Goal: Task Accomplishment & Management: Use online tool/utility

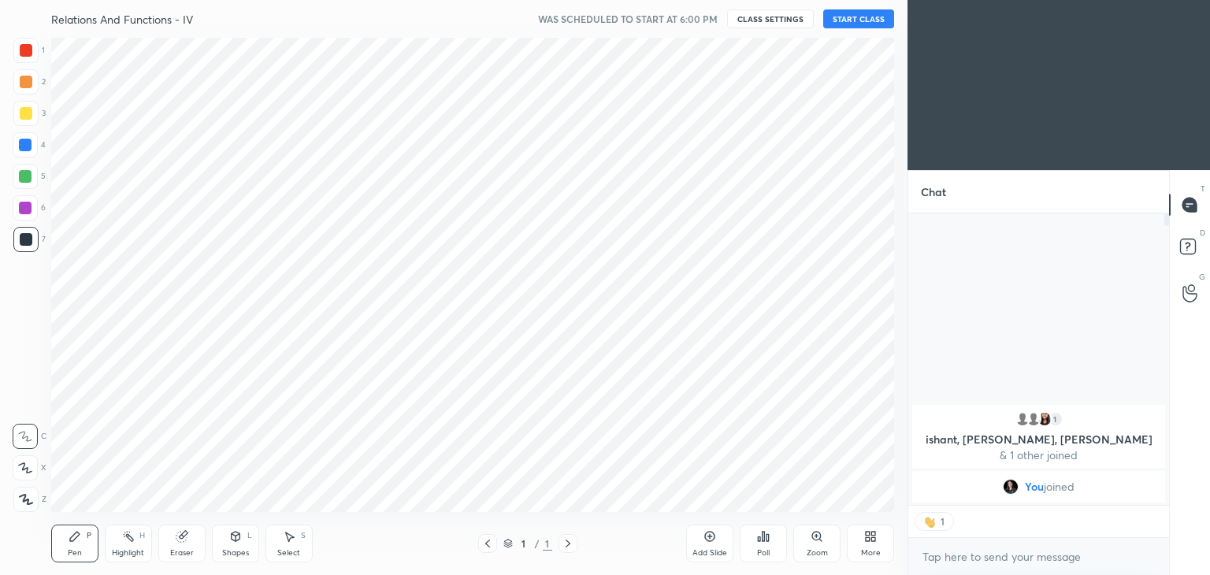
scroll to position [78281, 77911]
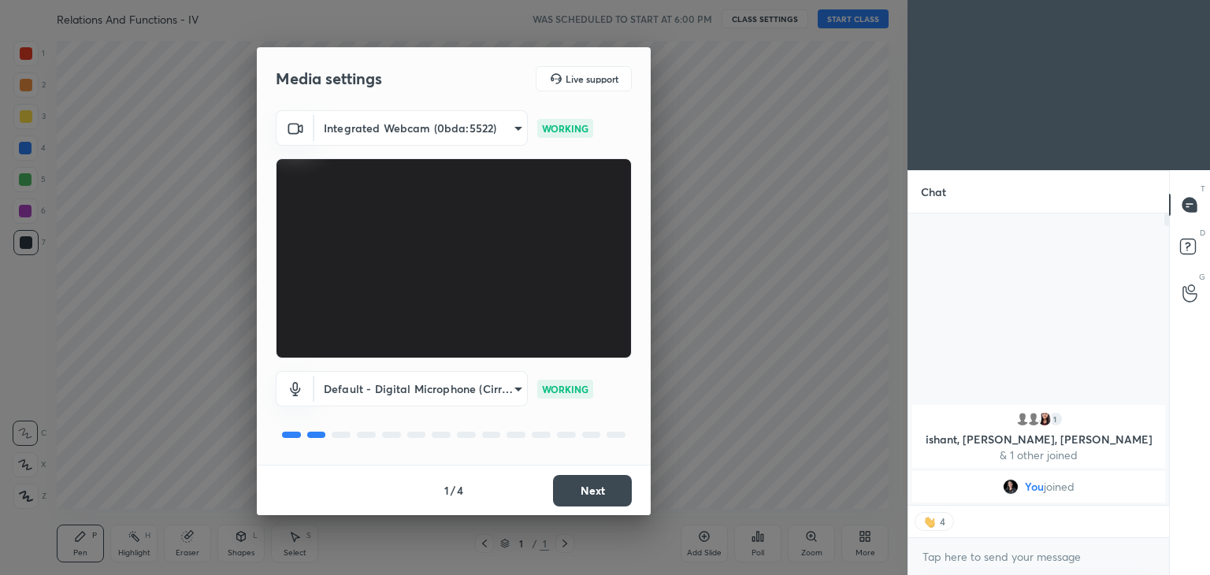
click at [613, 486] on button "Next" at bounding box center [592, 491] width 79 height 32
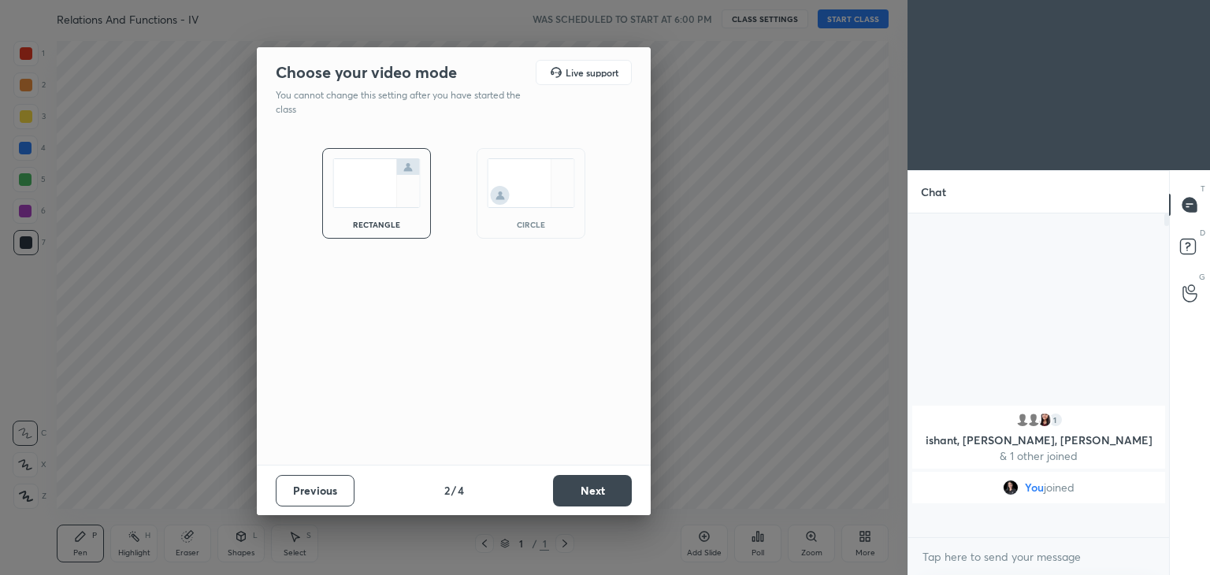
scroll to position [319, 256]
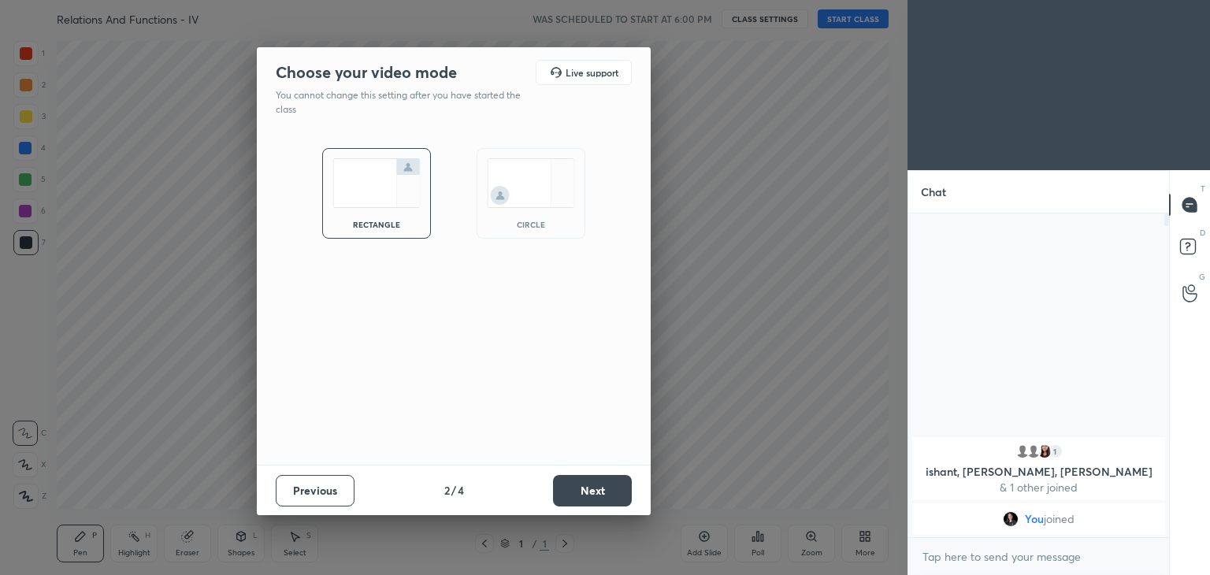
click at [613, 486] on button "Next" at bounding box center [592, 491] width 79 height 32
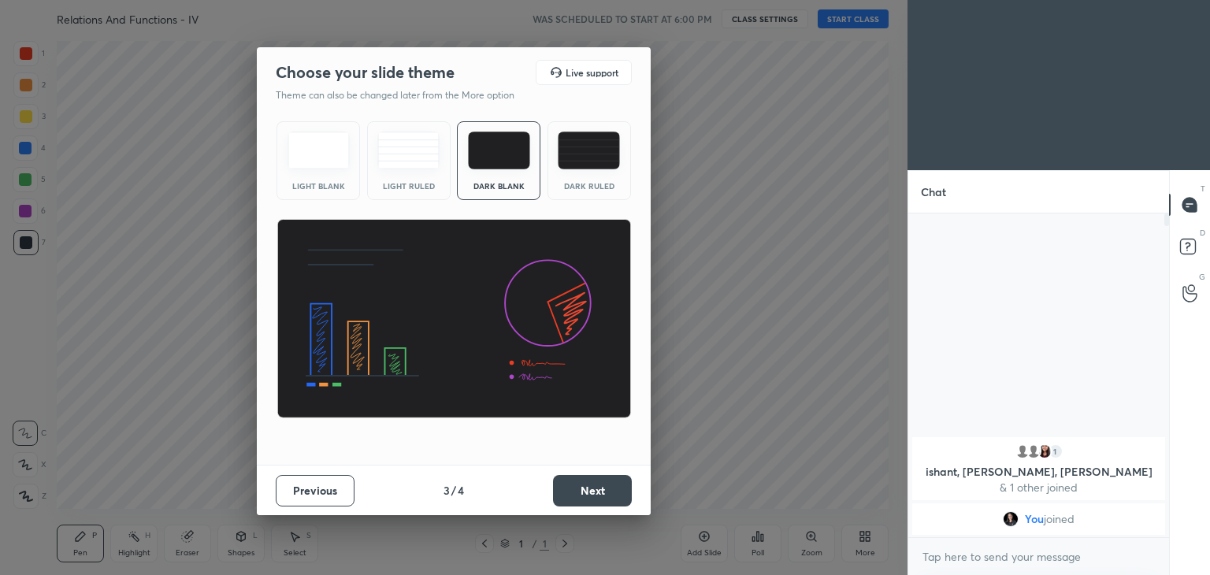
click at [613, 486] on button "Next" at bounding box center [592, 491] width 79 height 32
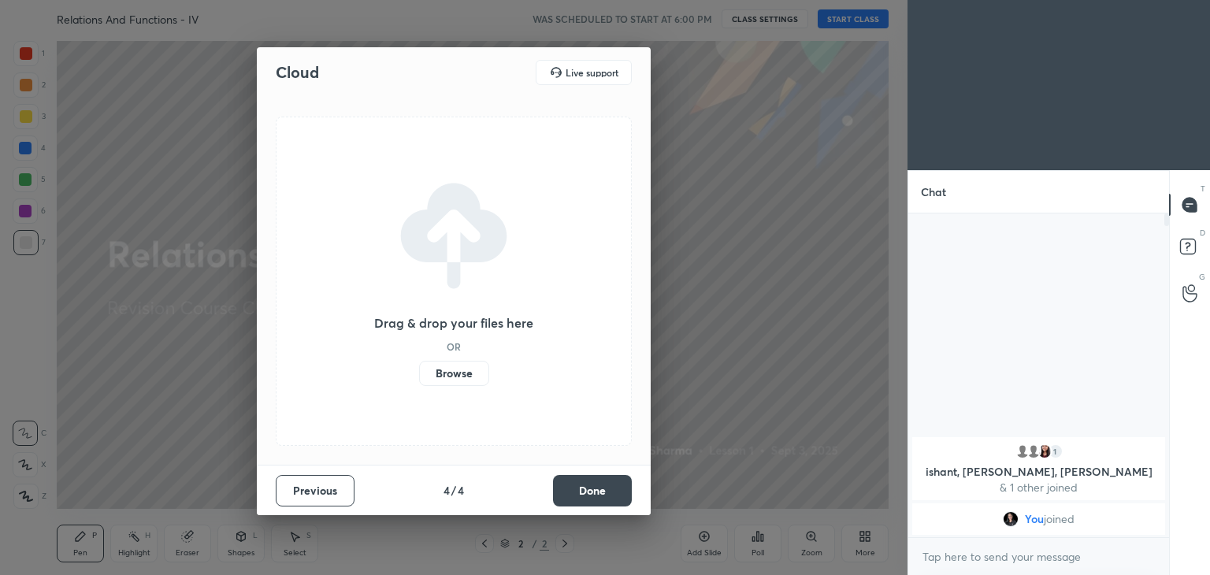
click at [613, 486] on button "Done" at bounding box center [592, 491] width 79 height 32
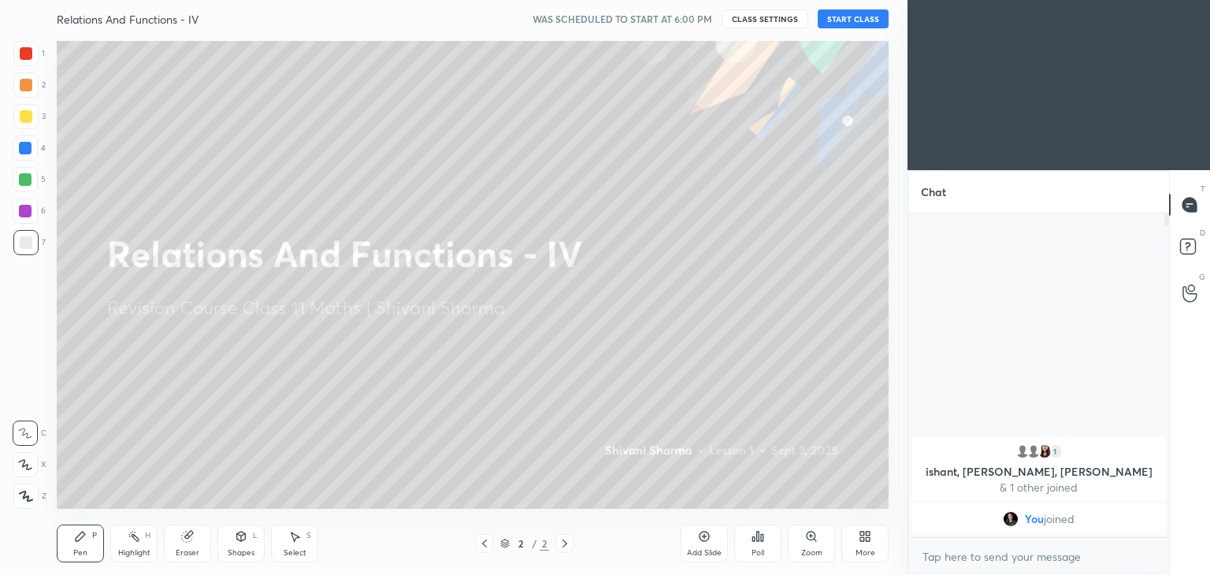
click at [864, 549] on div "More" at bounding box center [865, 553] width 20 height 8
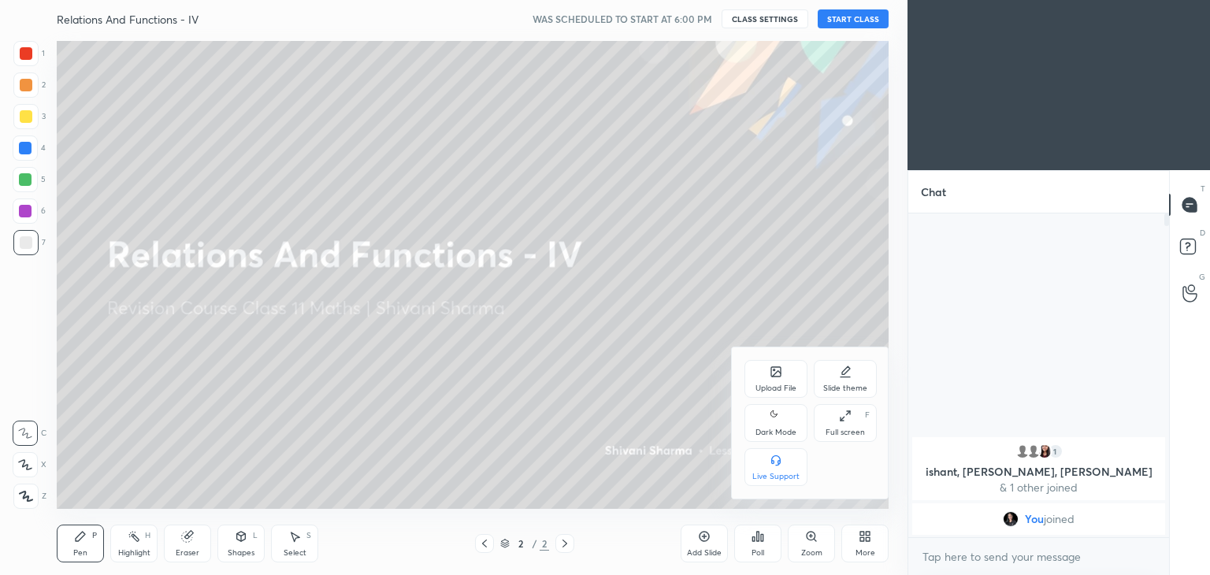
click at [765, 428] on div "Dark Mode" at bounding box center [775, 432] width 41 height 8
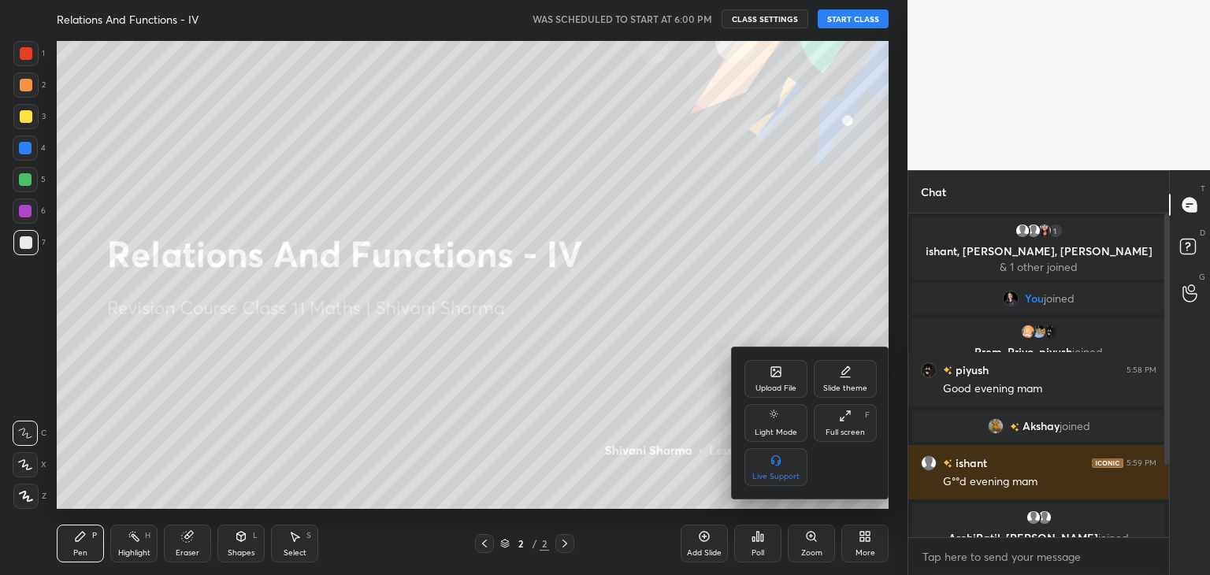
click at [851, 20] on div at bounding box center [605, 287] width 1210 height 575
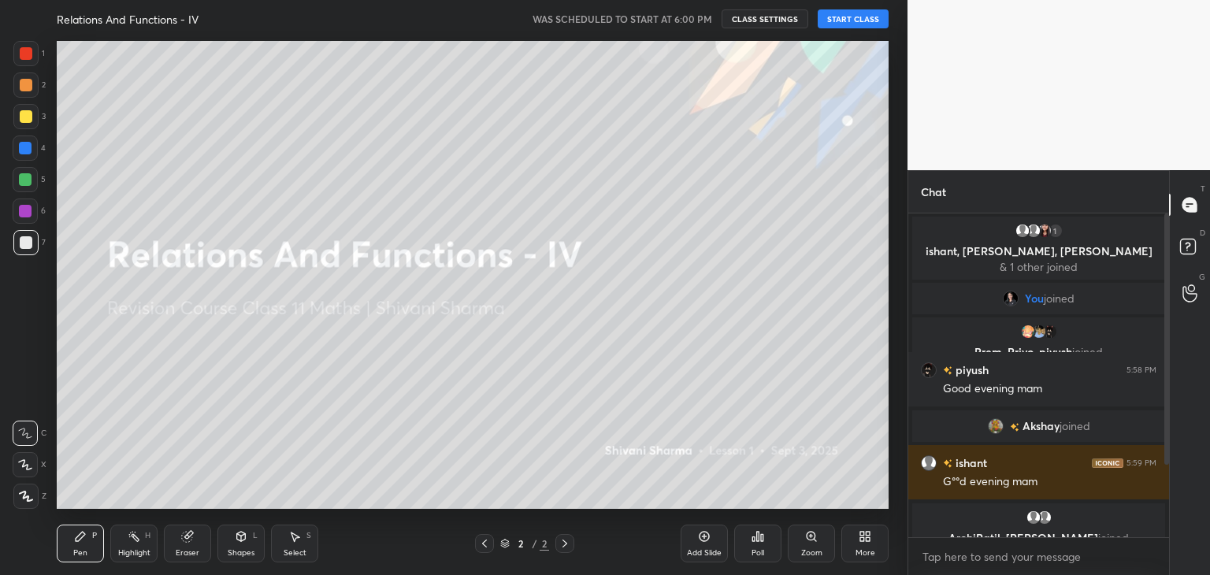
click at [851, 20] on button "START CLASS" at bounding box center [852, 18] width 71 height 19
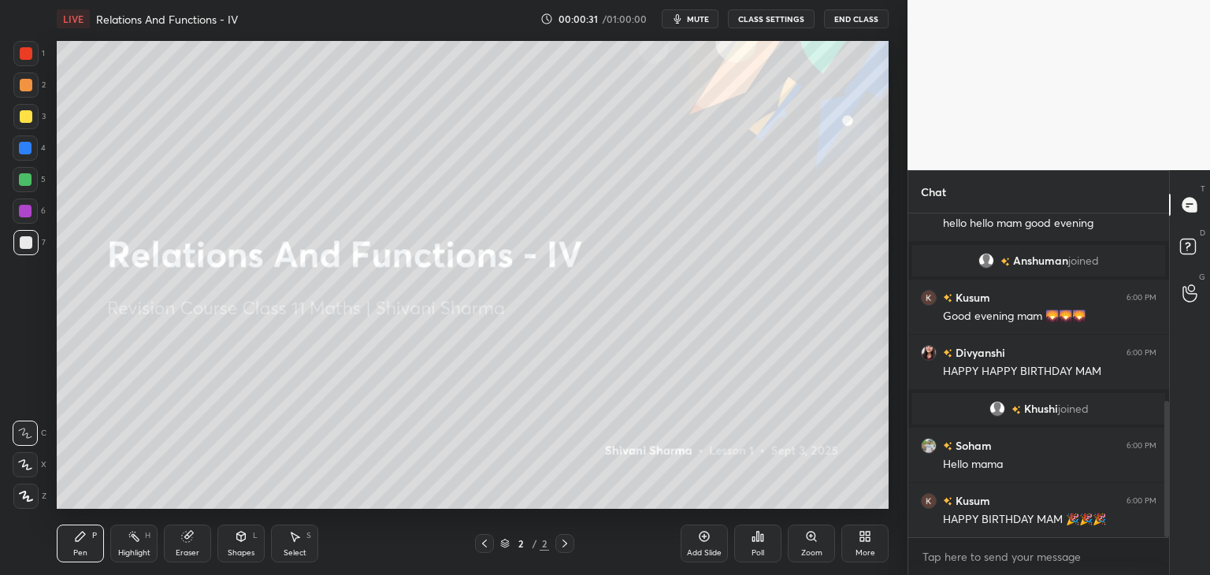
drag, startPoint x: 1167, startPoint y: 295, endPoint x: 1178, endPoint y: 458, distance: 162.6
click at [1178, 458] on div "Chat Kusum, ishu, [PERSON_NAME] joined [PERSON_NAME] 6:00 PM hello hello mam go…" at bounding box center [1058, 372] width 302 height 405
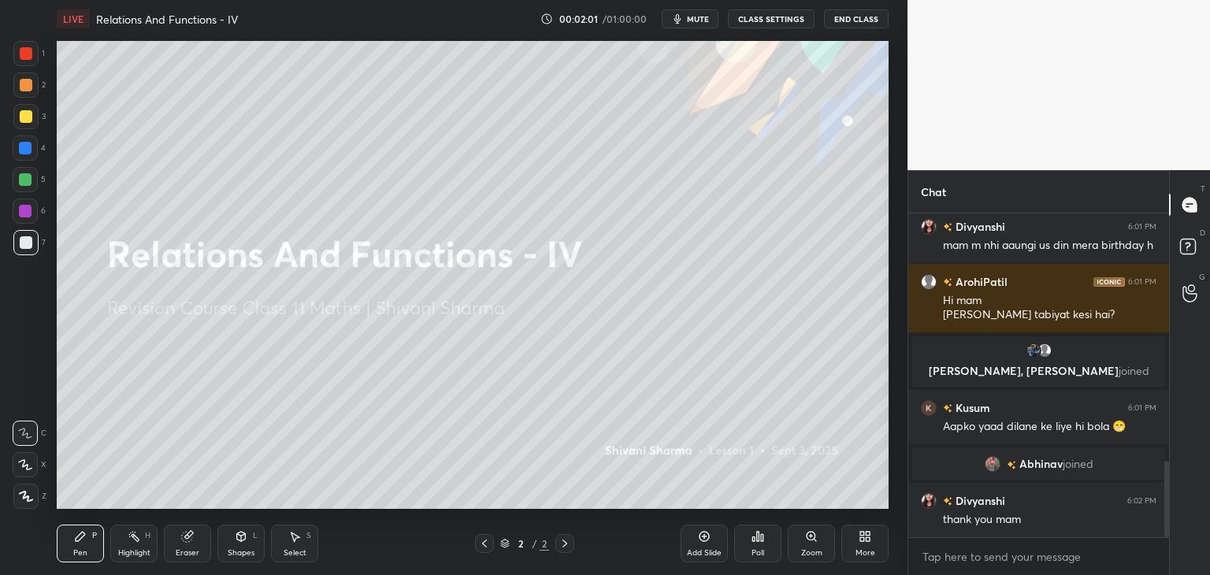
scroll to position [1046, 0]
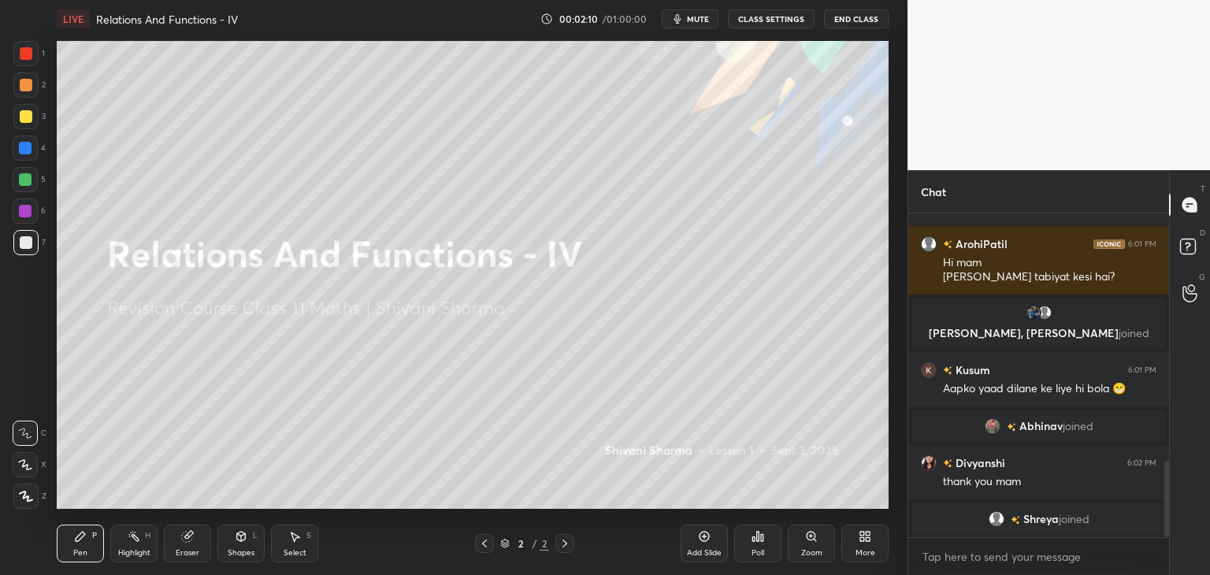
click at [862, 550] on div "More" at bounding box center [865, 553] width 20 height 8
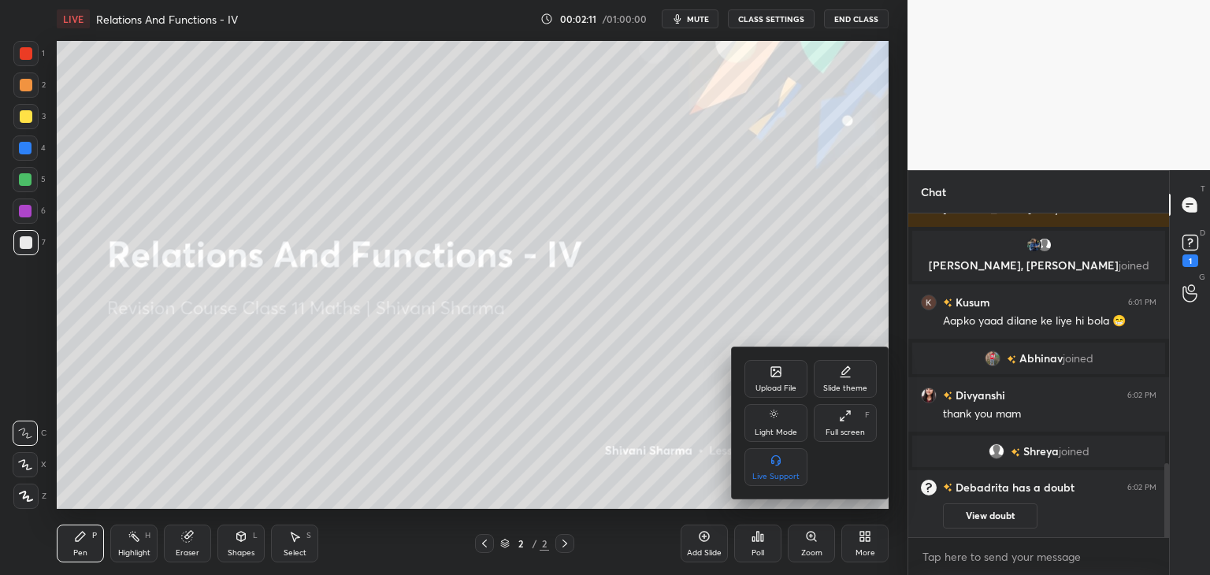
scroll to position [1155, 0]
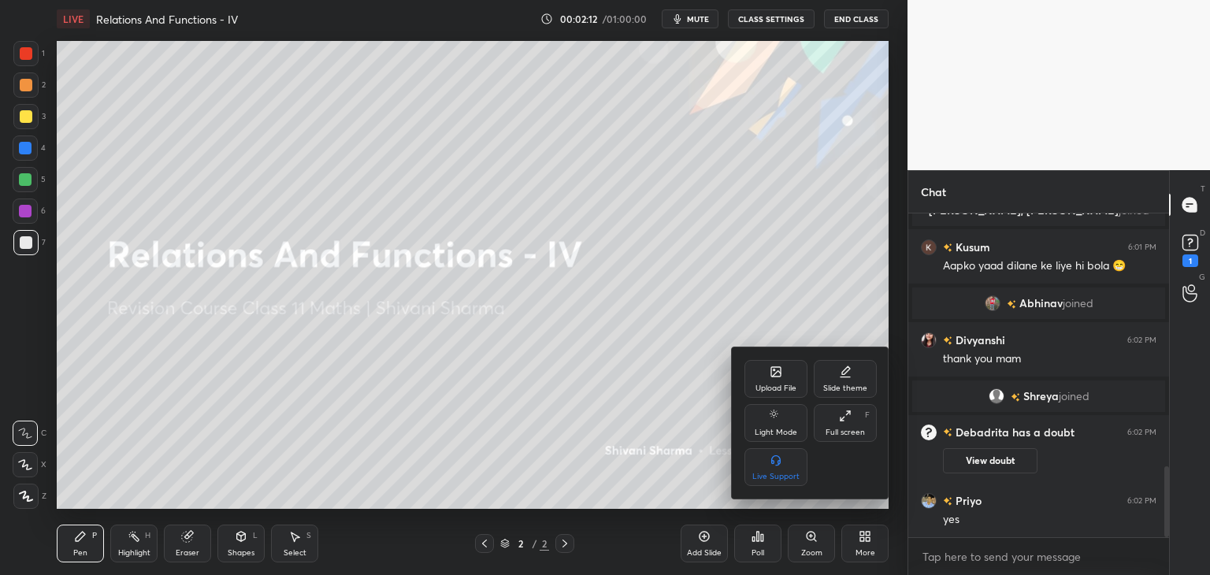
click at [769, 382] on div "Upload File" at bounding box center [775, 379] width 63 height 38
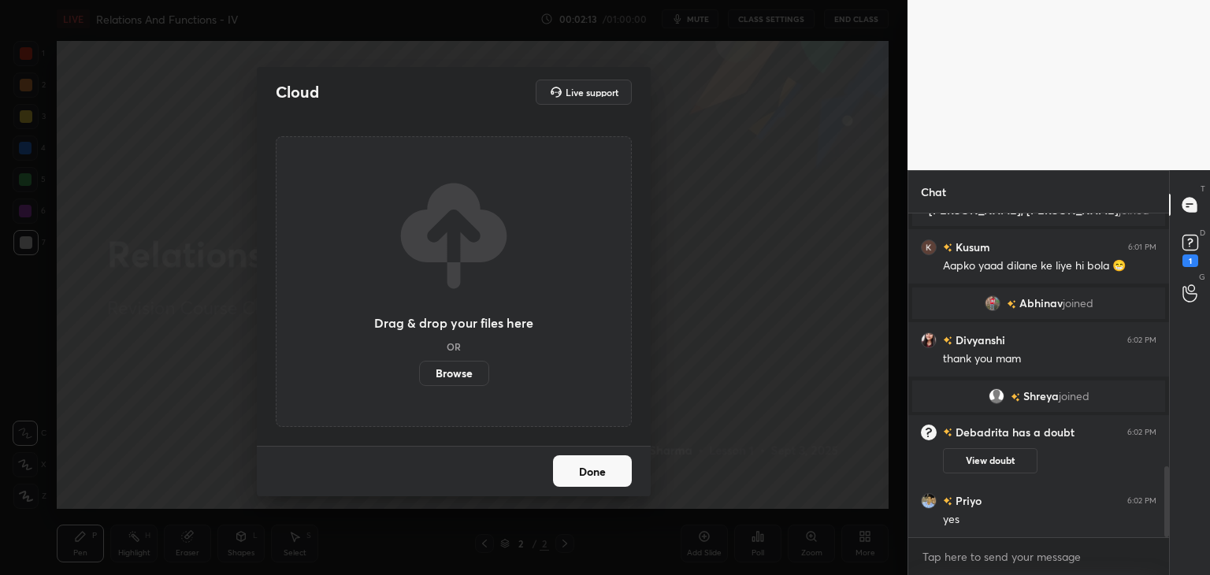
scroll to position [1210, 0]
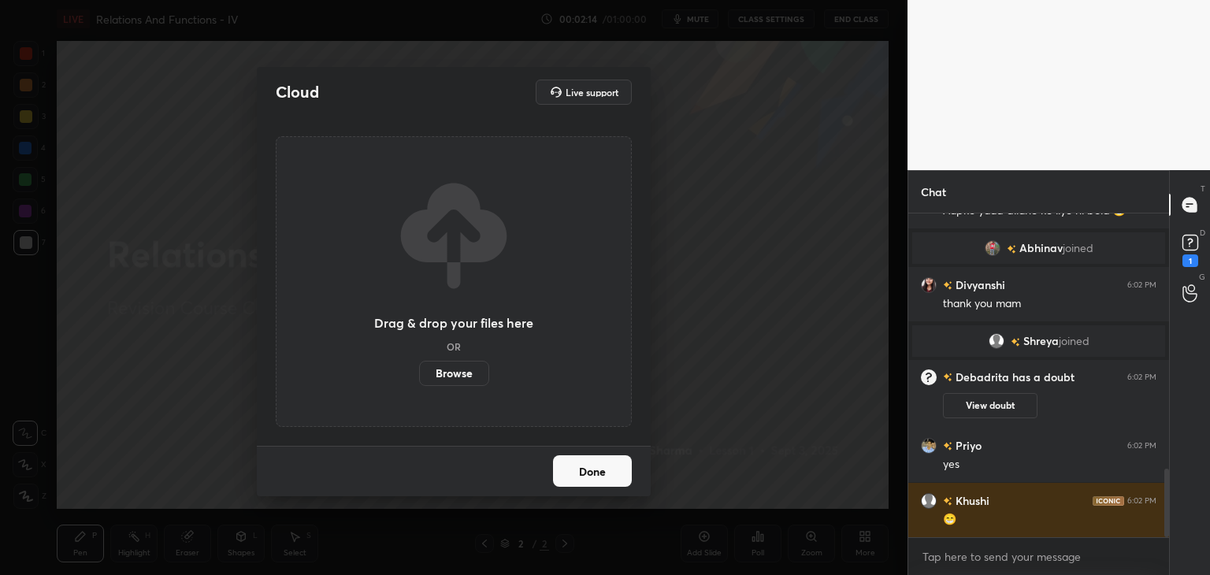
click at [462, 372] on label "Browse" at bounding box center [454, 373] width 70 height 25
click at [419, 372] on input "Browse" at bounding box center [419, 373] width 0 height 25
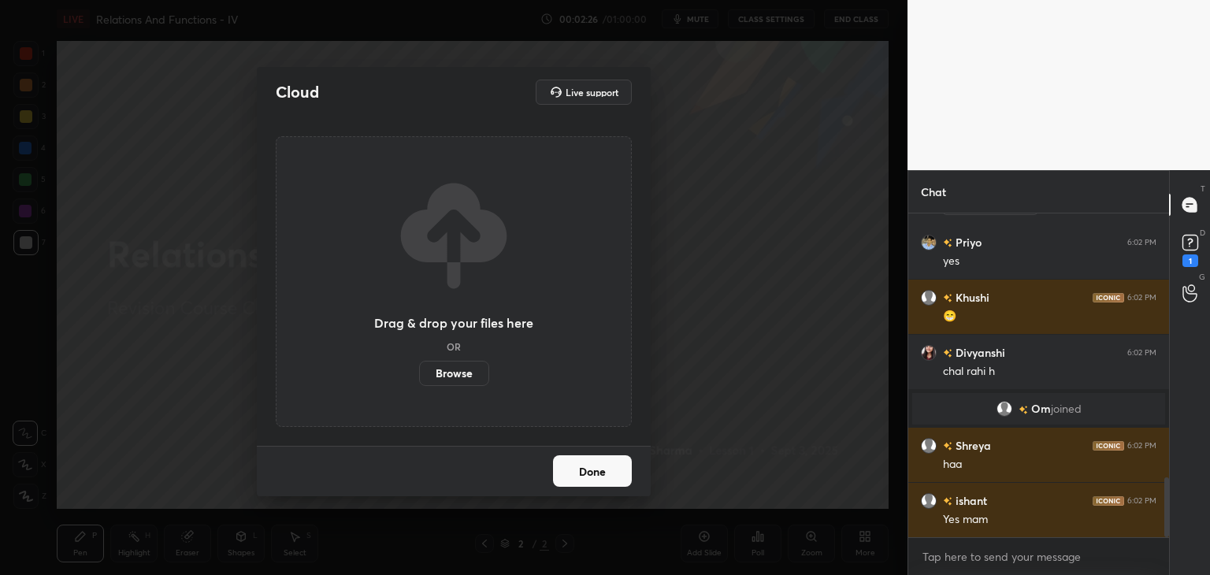
scroll to position [1422, 0]
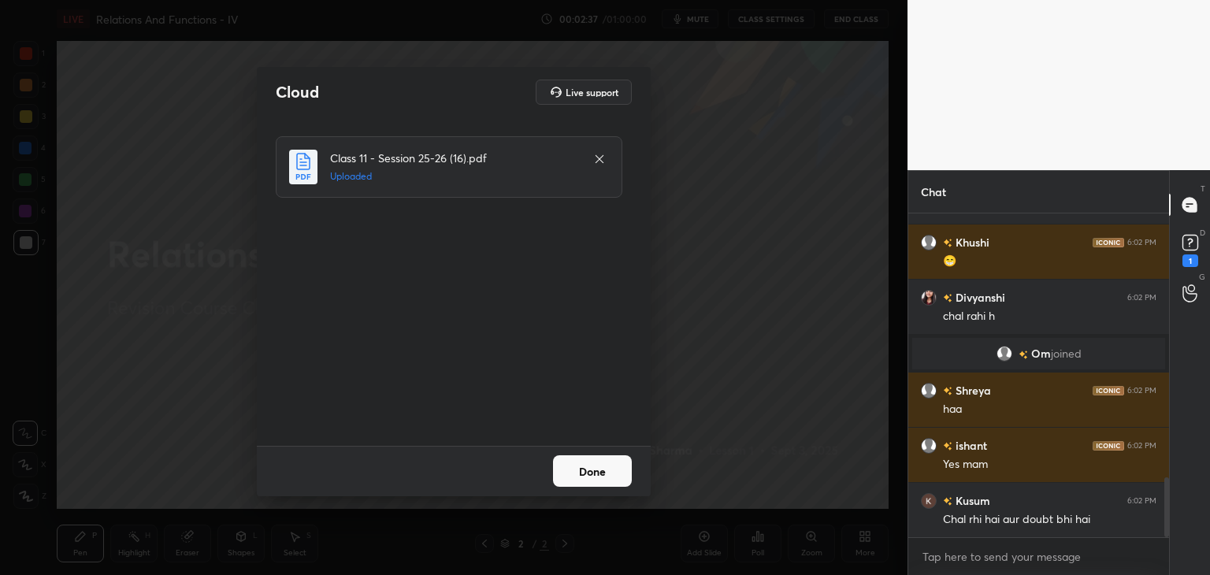
click at [609, 471] on button "Done" at bounding box center [592, 471] width 79 height 32
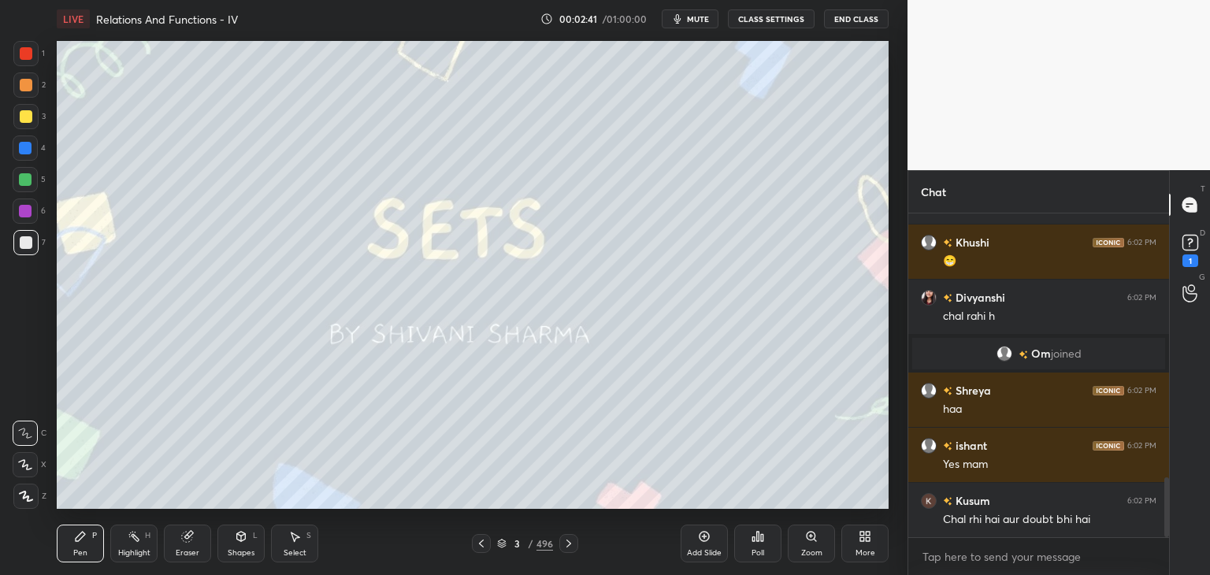
click at [480, 540] on icon at bounding box center [481, 543] width 13 height 13
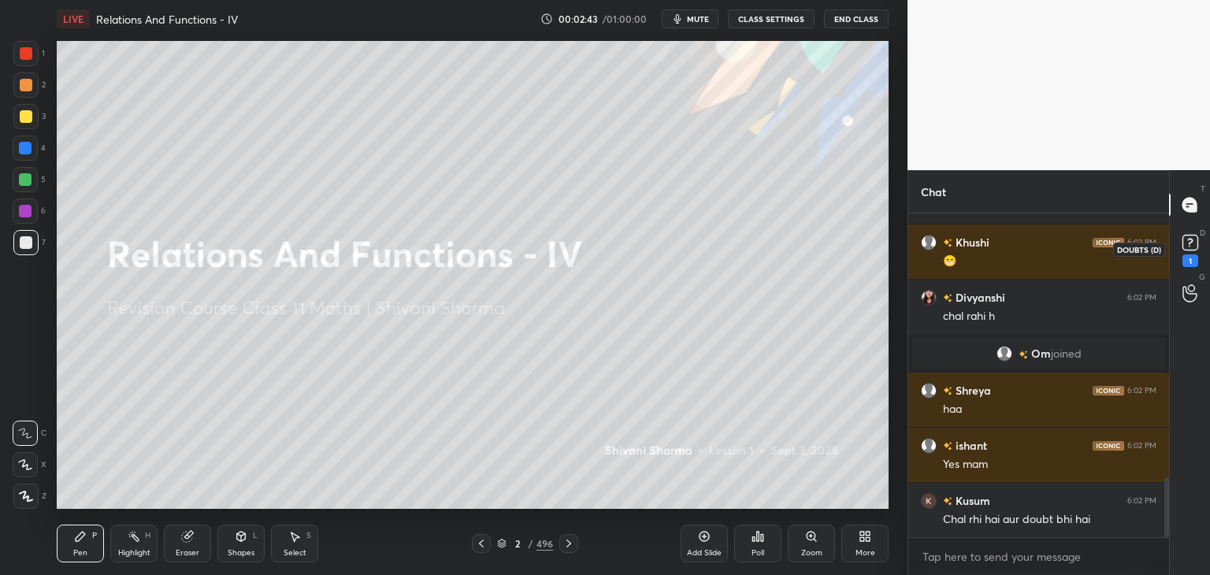
click at [1200, 244] on icon at bounding box center [1190, 243] width 24 height 24
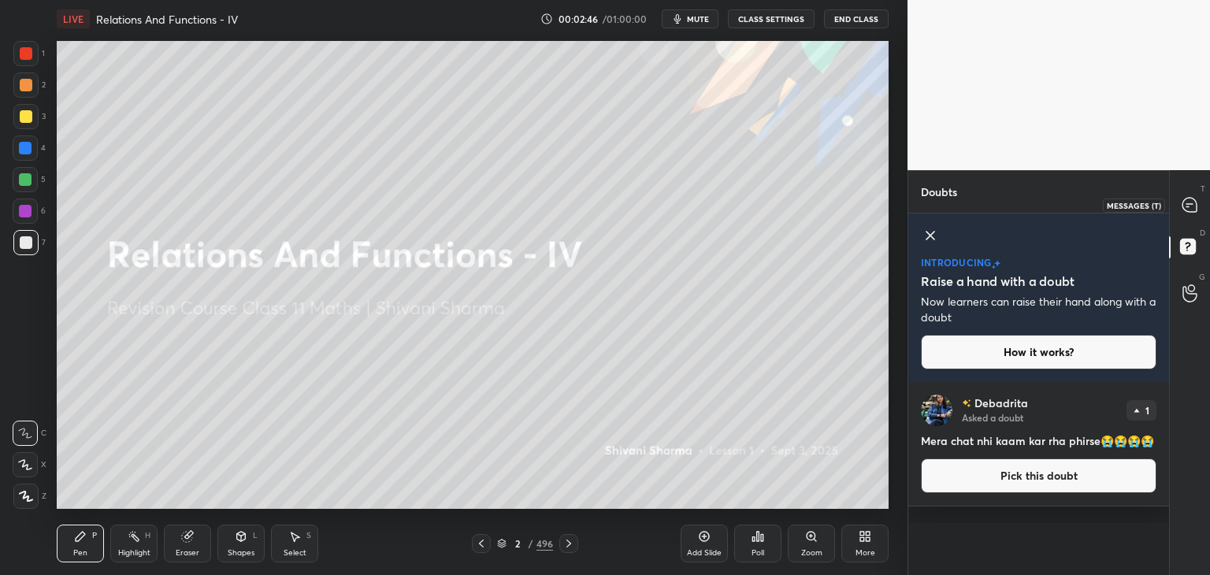
click at [1196, 198] on icon at bounding box center [1189, 205] width 17 height 17
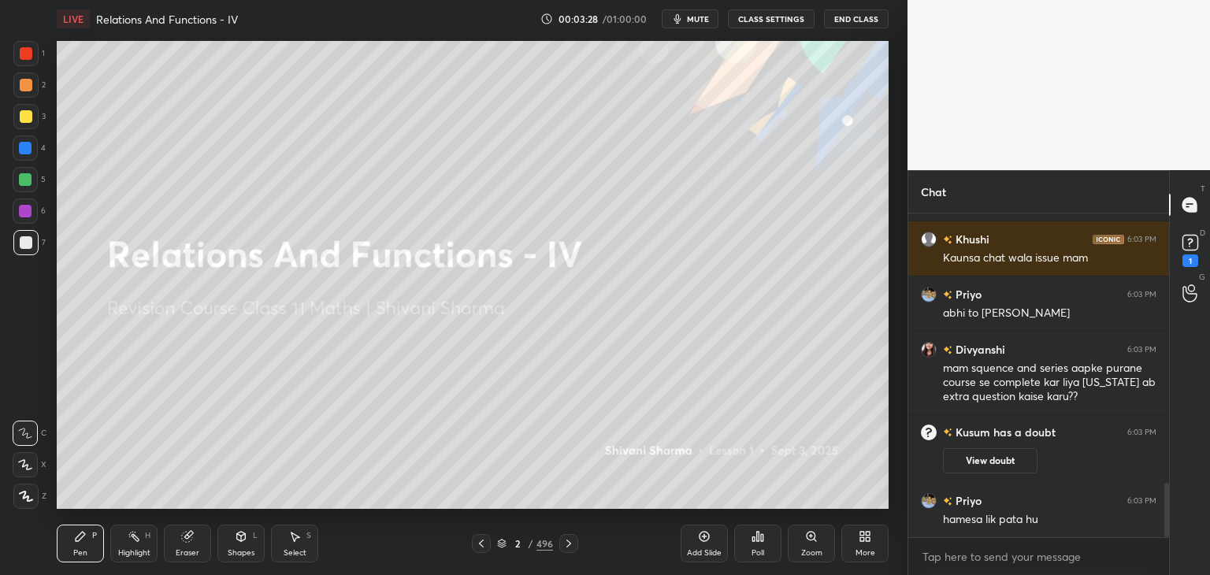
scroll to position [1684, 0]
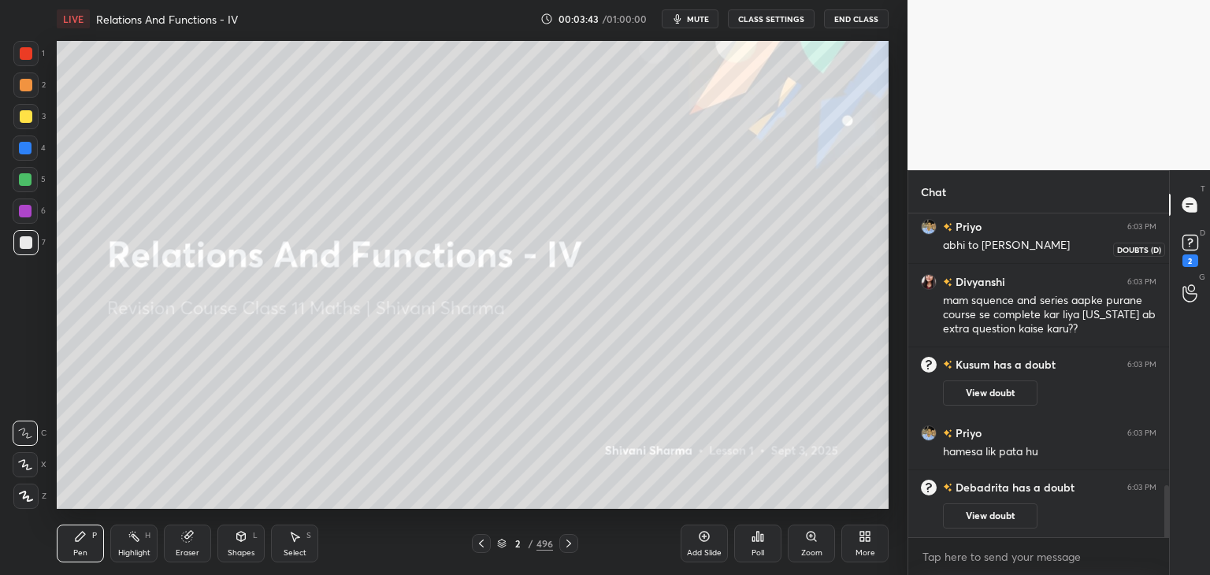
click at [1189, 263] on div "2" at bounding box center [1190, 260] width 16 height 13
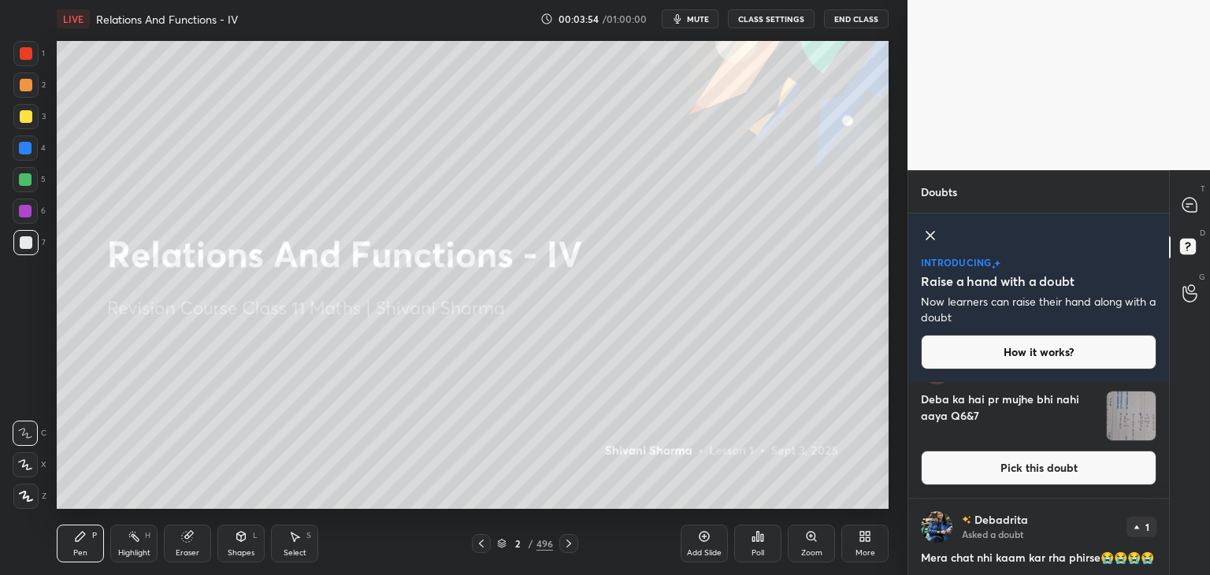
scroll to position [184, 0]
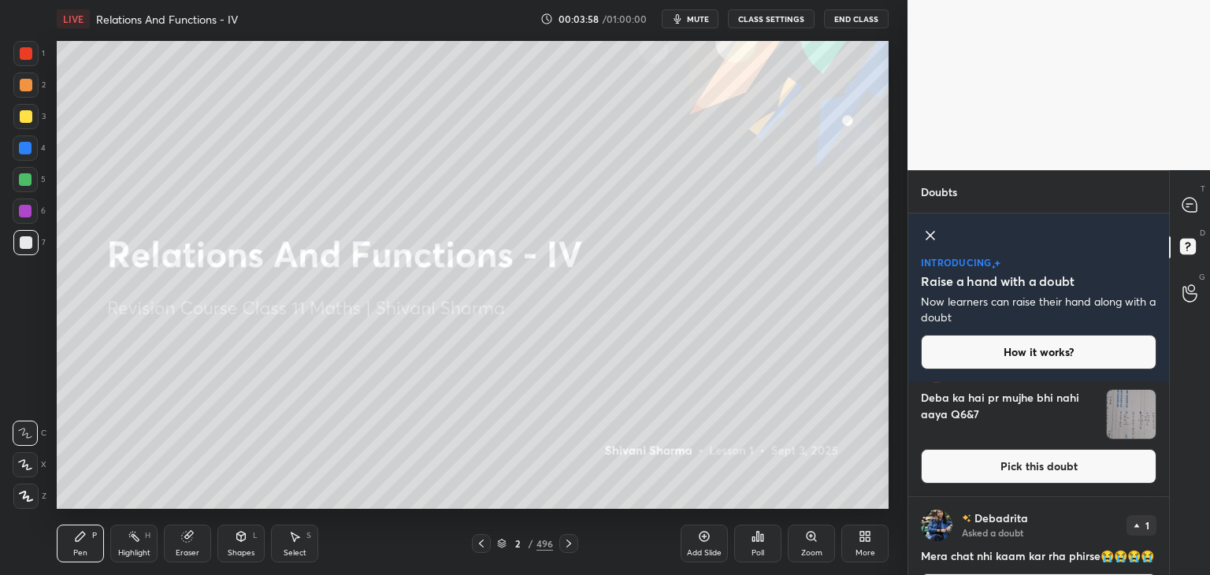
click at [1134, 401] on img "grid" at bounding box center [1131, 414] width 49 height 49
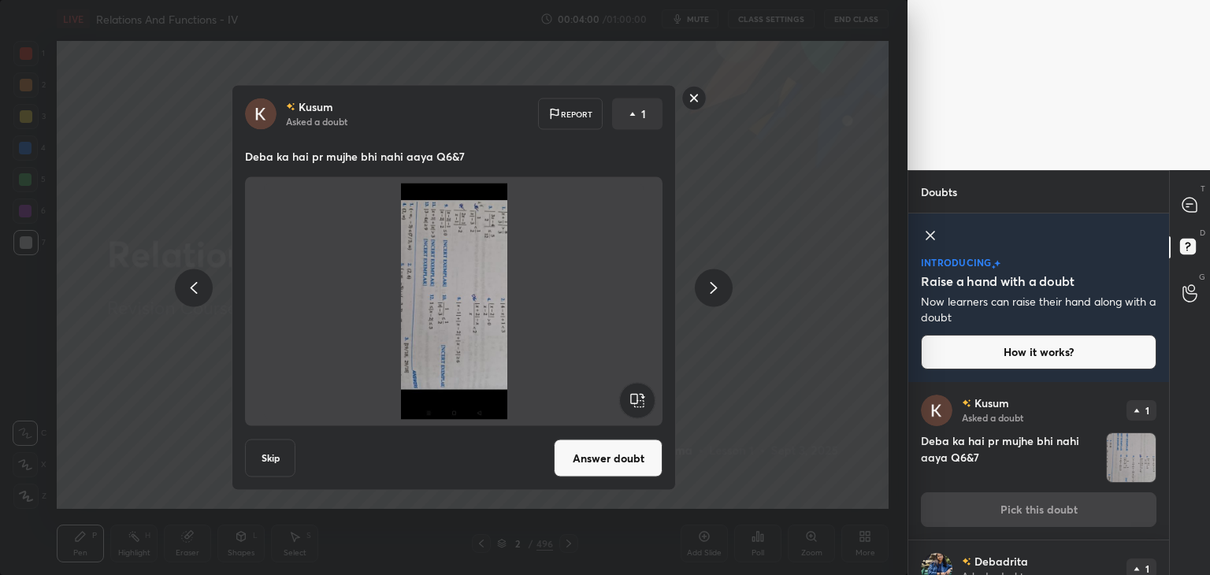
click at [636, 400] on rect at bounding box center [636, 400] width 35 height 35
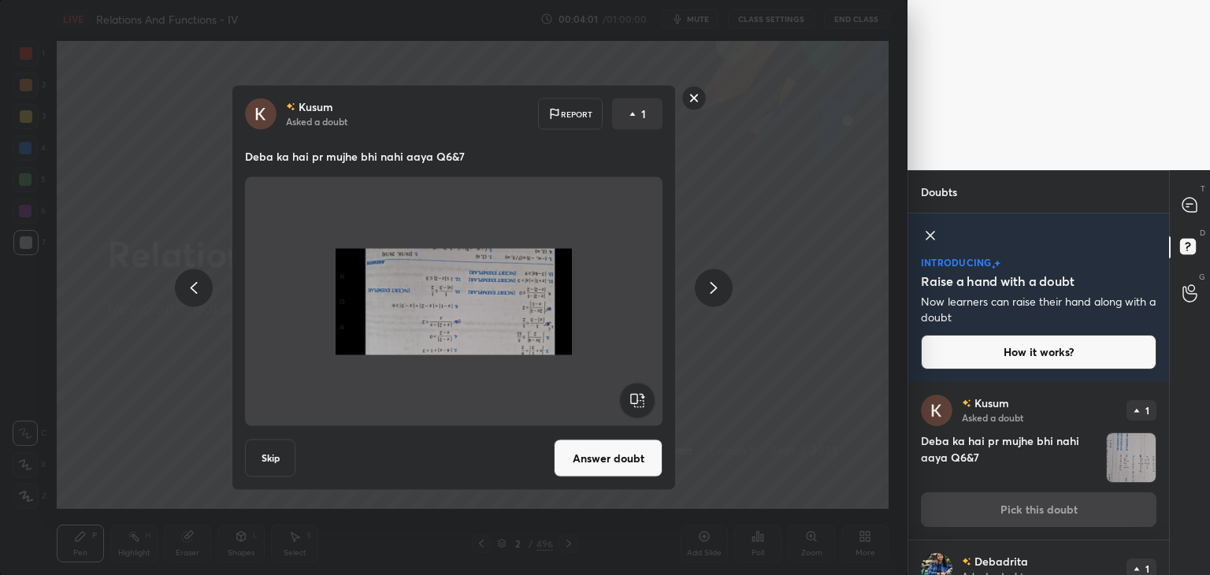
click at [636, 400] on rect at bounding box center [636, 400] width 35 height 35
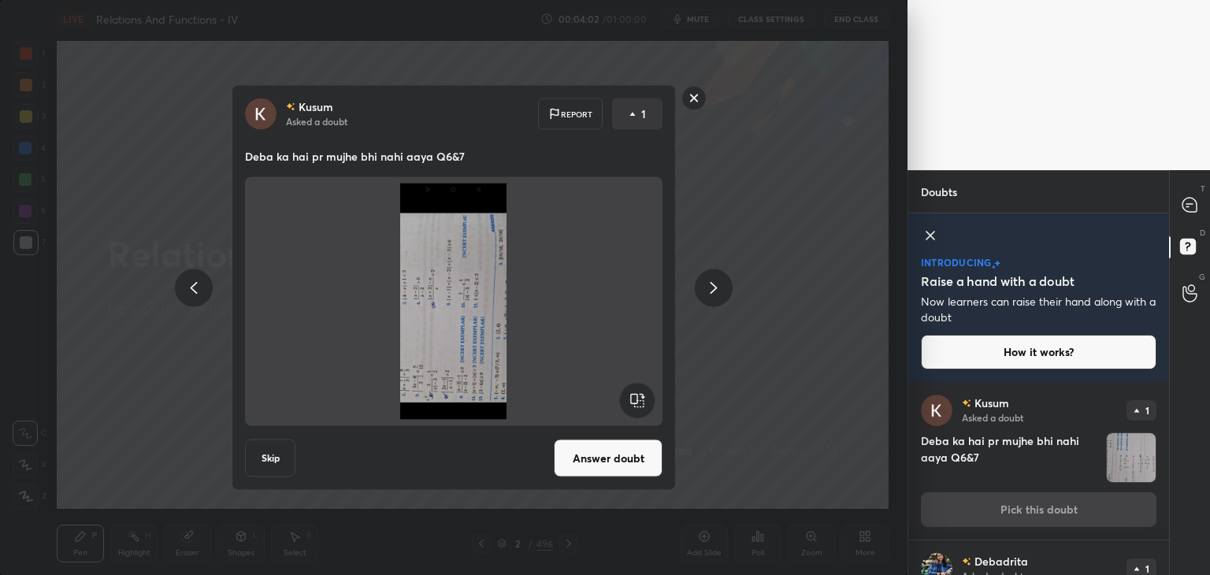
click at [636, 400] on rect at bounding box center [636, 400] width 35 height 35
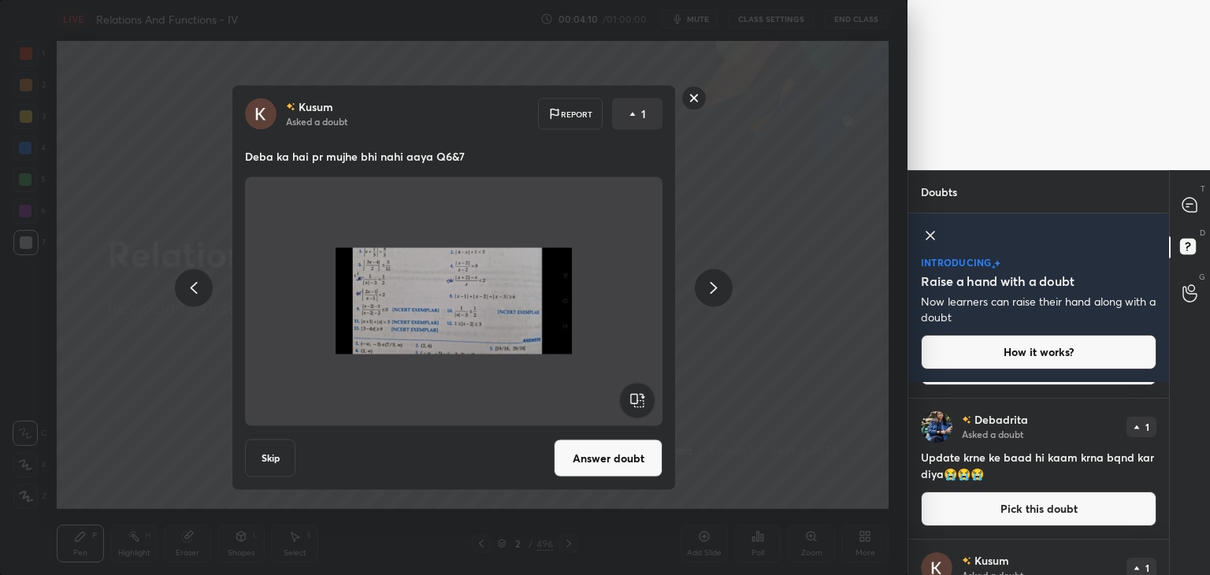
click at [693, 105] on rect at bounding box center [694, 98] width 24 height 24
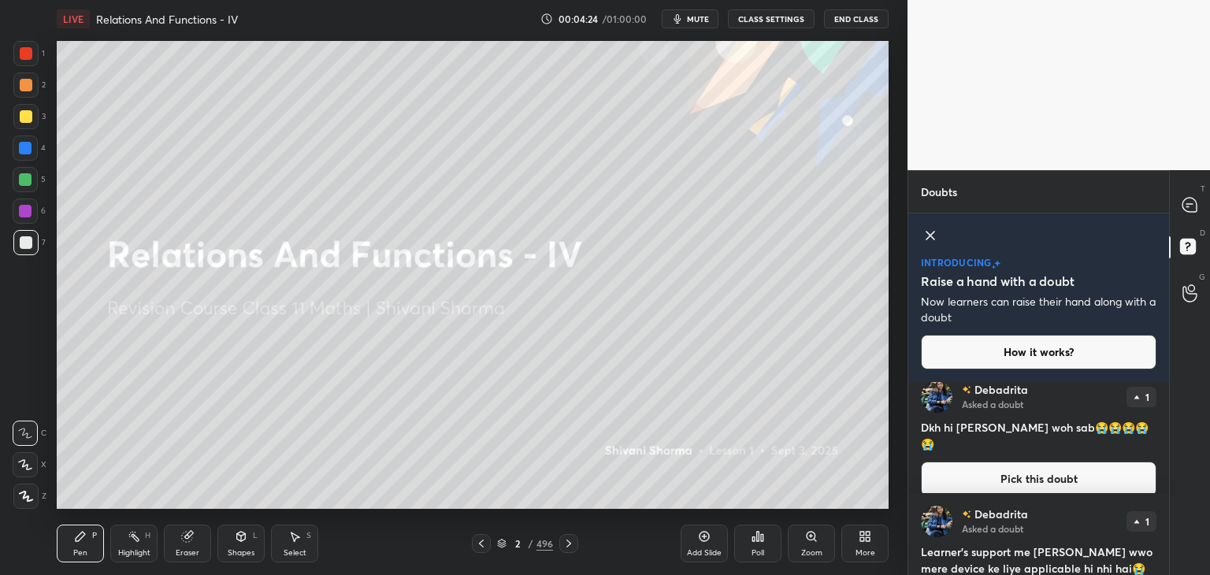
scroll to position [0, 0]
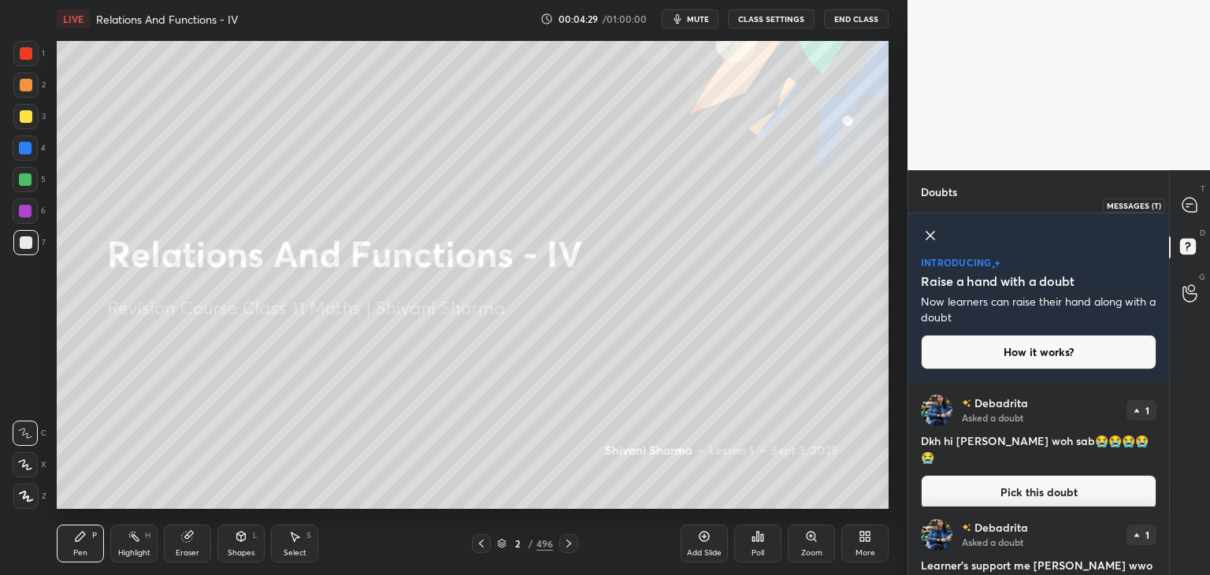
click at [1186, 216] on div at bounding box center [1190, 205] width 32 height 28
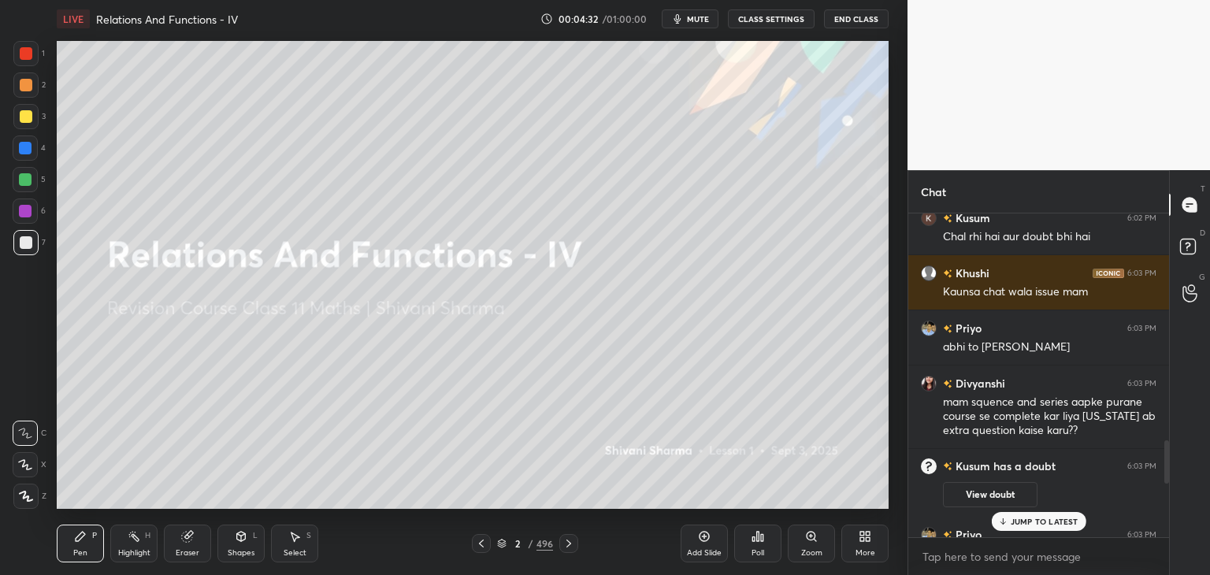
scroll to position [2230, 0]
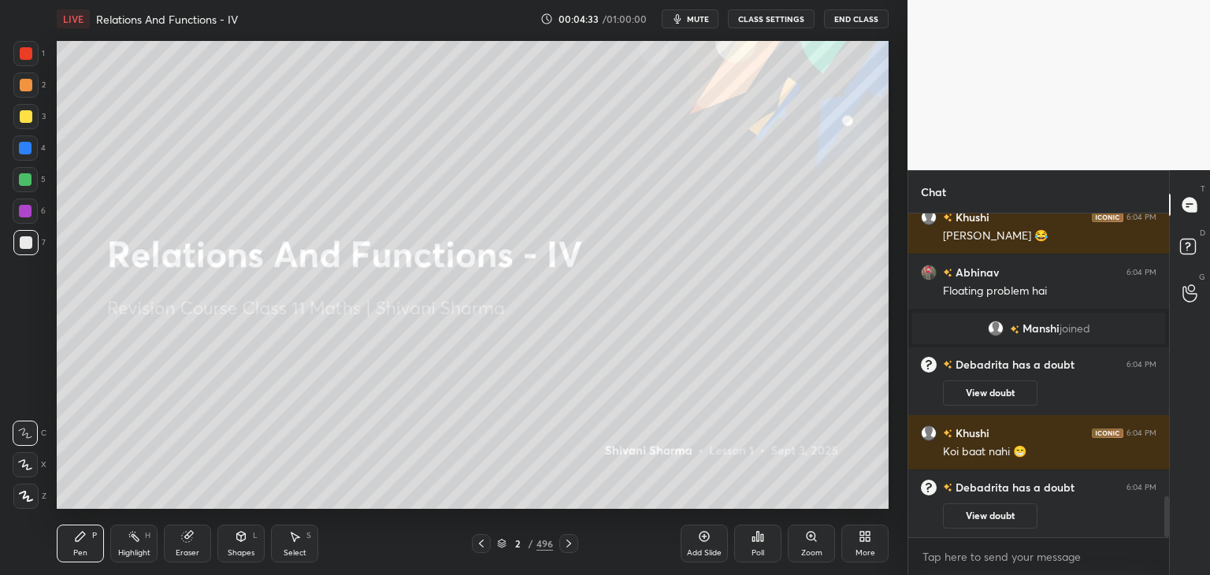
drag, startPoint x: 1166, startPoint y: 492, endPoint x: 1194, endPoint y: 593, distance: 104.7
click at [1194, 0] on html "1 2 3 4 5 6 7 C X Z C X Z E E Erase all H H LIVE Relations And Functions - IV 0…" at bounding box center [605, 0] width 1210 height 0
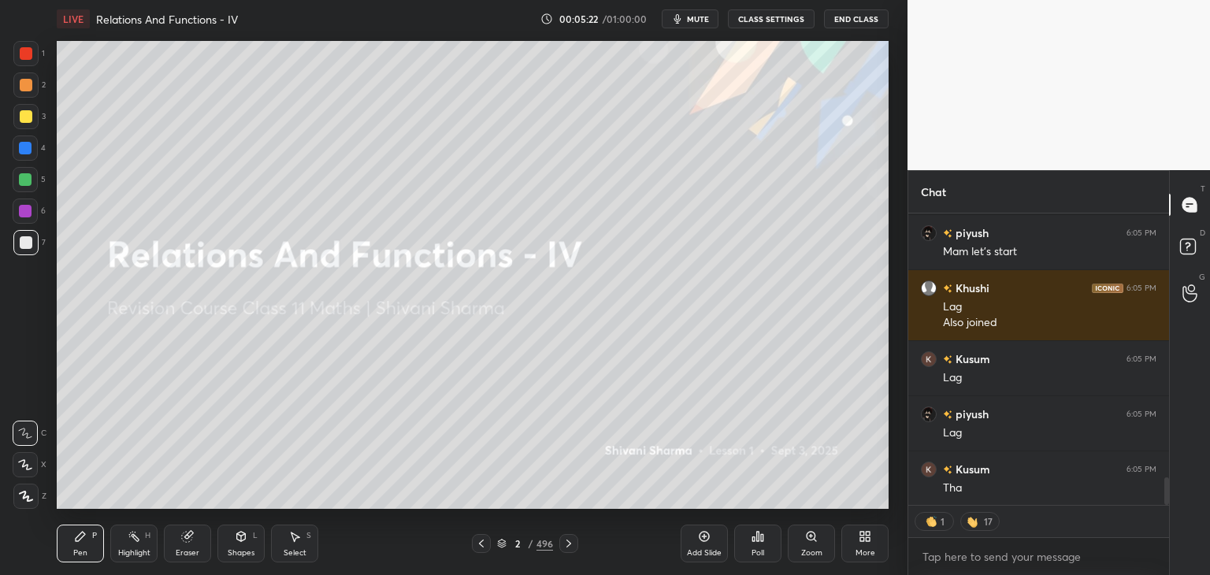
scroll to position [2775, 0]
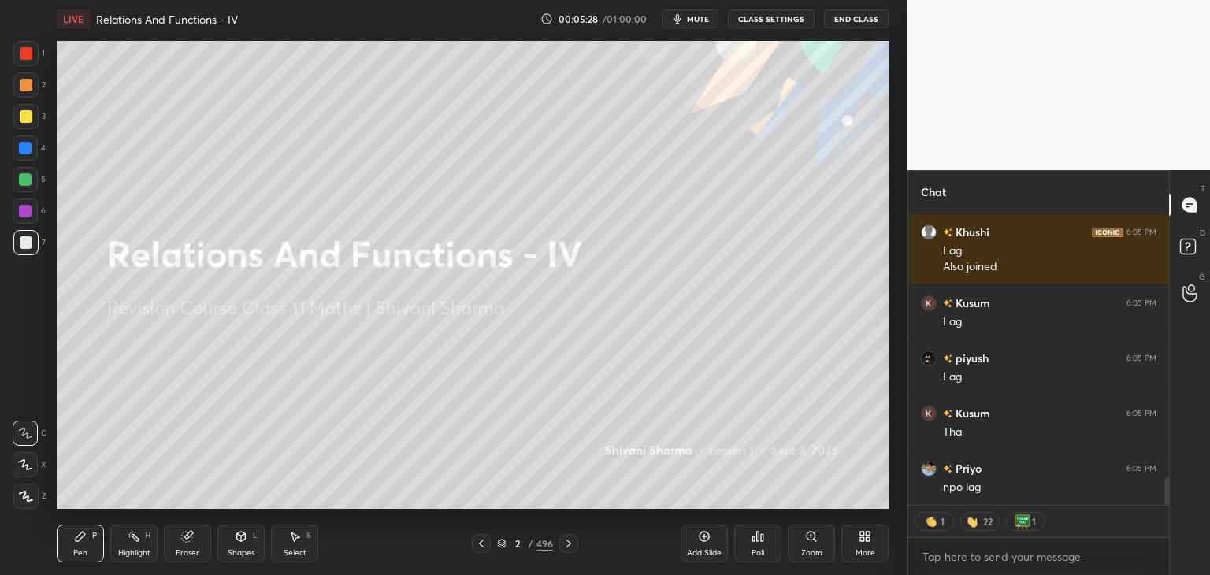
click at [699, 546] on div "Add Slide" at bounding box center [703, 544] width 47 height 38
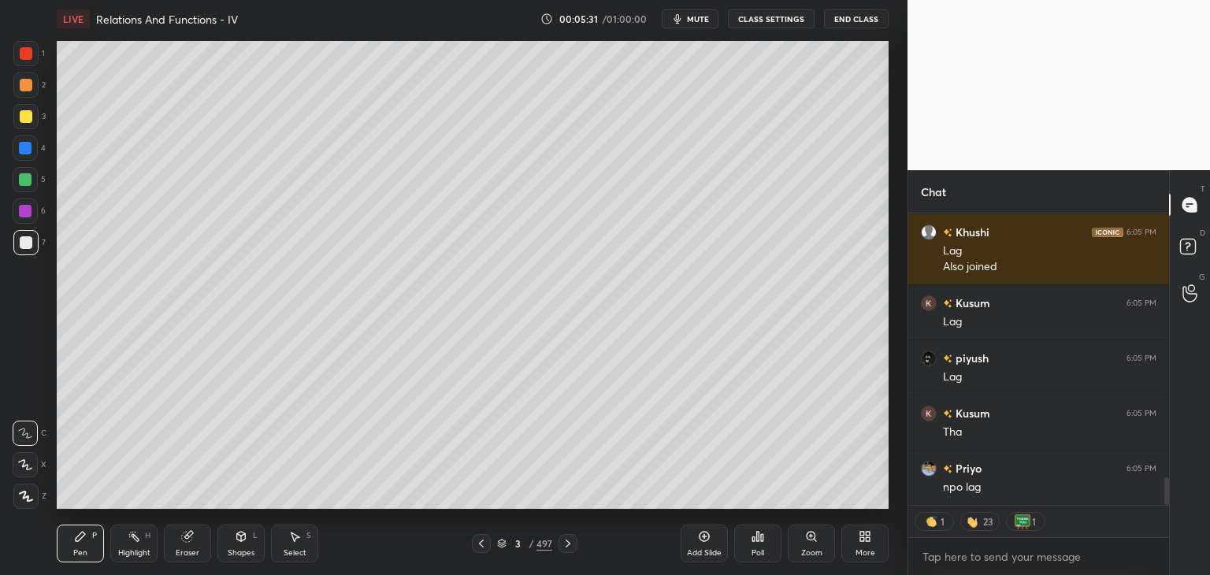
click at [25, 502] on div at bounding box center [25, 496] width 25 height 25
click at [22, 121] on div at bounding box center [26, 116] width 13 height 13
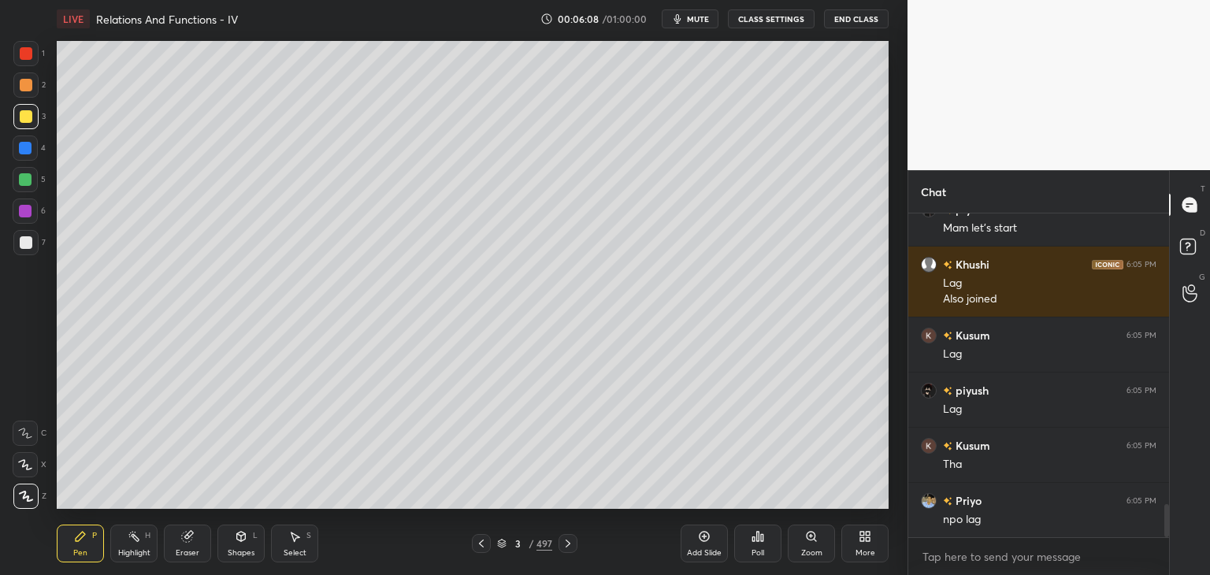
scroll to position [2812, 0]
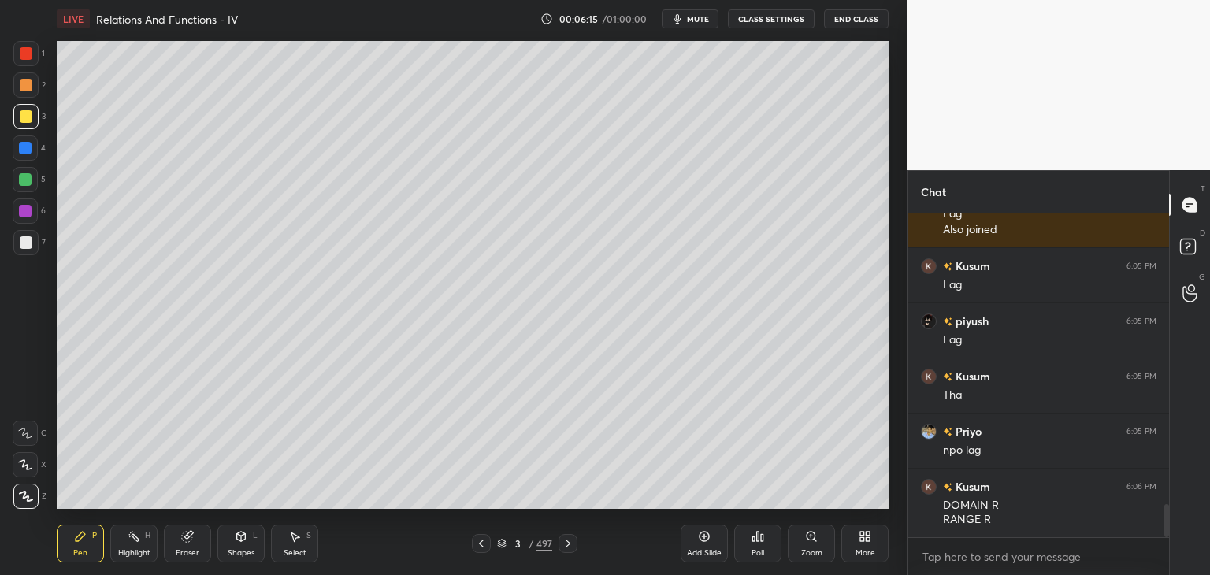
drag, startPoint x: 25, startPoint y: 495, endPoint x: 28, endPoint y: 485, distance: 10.7
click at [25, 495] on icon at bounding box center [26, 496] width 14 height 11
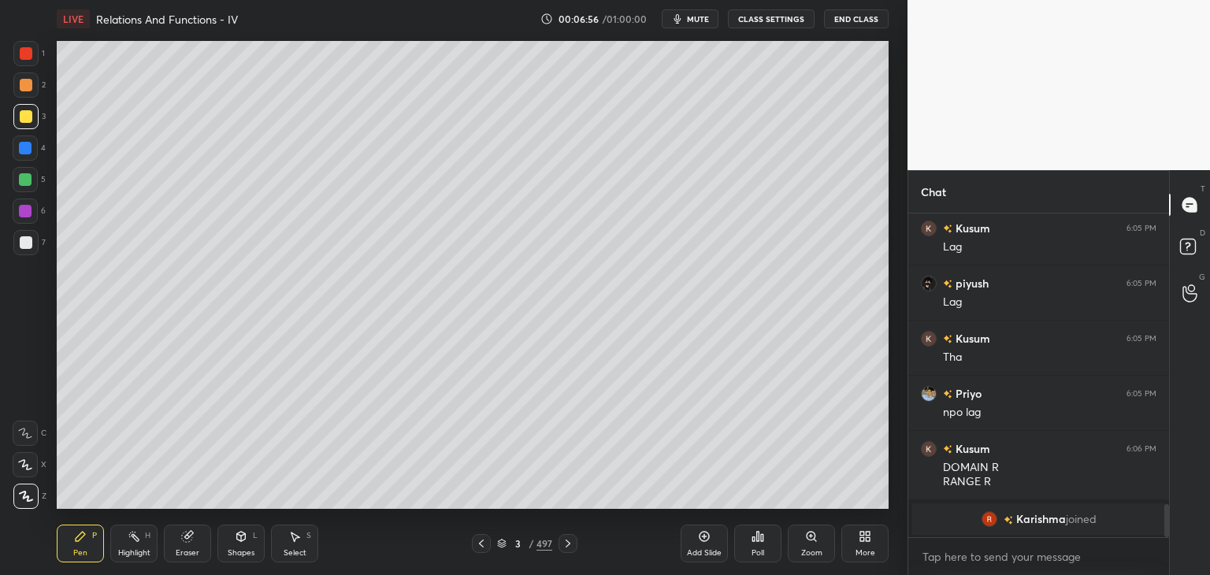
click at [706, 552] on div "Add Slide" at bounding box center [704, 553] width 35 height 8
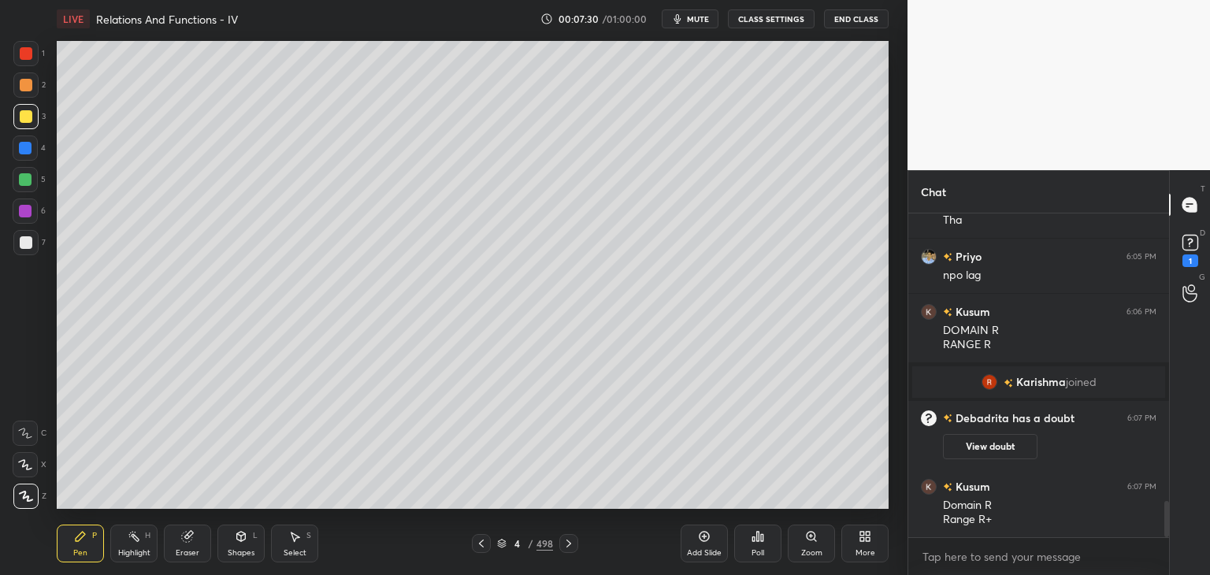
scroll to position [2591, 0]
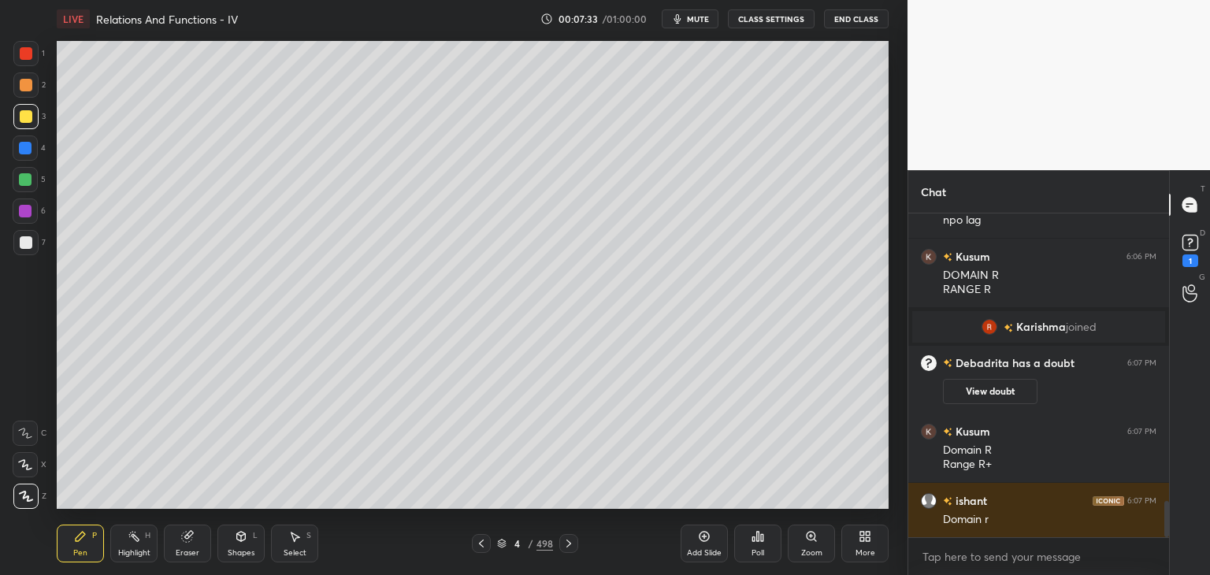
drag, startPoint x: 26, startPoint y: 243, endPoint x: 45, endPoint y: 256, distance: 23.2
click at [26, 242] on div at bounding box center [26, 242] width 13 height 13
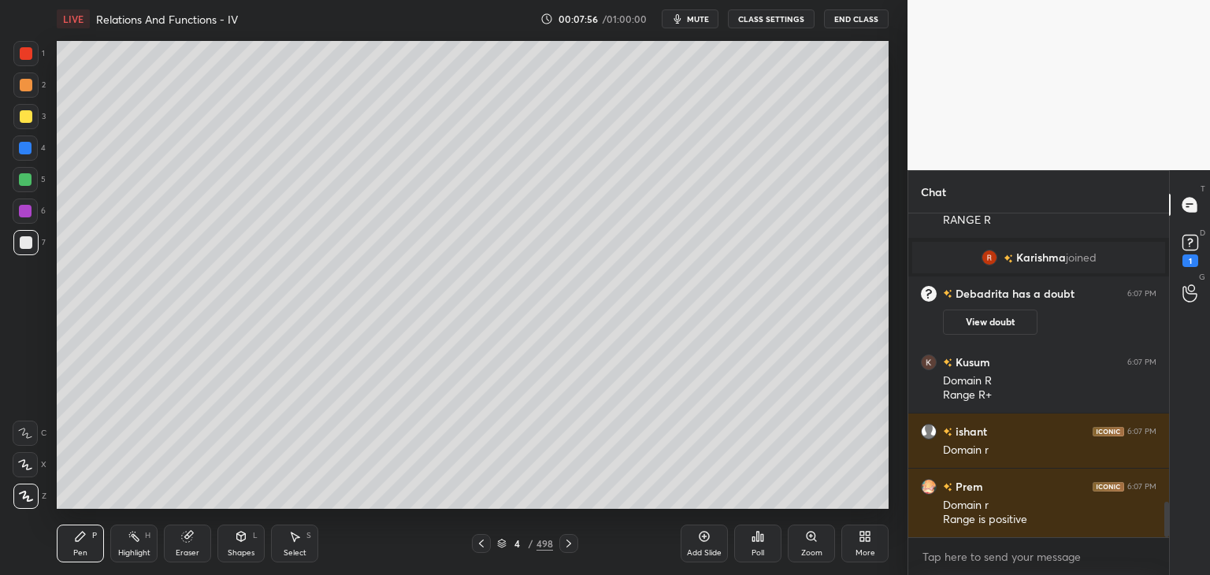
scroll to position [6, 5]
click at [1168, 496] on div at bounding box center [1166, 489] width 5 height 32
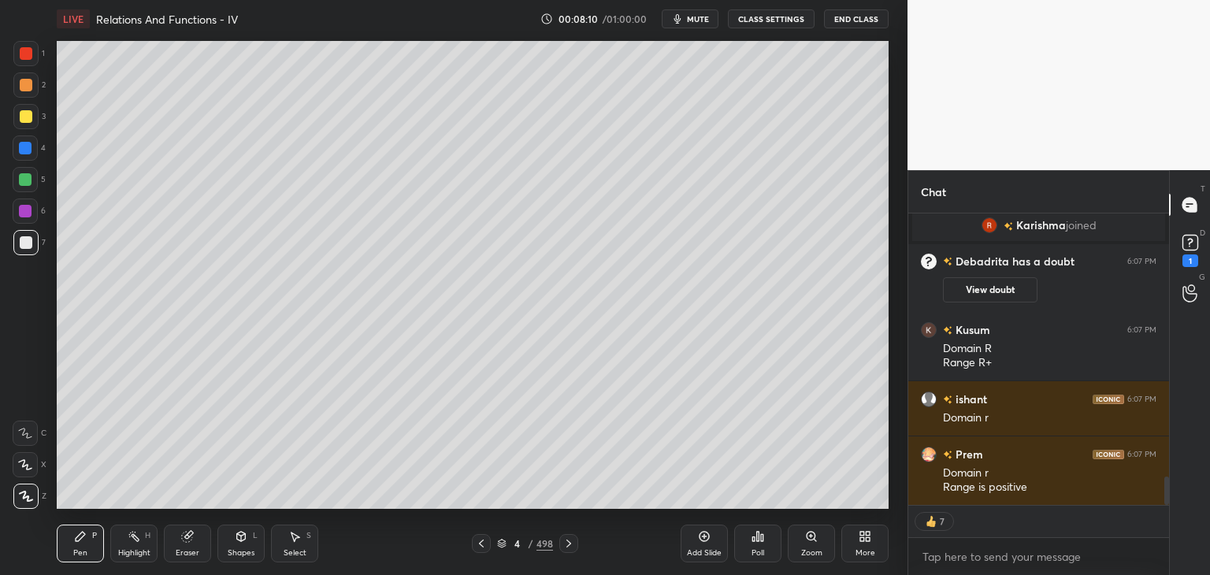
drag, startPoint x: 24, startPoint y: 115, endPoint x: 48, endPoint y: 124, distance: 25.9
click at [24, 115] on div at bounding box center [26, 116] width 13 height 13
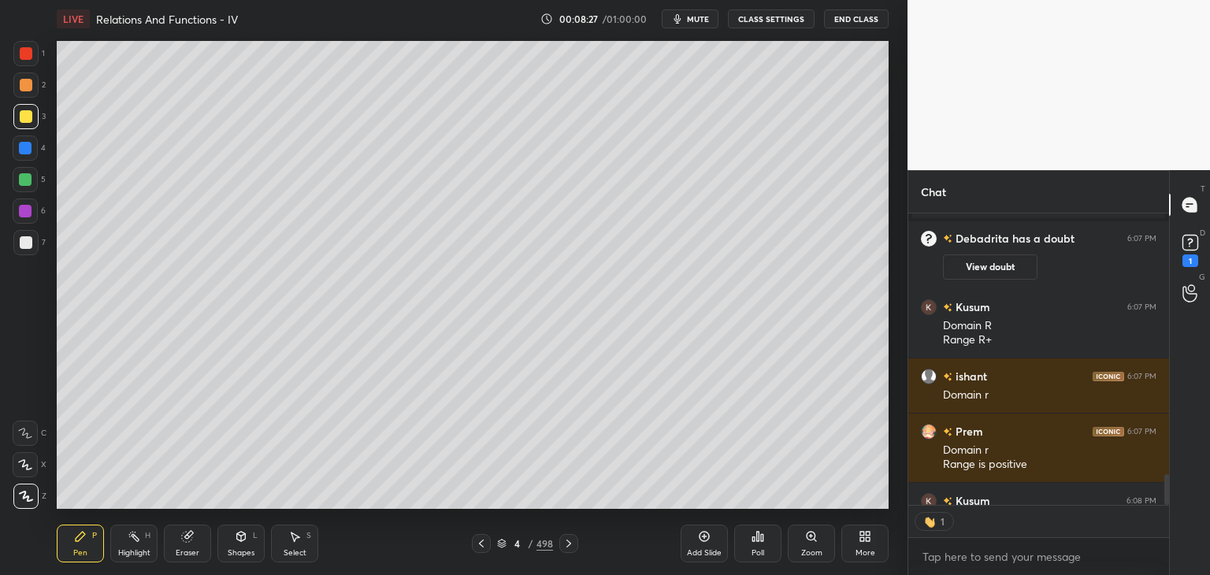
scroll to position [2763, 0]
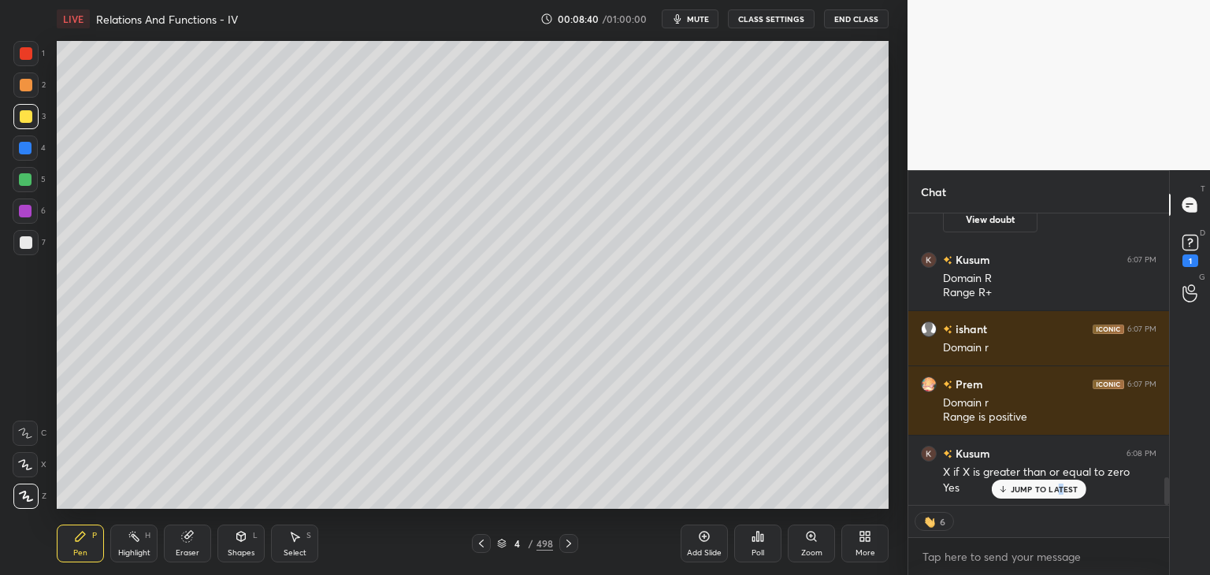
click at [1061, 488] on p "JUMP TO LATEST" at bounding box center [1044, 488] width 68 height 9
click at [243, 555] on div "Shapes" at bounding box center [241, 553] width 27 height 8
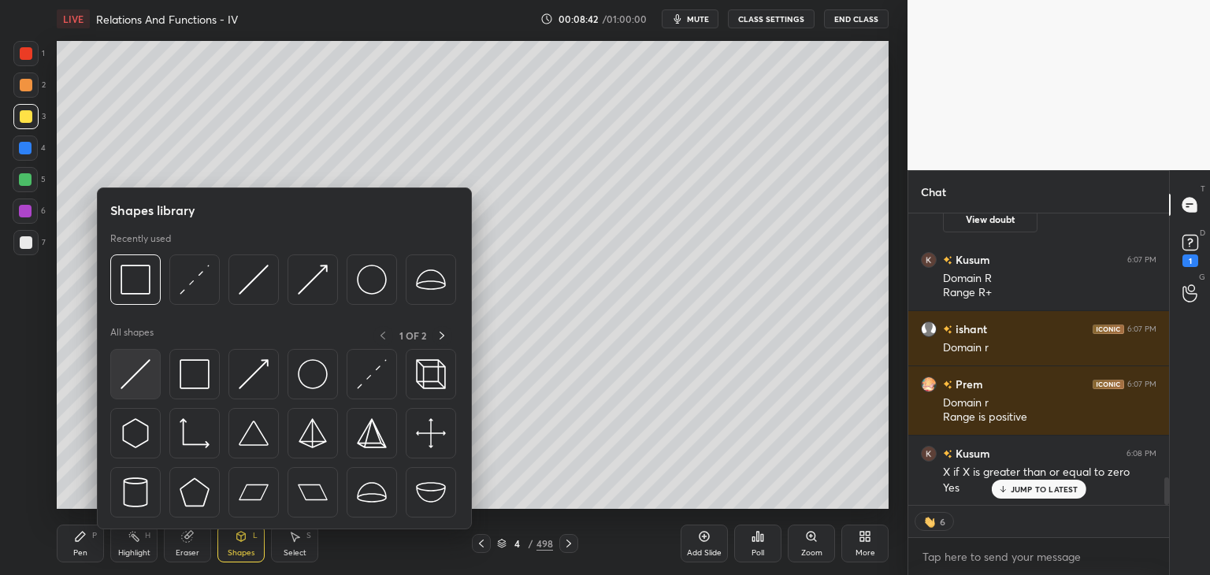
scroll to position [2801, 0]
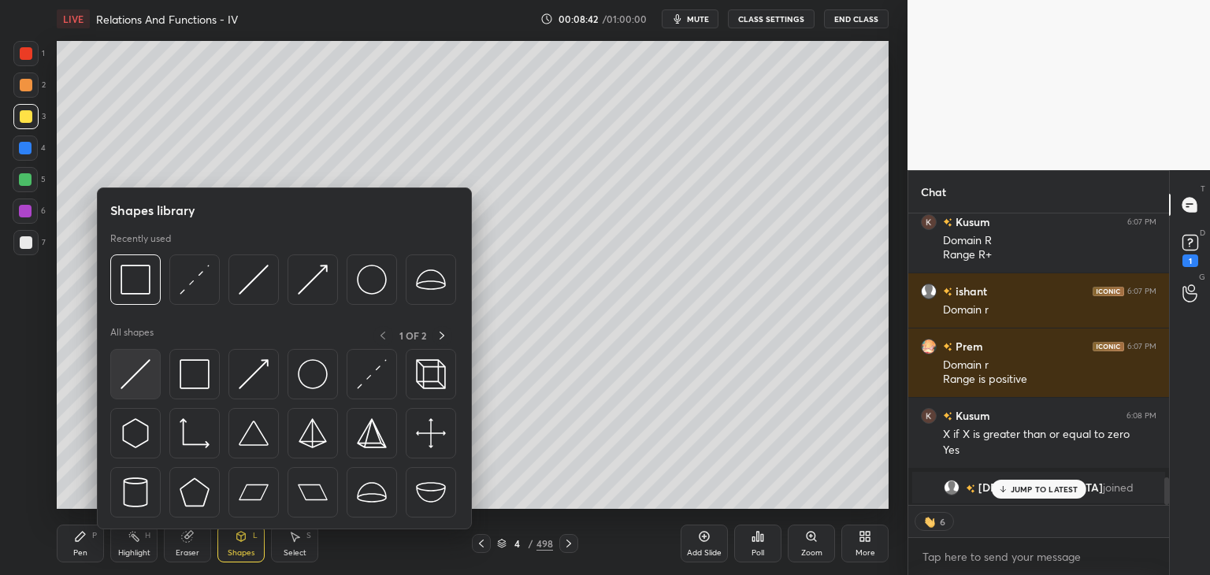
click at [142, 363] on img at bounding box center [135, 374] width 30 height 30
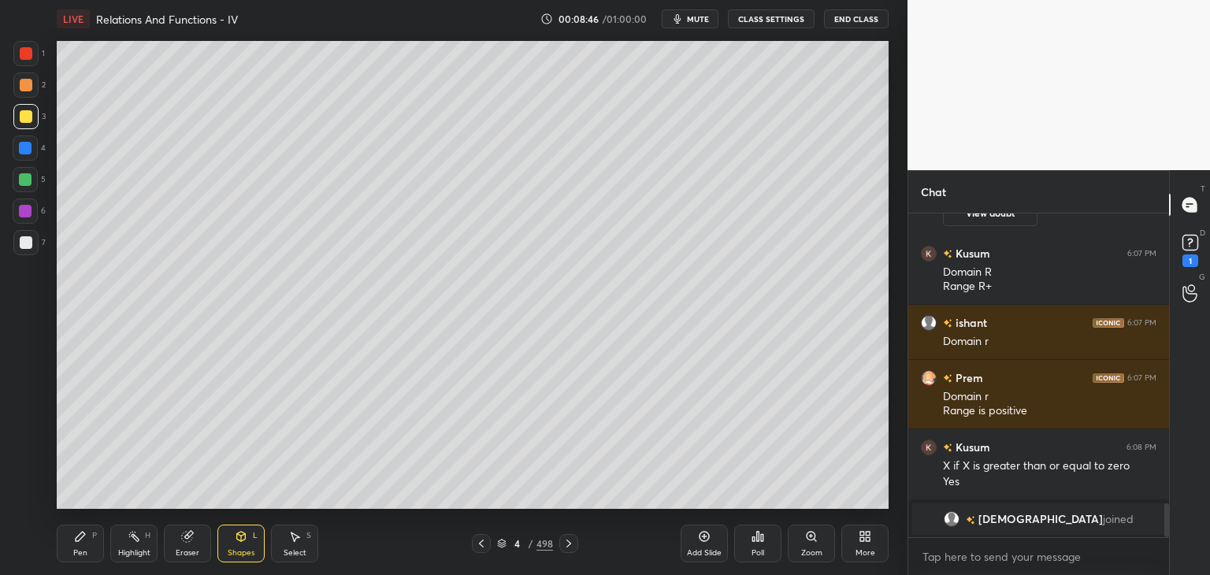
scroll to position [5, 5]
click at [82, 544] on div "Pen P" at bounding box center [80, 544] width 47 height 38
click at [26, 239] on div at bounding box center [26, 242] width 13 height 13
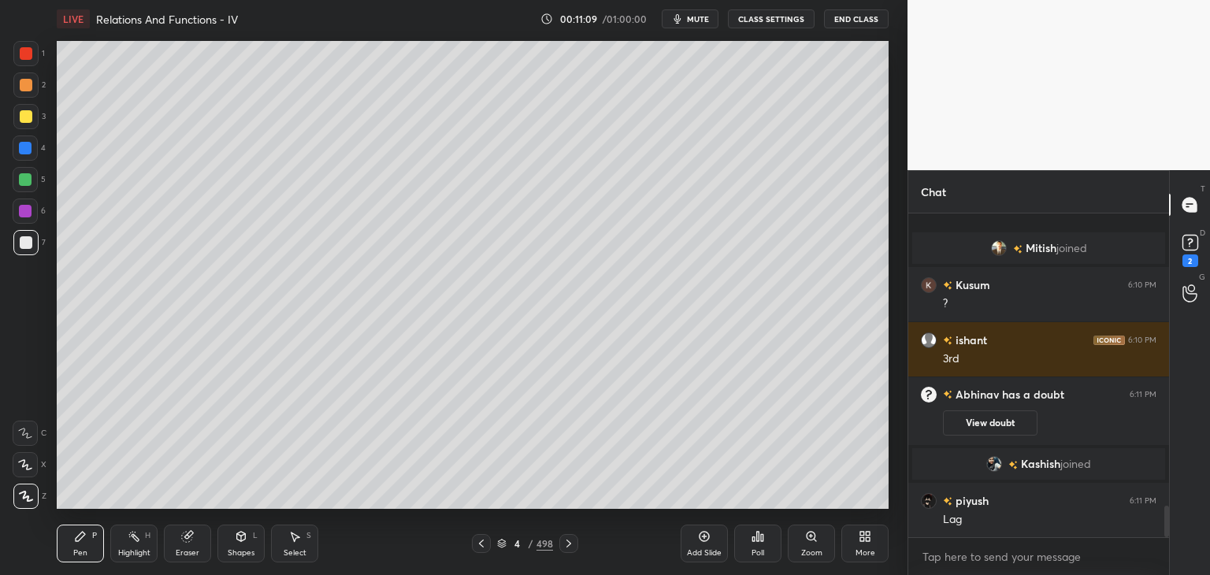
scroll to position [3029, 0]
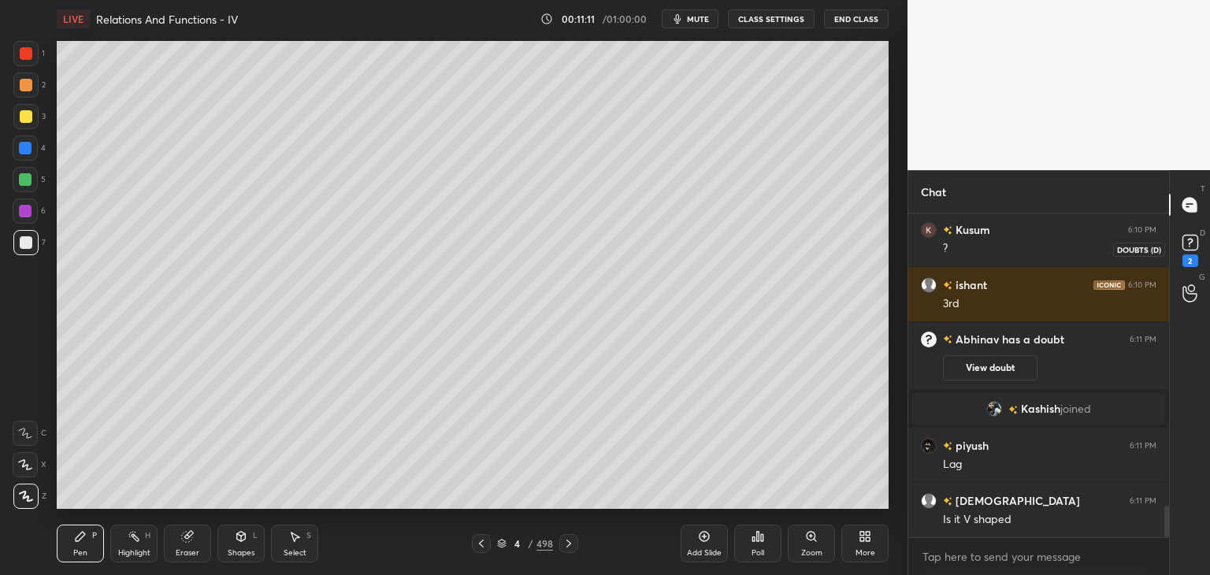
click at [1194, 241] on rect at bounding box center [1189, 242] width 15 height 15
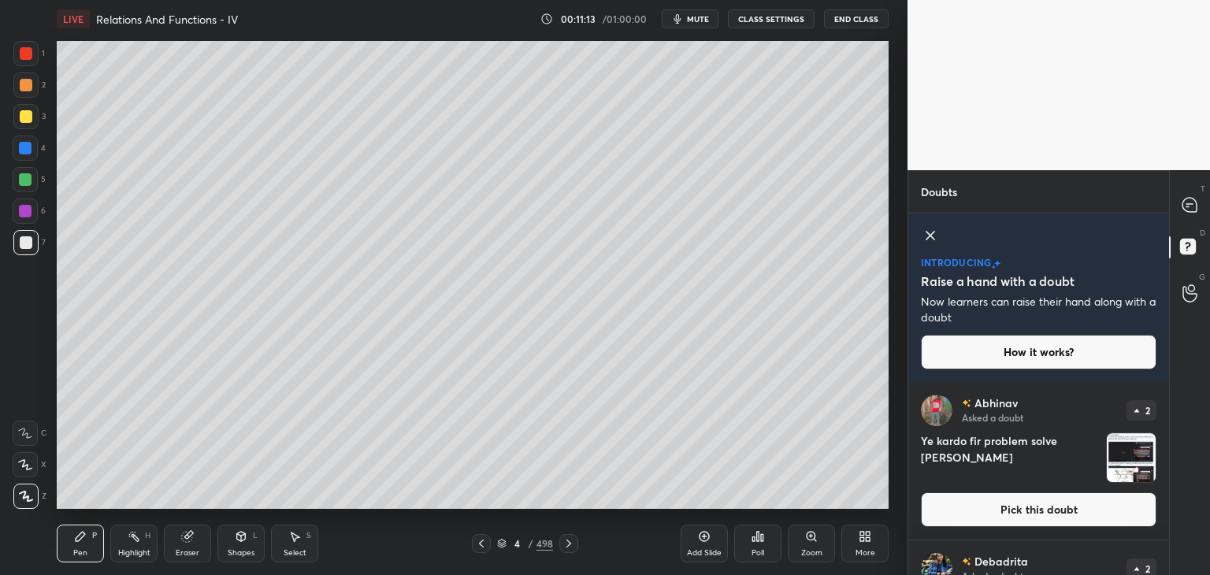
click at [1126, 457] on img "grid" at bounding box center [1131, 457] width 49 height 49
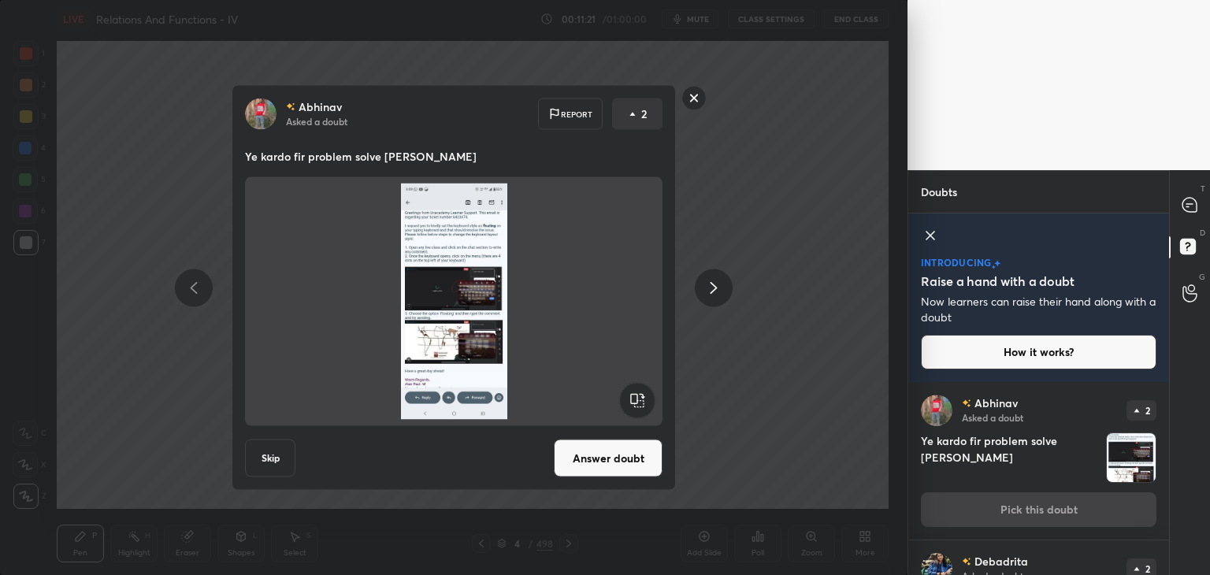
click at [693, 102] on rect at bounding box center [694, 98] width 24 height 24
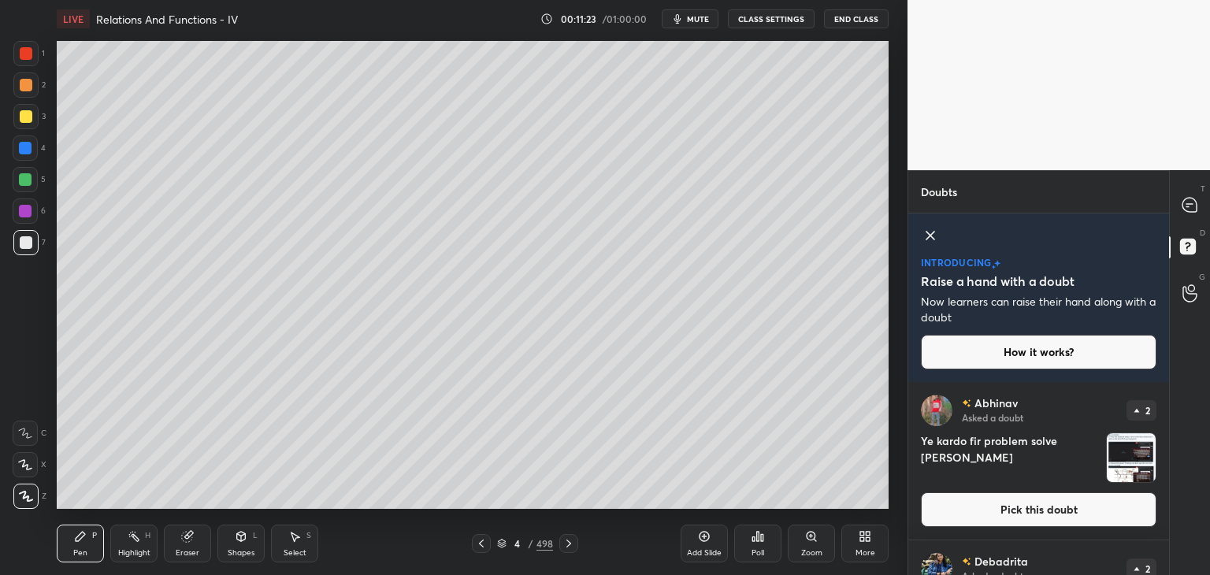
click at [1167, 559] on div "Doubts Enable hand raising Enable raise hand to speak to learners. Once enabled…" at bounding box center [1058, 372] width 302 height 405
click at [1168, 559] on div "Doubts Enable hand raising Enable raise hand to speak to learners. Once enabled…" at bounding box center [1058, 372] width 302 height 405
click at [1166, 559] on div "Doubts Enable hand raising Enable raise hand to speak to learners. Once enabled…" at bounding box center [1058, 372] width 302 height 405
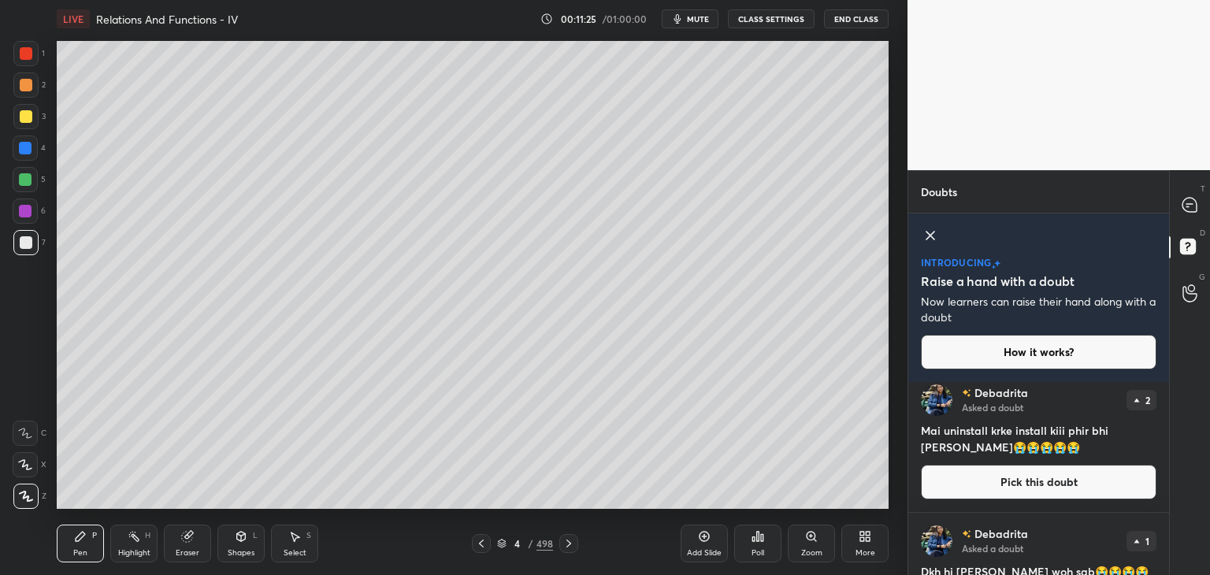
scroll to position [337, 0]
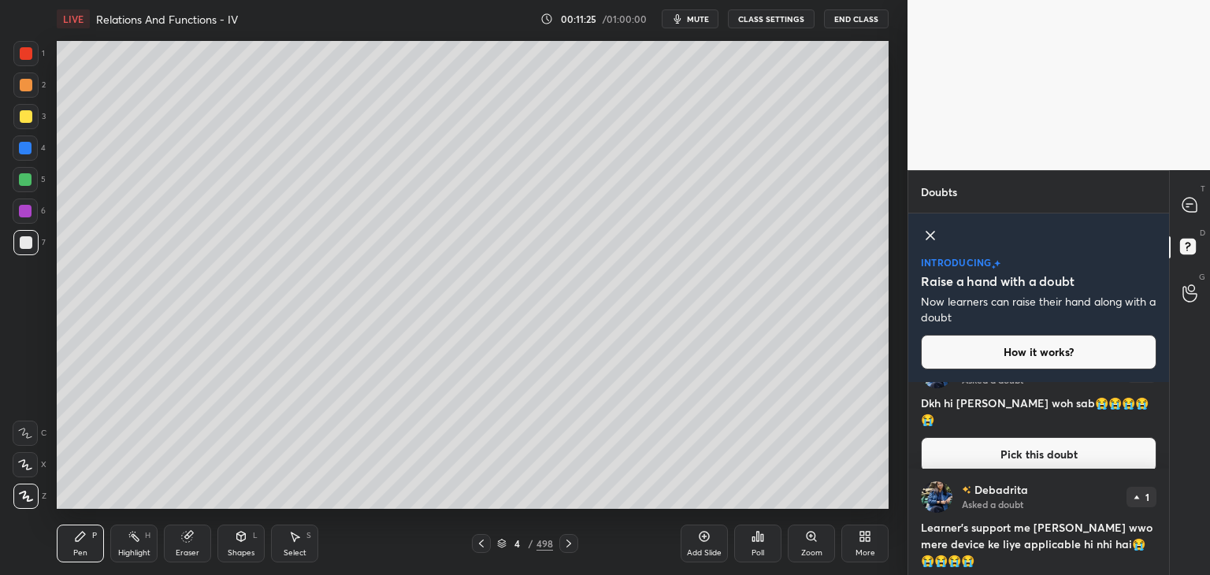
click at [1169, 558] on div "T Messages (T) D Doubts (D) G Raise Hand (G)" at bounding box center [1189, 372] width 41 height 405
click at [1194, 202] on icon at bounding box center [1189, 205] width 14 height 14
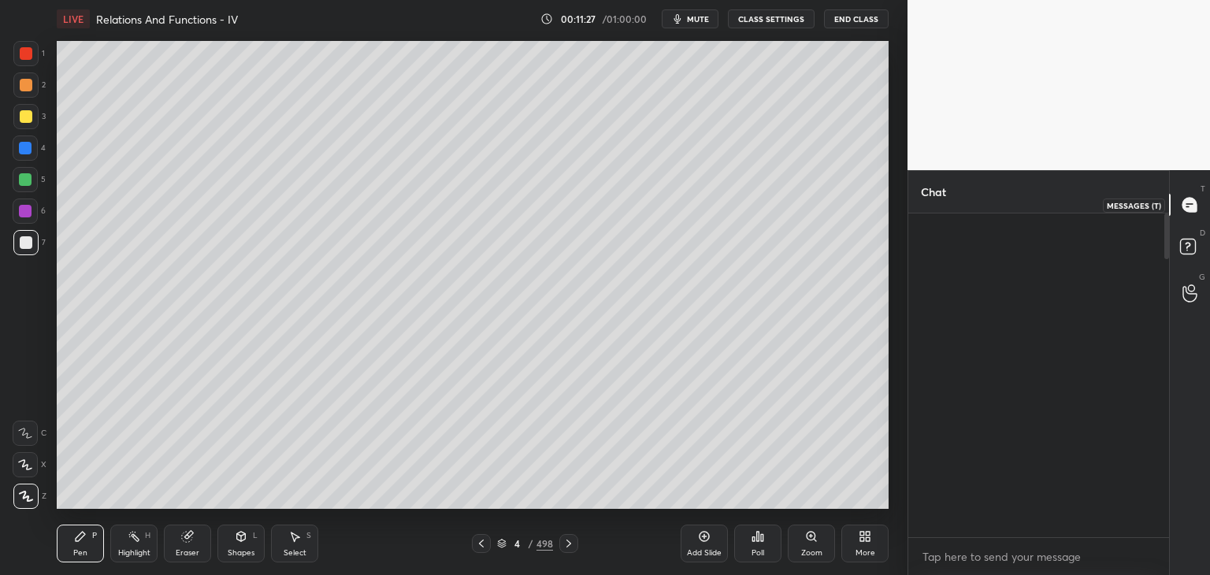
scroll to position [319, 256]
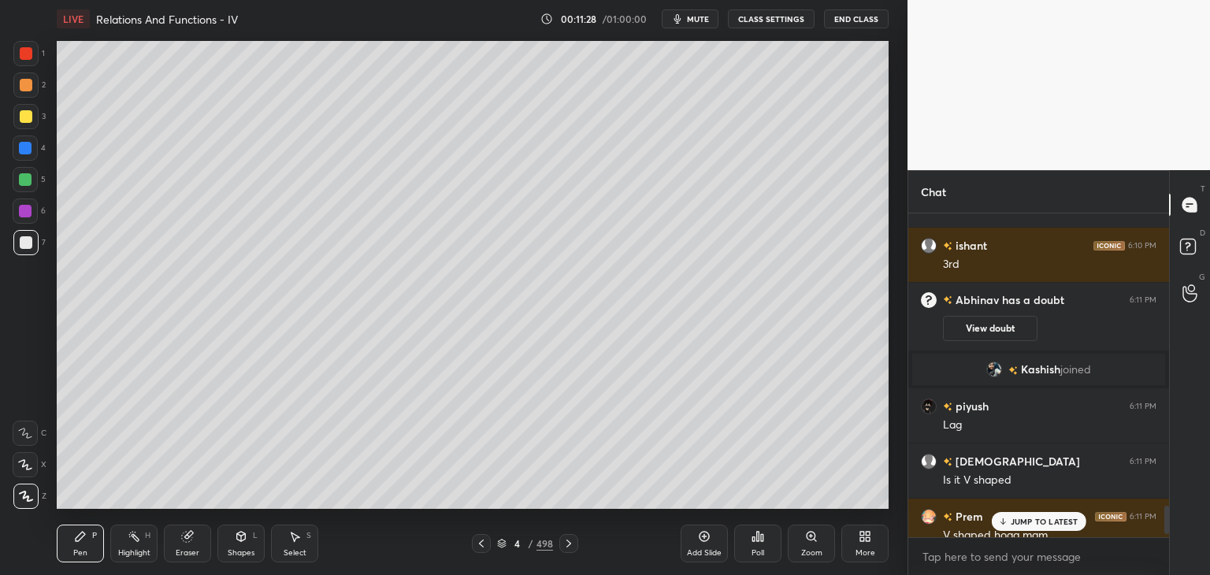
click at [1054, 520] on p "JUMP TO LATEST" at bounding box center [1044, 521] width 68 height 9
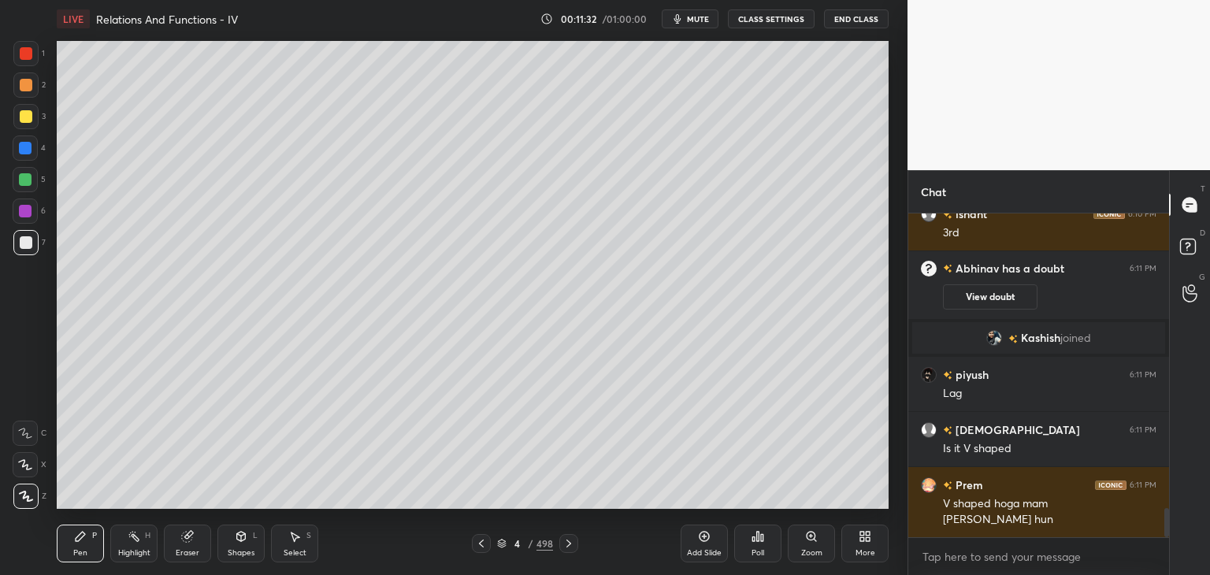
drag, startPoint x: 27, startPoint y: 117, endPoint x: 47, endPoint y: 135, distance: 27.3
click at [28, 117] on div at bounding box center [26, 116] width 13 height 13
click at [236, 539] on icon at bounding box center [241, 536] width 13 height 13
drag, startPoint x: 28, startPoint y: 231, endPoint x: 54, endPoint y: 243, distance: 28.9
click at [27, 232] on div at bounding box center [25, 242] width 25 height 25
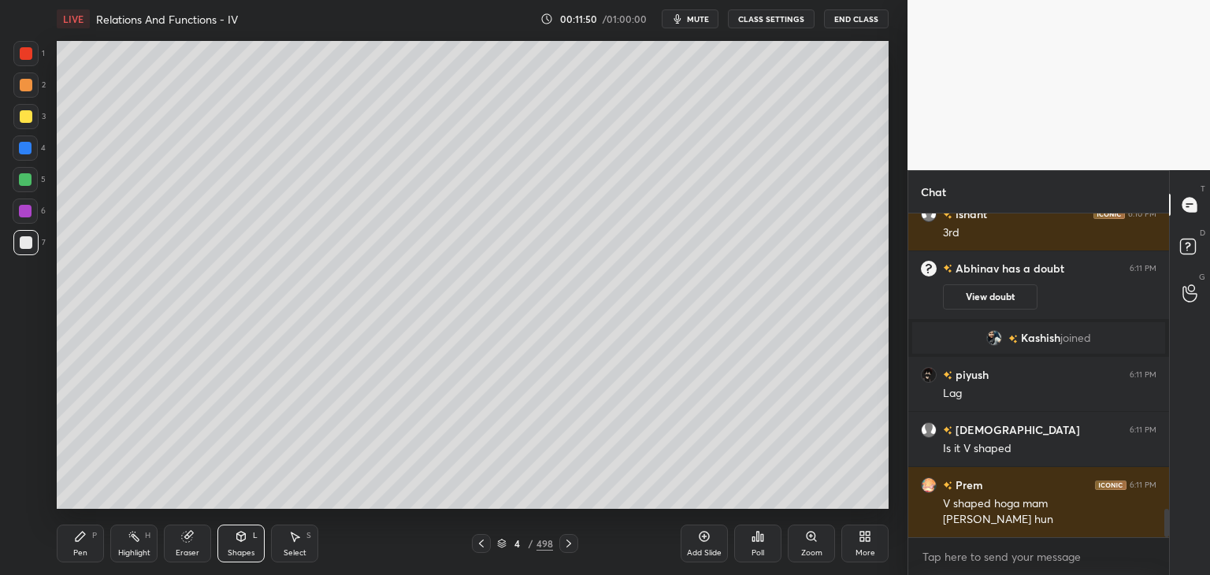
scroll to position [3380, 0]
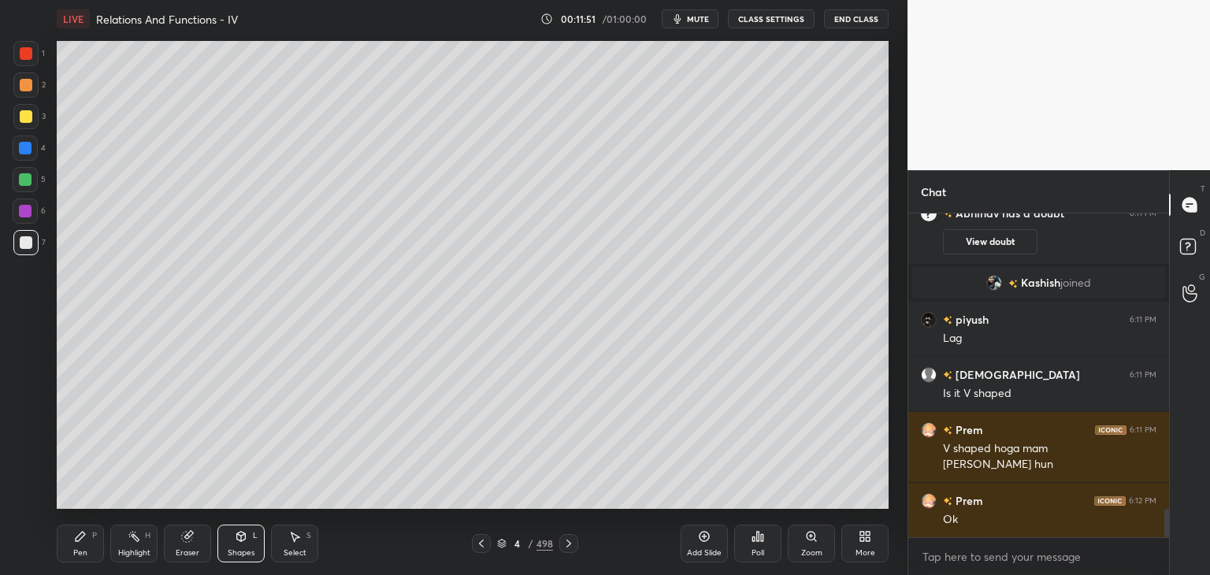
click at [225, 542] on div "Shapes L" at bounding box center [240, 544] width 47 height 38
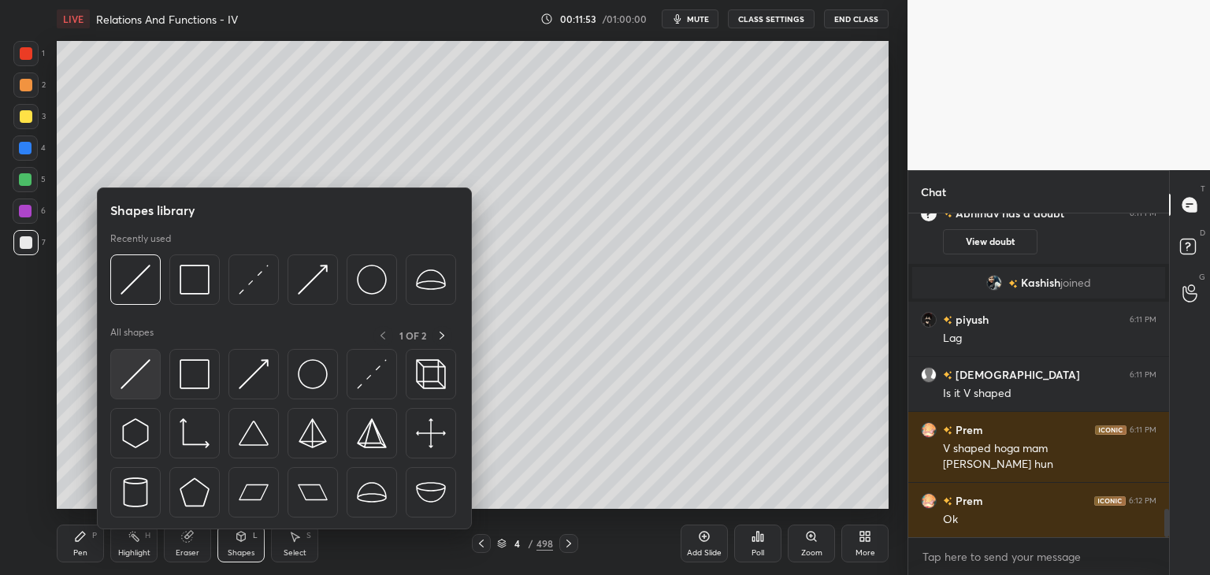
click at [141, 377] on img at bounding box center [135, 374] width 30 height 30
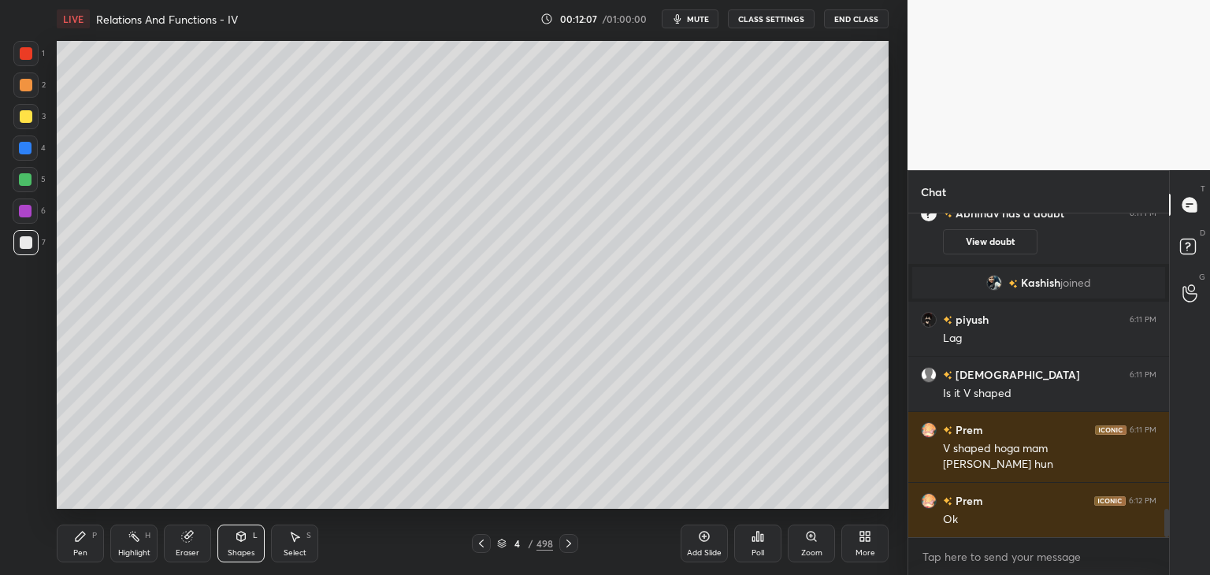
click at [24, 113] on div at bounding box center [26, 116] width 13 height 13
click at [706, 549] on div "Add Slide" at bounding box center [704, 553] width 35 height 8
click at [20, 117] on div at bounding box center [26, 116] width 13 height 13
click at [83, 555] on div "Pen" at bounding box center [80, 553] width 14 height 8
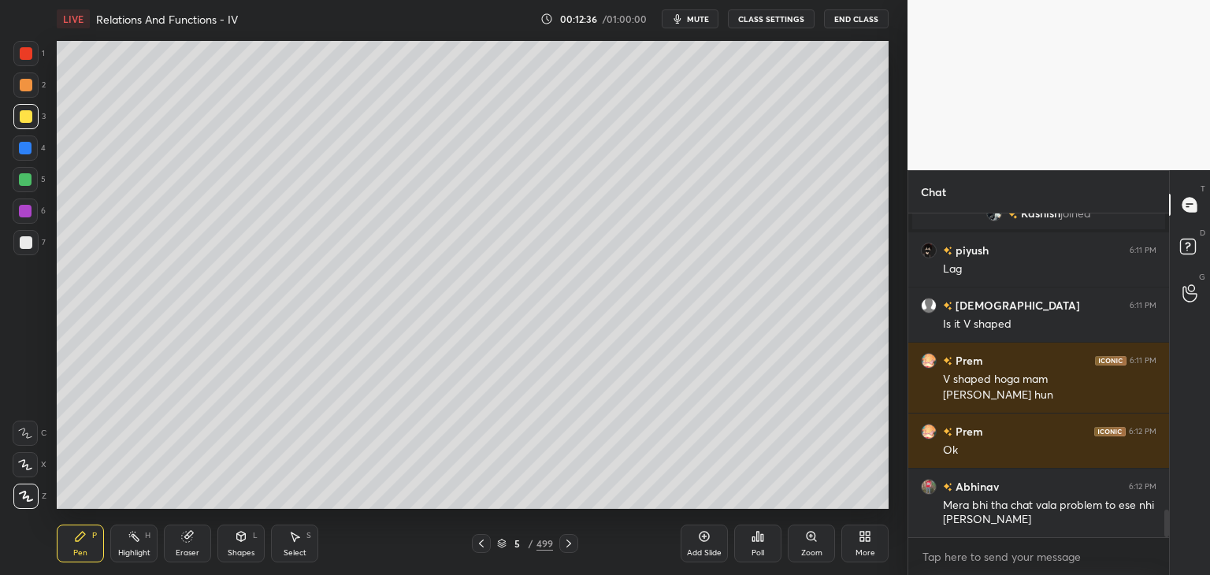
click at [176, 545] on div "Eraser" at bounding box center [187, 544] width 47 height 38
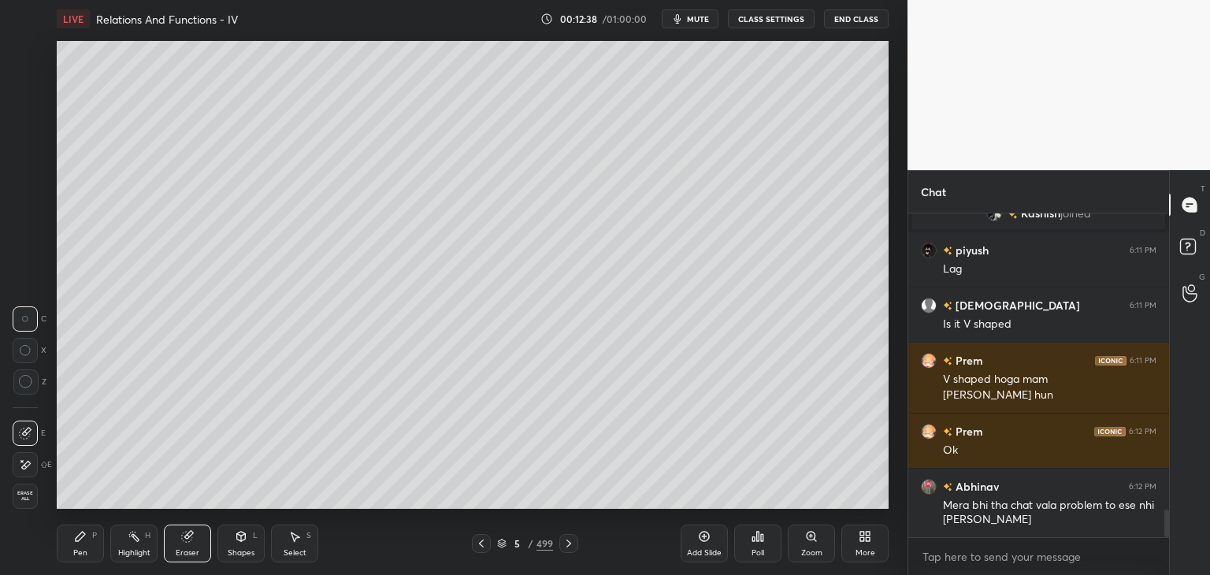
click at [80, 542] on icon at bounding box center [80, 536] width 13 height 13
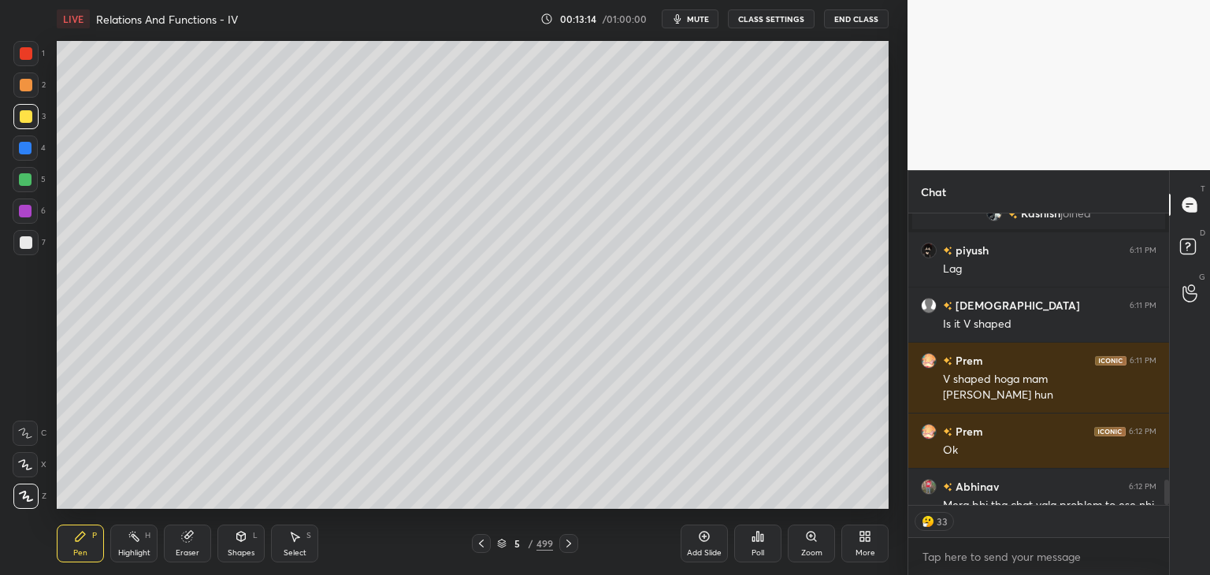
scroll to position [3537, 0]
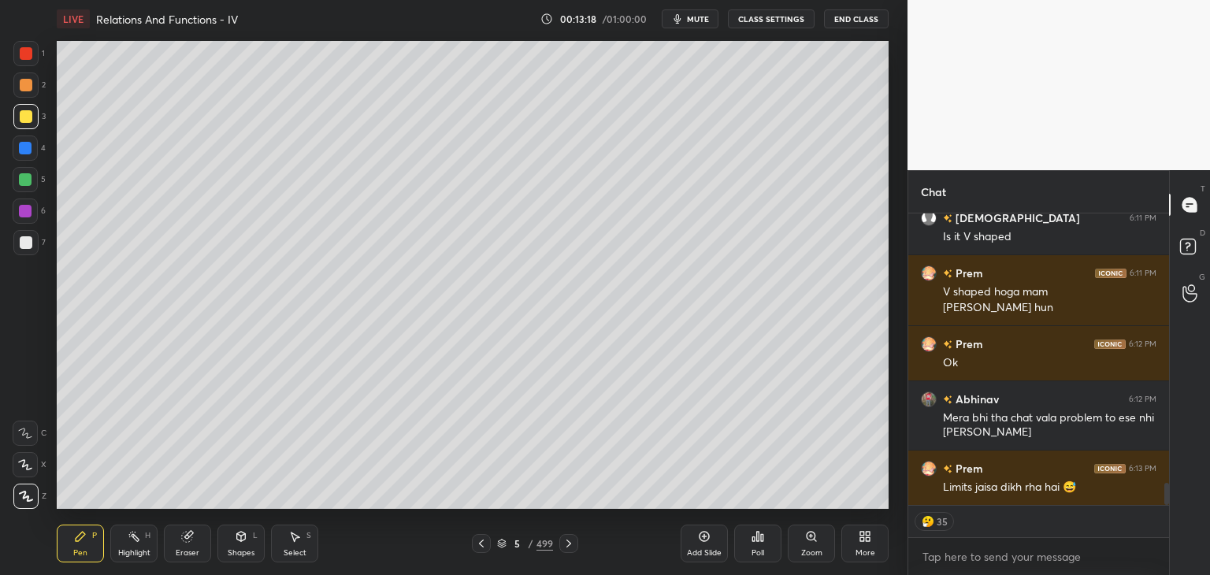
click at [72, 551] on div "Pen P" at bounding box center [80, 544] width 47 height 38
drag, startPoint x: 24, startPoint y: 117, endPoint x: 51, endPoint y: 117, distance: 27.6
click at [23, 117] on div at bounding box center [26, 116] width 13 height 13
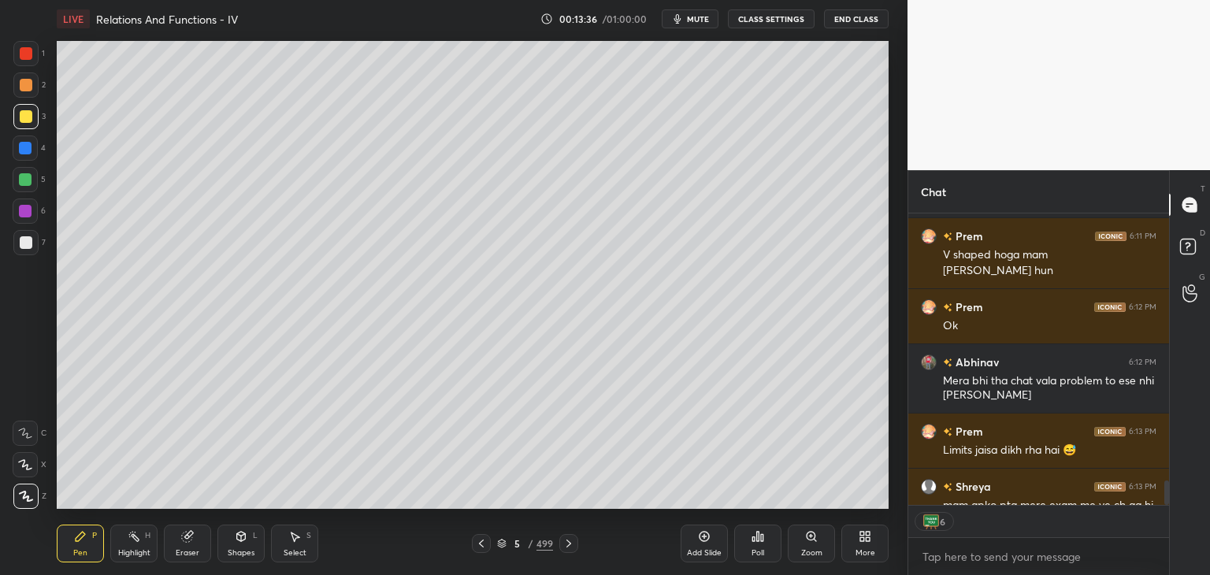
scroll to position [3661, 0]
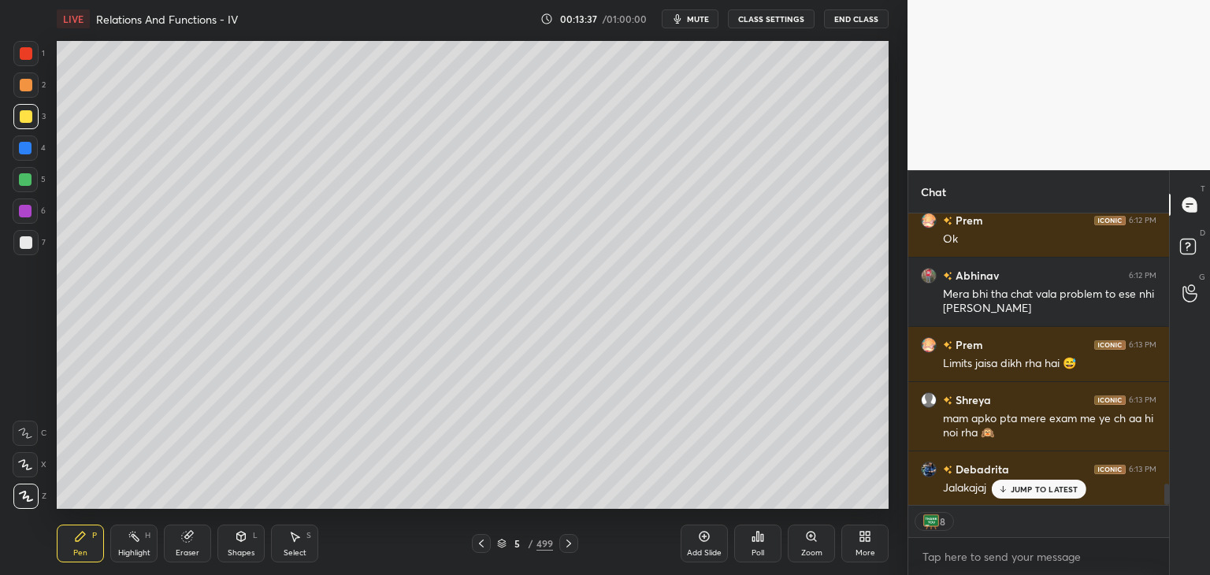
click at [1043, 492] on p "JUMP TO LATEST" at bounding box center [1044, 488] width 68 height 9
click at [24, 113] on div at bounding box center [26, 116] width 13 height 13
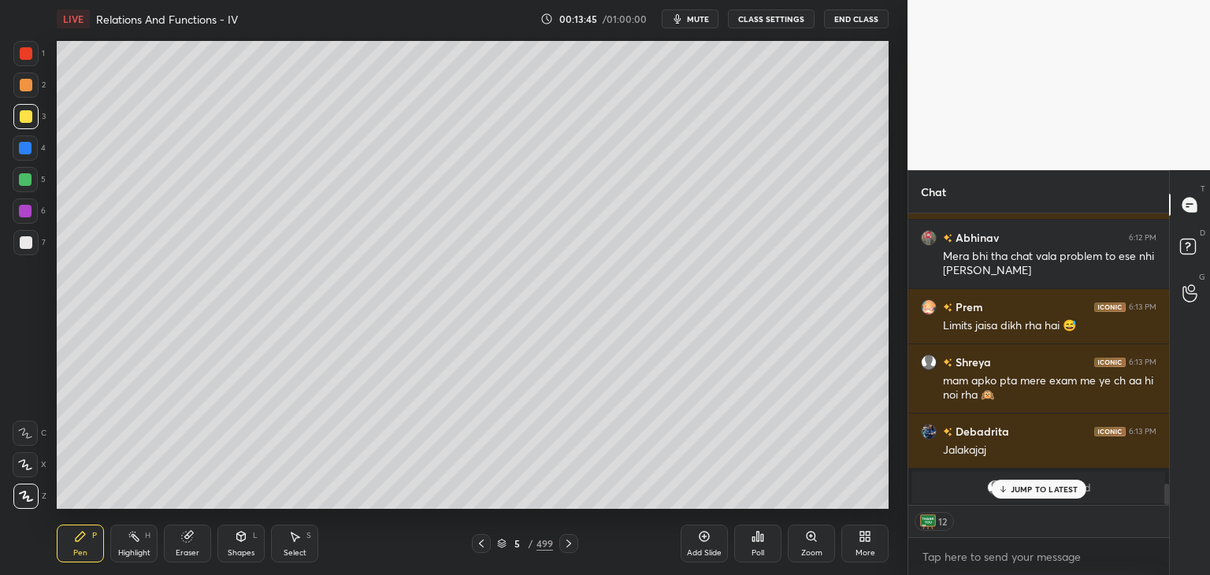
drag, startPoint x: 24, startPoint y: 239, endPoint x: 49, endPoint y: 265, distance: 36.2
click at [24, 239] on div at bounding box center [26, 242] width 13 height 13
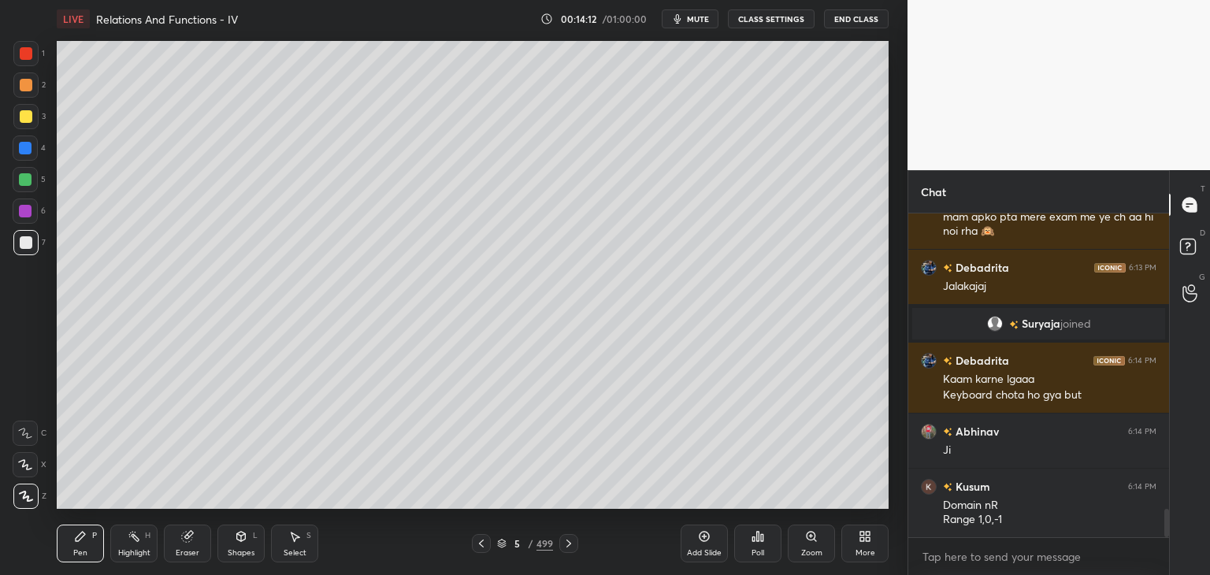
scroll to position [3435, 0]
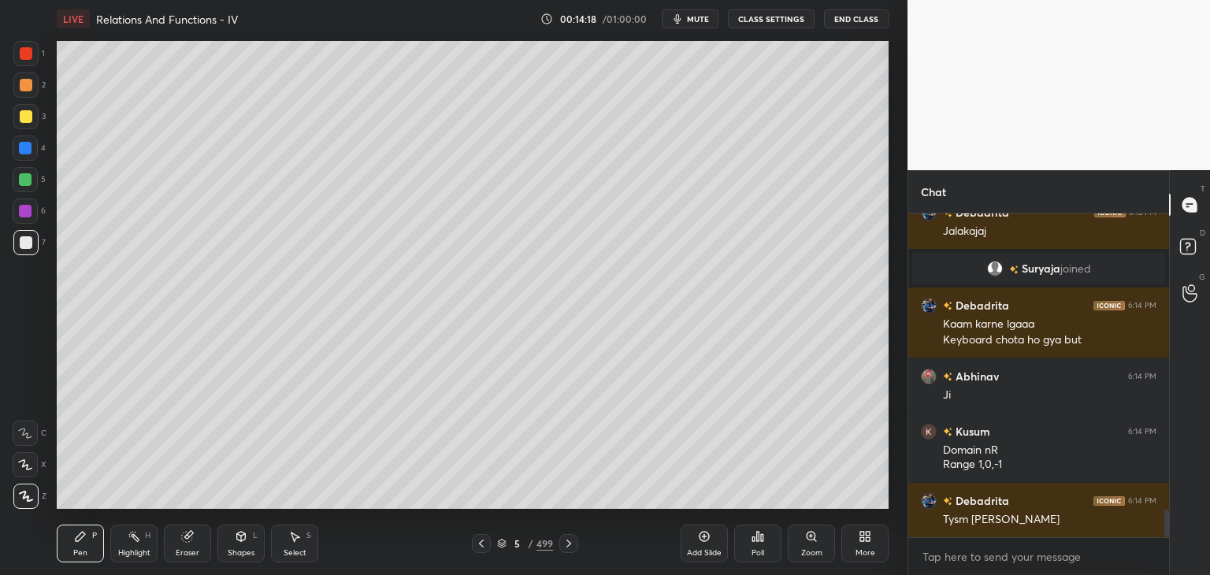
drag, startPoint x: 79, startPoint y: 540, endPoint x: 76, endPoint y: 516, distance: 24.6
click at [77, 540] on icon at bounding box center [80, 536] width 9 height 9
click at [29, 115] on div at bounding box center [26, 116] width 13 height 13
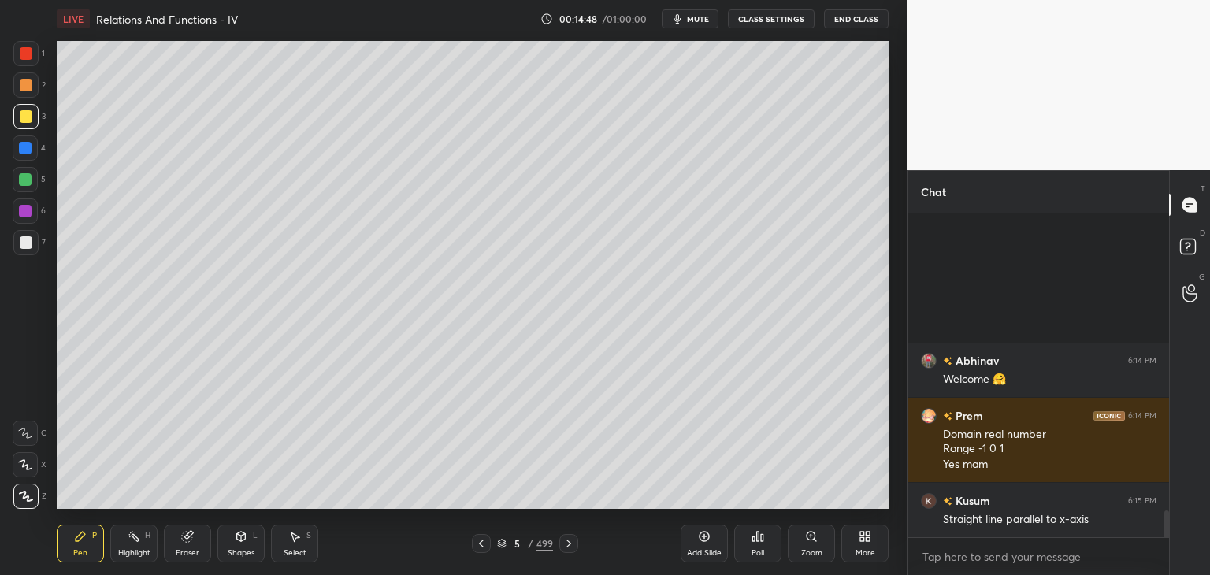
scroll to position [3616, 0]
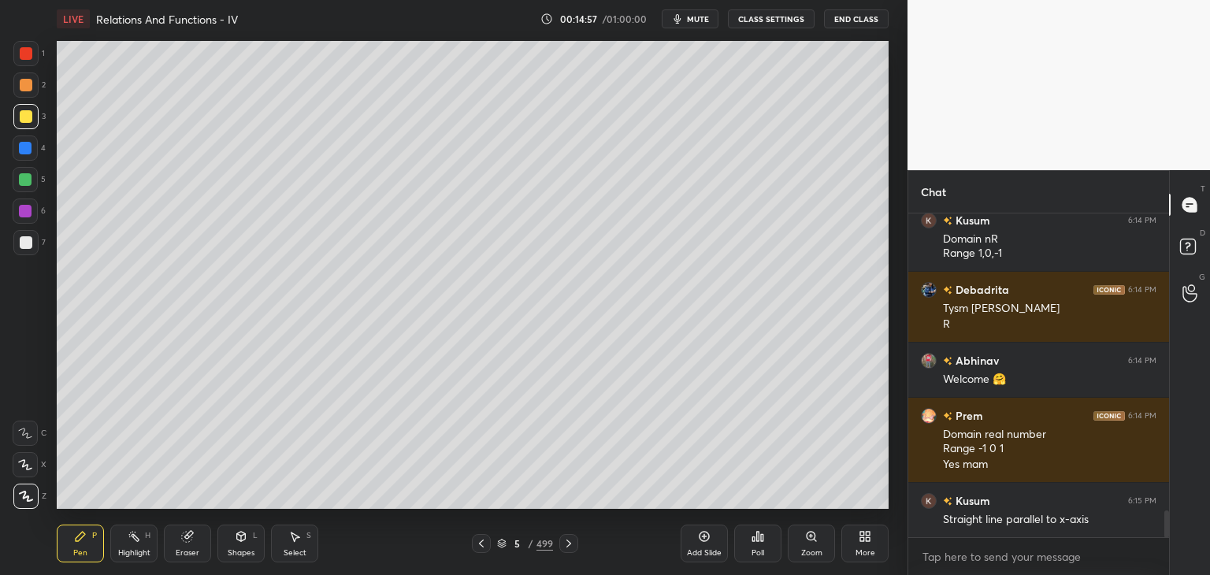
drag, startPoint x: 238, startPoint y: 549, endPoint x: 244, endPoint y: 556, distance: 9.5
click at [239, 550] on div "Shapes" at bounding box center [241, 553] width 27 height 8
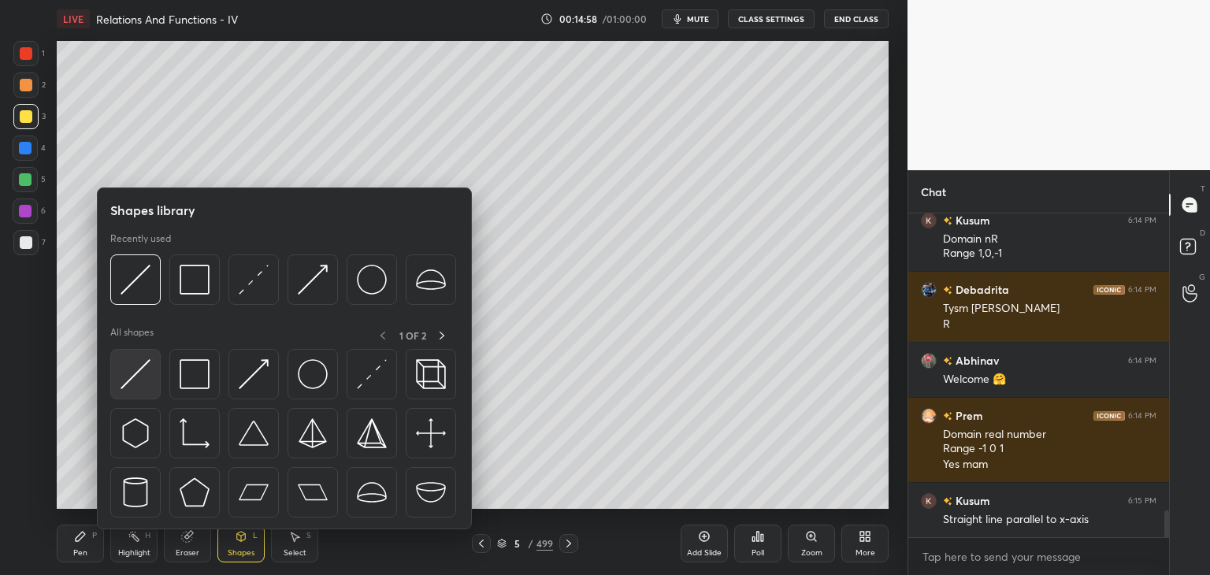
click at [132, 374] on img at bounding box center [135, 374] width 30 height 30
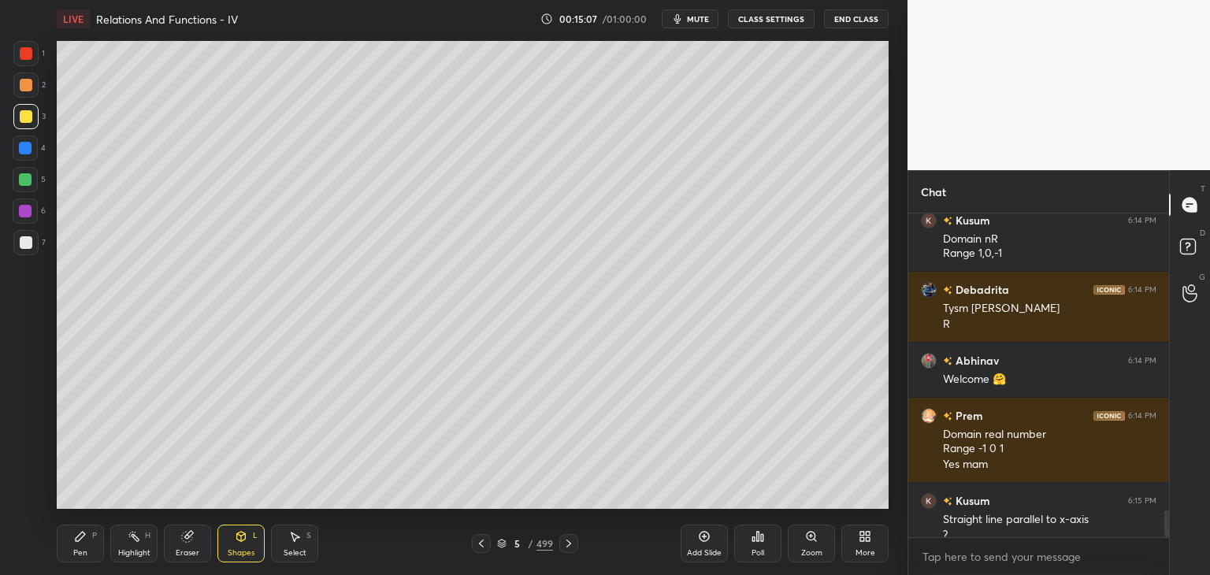
scroll to position [3632, 0]
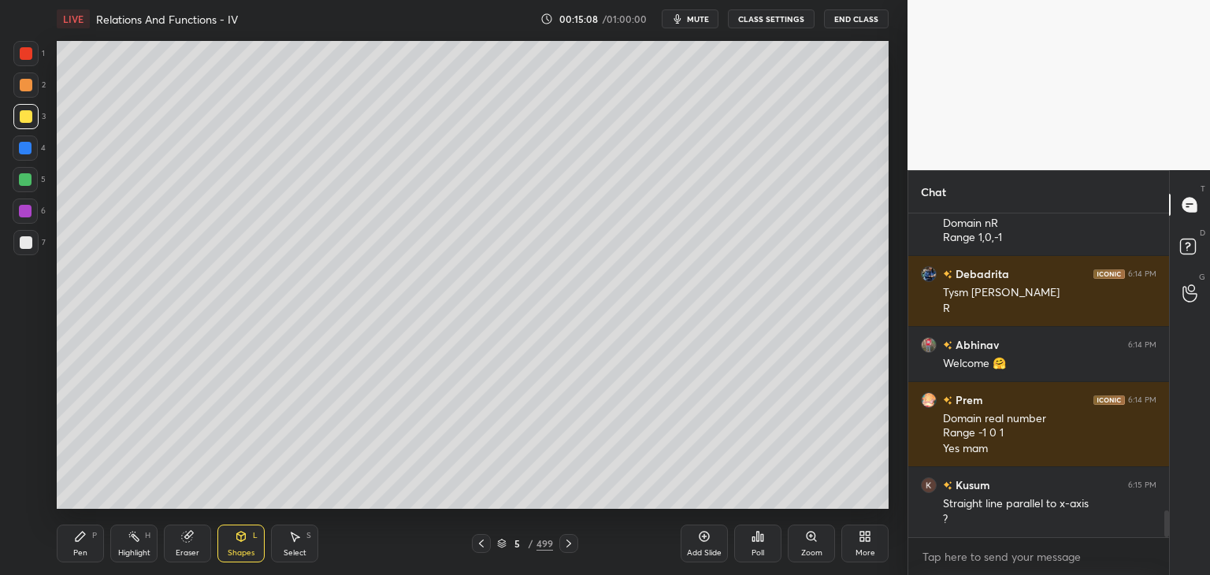
drag, startPoint x: 85, startPoint y: 552, endPoint x: 82, endPoint y: 518, distance: 34.0
click at [85, 552] on div "Pen" at bounding box center [80, 553] width 14 height 8
click at [25, 233] on div at bounding box center [25, 242] width 25 height 25
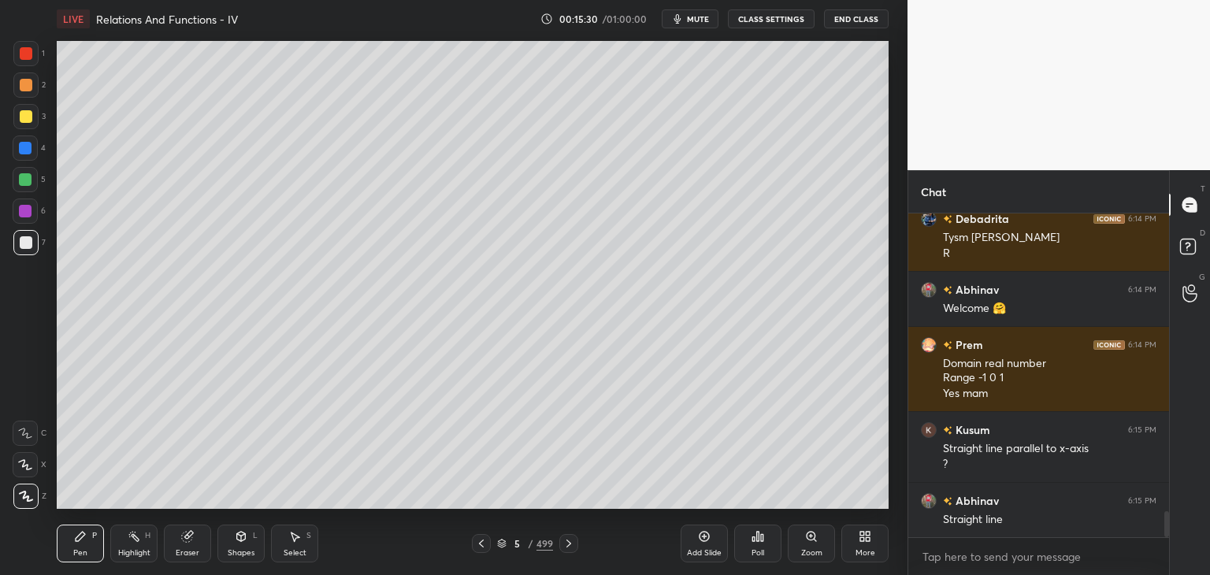
click at [239, 554] on div "Shapes" at bounding box center [241, 553] width 27 height 8
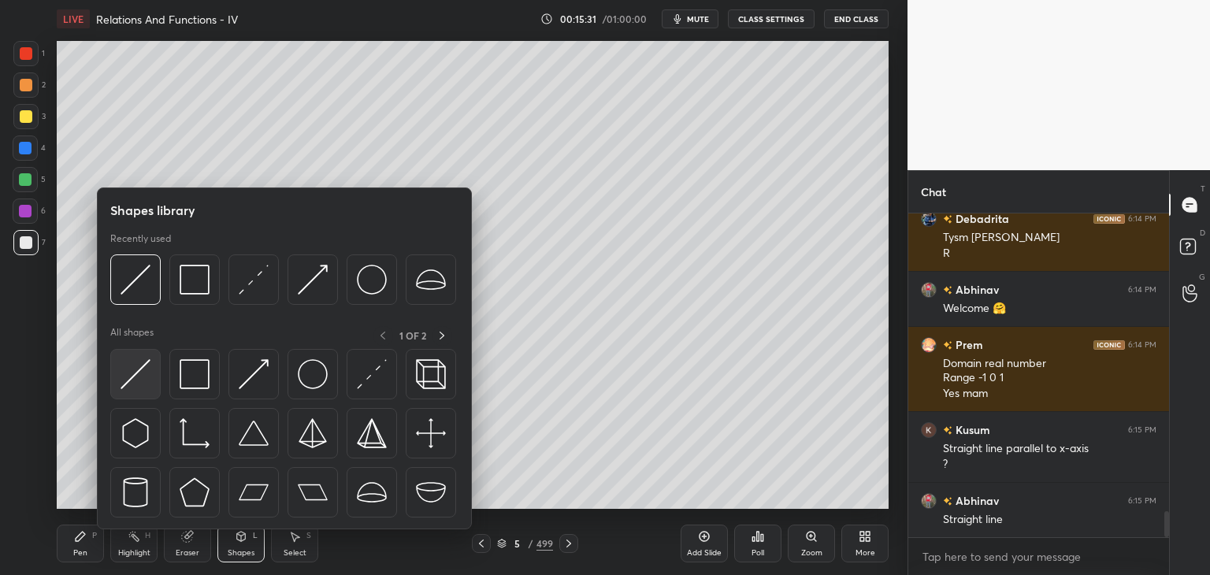
click at [138, 377] on img at bounding box center [135, 374] width 30 height 30
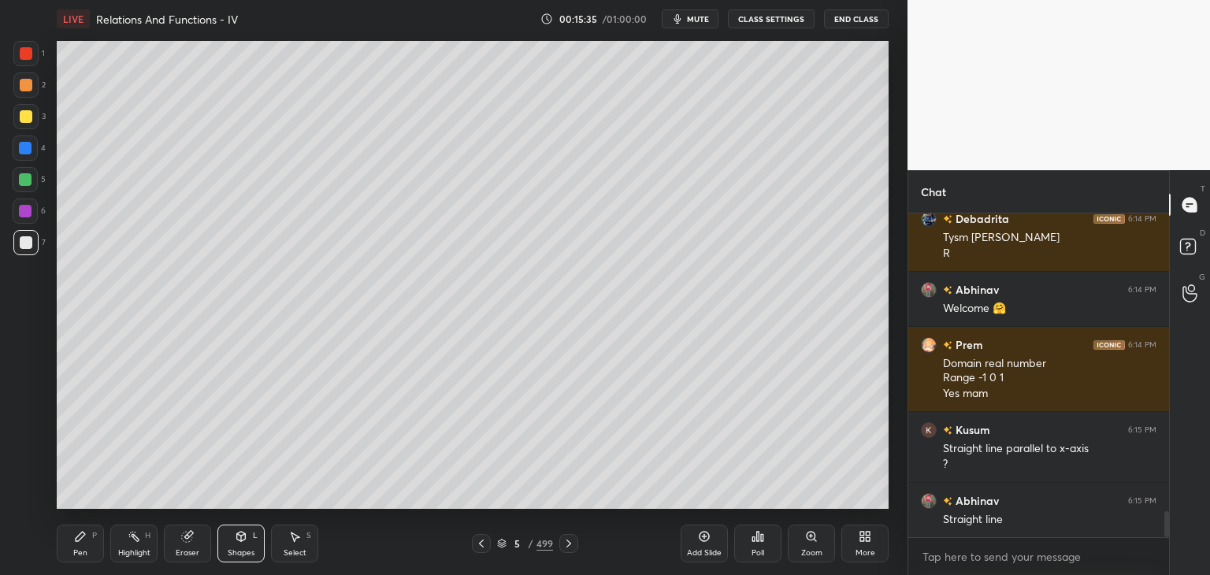
click at [77, 546] on div "Pen P" at bounding box center [80, 544] width 47 height 38
click at [246, 543] on div "Shapes L" at bounding box center [240, 544] width 47 height 38
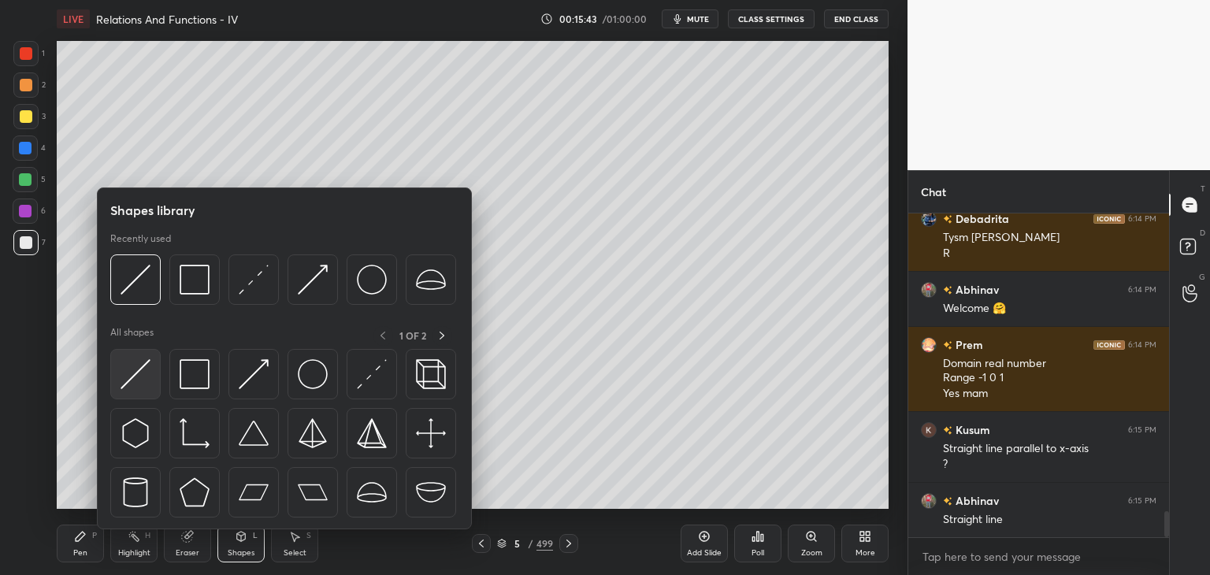
click at [143, 373] on img at bounding box center [135, 374] width 30 height 30
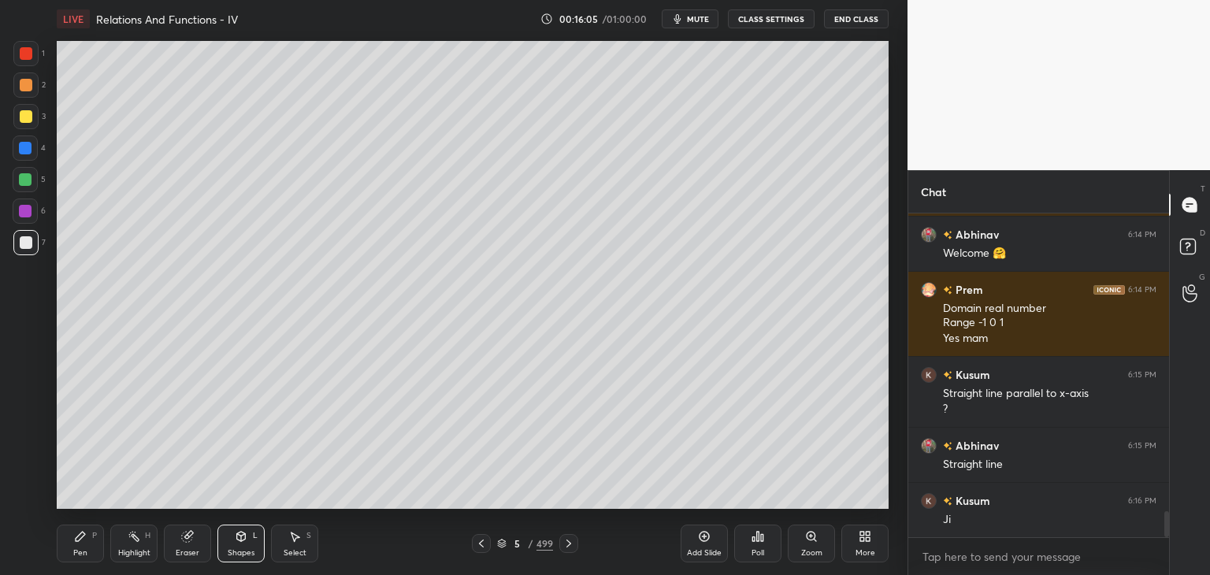
scroll to position [3798, 0]
click at [713, 554] on div "Add Slide" at bounding box center [704, 553] width 35 height 8
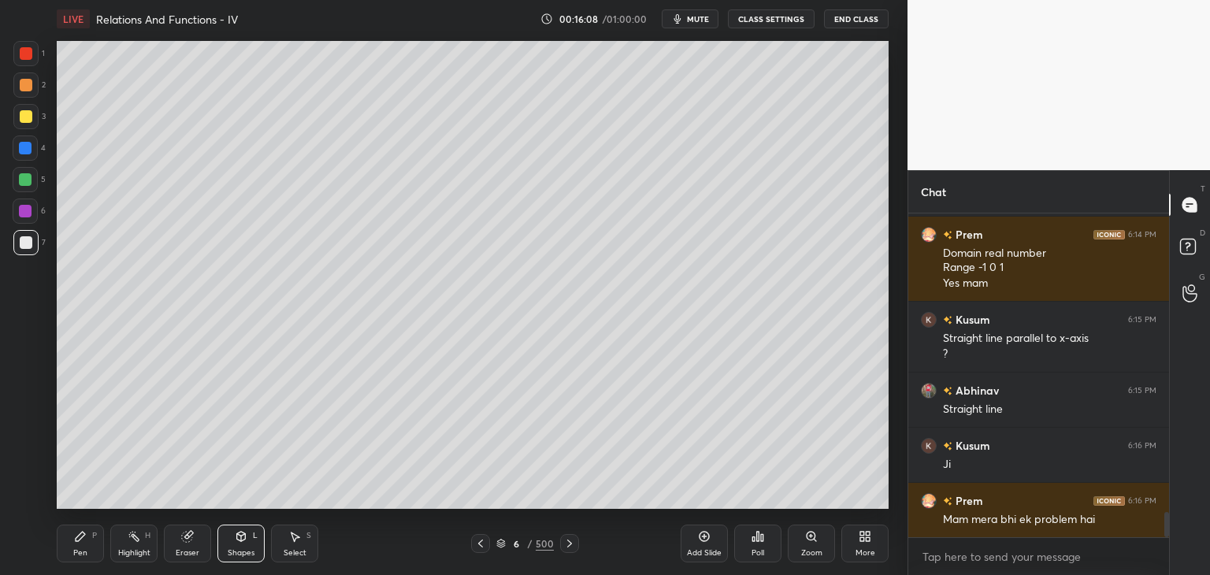
drag, startPoint x: 25, startPoint y: 117, endPoint x: 39, endPoint y: 212, distance: 96.2
click at [25, 117] on div at bounding box center [26, 116] width 13 height 13
drag, startPoint x: 83, startPoint y: 554, endPoint x: 92, endPoint y: 543, distance: 13.9
click at [83, 553] on div "Pen" at bounding box center [80, 553] width 14 height 8
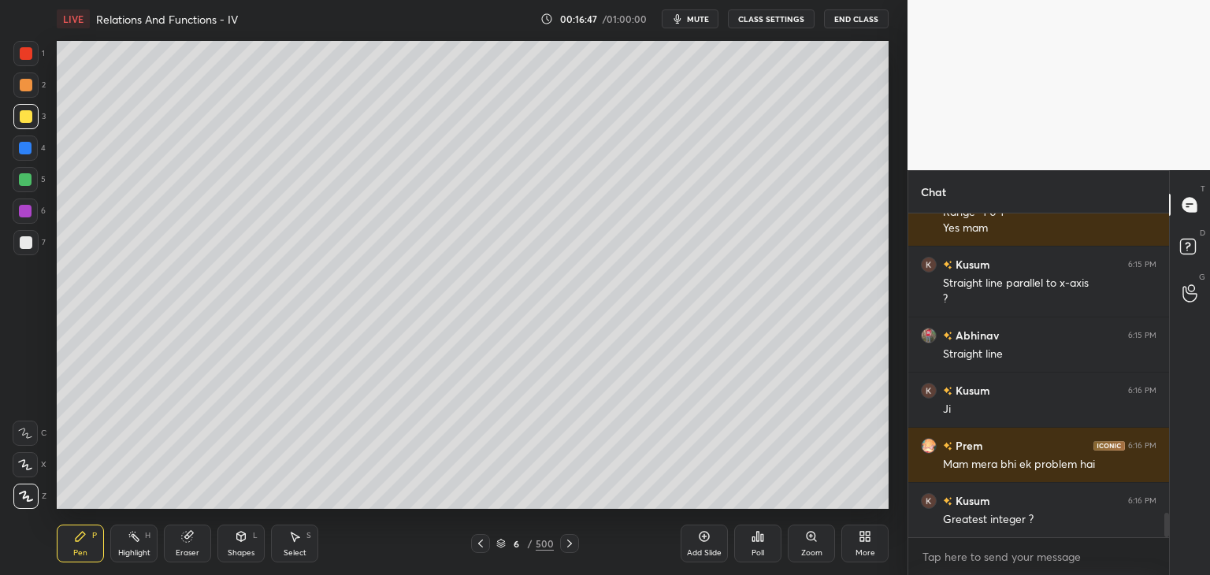
scroll to position [3908, 0]
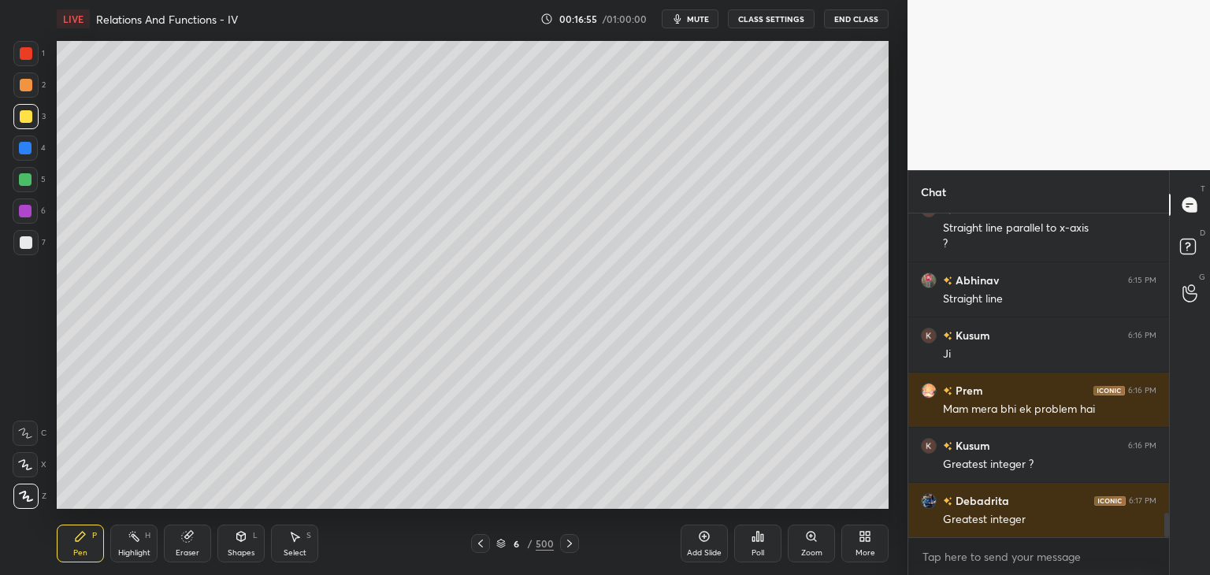
click at [35, 245] on div at bounding box center [25, 242] width 25 height 25
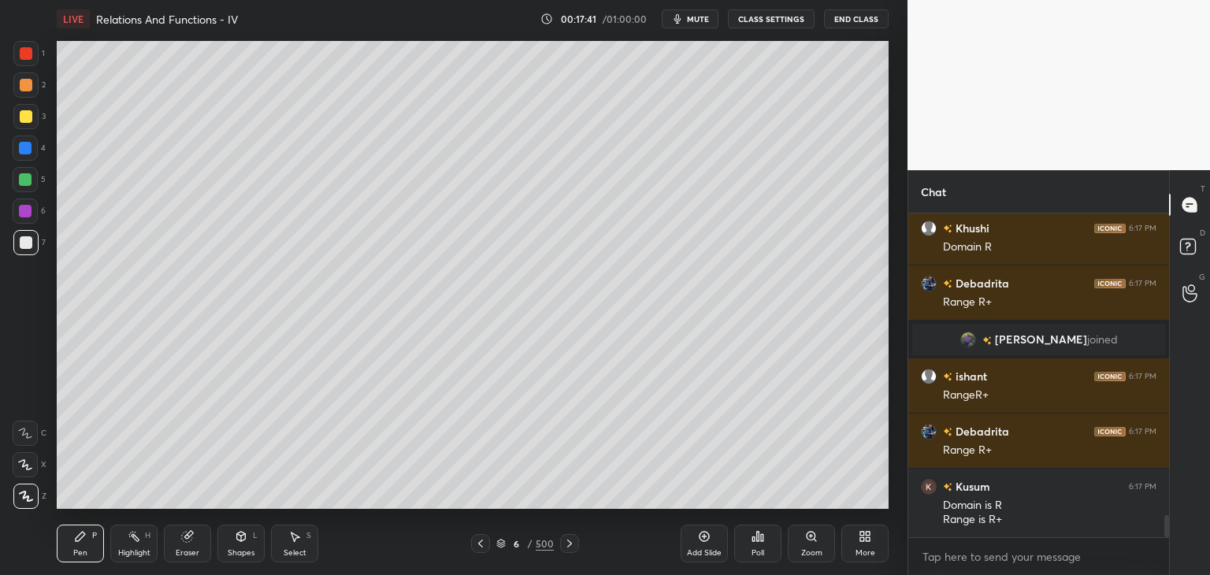
scroll to position [4410, 0]
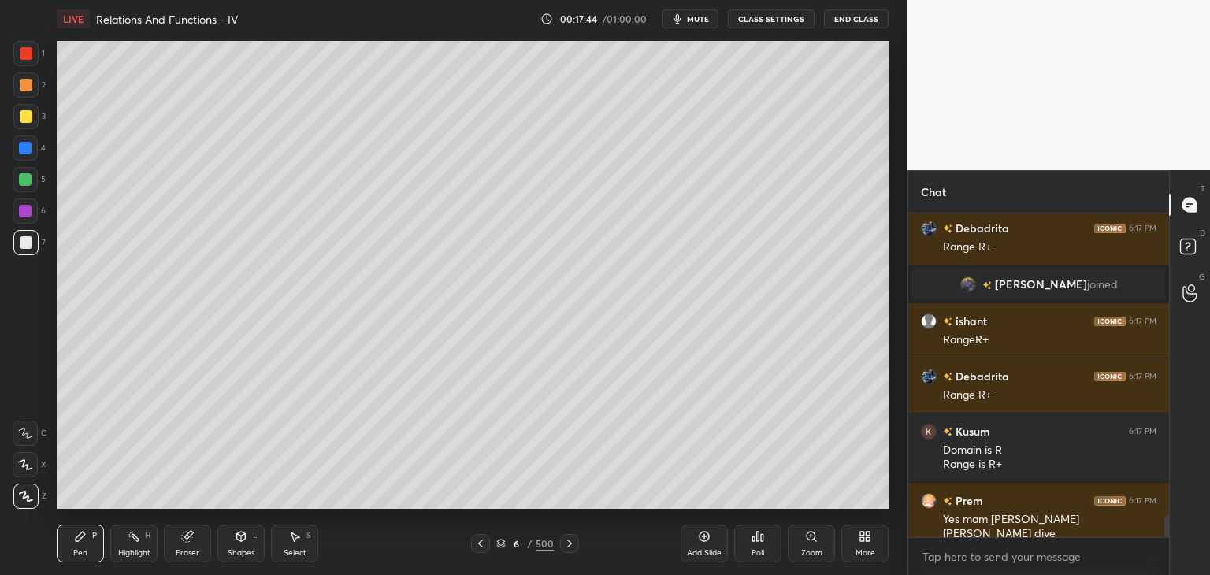
click at [28, 114] on div at bounding box center [26, 116] width 13 height 13
click at [28, 116] on div at bounding box center [26, 116] width 13 height 13
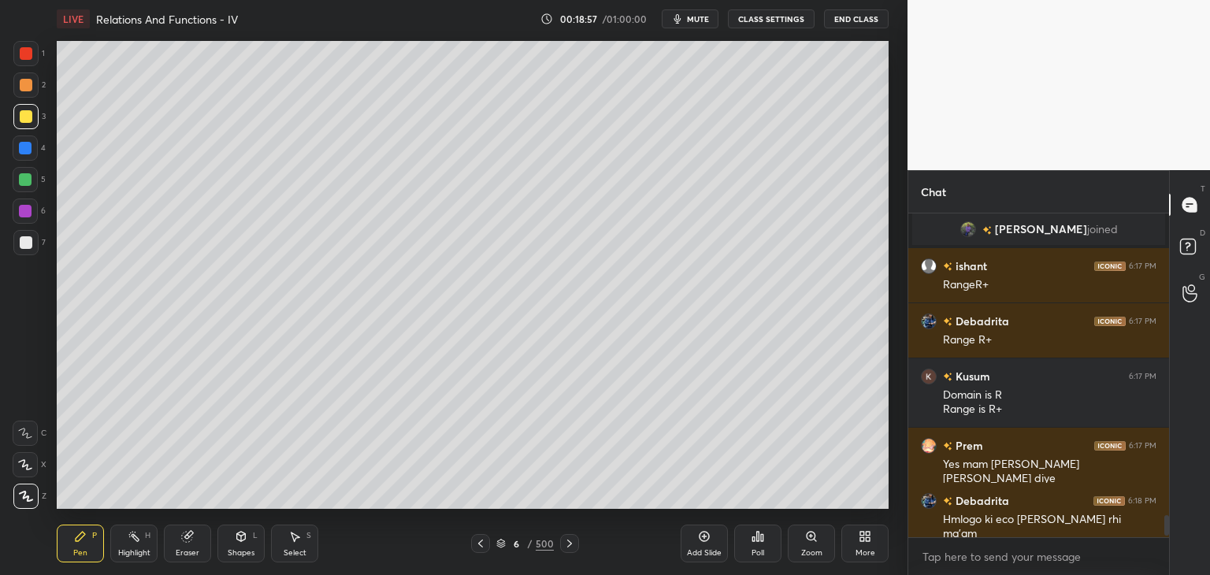
scroll to position [4521, 0]
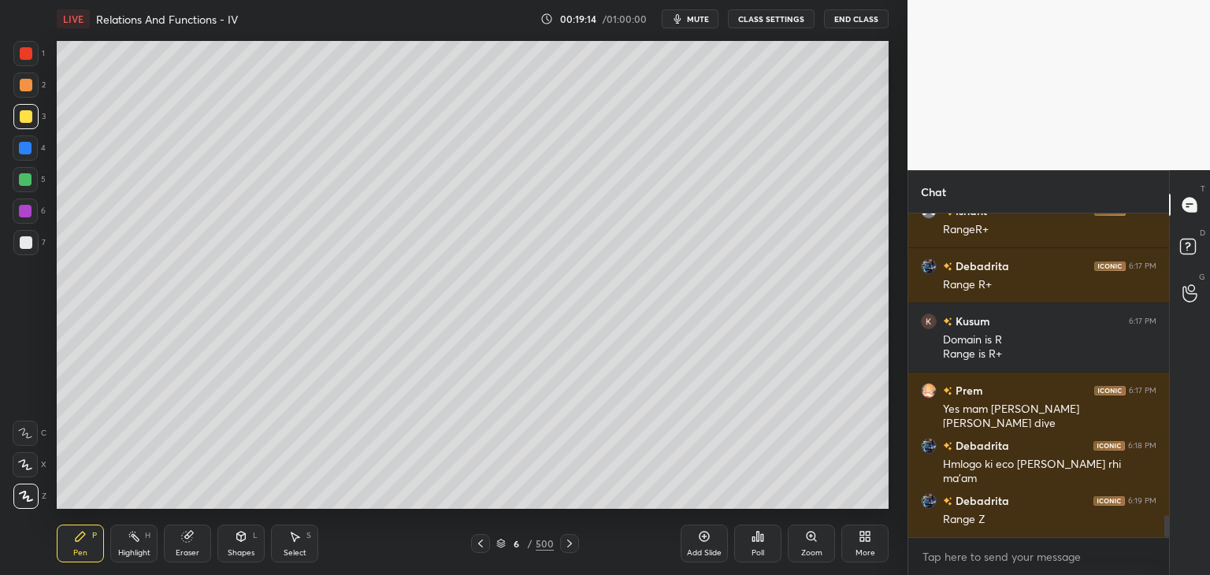
click at [22, 493] on icon at bounding box center [26, 496] width 14 height 11
drag, startPoint x: 28, startPoint y: 174, endPoint x: 43, endPoint y: 180, distance: 16.2
click at [28, 176] on div at bounding box center [25, 179] width 13 height 13
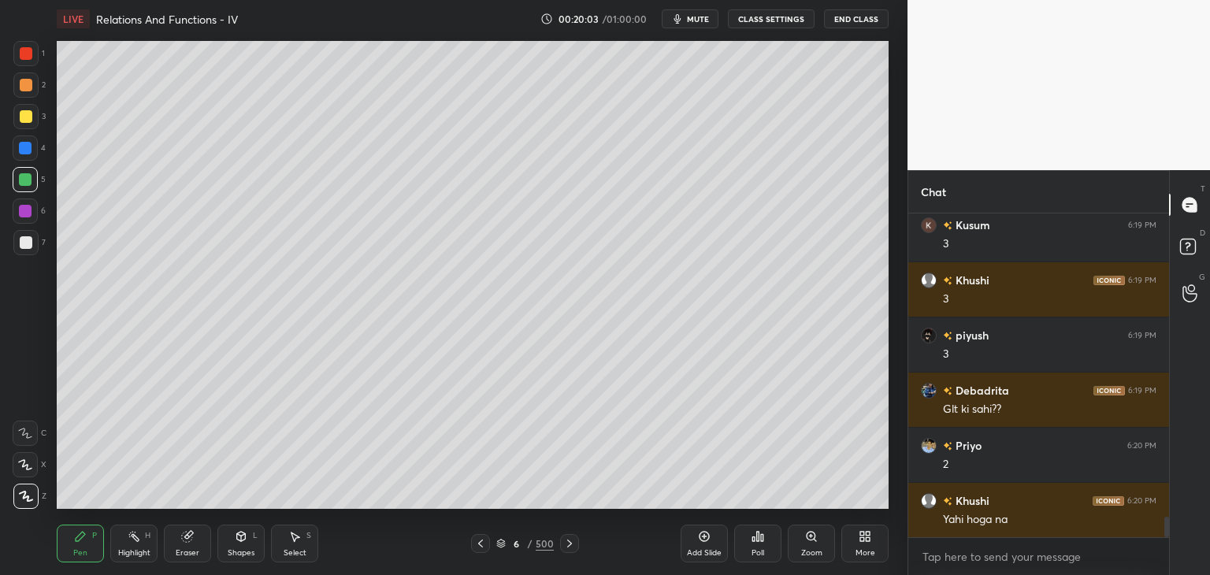
scroll to position [4922, 0]
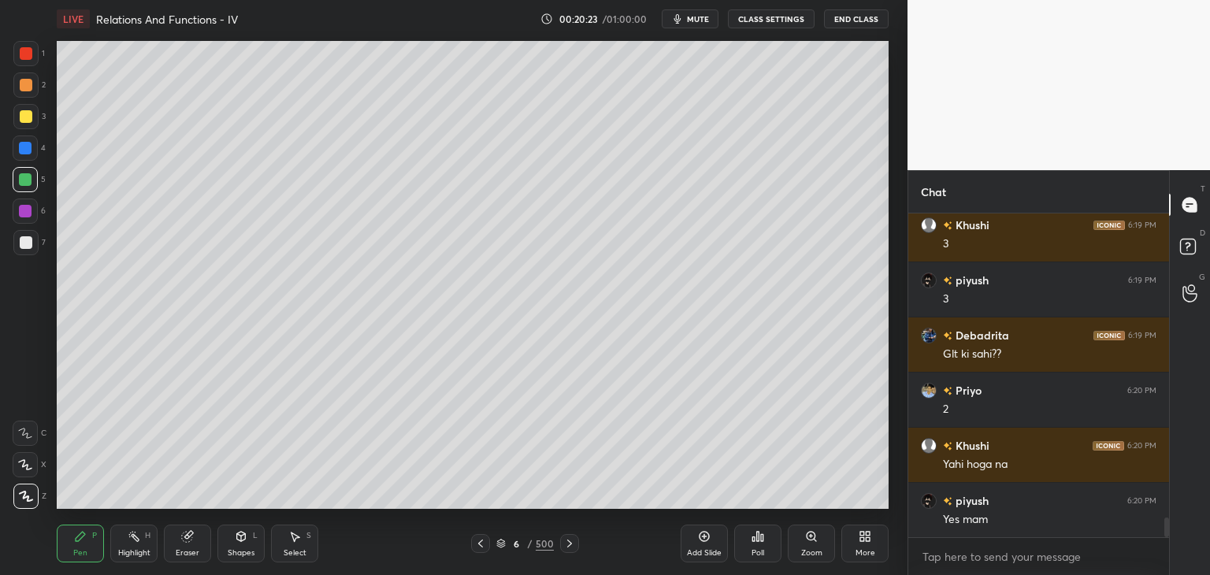
drag, startPoint x: 28, startPoint y: 238, endPoint x: 52, endPoint y: 250, distance: 26.4
click at [28, 239] on div at bounding box center [26, 242] width 13 height 13
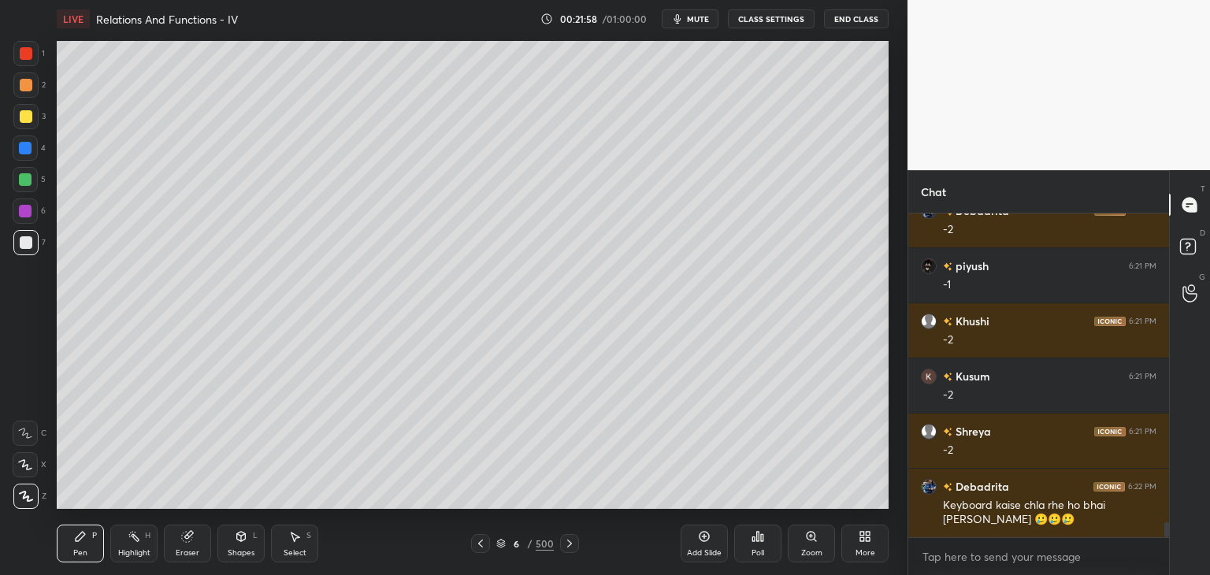
scroll to position [6590, 0]
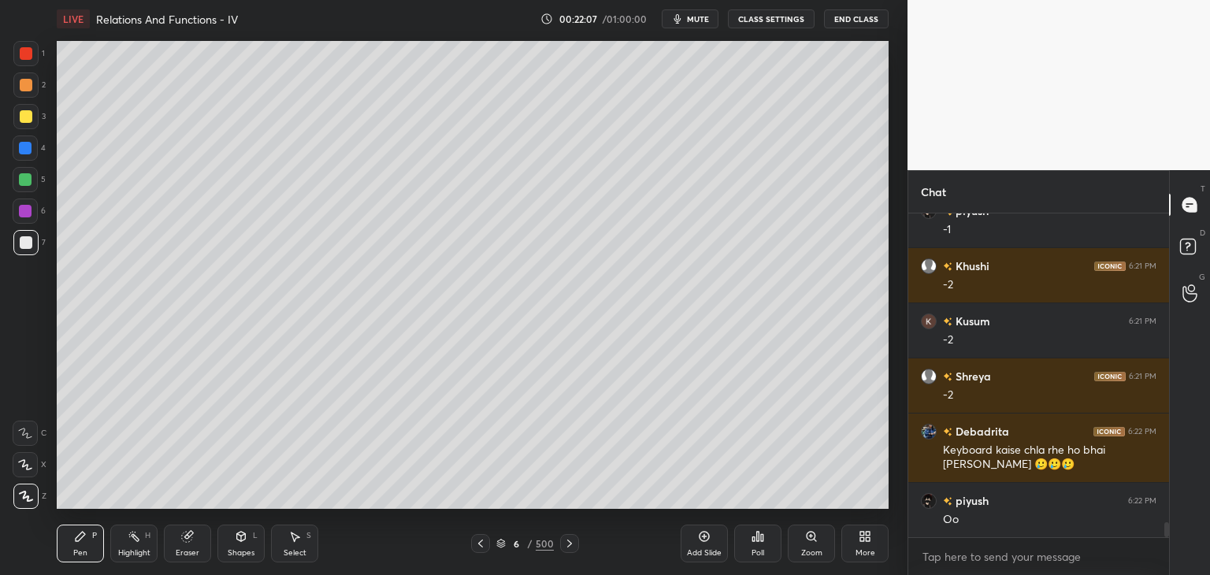
click at [712, 542] on div "Add Slide" at bounding box center [703, 544] width 47 height 38
drag, startPoint x: 28, startPoint y: 116, endPoint x: 54, endPoint y: 143, distance: 37.9
click at [28, 116] on div at bounding box center [26, 116] width 13 height 13
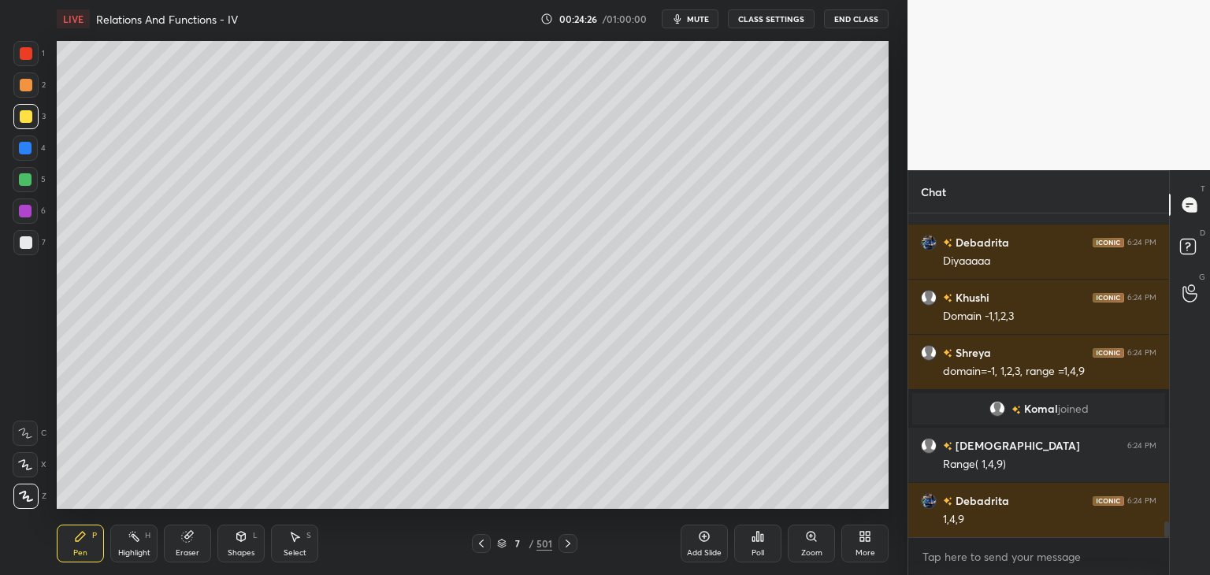
scroll to position [6321, 0]
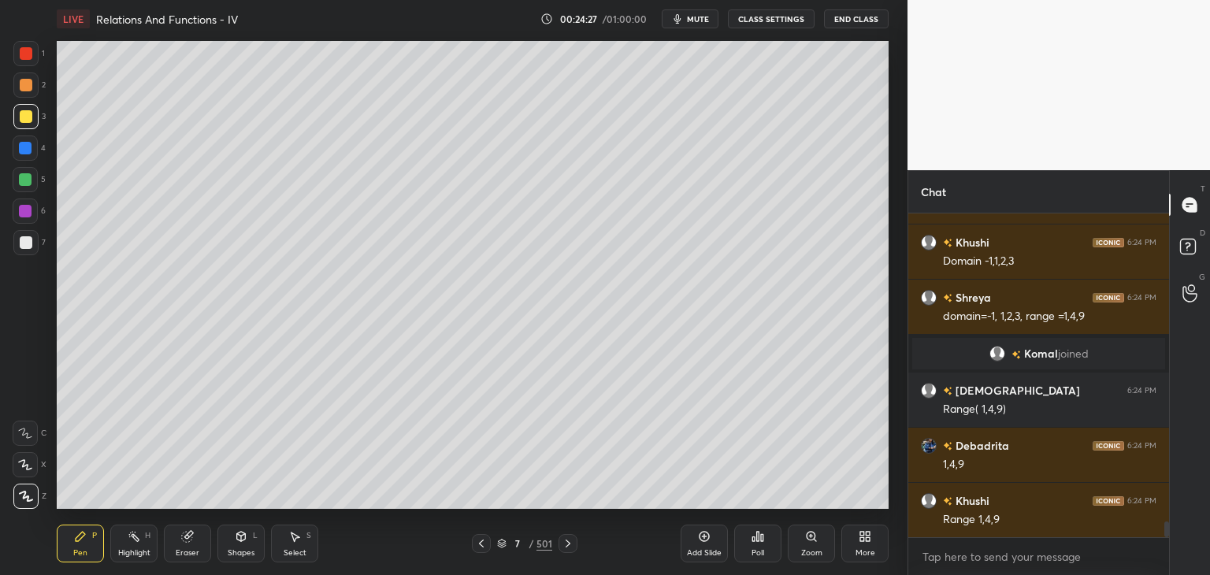
click at [296, 553] on div "Select" at bounding box center [295, 553] width 23 height 8
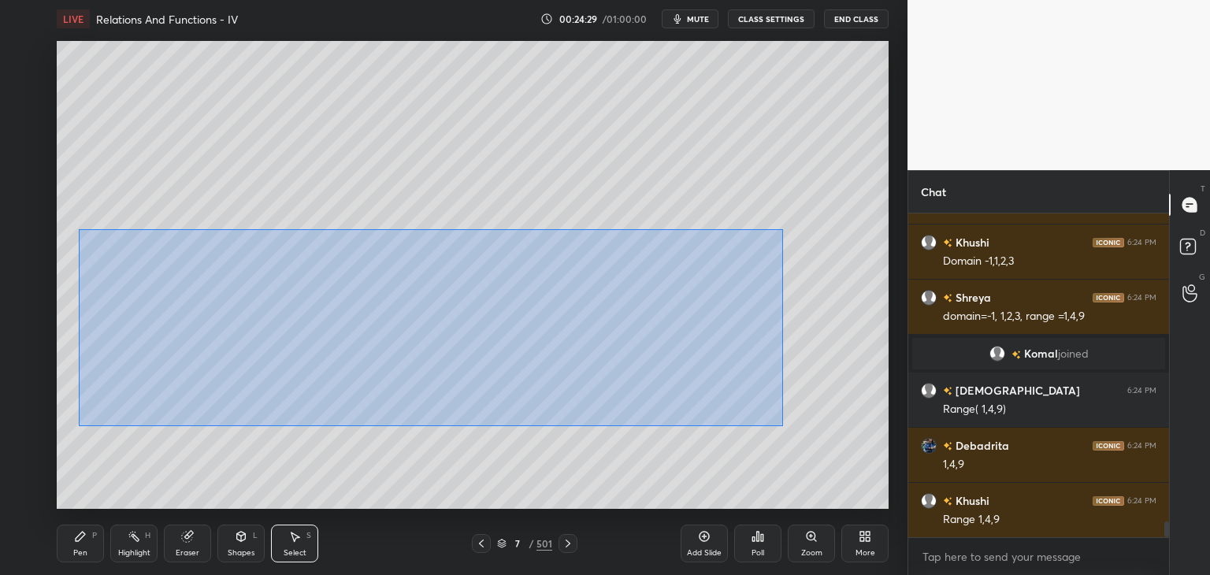
drag, startPoint x: 79, startPoint y: 229, endPoint x: 787, endPoint y: 426, distance: 734.9
click at [787, 426] on div "0 ° Undo Copy Duplicate Duplicate to new slide Delete" at bounding box center [473, 275] width 832 height 468
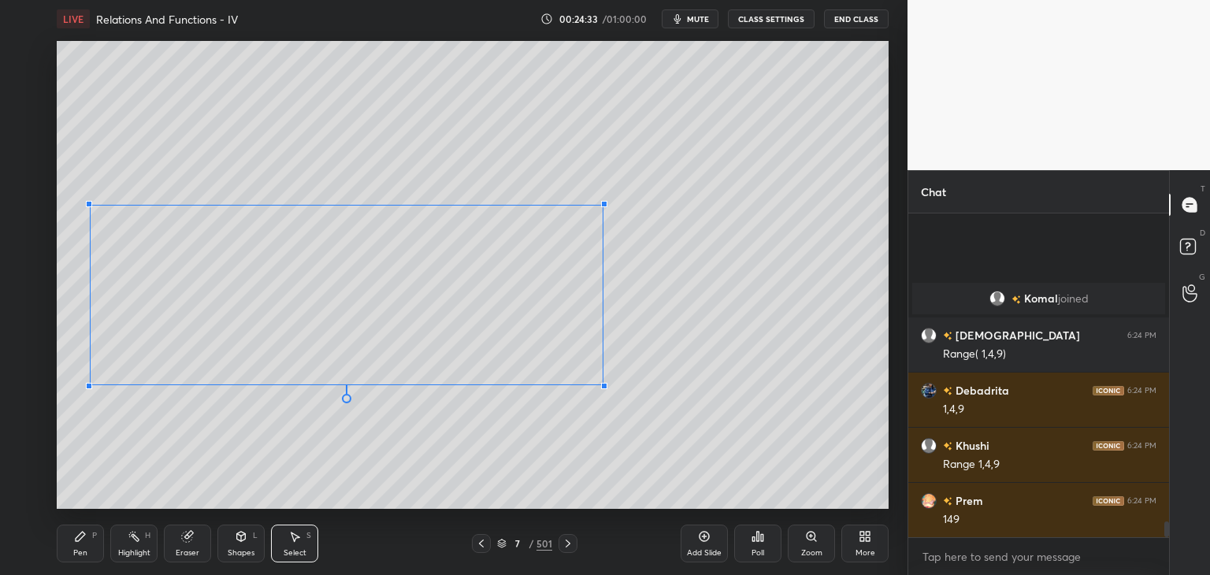
scroll to position [6486, 0]
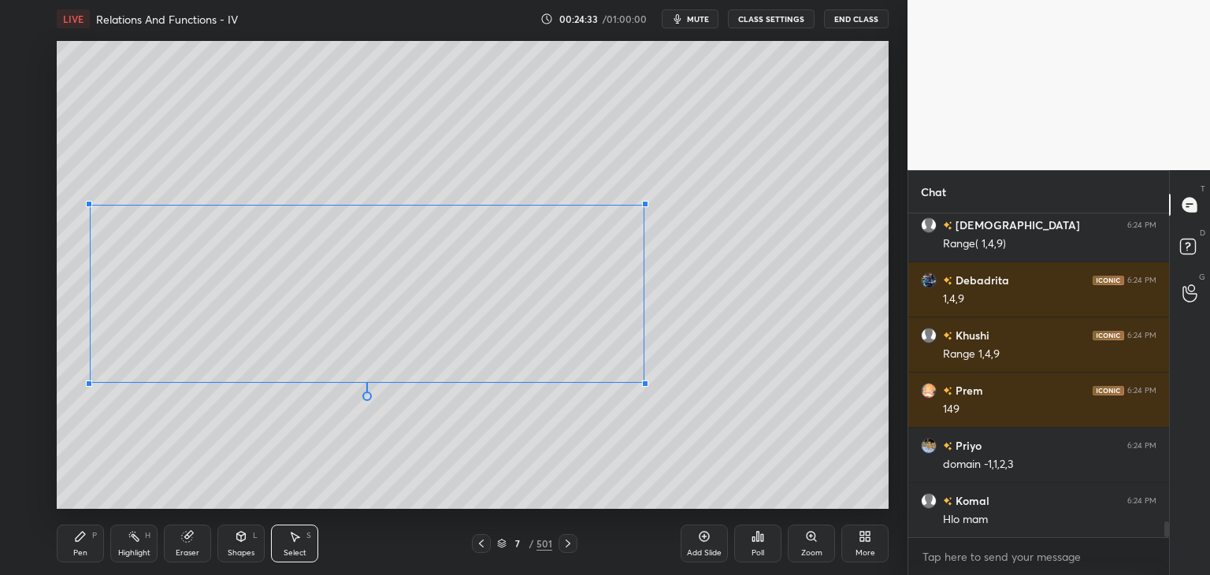
drag, startPoint x: 780, startPoint y: 410, endPoint x: 624, endPoint y: 376, distance: 159.7
click at [642, 382] on div at bounding box center [645, 383] width 6 height 6
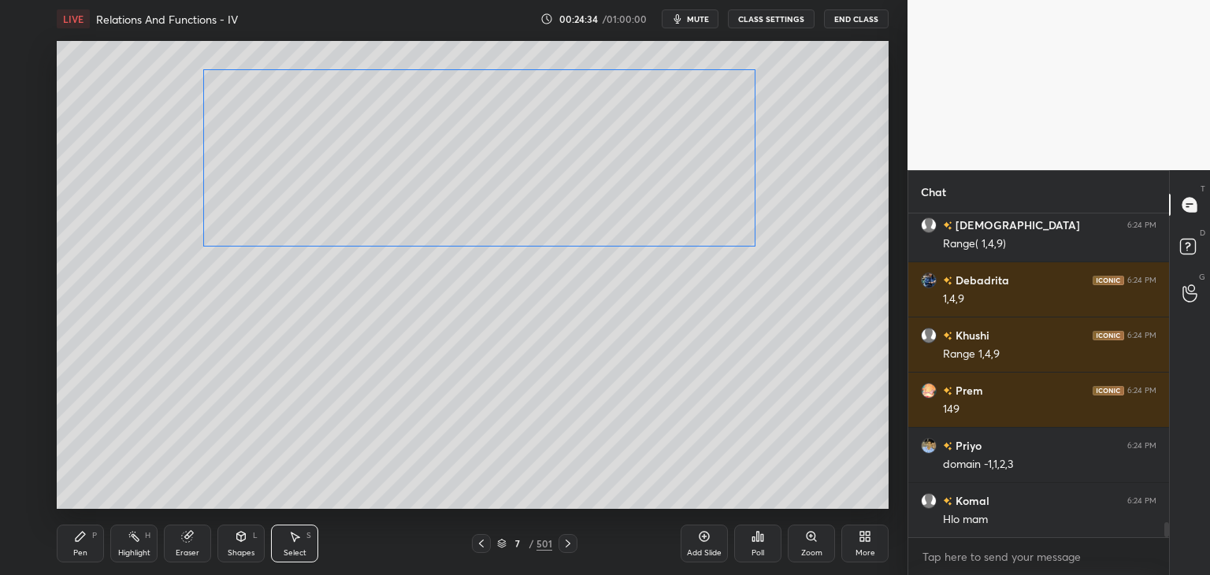
scroll to position [6556, 0]
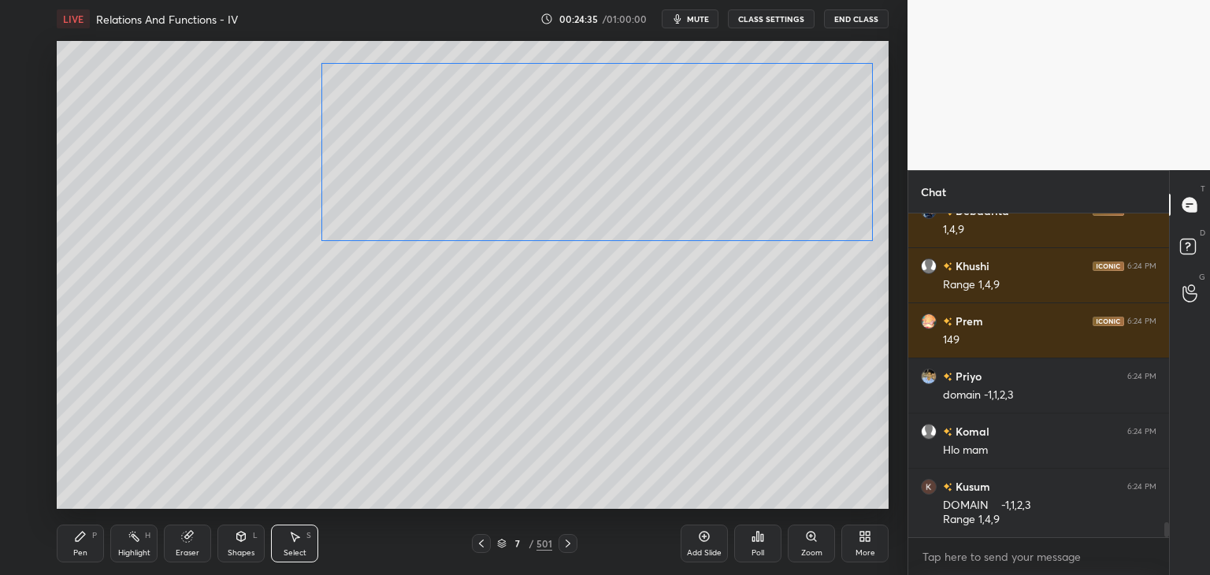
drag, startPoint x: 497, startPoint y: 305, endPoint x: 652, endPoint y: 190, distance: 193.1
click at [662, 182] on div "0 ° Undo Copy Duplicate Duplicate to new slide Delete" at bounding box center [473, 275] width 832 height 468
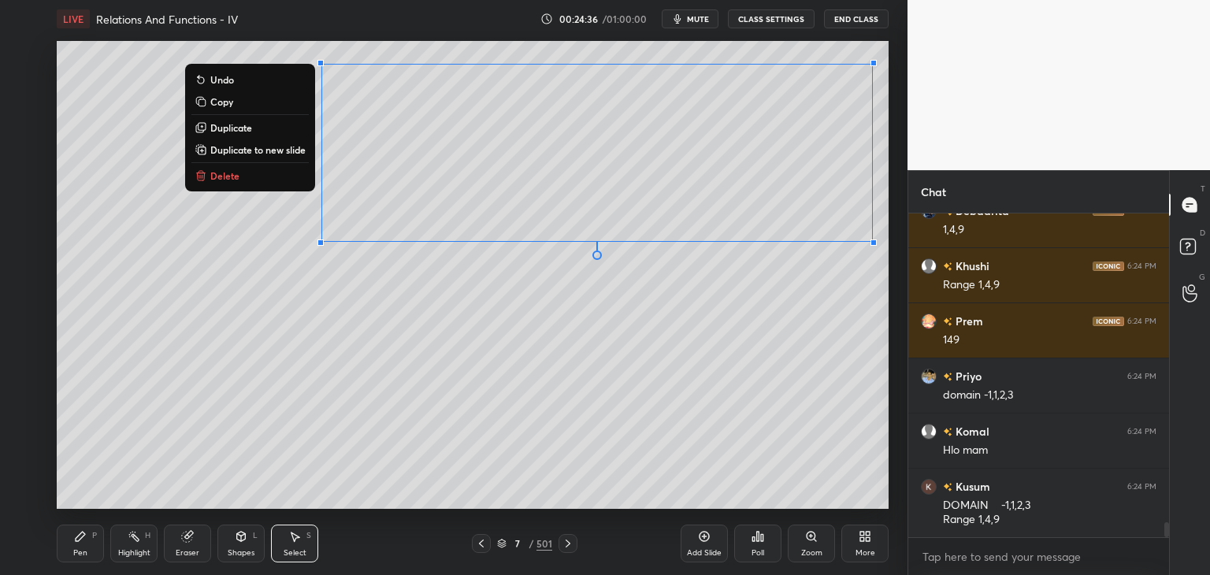
click at [441, 365] on div "0 ° Undo Copy Duplicate Duplicate to new slide Delete" at bounding box center [473, 275] width 832 height 468
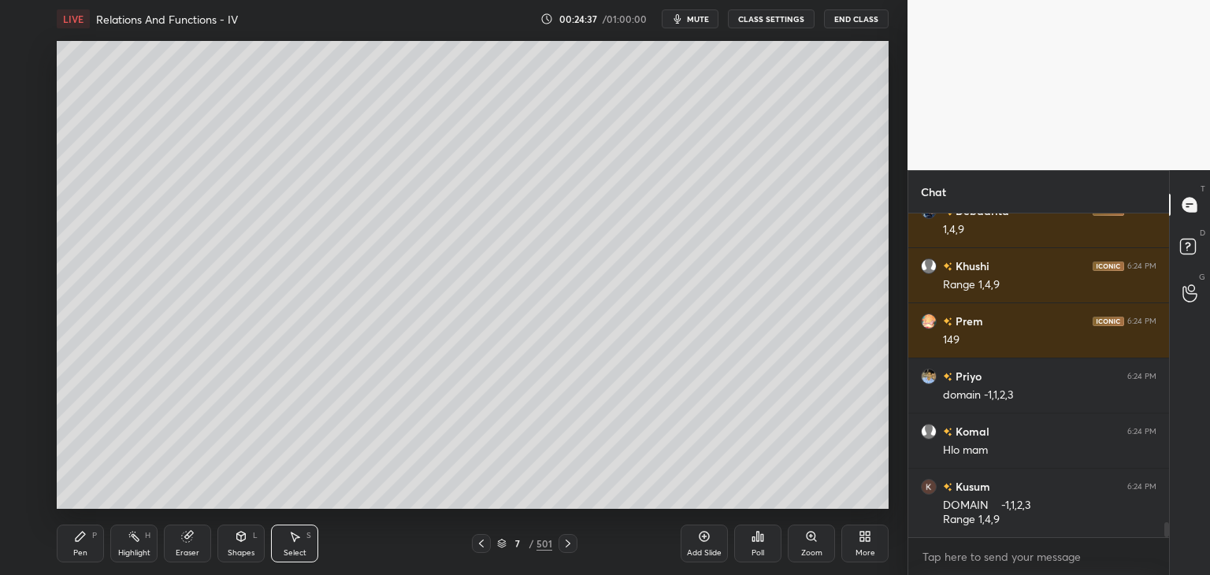
click at [42, 514] on div "1 2 3 4 5 6 7 C X Z C X Z E E Erase all H H LIVE Relations And Functions - IV 0…" at bounding box center [447, 287] width 895 height 575
click at [88, 549] on div "Pen P" at bounding box center [80, 544] width 47 height 38
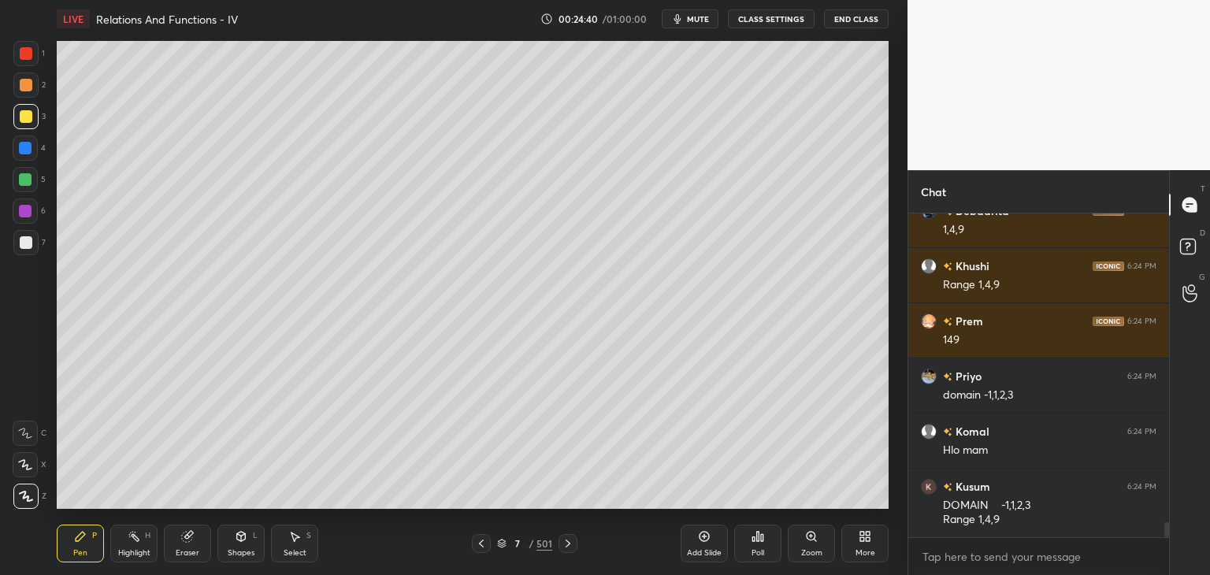
drag, startPoint x: 23, startPoint y: 245, endPoint x: 50, endPoint y: 277, distance: 42.5
click at [24, 247] on div at bounding box center [26, 242] width 13 height 13
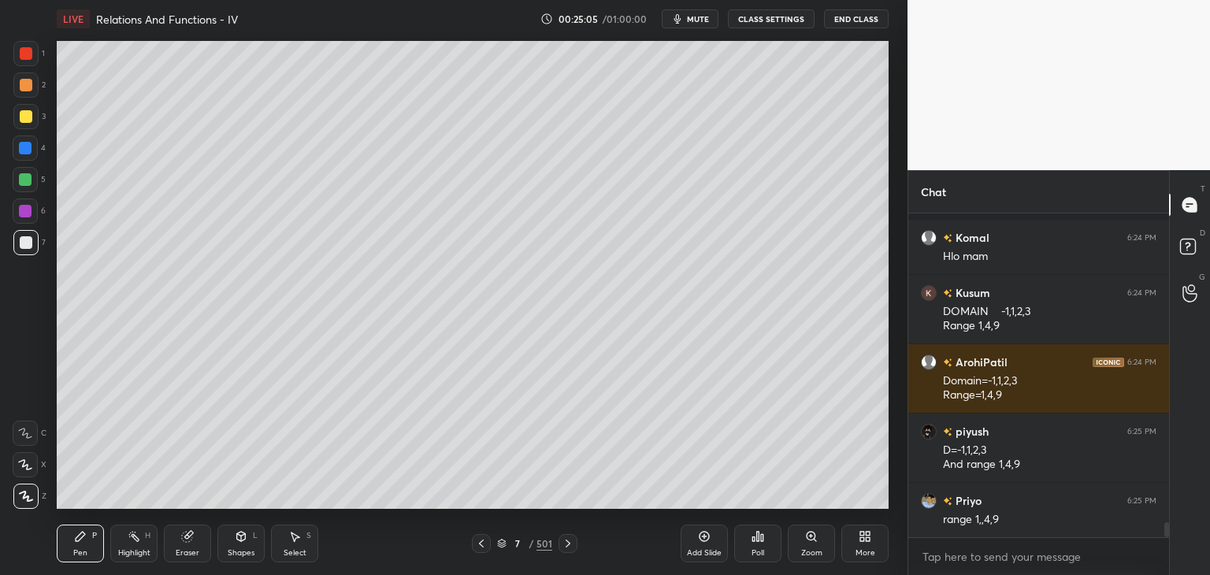
scroll to position [6833, 0]
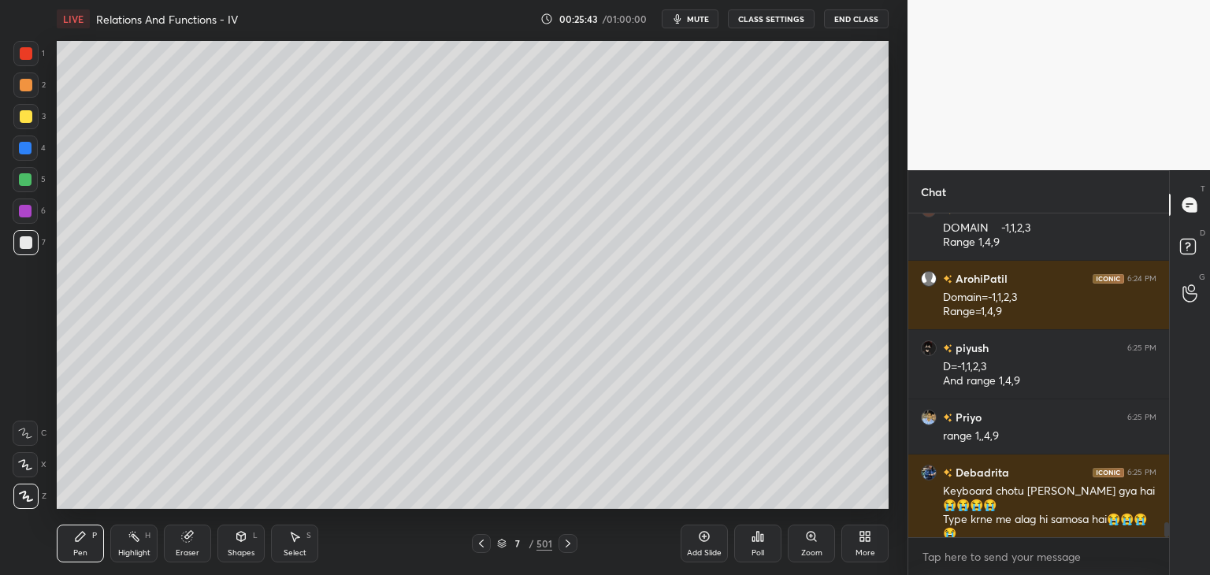
click at [709, 554] on div "Add Slide" at bounding box center [704, 553] width 35 height 8
click at [31, 120] on div at bounding box center [26, 116] width 13 height 13
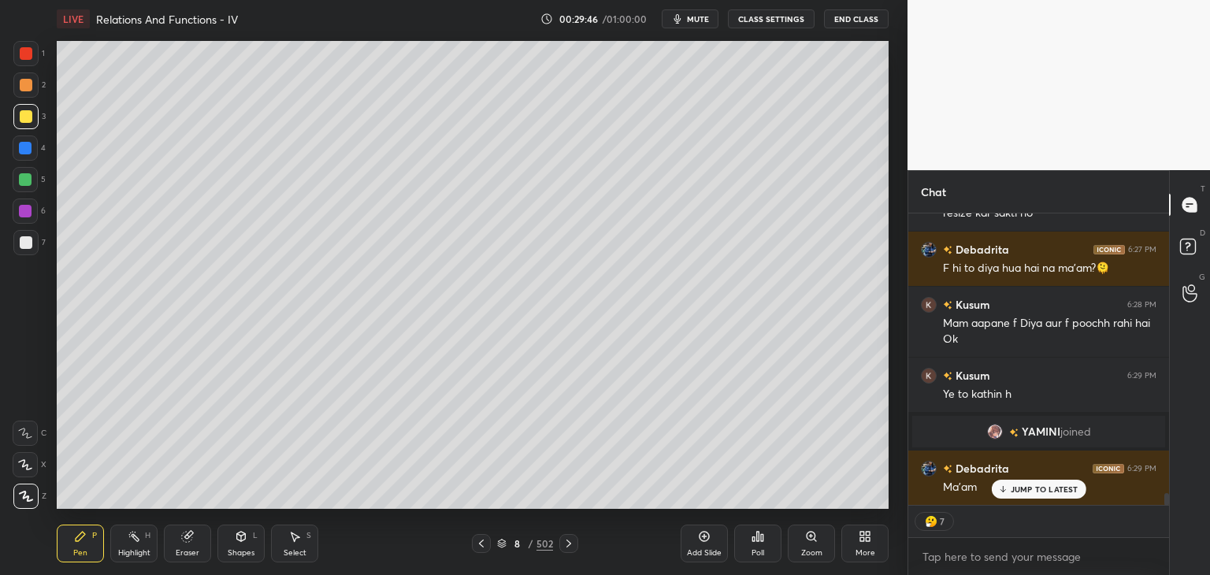
scroll to position [6953, 0]
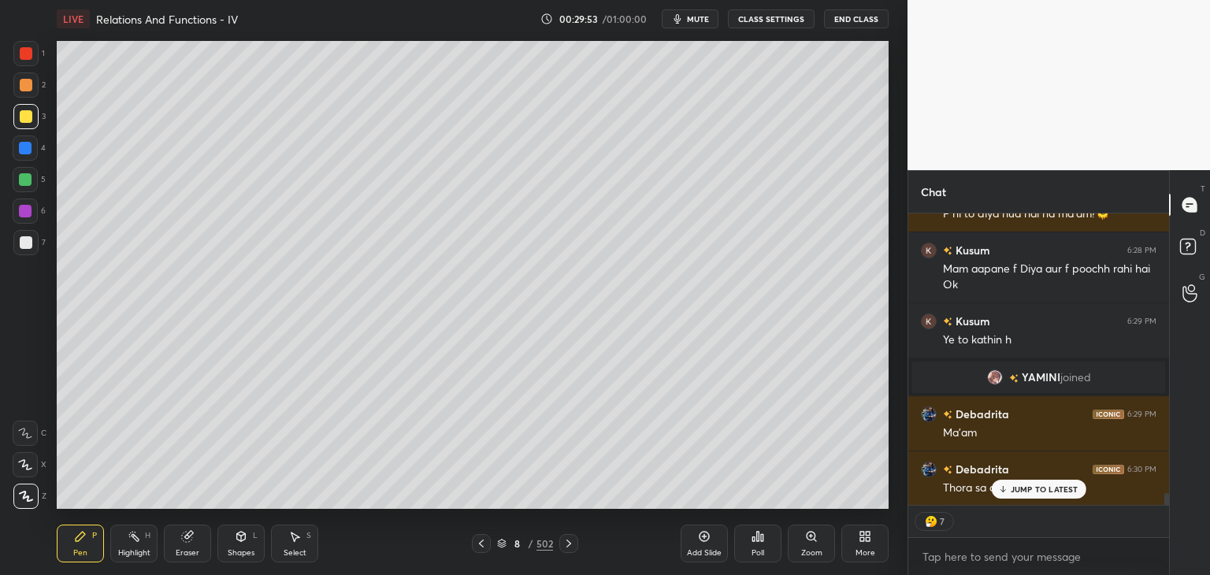
click at [1021, 487] on p "JUMP TO LATEST" at bounding box center [1044, 488] width 68 height 9
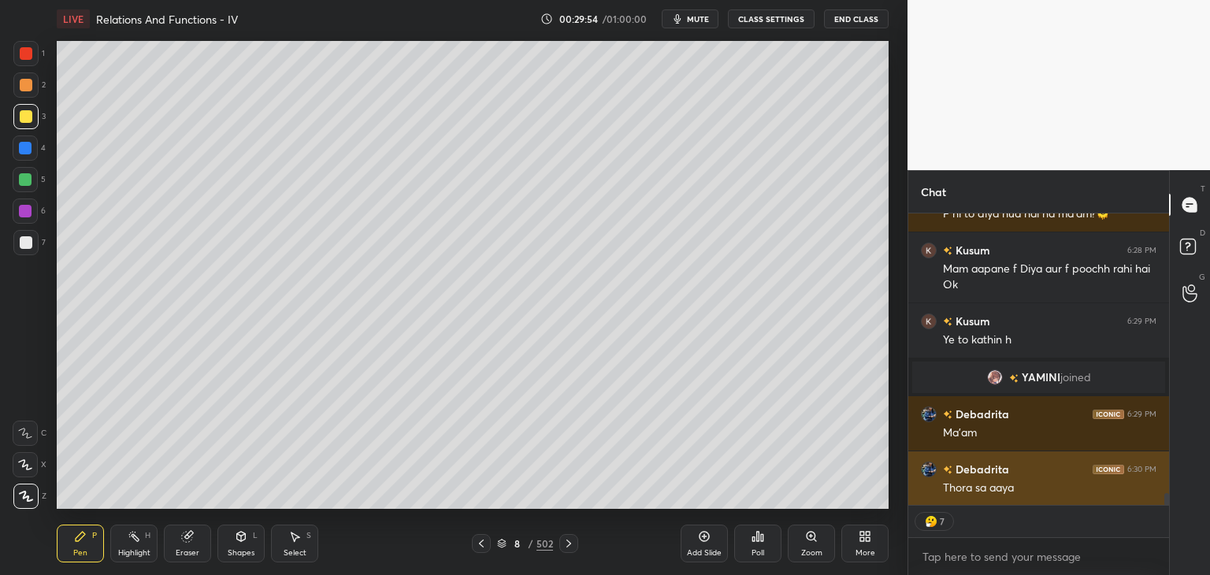
type textarea "x"
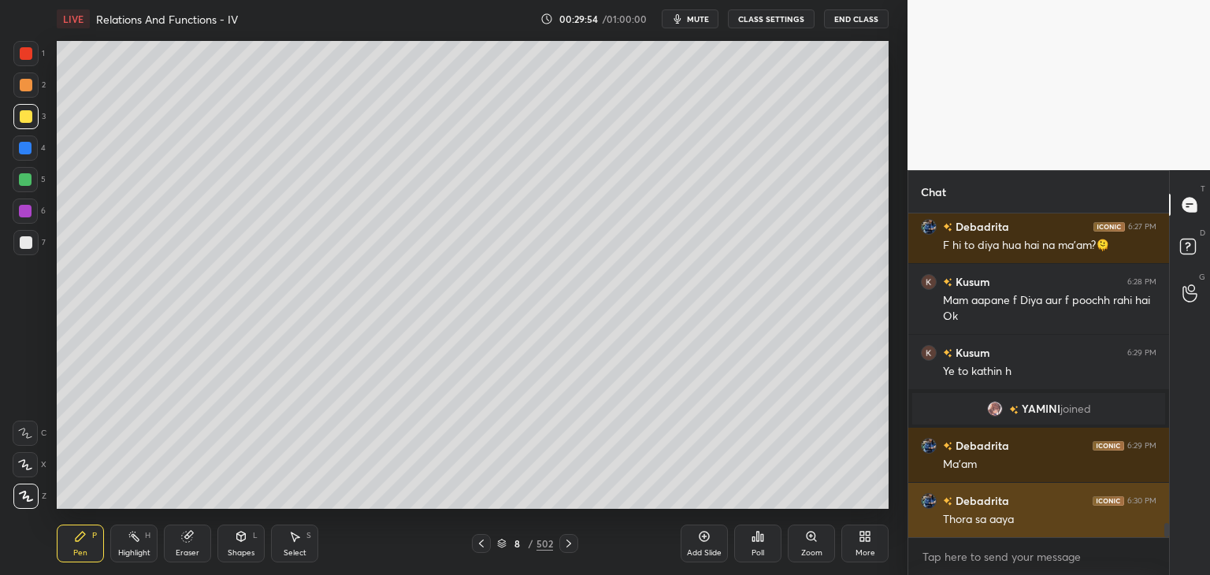
scroll to position [6921, 0]
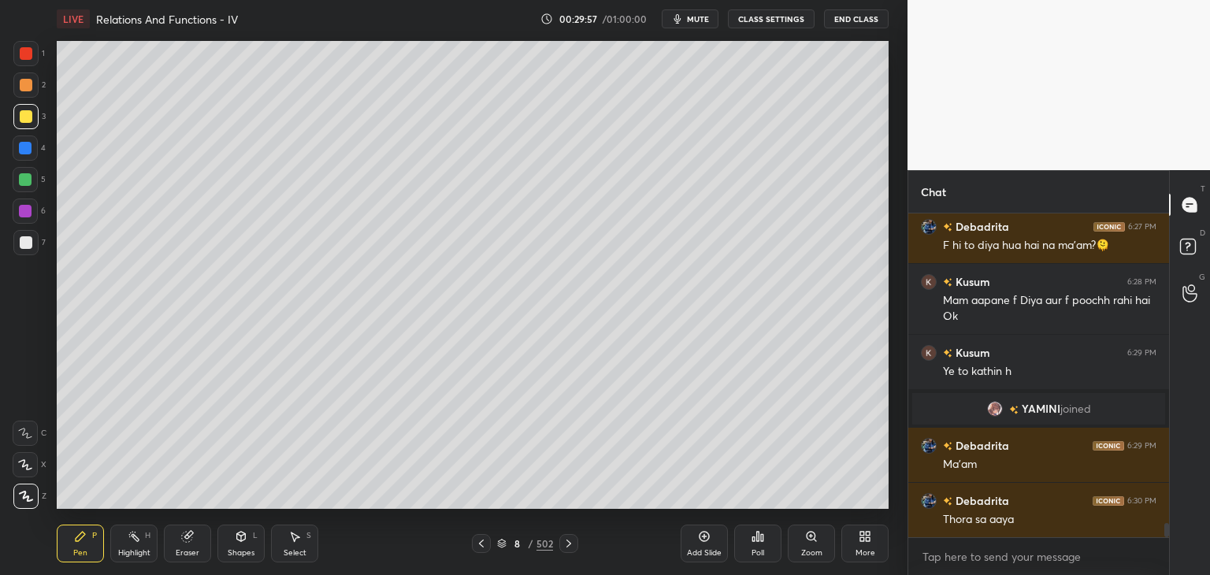
click at [857, 549] on div "More" at bounding box center [865, 553] width 20 height 8
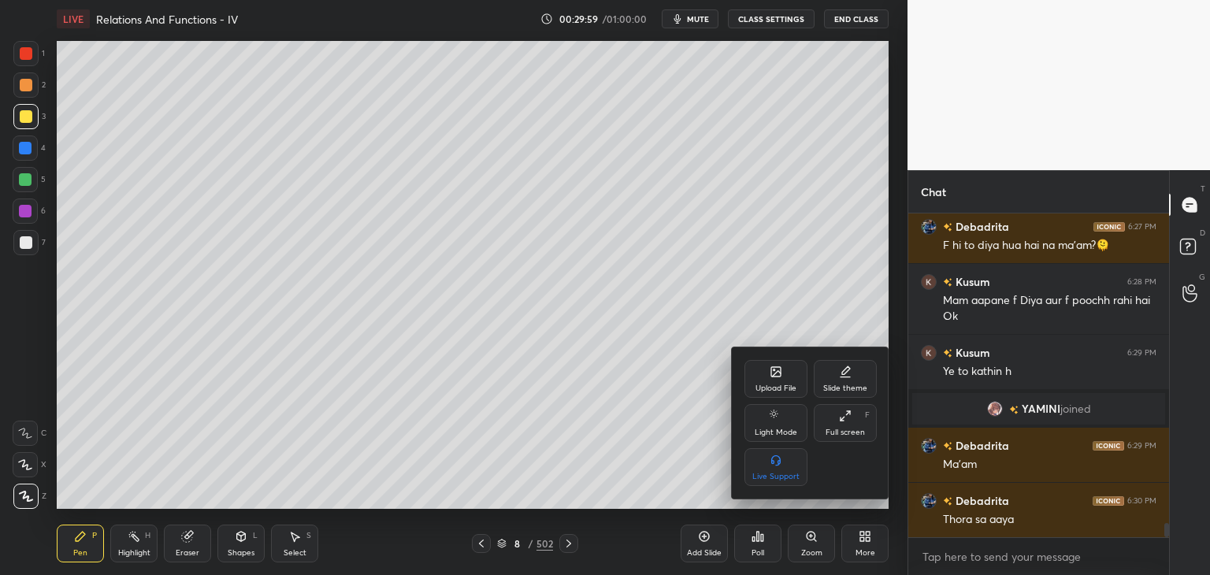
click at [748, 552] on div at bounding box center [605, 287] width 1210 height 575
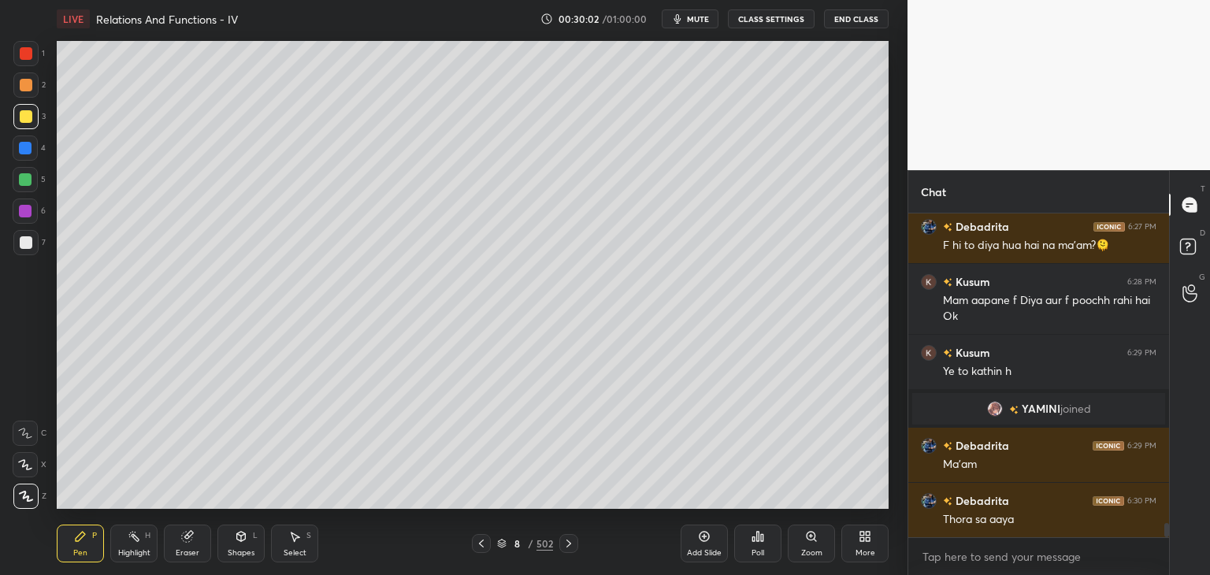
click at [753, 550] on div "Poll" at bounding box center [757, 553] width 13 height 8
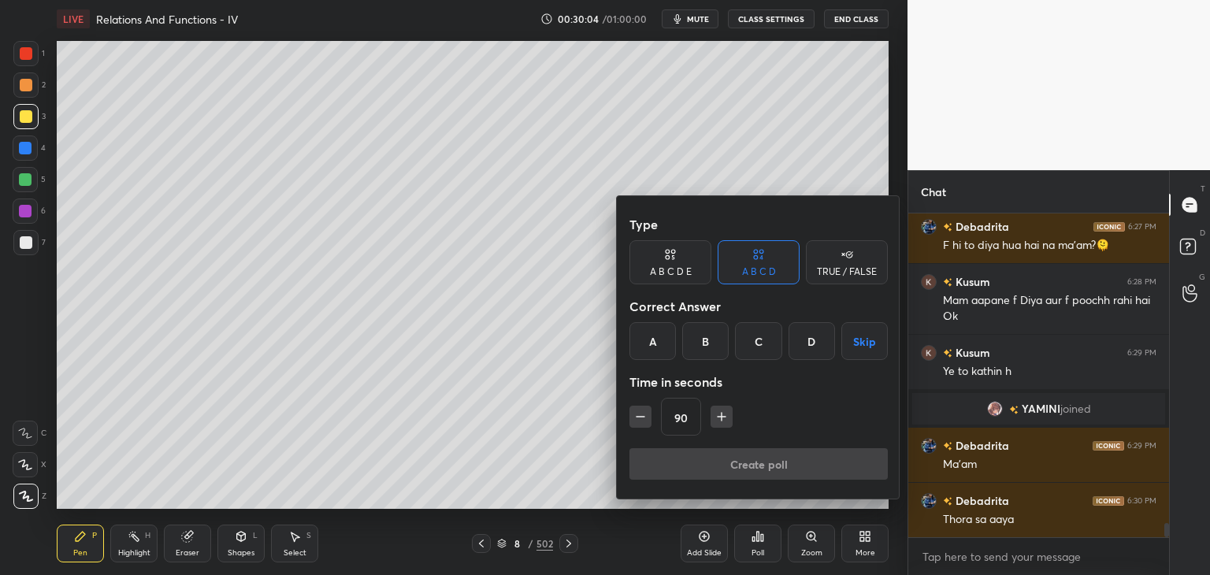
click at [718, 412] on icon "button" at bounding box center [722, 417] width 16 height 16
click at [718, 412] on button "button" at bounding box center [728, 417] width 22 height 22
type input "120"
click at [865, 339] on button "Skip" at bounding box center [864, 341] width 46 height 38
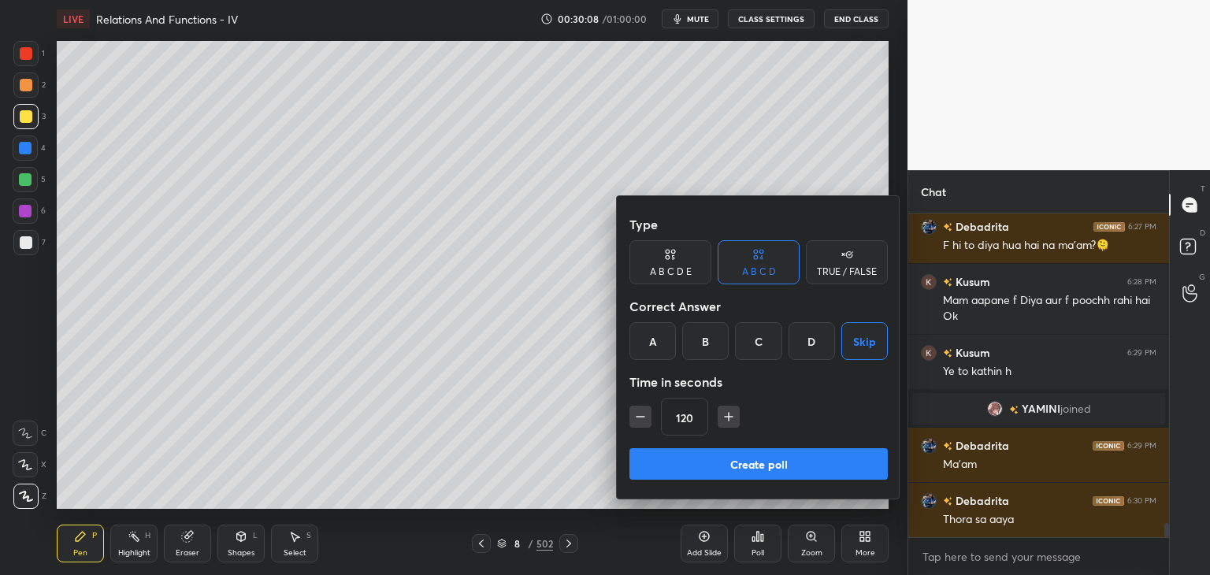
click at [803, 476] on button "Create poll" at bounding box center [758, 464] width 258 height 32
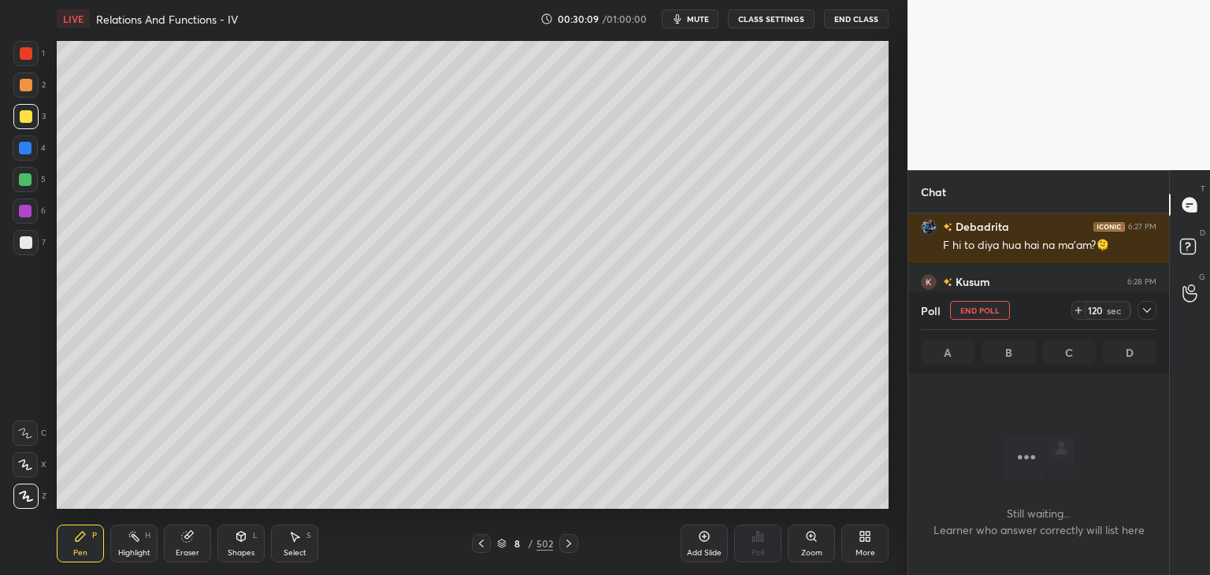
scroll to position [6, 5]
click at [699, 16] on span "mute" at bounding box center [698, 18] width 22 height 11
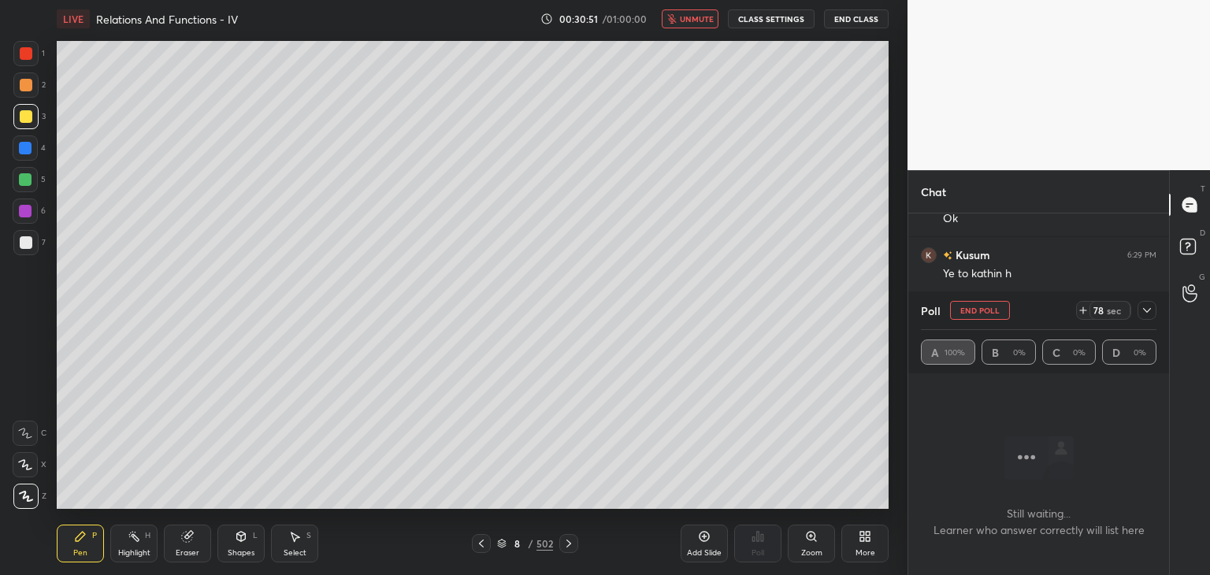
click at [1147, 306] on icon at bounding box center [1146, 310] width 13 height 13
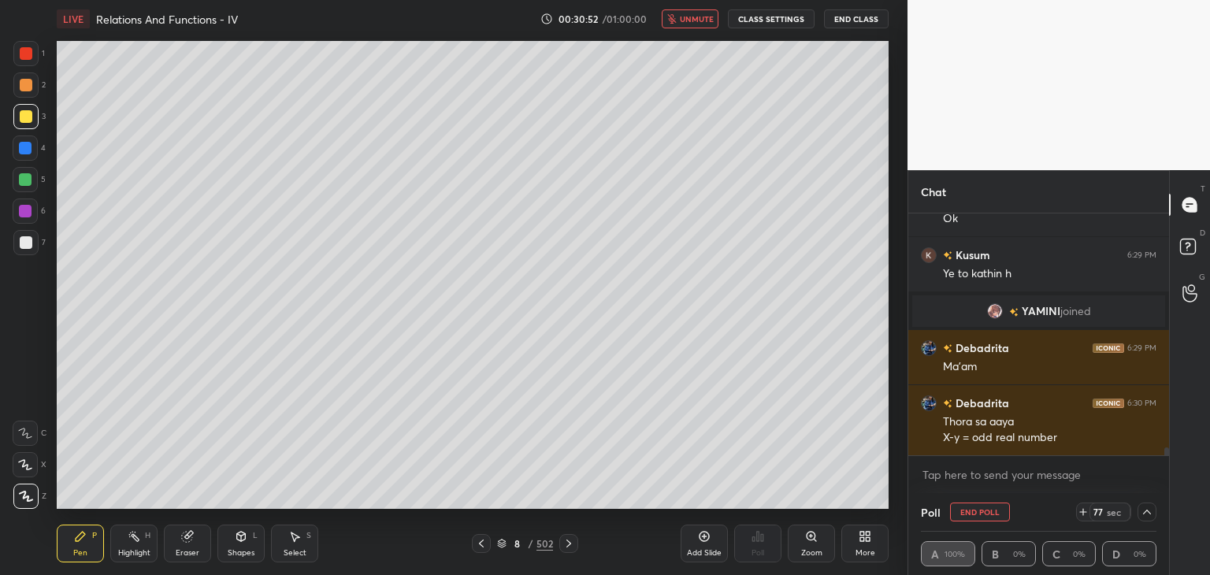
scroll to position [7074, 0]
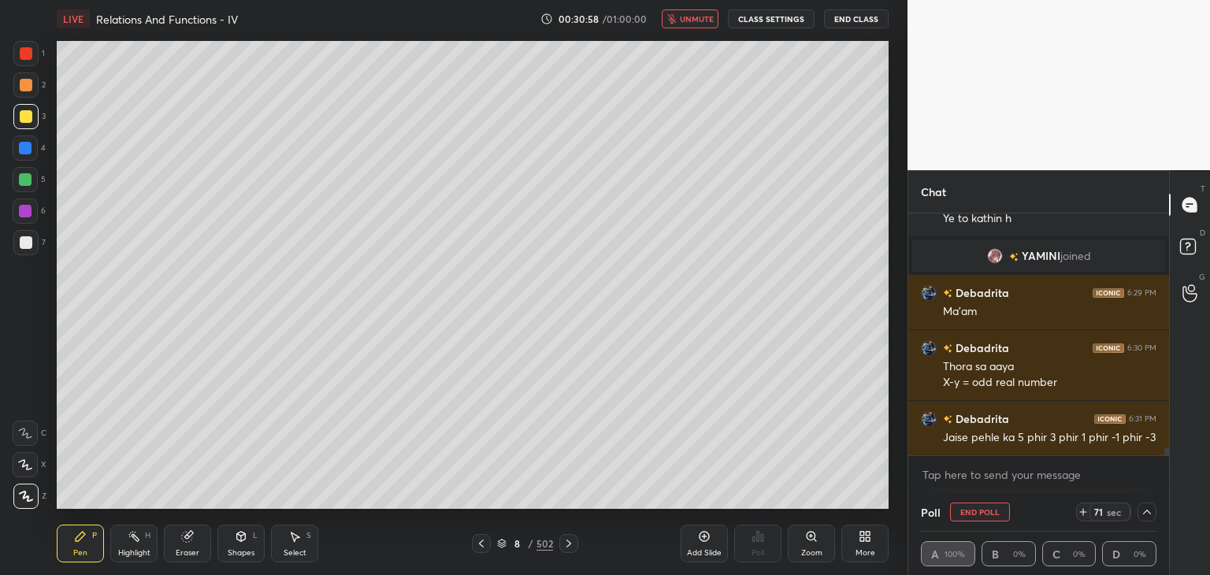
click at [707, 18] on span "unmute" at bounding box center [697, 18] width 34 height 11
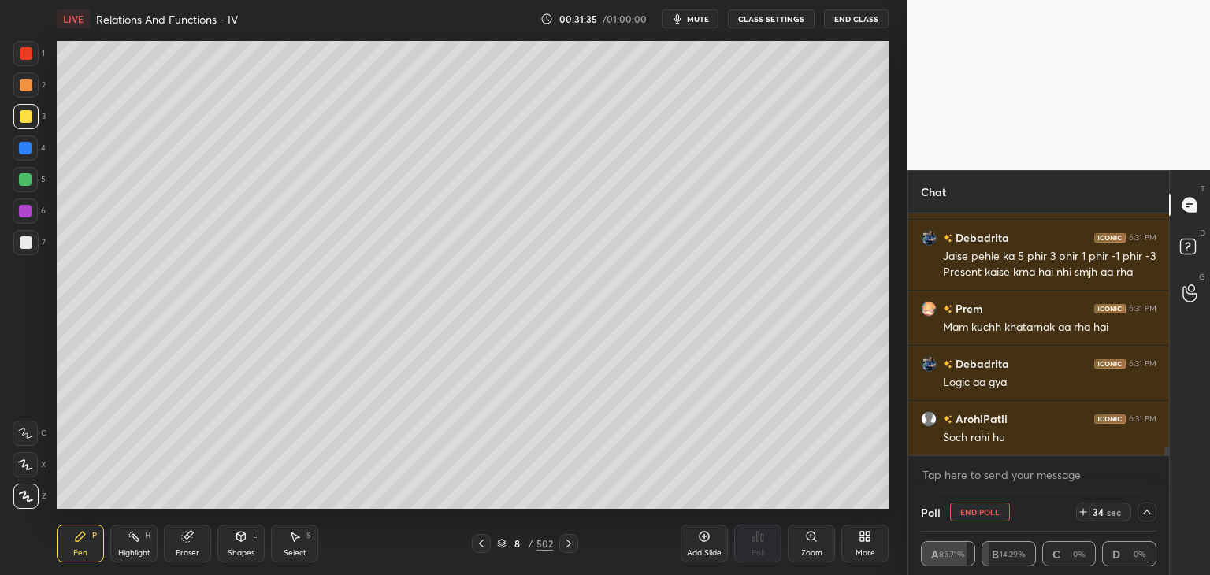
scroll to position [7310, 0]
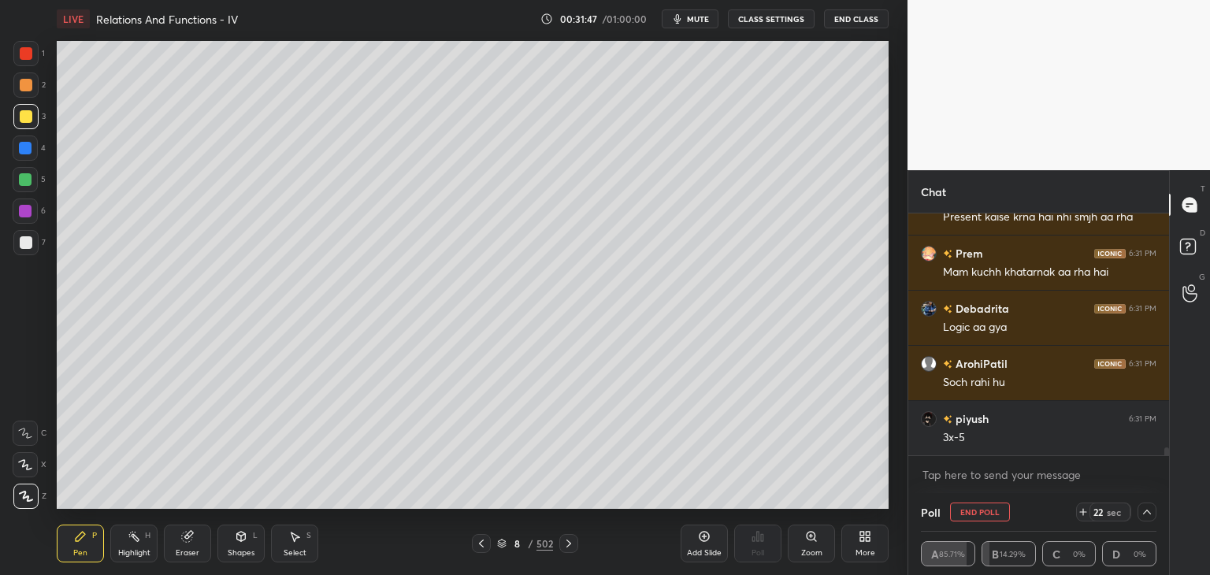
click at [24, 246] on div at bounding box center [26, 242] width 13 height 13
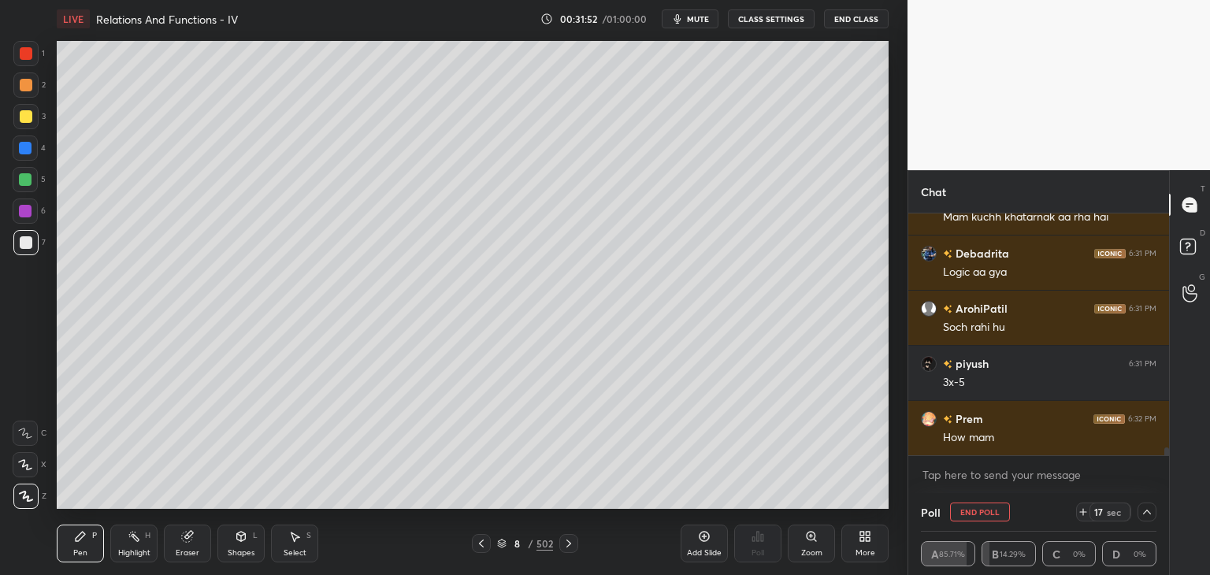
click at [239, 553] on div "Shapes" at bounding box center [241, 553] width 27 height 8
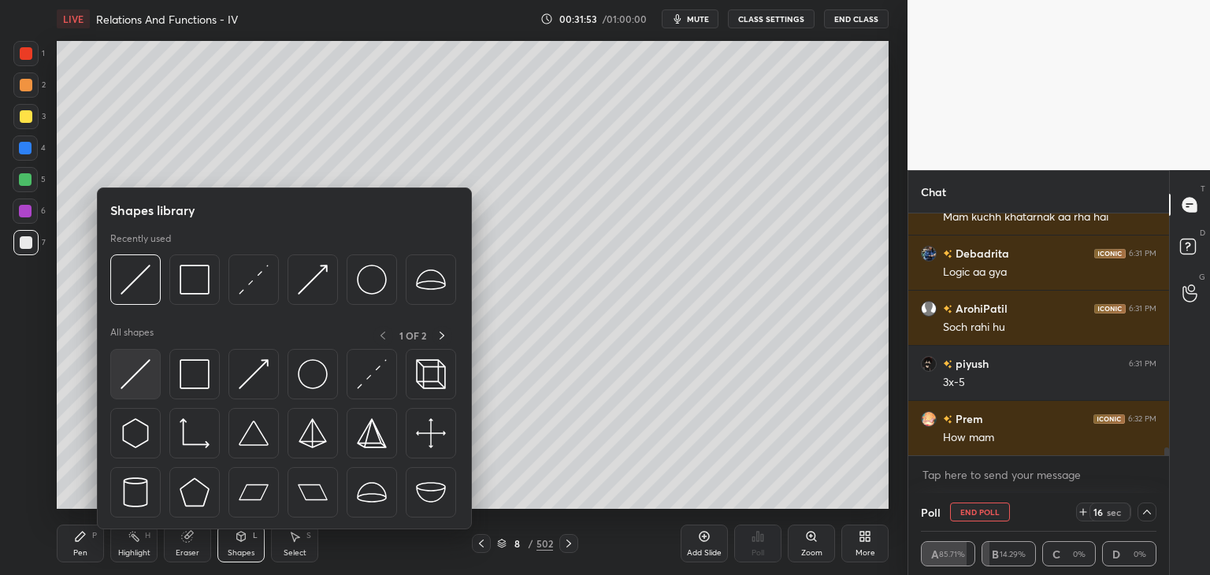
click at [132, 366] on img at bounding box center [135, 374] width 30 height 30
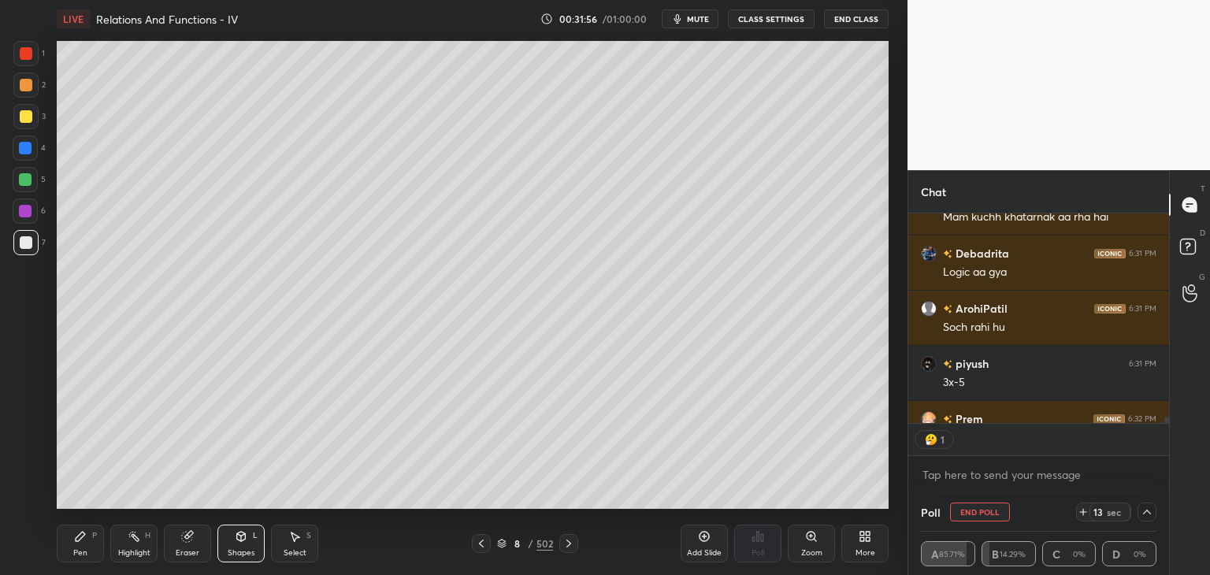
scroll to position [6, 5]
click at [80, 545] on div "Pen P" at bounding box center [80, 544] width 47 height 38
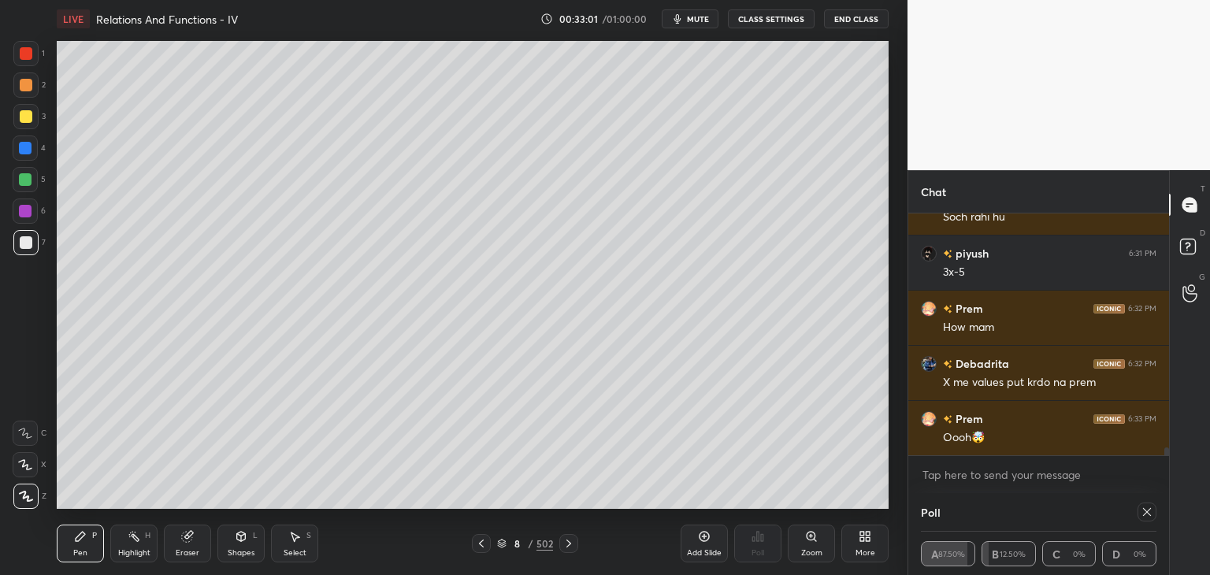
scroll to position [7531, 0]
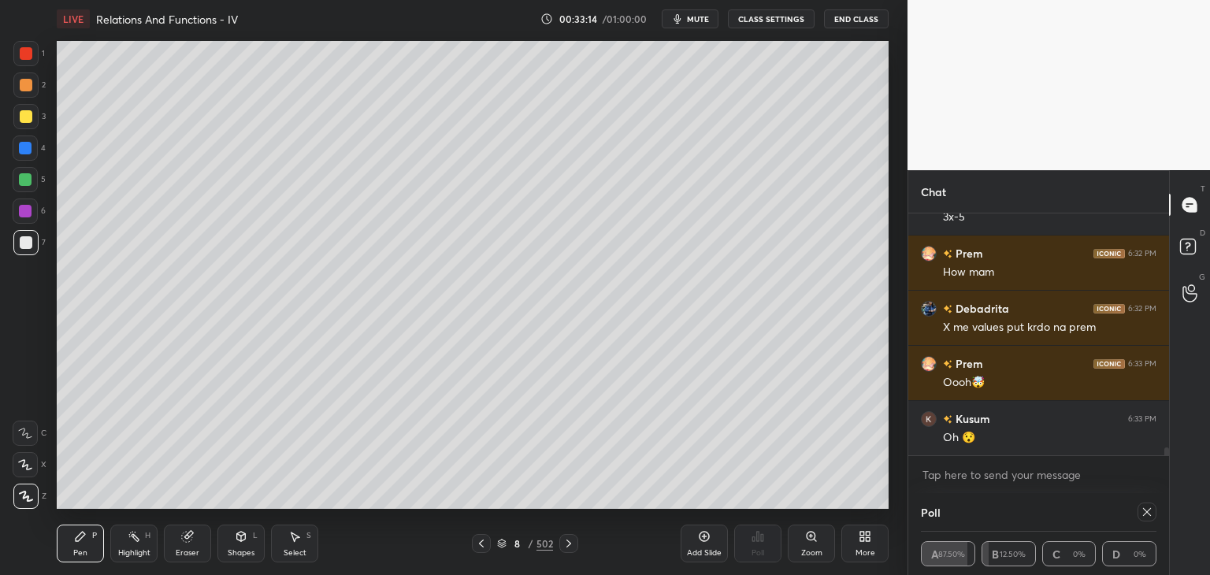
drag, startPoint x: 1147, startPoint y: 515, endPoint x: 1147, endPoint y: 528, distance: 13.4
click at [1147, 516] on icon at bounding box center [1146, 512] width 13 height 13
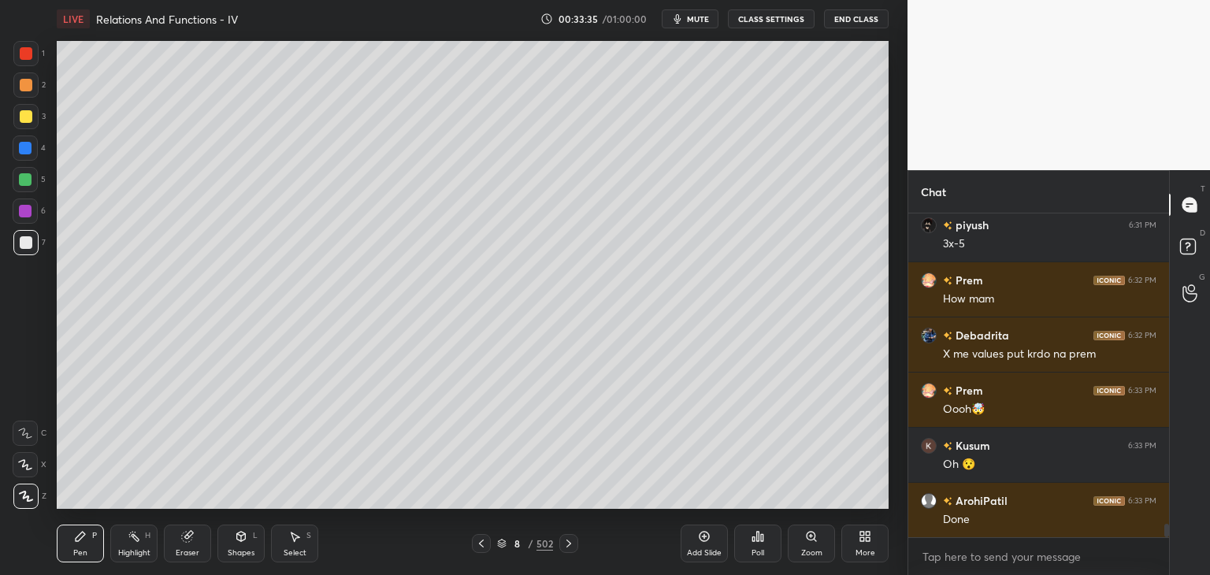
scroll to position [7559, 0]
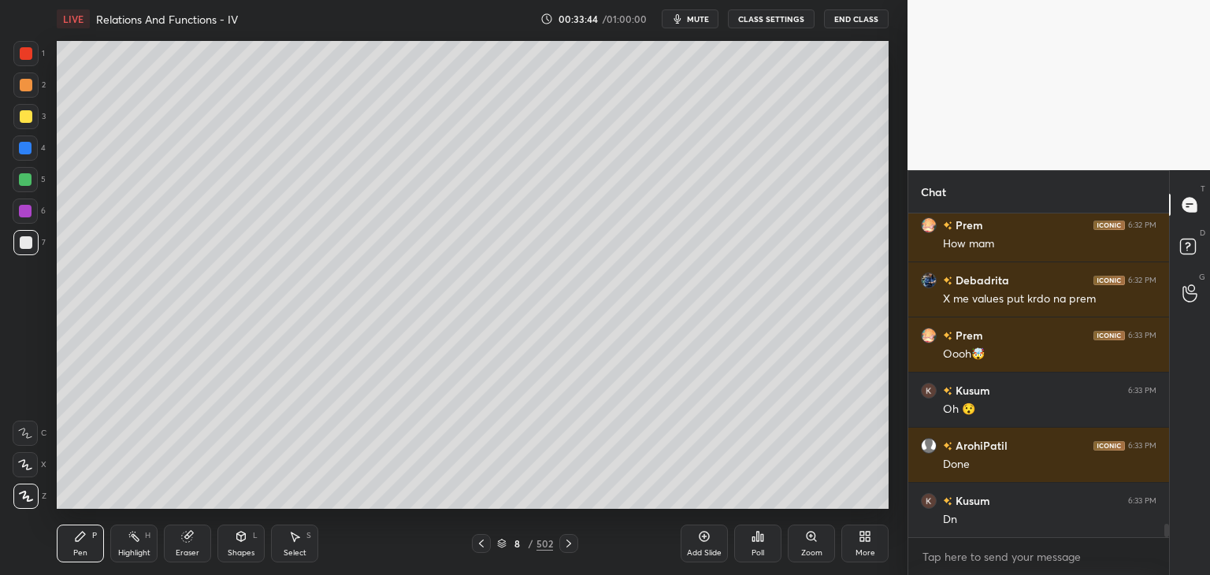
click at [706, 557] on div "Add Slide" at bounding box center [704, 553] width 35 height 8
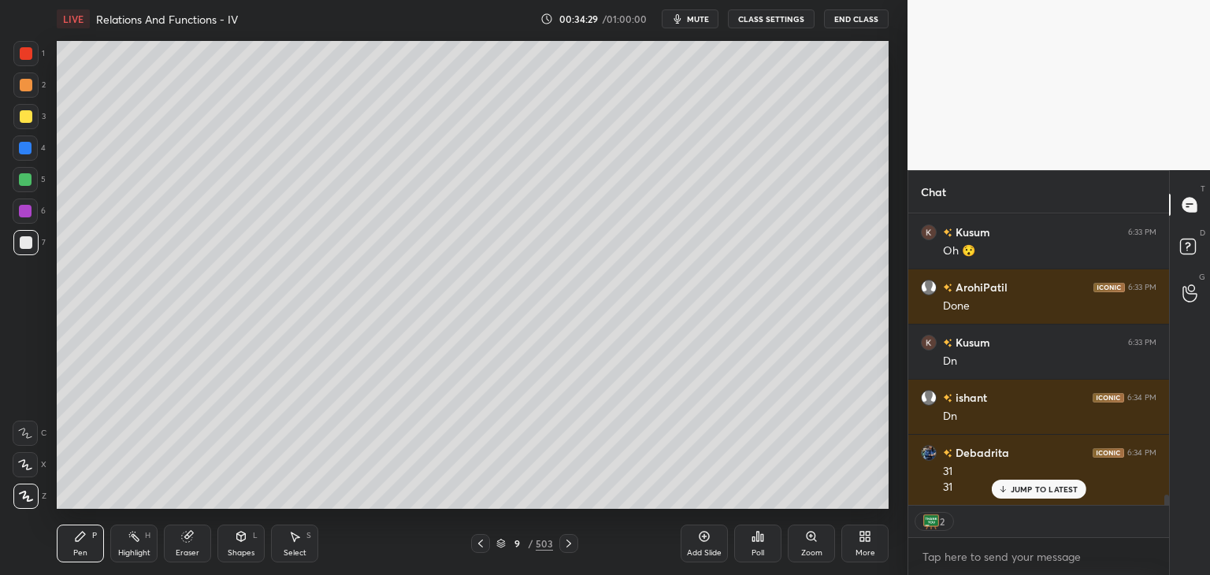
scroll to position [7772, 0]
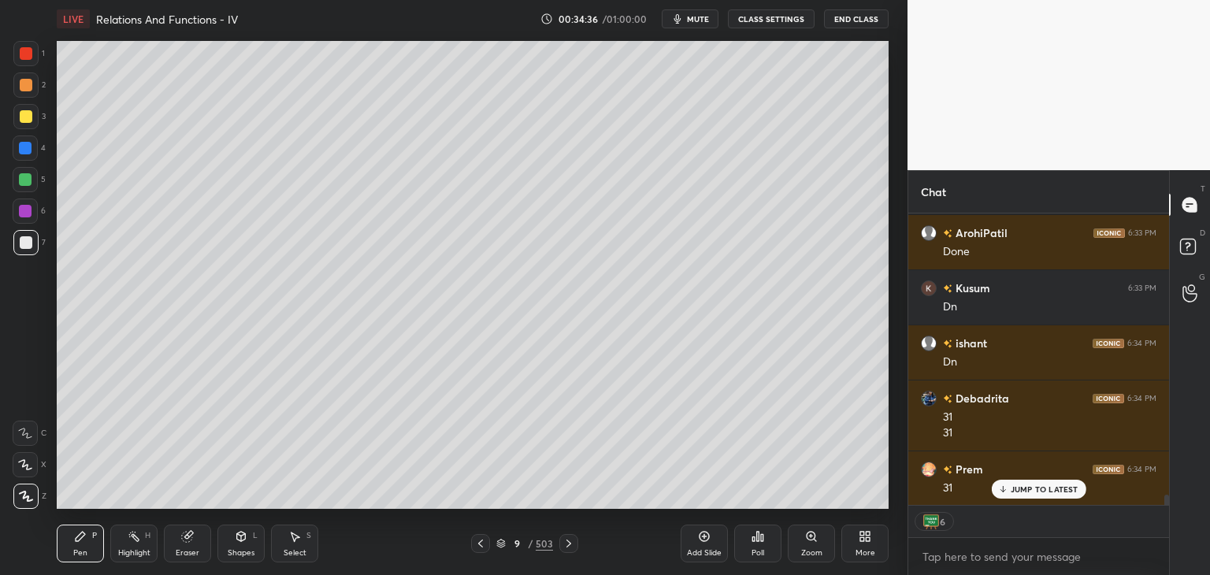
click at [28, 243] on div at bounding box center [26, 242] width 13 height 13
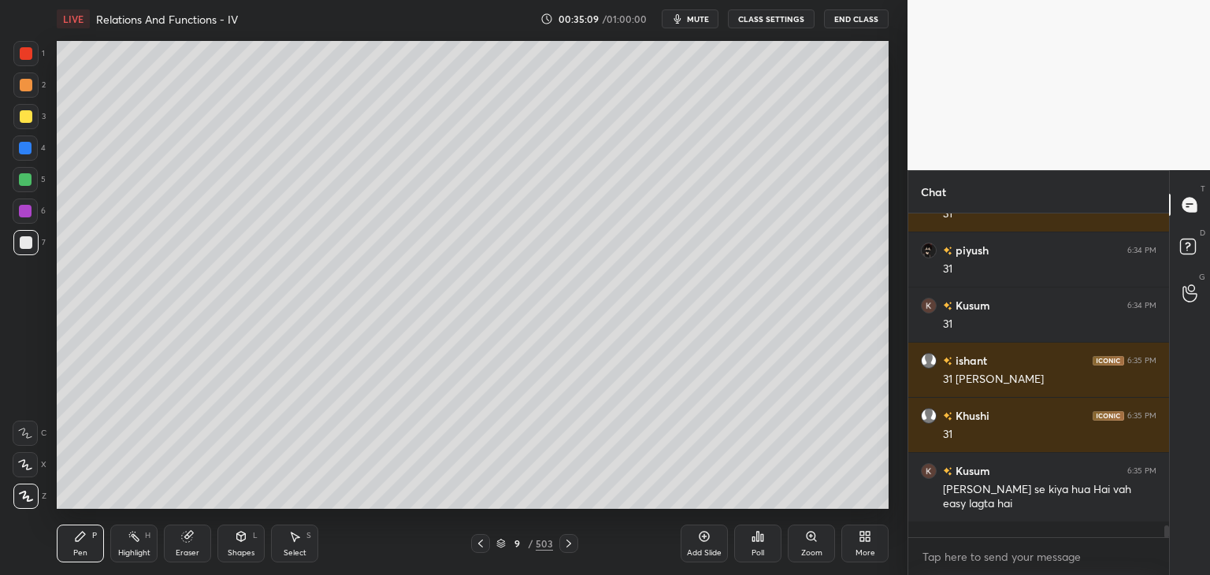
scroll to position [8030, 0]
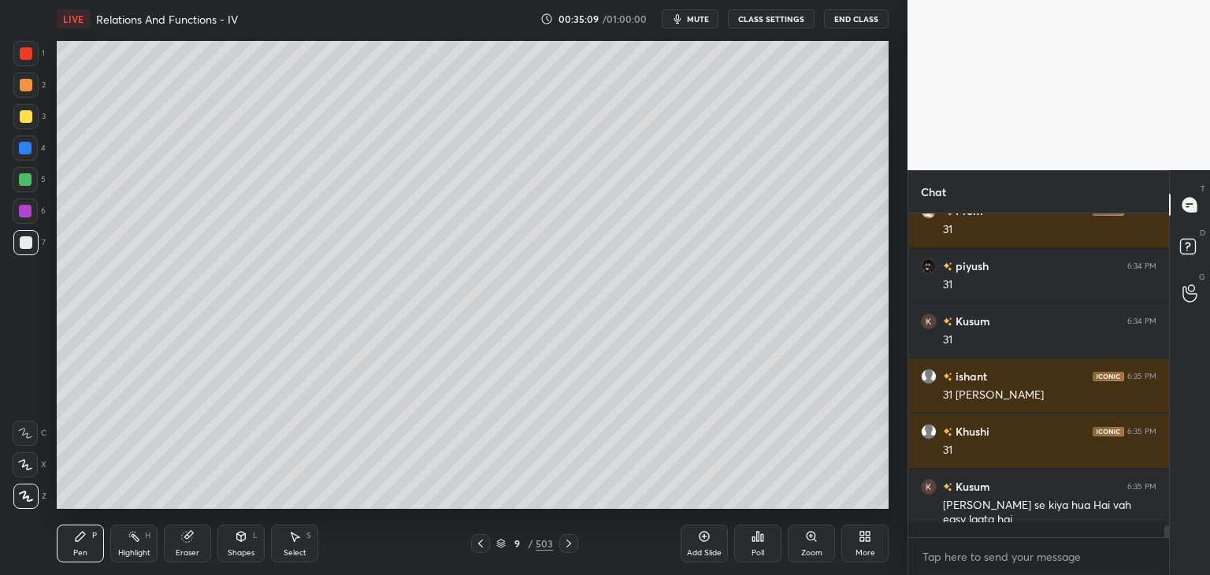
click at [699, 551] on div "Add Slide" at bounding box center [704, 553] width 35 height 8
click at [32, 113] on div at bounding box center [25, 116] width 25 height 25
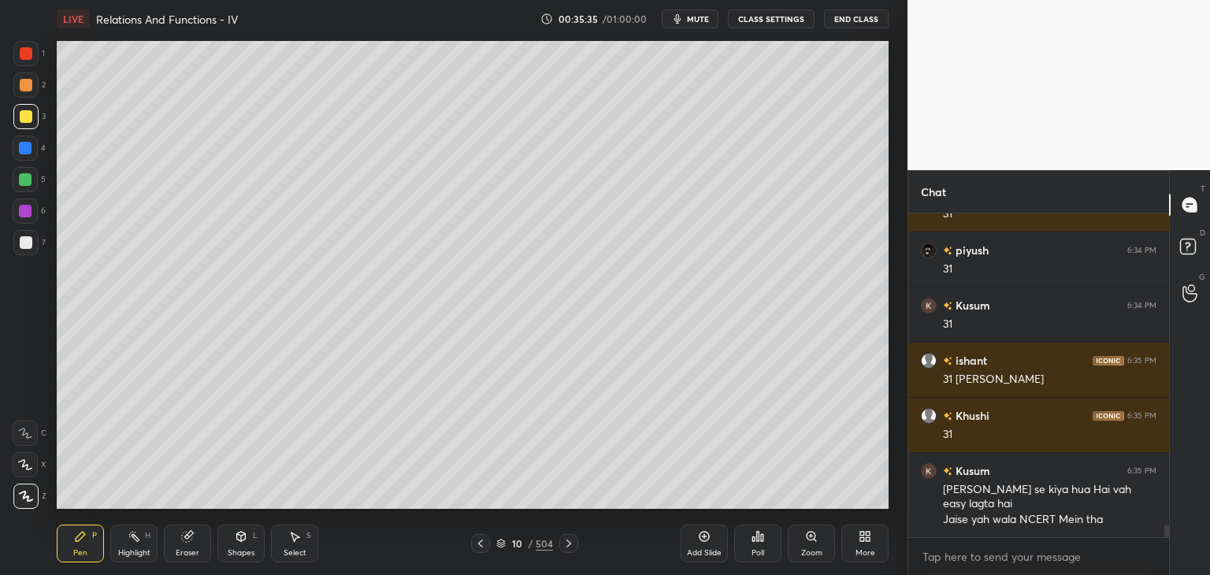
click at [192, 546] on div "Eraser" at bounding box center [187, 544] width 47 height 38
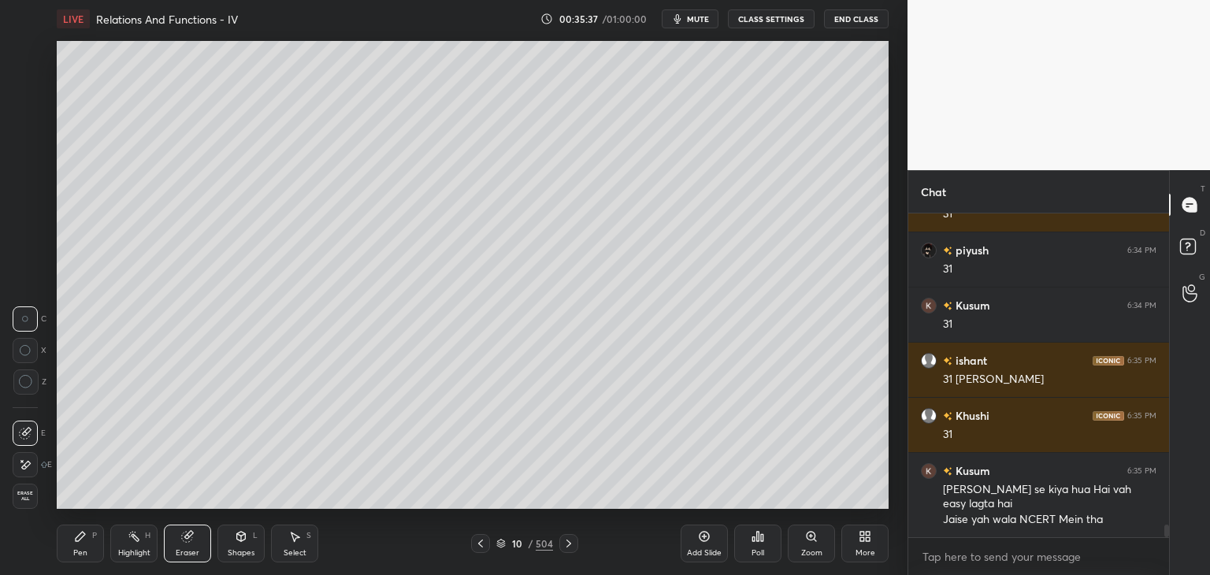
click at [83, 543] on icon at bounding box center [80, 536] width 13 height 13
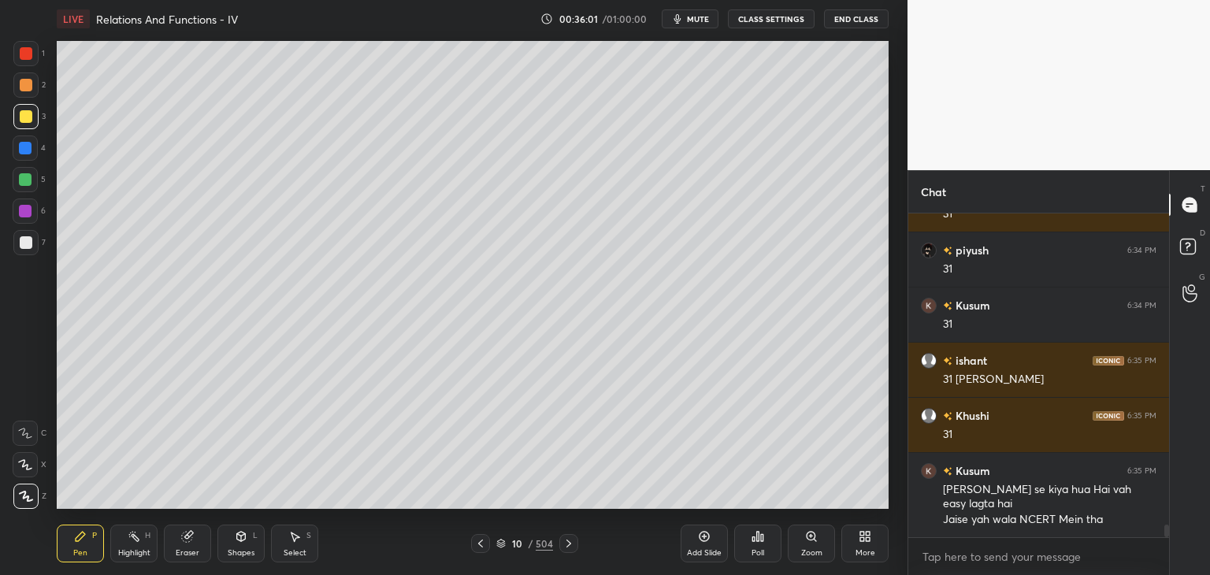
click at [758, 547] on div "Poll" at bounding box center [757, 544] width 47 height 38
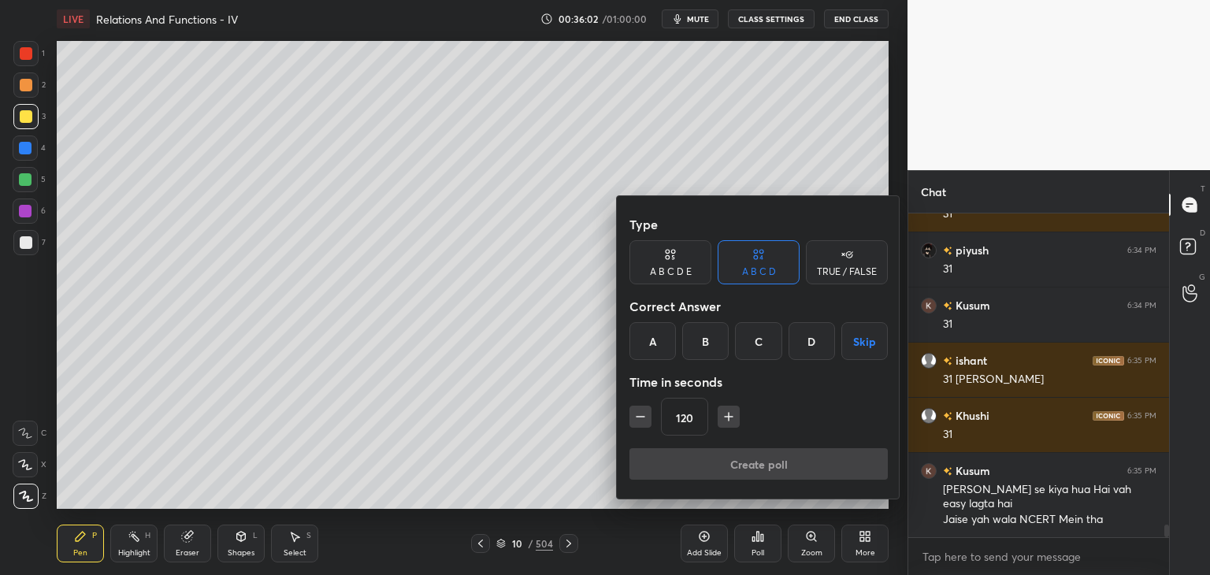
click at [872, 337] on button "Skip" at bounding box center [864, 341] width 46 height 38
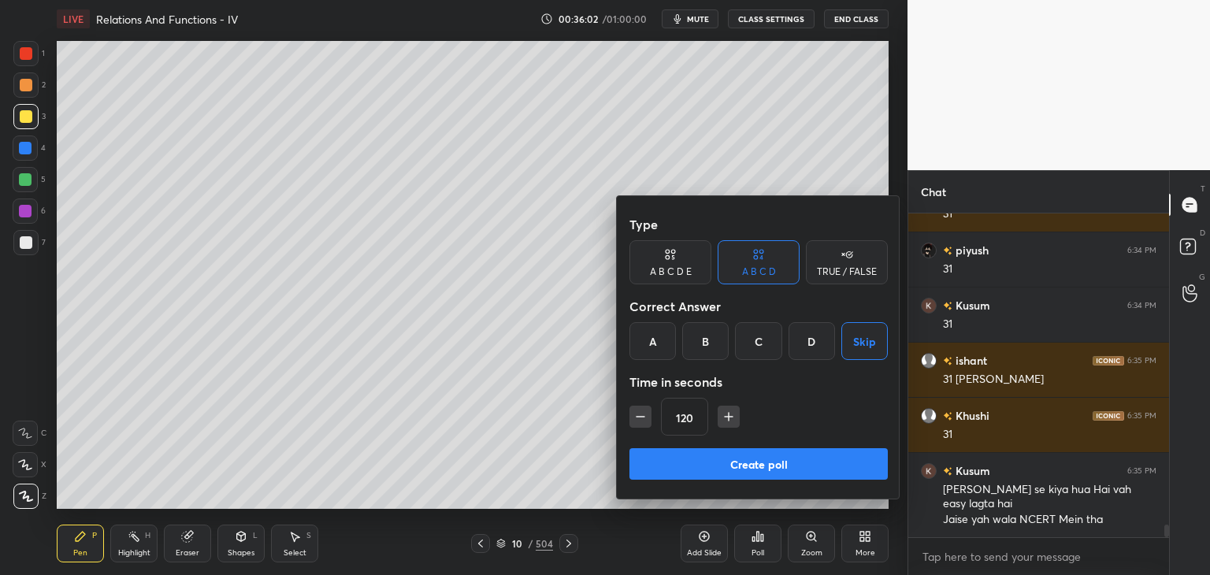
drag, startPoint x: 762, startPoint y: 465, endPoint x: 766, endPoint y: 473, distance: 8.8
click at [764, 465] on button "Create poll" at bounding box center [758, 464] width 258 height 32
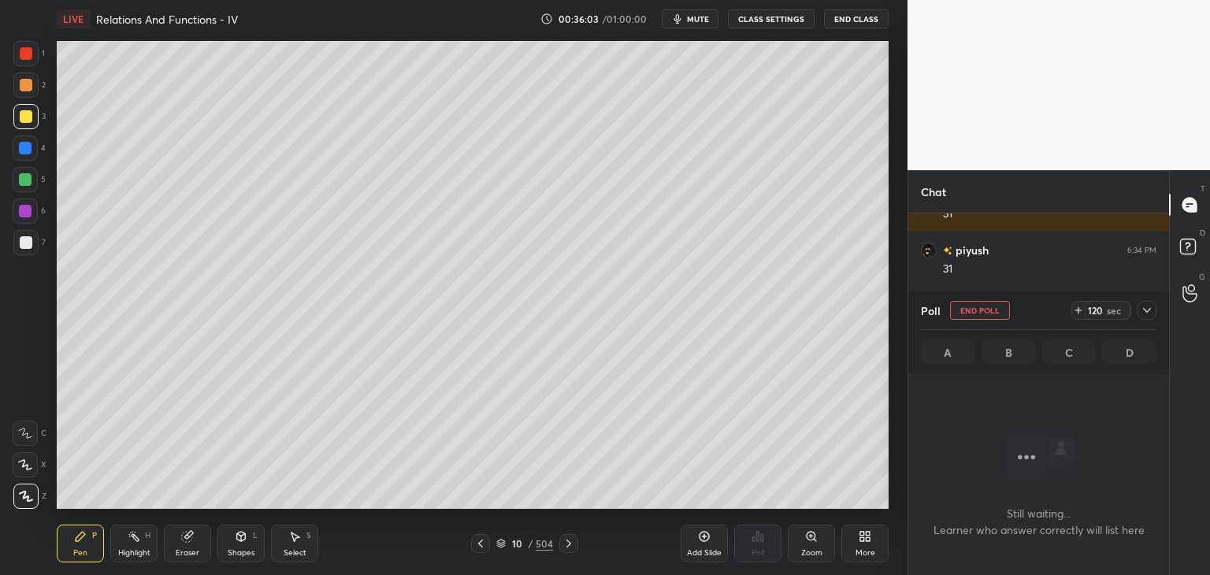
scroll to position [5, 5]
drag, startPoint x: 1147, startPoint y: 310, endPoint x: 1133, endPoint y: 316, distance: 15.5
click at [1148, 310] on icon at bounding box center [1146, 310] width 13 height 13
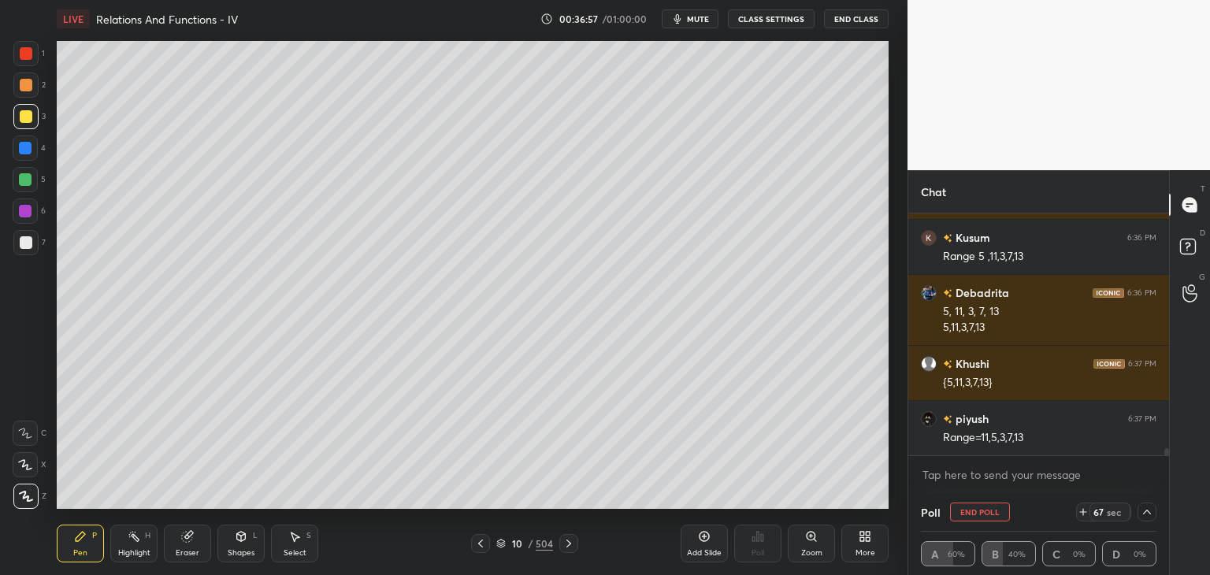
scroll to position [8474, 0]
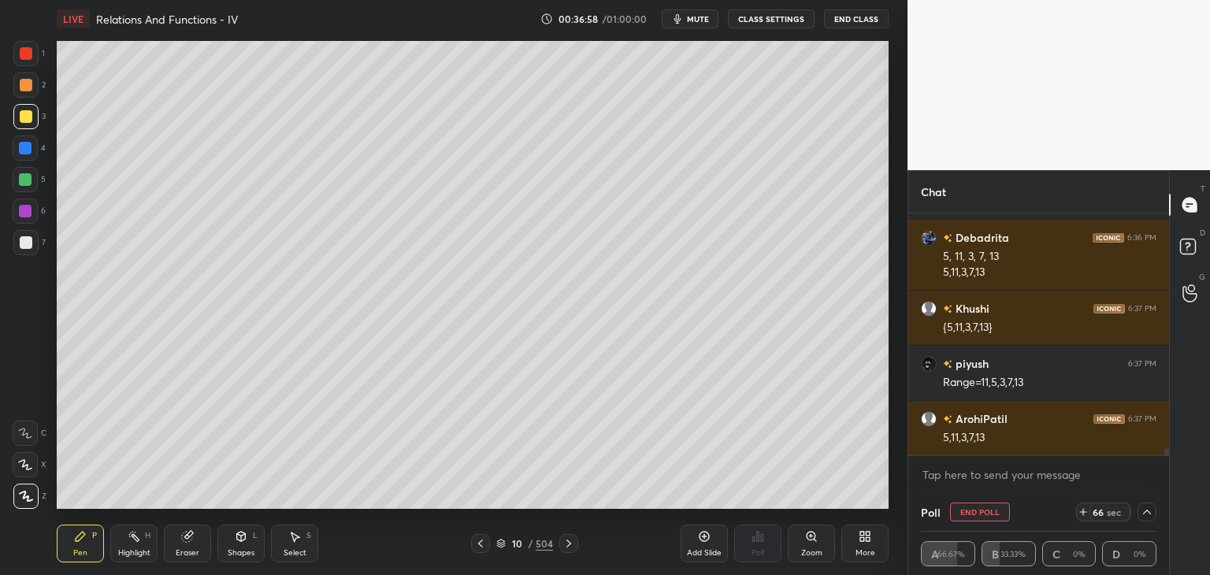
click at [94, 543] on div "Pen P" at bounding box center [80, 544] width 47 height 38
click at [23, 243] on div at bounding box center [26, 242] width 13 height 13
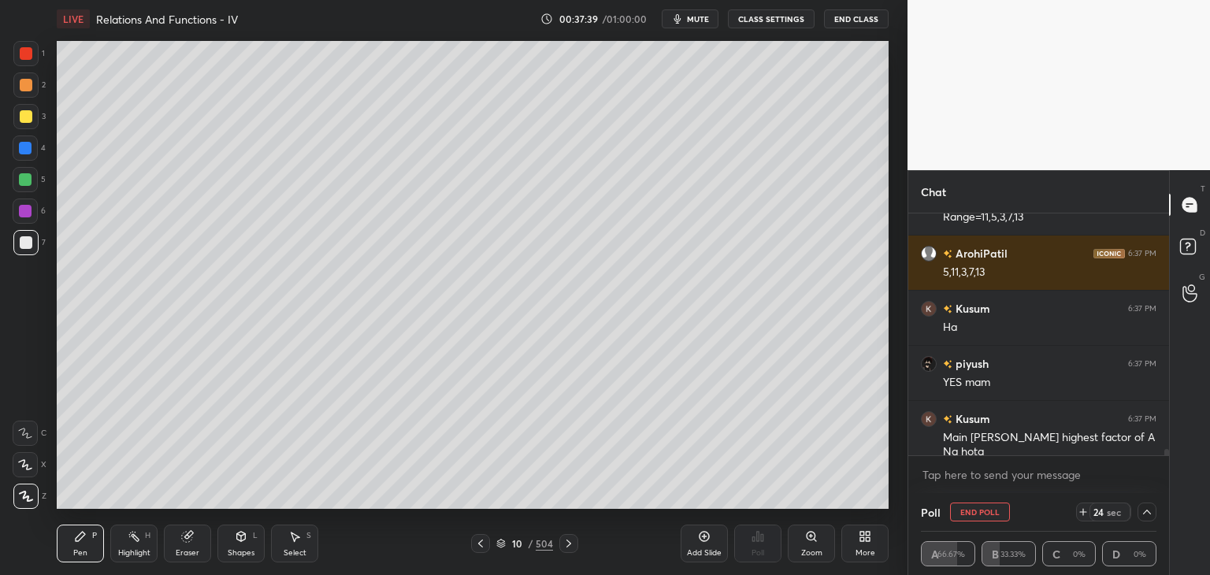
scroll to position [8655, 0]
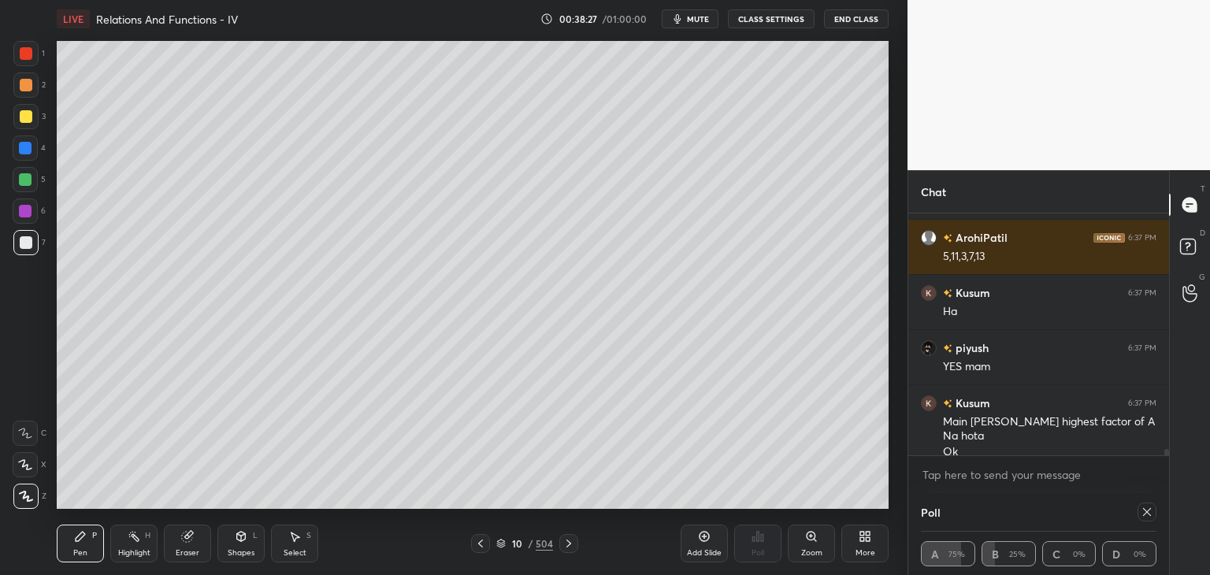
click at [707, 551] on div "Add Slide" at bounding box center [704, 553] width 35 height 8
click at [1149, 511] on icon at bounding box center [1146, 512] width 13 height 13
type textarea "x"
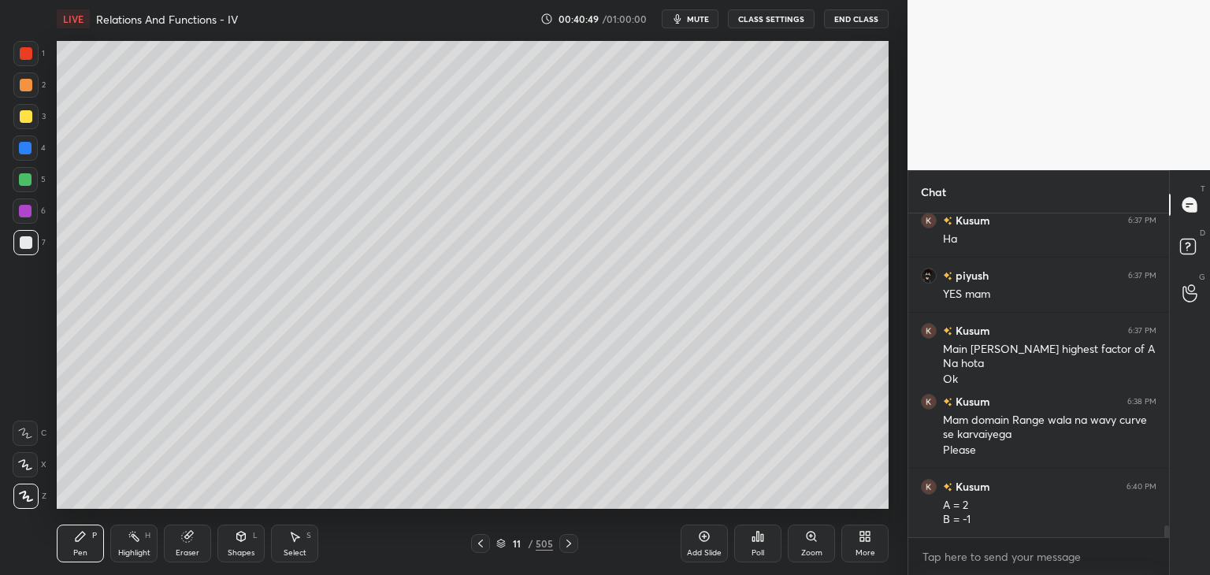
scroll to position [8783, 0]
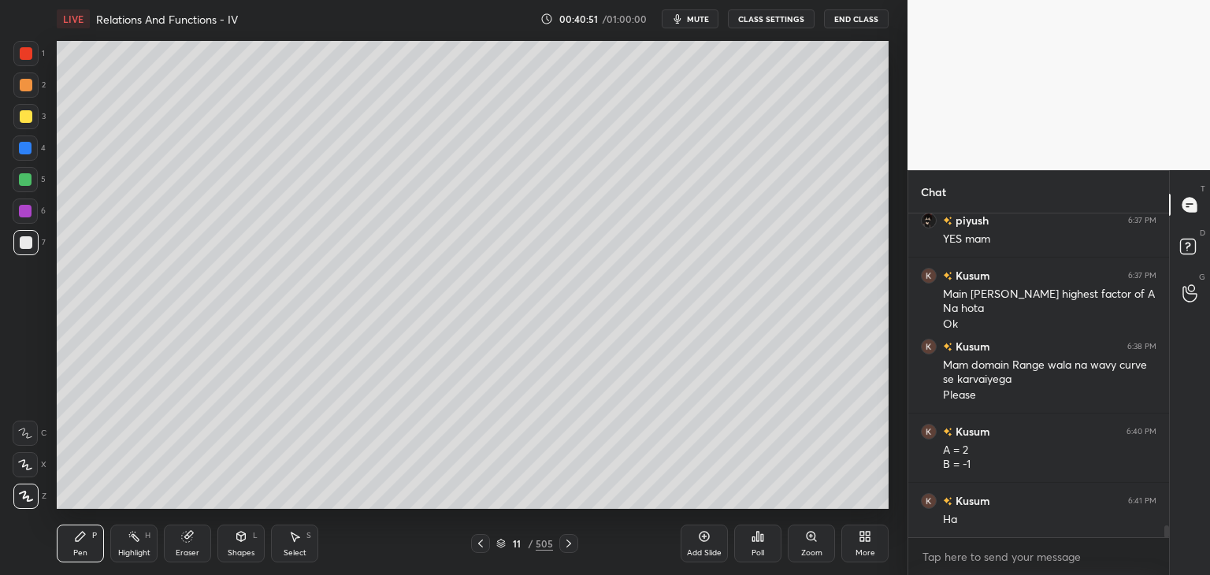
drag, startPoint x: 30, startPoint y: 117, endPoint x: 49, endPoint y: 123, distance: 19.7
click at [29, 117] on div at bounding box center [26, 116] width 13 height 13
click at [236, 562] on div "Shapes L" at bounding box center [240, 544] width 47 height 38
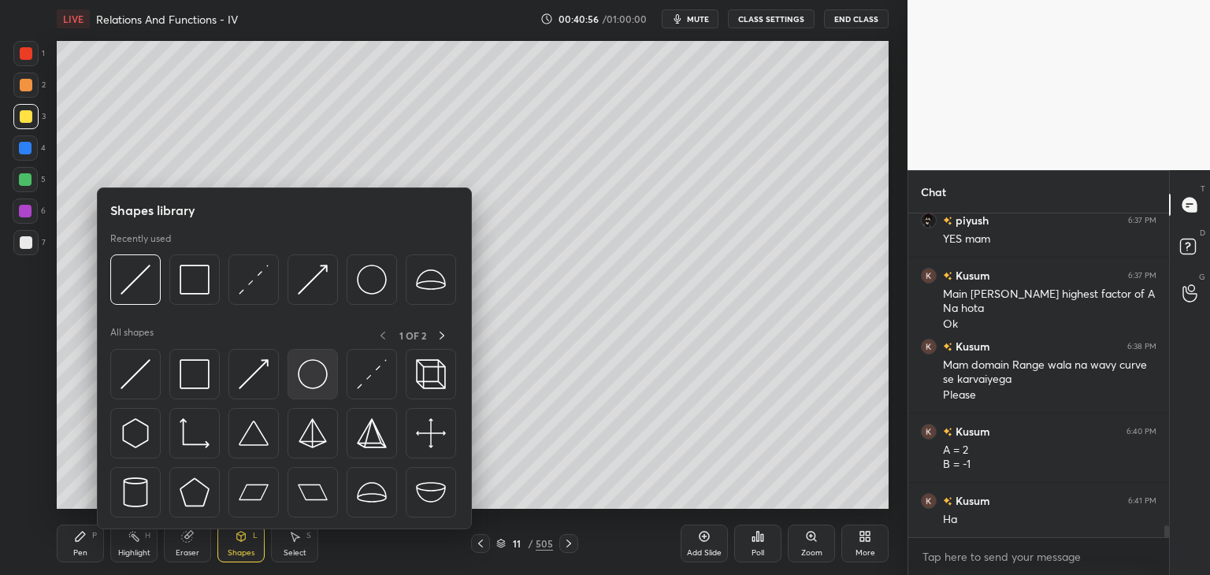
click at [306, 377] on img at bounding box center [313, 374] width 30 height 30
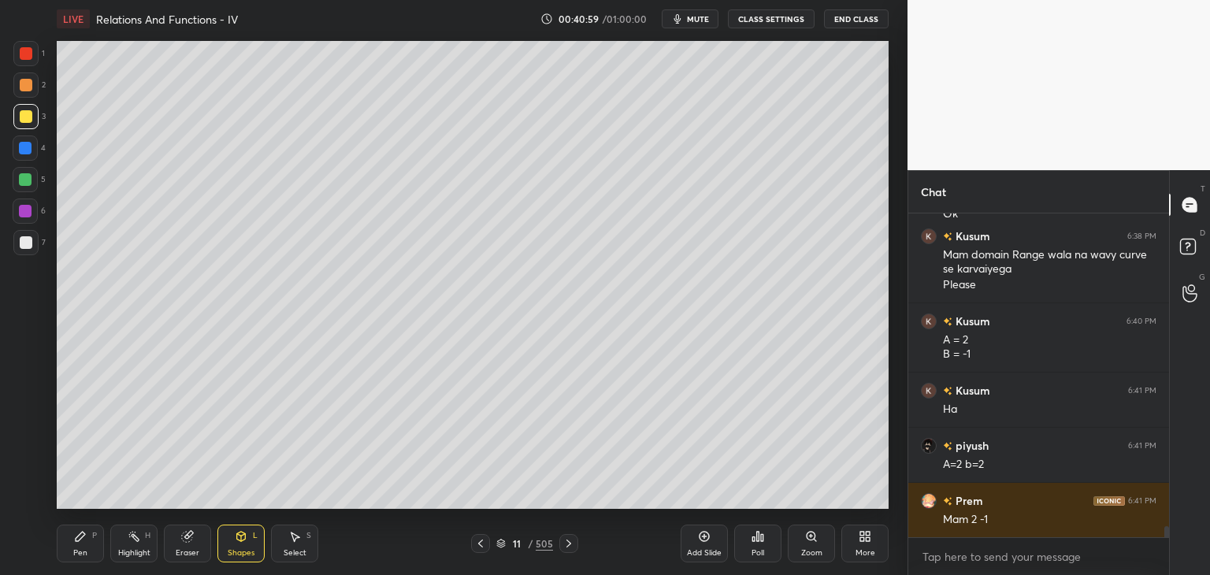
scroll to position [8977, 0]
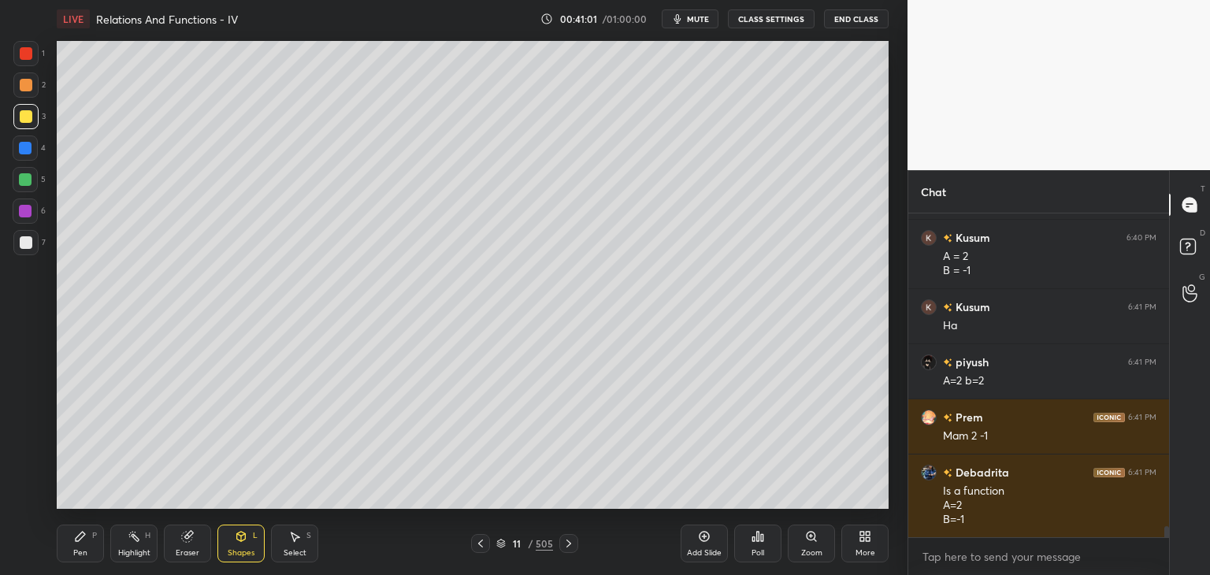
click at [85, 544] on div "Pen P" at bounding box center [80, 544] width 47 height 38
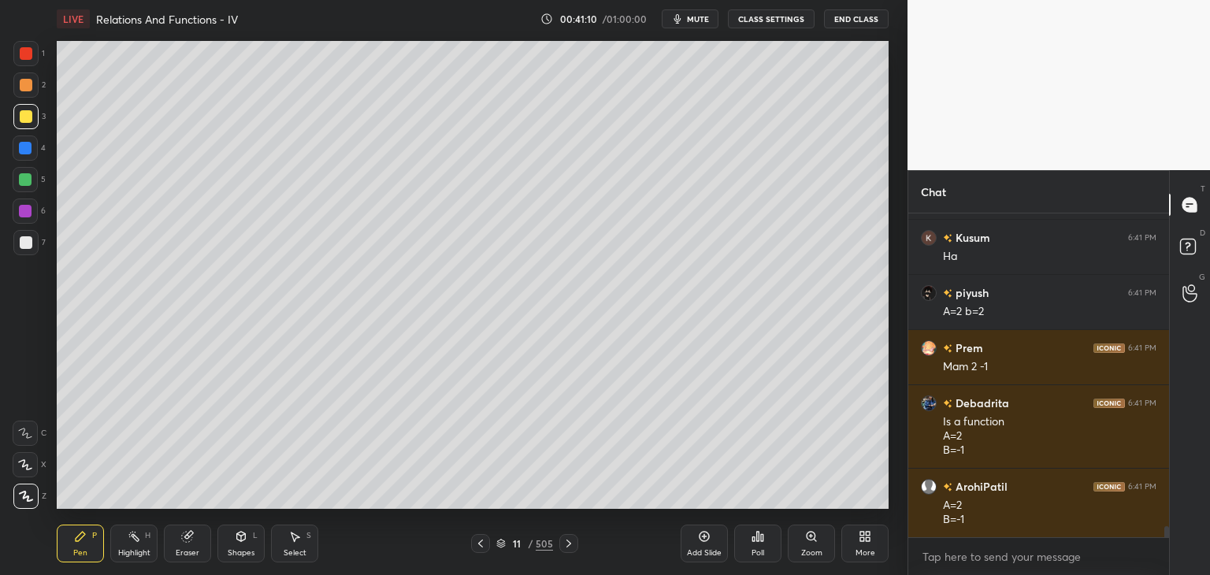
click at [235, 552] on div "Shapes" at bounding box center [241, 553] width 27 height 8
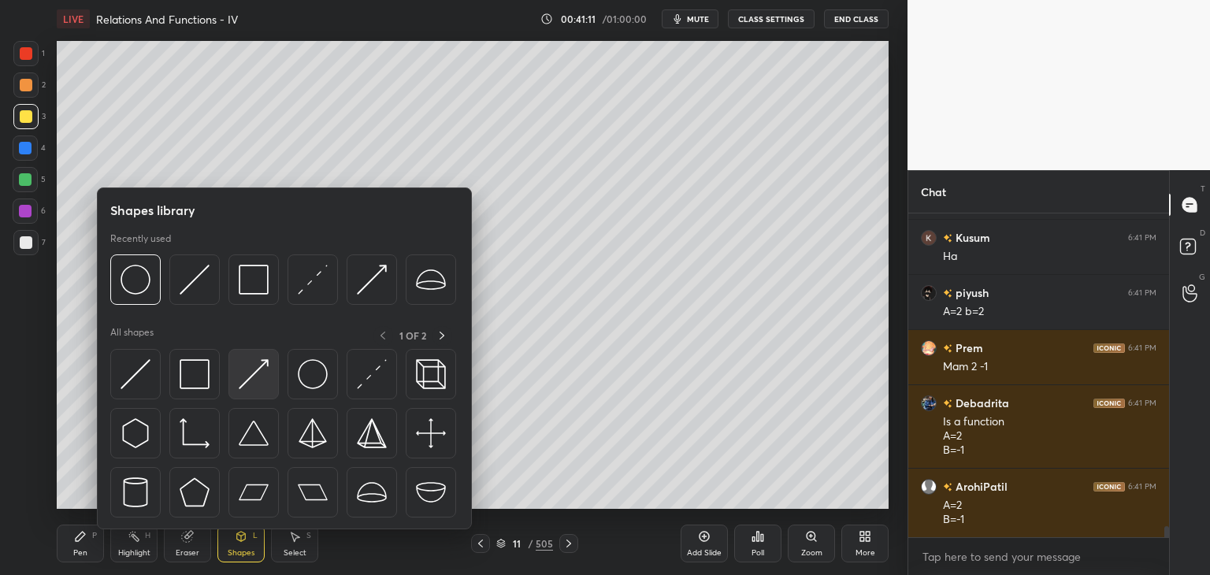
click at [258, 375] on img at bounding box center [254, 374] width 30 height 30
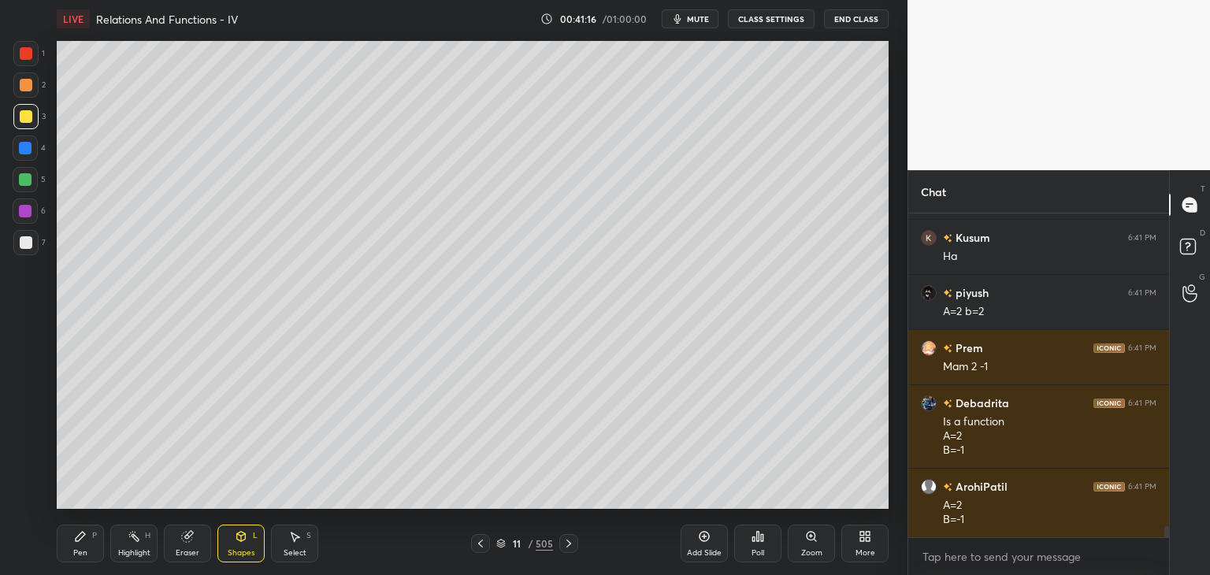
scroll to position [9101, 0]
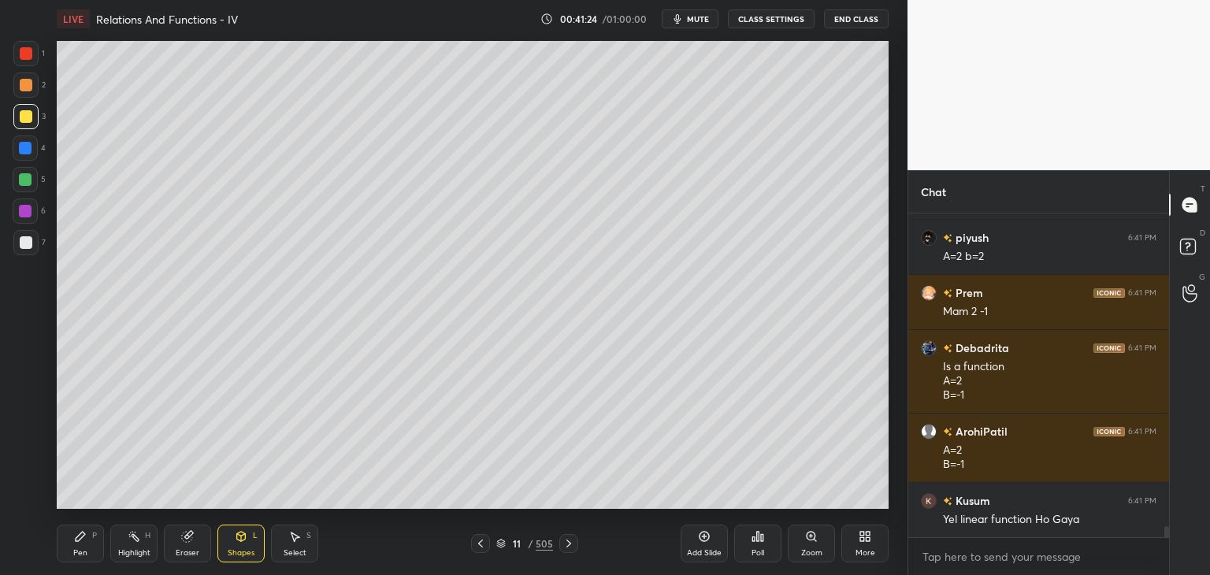
click at [246, 552] on div "Shapes" at bounding box center [241, 553] width 27 height 8
click at [77, 540] on icon at bounding box center [80, 536] width 9 height 9
click at [29, 109] on div at bounding box center [25, 116] width 25 height 25
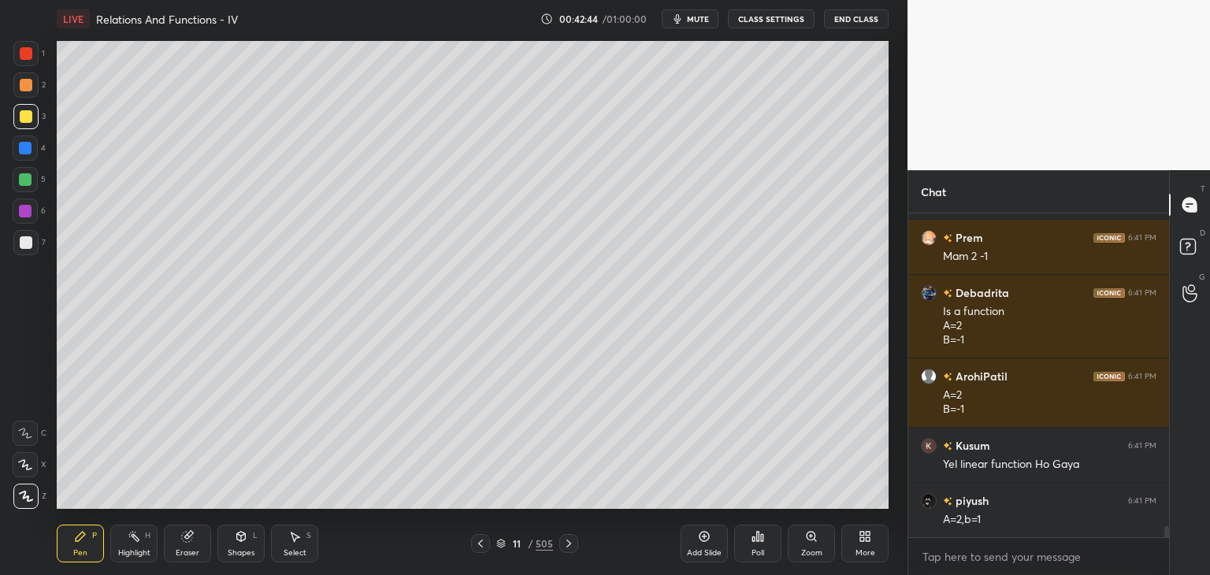
click at [708, 549] on div "Add Slide" at bounding box center [704, 553] width 35 height 8
drag, startPoint x: 28, startPoint y: 122, endPoint x: 56, endPoint y: 163, distance: 49.8
click at [27, 121] on div at bounding box center [26, 116] width 13 height 13
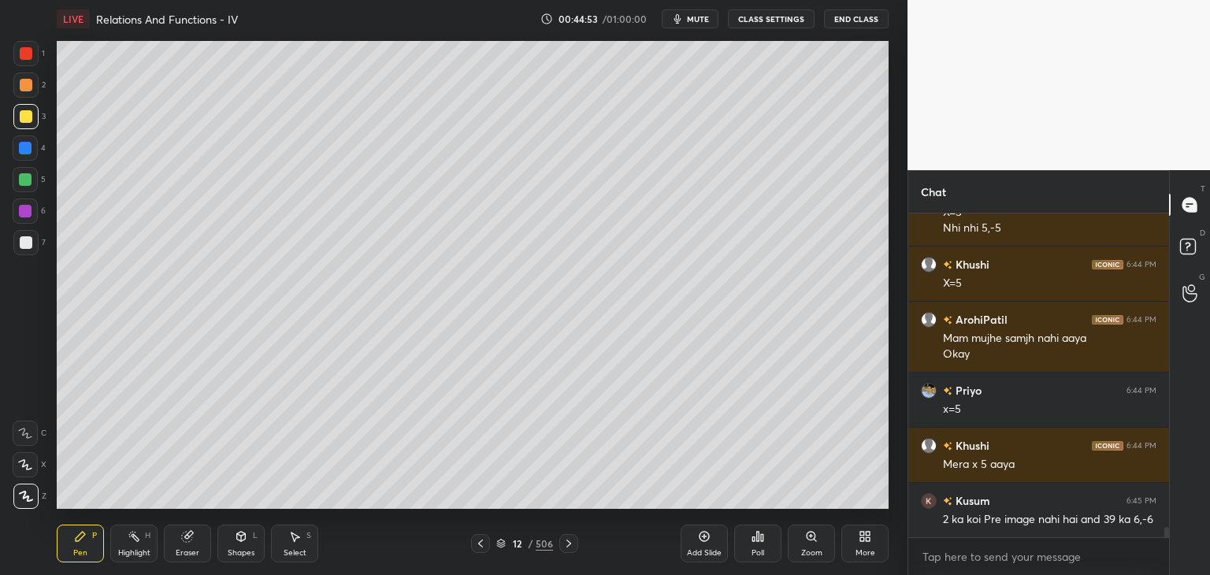
scroll to position [9629, 0]
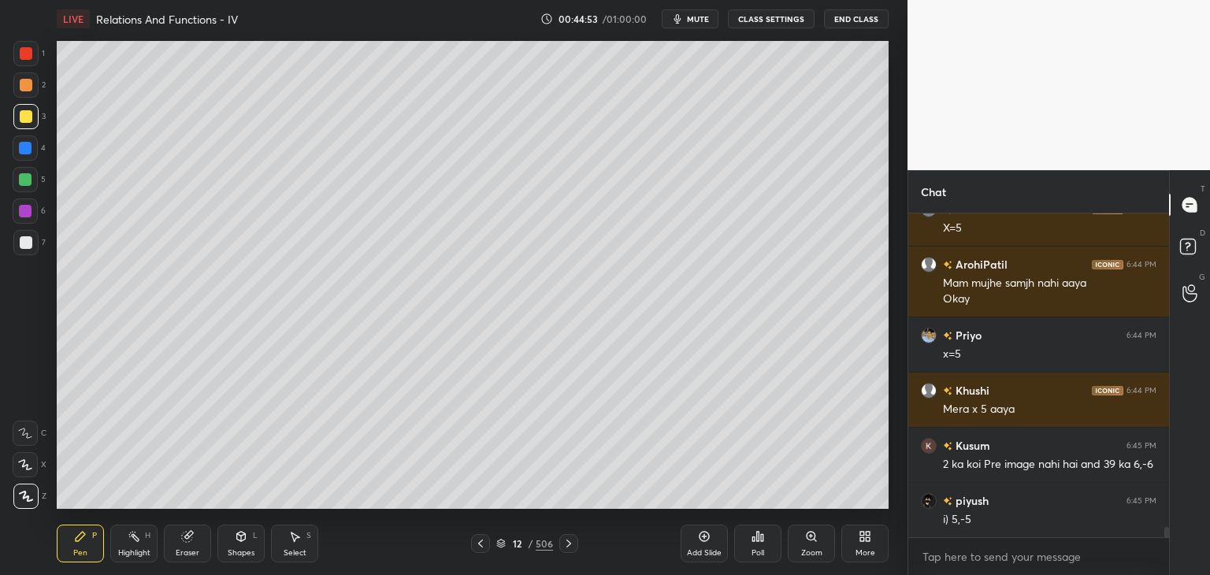
click at [24, 247] on div at bounding box center [26, 242] width 13 height 13
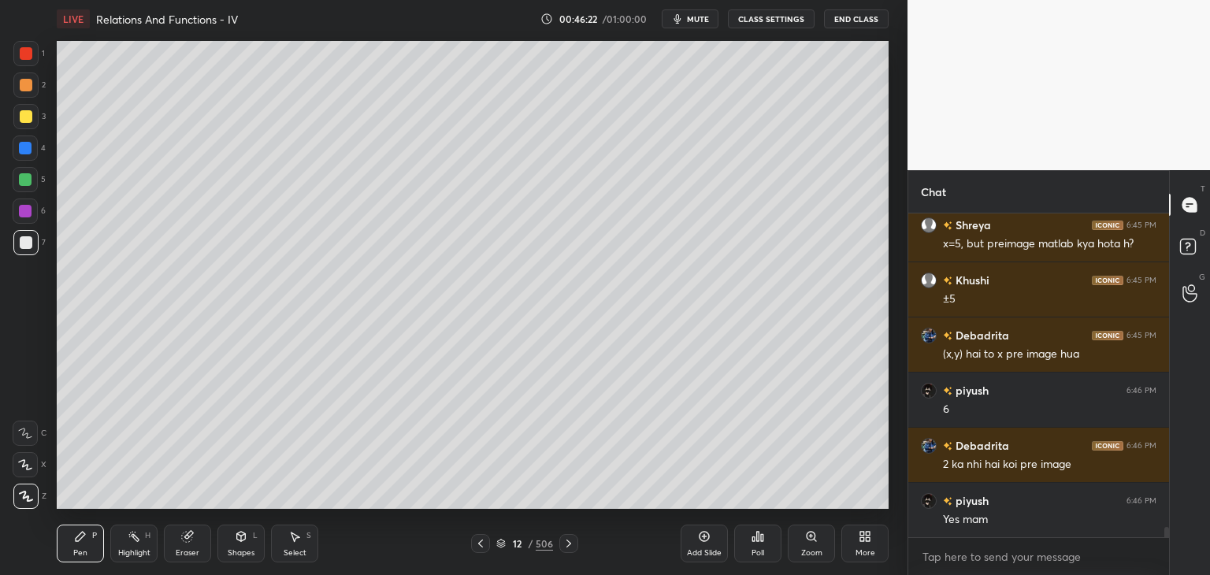
scroll to position [10015, 0]
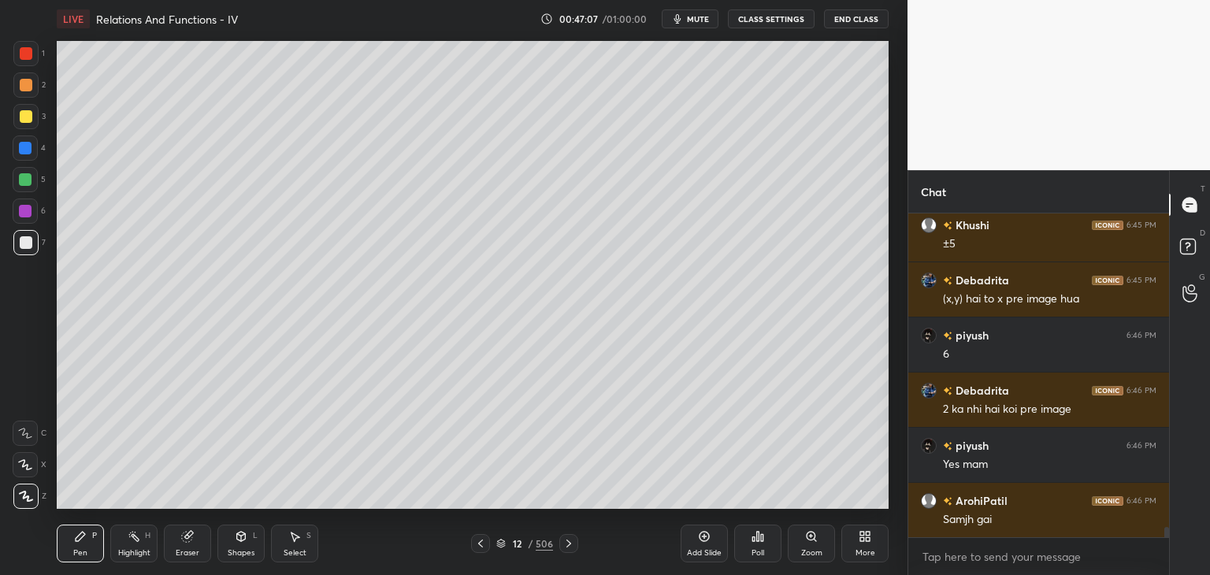
drag, startPoint x: 710, startPoint y: 556, endPoint x: 723, endPoint y: 561, distance: 14.2
click at [711, 556] on div "Add Slide" at bounding box center [704, 553] width 35 height 8
click at [25, 113] on div at bounding box center [26, 116] width 13 height 13
click at [699, 22] on span "mute" at bounding box center [698, 18] width 22 height 11
click at [863, 555] on div "More" at bounding box center [865, 553] width 20 height 8
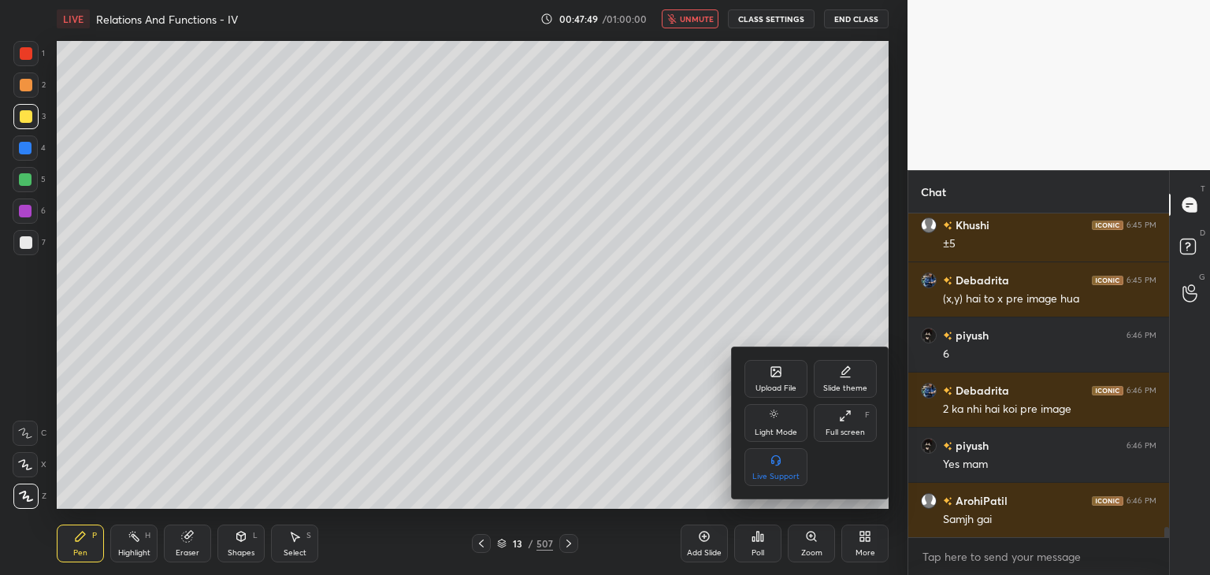
drag, startPoint x: 759, startPoint y: 549, endPoint x: 776, endPoint y: 521, distance: 32.8
click at [760, 549] on div at bounding box center [605, 287] width 1210 height 575
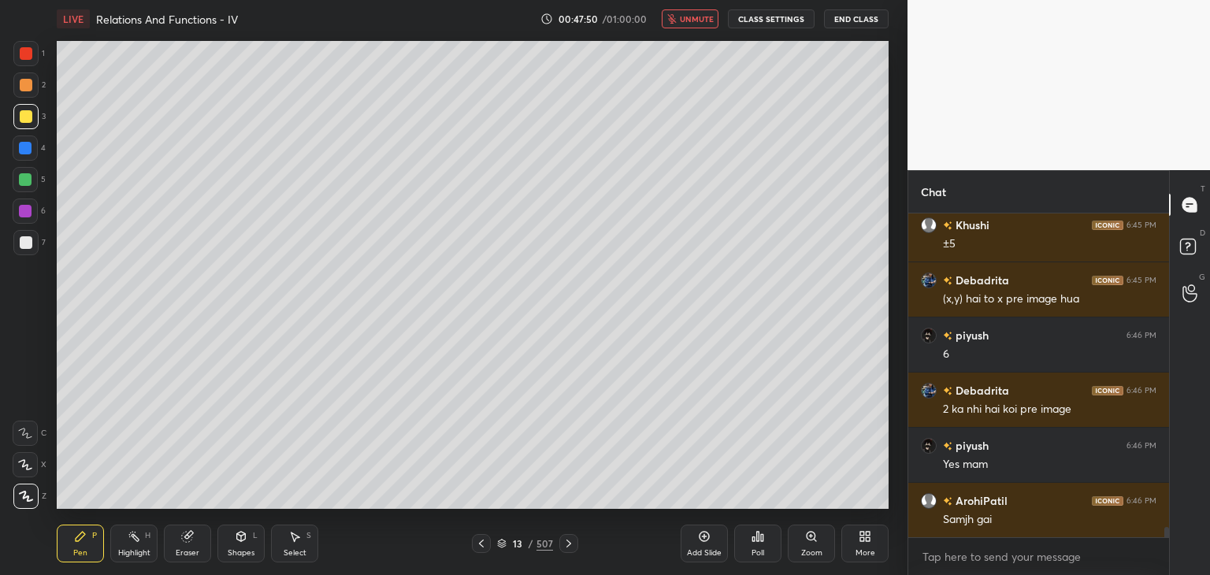
click at [758, 552] on div "Poll" at bounding box center [757, 553] width 13 height 8
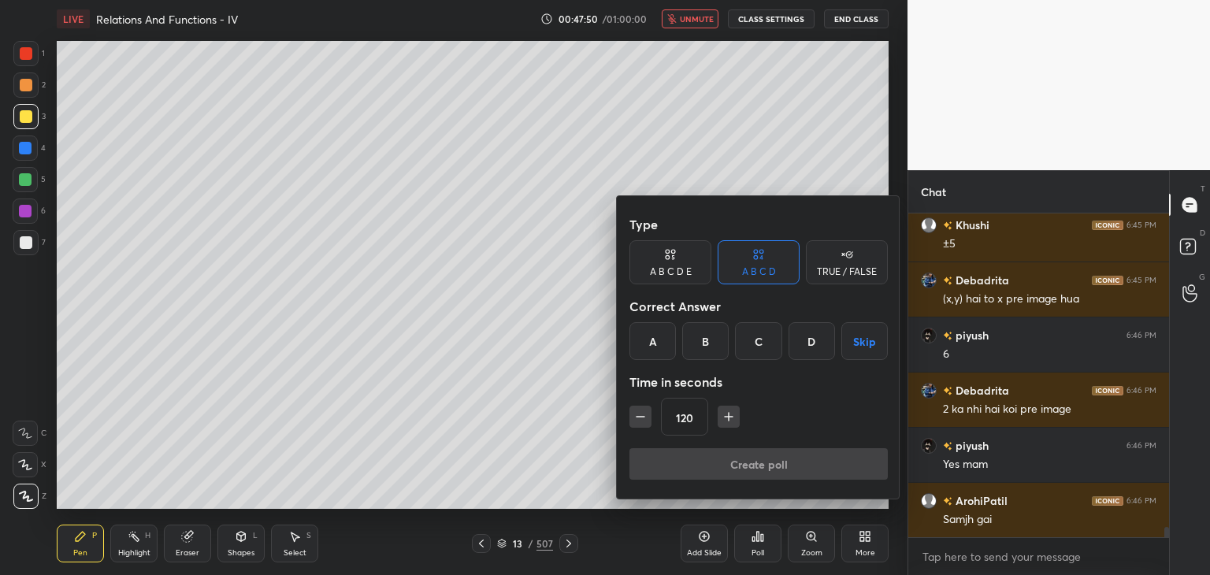
click at [732, 424] on button "button" at bounding box center [728, 417] width 22 height 22
click at [728, 421] on icon "button" at bounding box center [729, 417] width 16 height 16
click at [729, 420] on icon "button" at bounding box center [729, 417] width 16 height 16
click at [731, 420] on icon "button" at bounding box center [729, 417] width 16 height 16
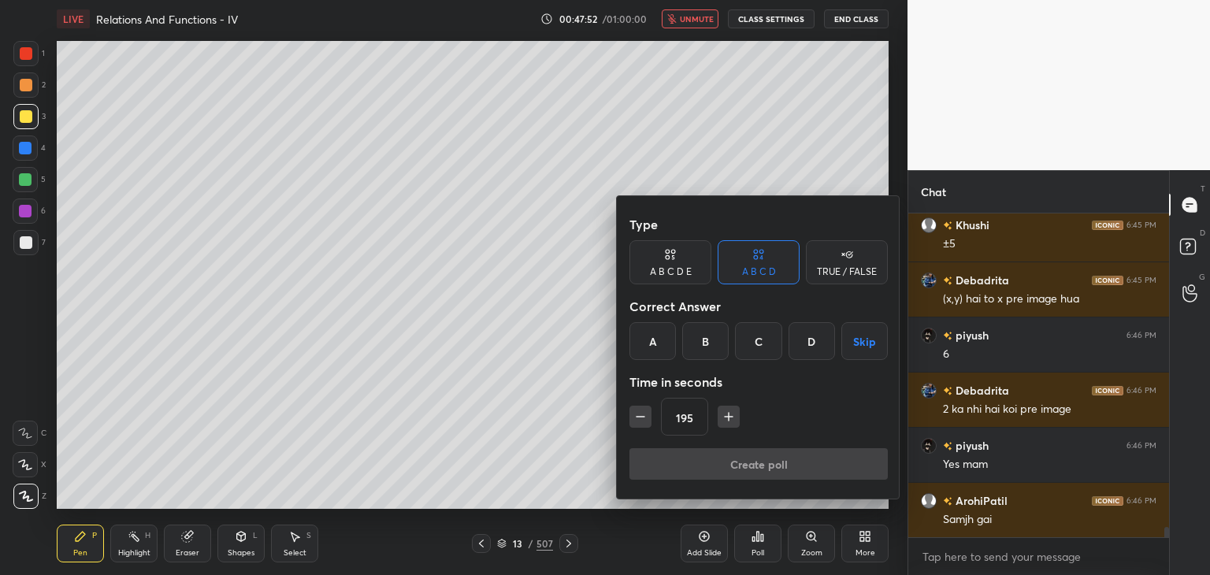
click at [733, 422] on icon "button" at bounding box center [729, 417] width 16 height 16
click at [633, 423] on icon "button" at bounding box center [640, 417] width 16 height 16
click at [634, 420] on icon "button" at bounding box center [640, 417] width 16 height 16
click at [633, 418] on icon "button" at bounding box center [640, 417] width 16 height 16
click at [727, 421] on icon "button" at bounding box center [729, 417] width 16 height 16
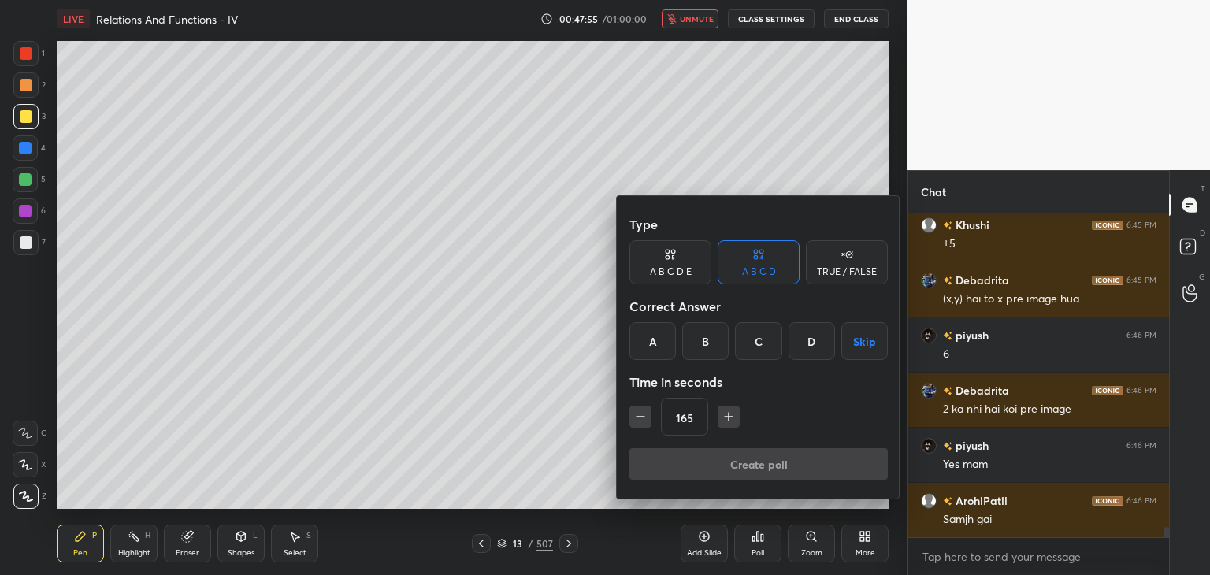
type input "180"
click at [866, 339] on button "Skip" at bounding box center [864, 341] width 46 height 38
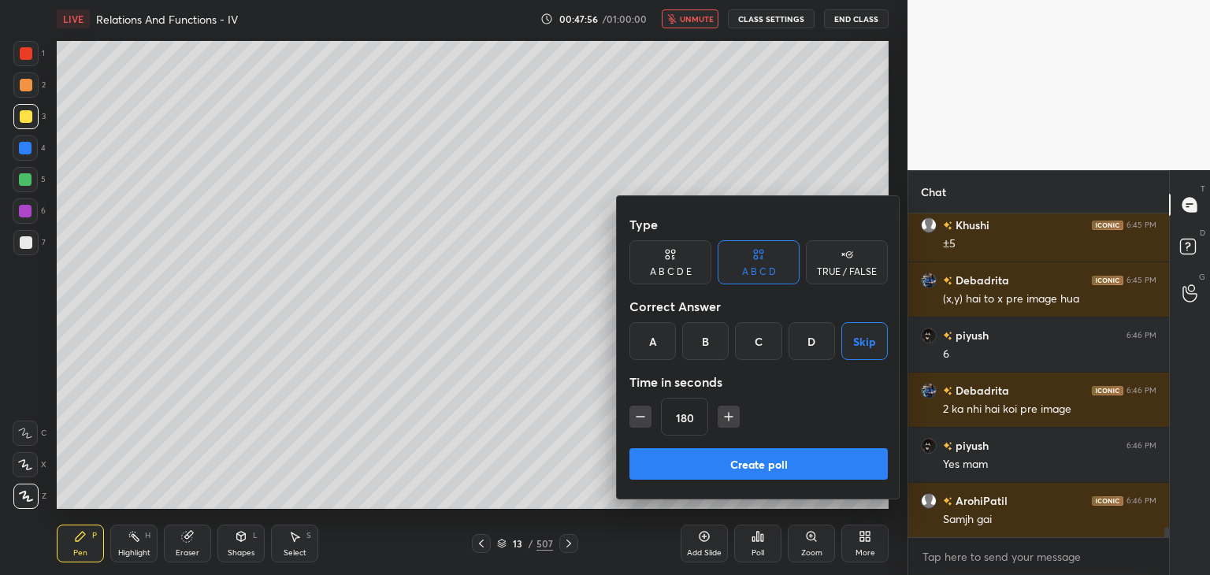
click at [707, 459] on button "Create poll" at bounding box center [758, 464] width 258 height 32
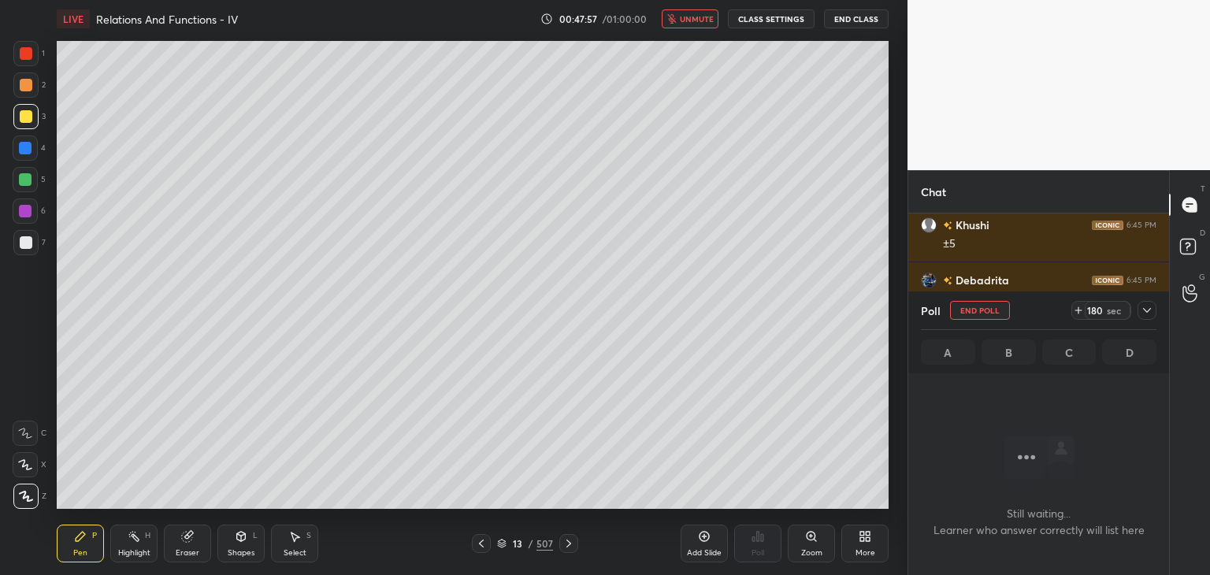
scroll to position [107, 256]
click at [710, 22] on span "unmute" at bounding box center [697, 18] width 34 height 11
click at [701, 15] on span "mute" at bounding box center [698, 18] width 22 height 11
click at [684, 21] on span "unmute" at bounding box center [697, 18] width 34 height 11
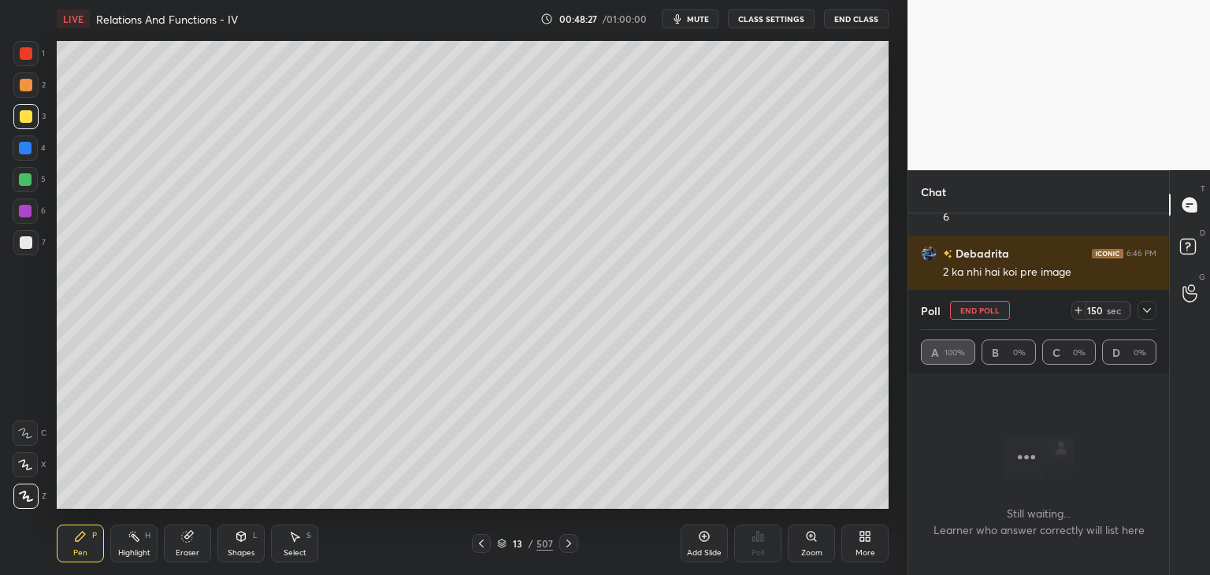
click at [683, 26] on button "mute" at bounding box center [690, 18] width 57 height 19
click at [1146, 316] on icon at bounding box center [1146, 310] width 13 height 13
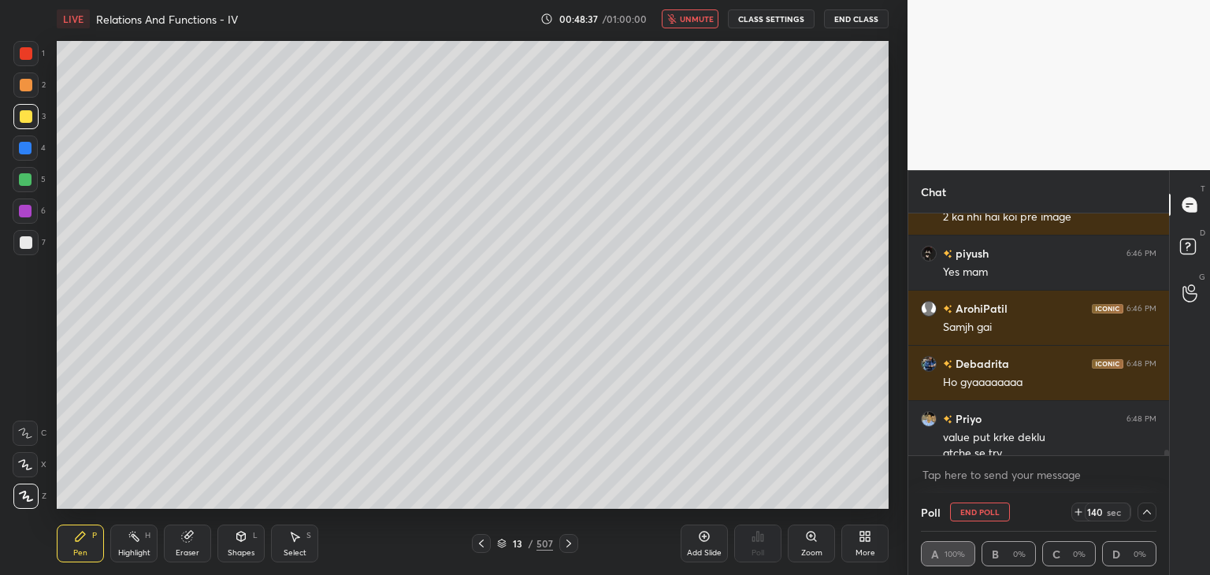
scroll to position [10222, 0]
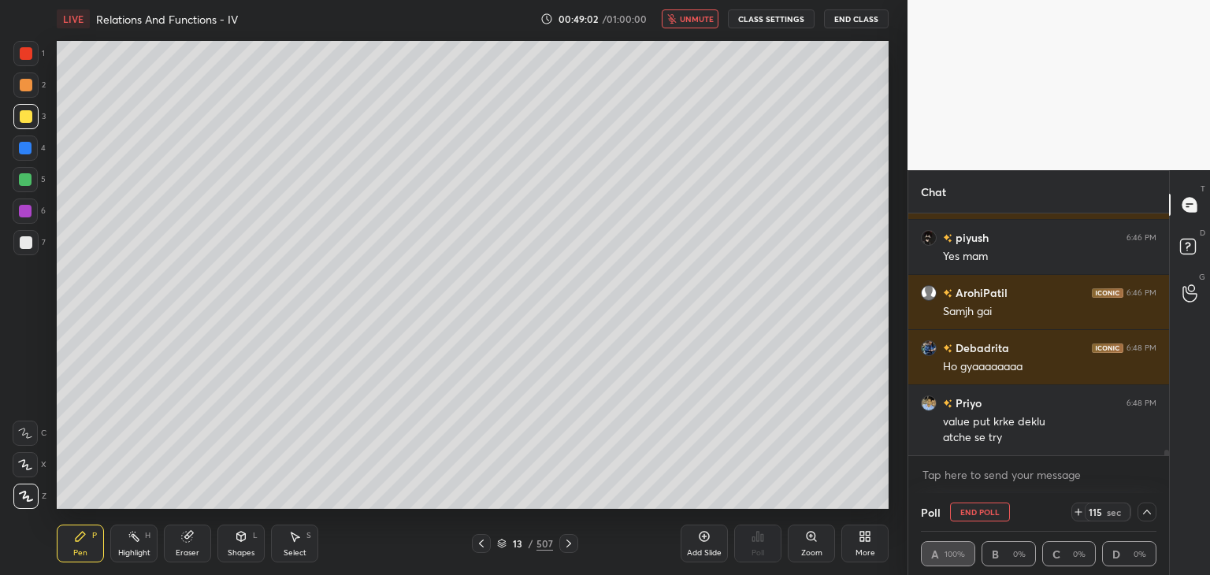
drag, startPoint x: 689, startPoint y: 16, endPoint x: 694, endPoint y: 29, distance: 14.2
click at [688, 15] on span "unmute" at bounding box center [697, 18] width 34 height 11
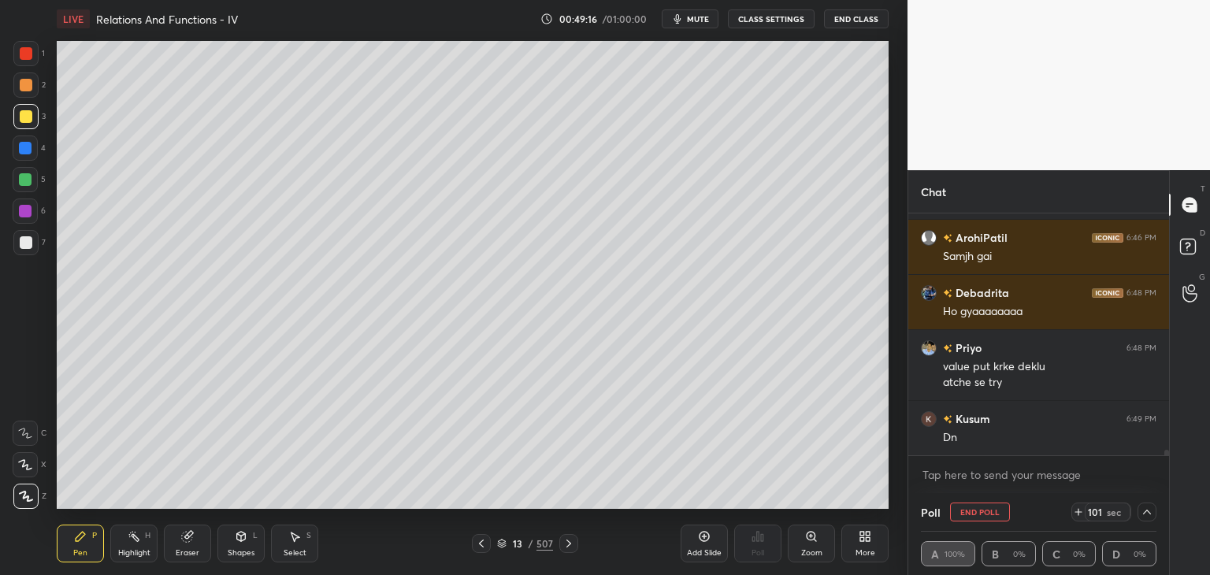
click at [26, 243] on div at bounding box center [26, 242] width 13 height 13
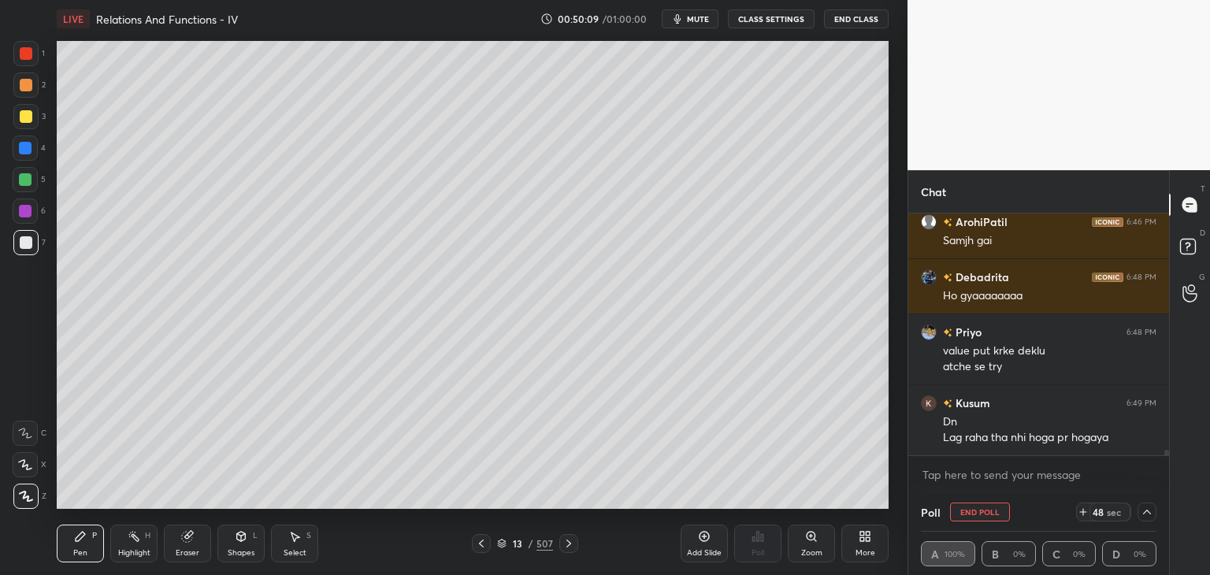
drag, startPoint x: 706, startPoint y: 550, endPoint x: 702, endPoint y: 536, distance: 14.7
click at [704, 549] on div "Add Slide" at bounding box center [704, 553] width 35 height 8
drag, startPoint x: 1146, startPoint y: 515, endPoint x: 1135, endPoint y: 514, distance: 11.1
click at [1146, 514] on icon at bounding box center [1146, 512] width 13 height 13
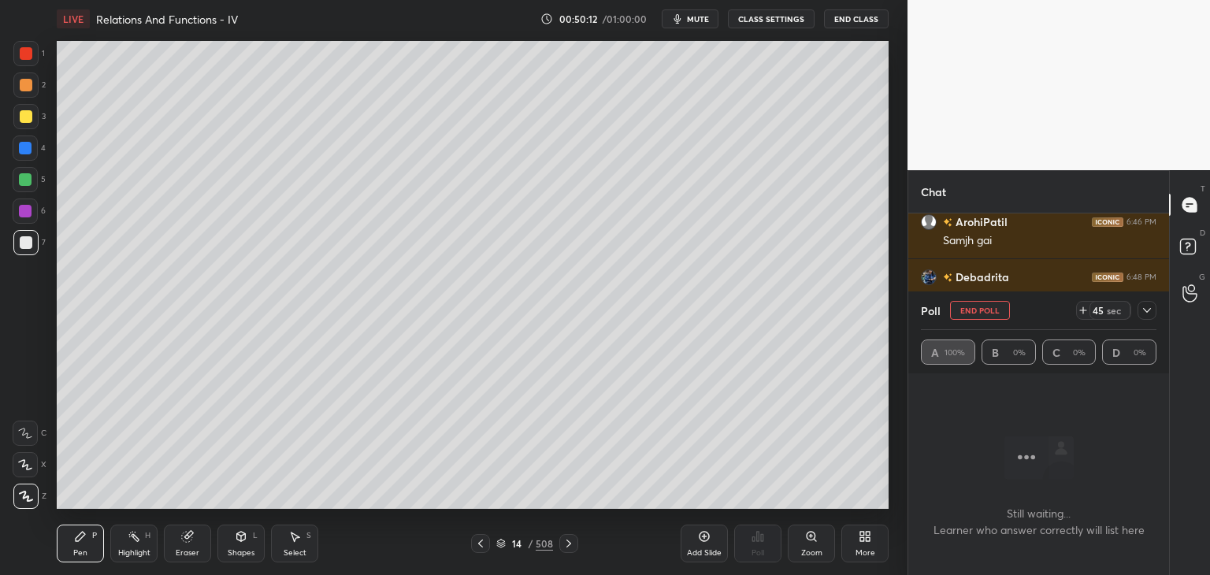
drag, startPoint x: 1149, startPoint y: 306, endPoint x: 1135, endPoint y: 347, distance: 43.3
click at [1148, 307] on icon at bounding box center [1146, 310] width 13 height 13
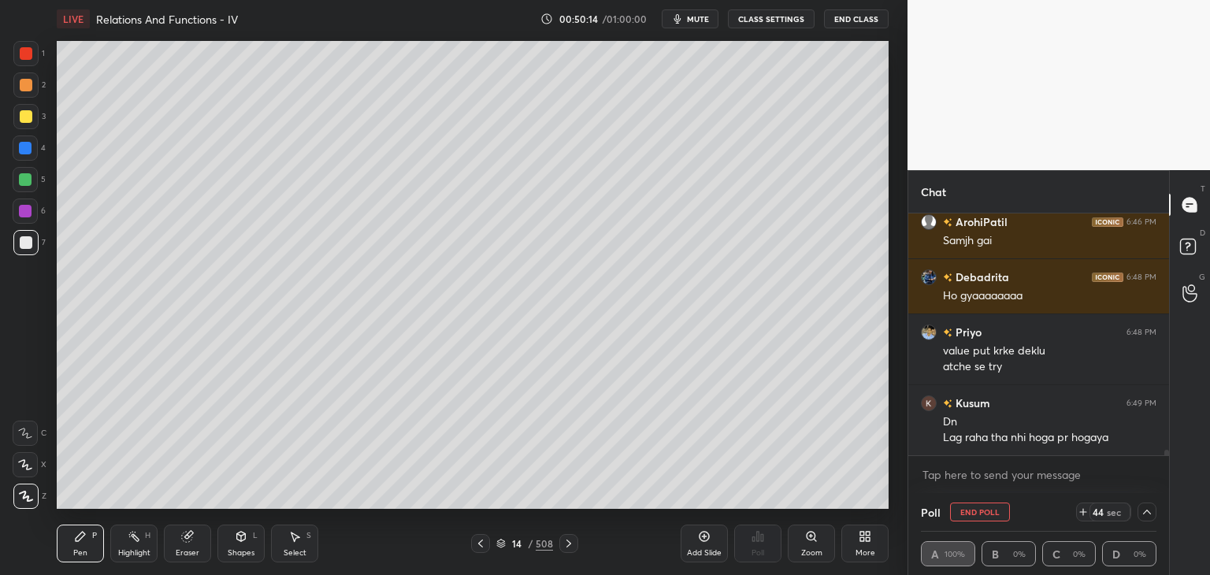
click at [988, 511] on button "End Poll" at bounding box center [980, 511] width 60 height 19
type textarea "x"
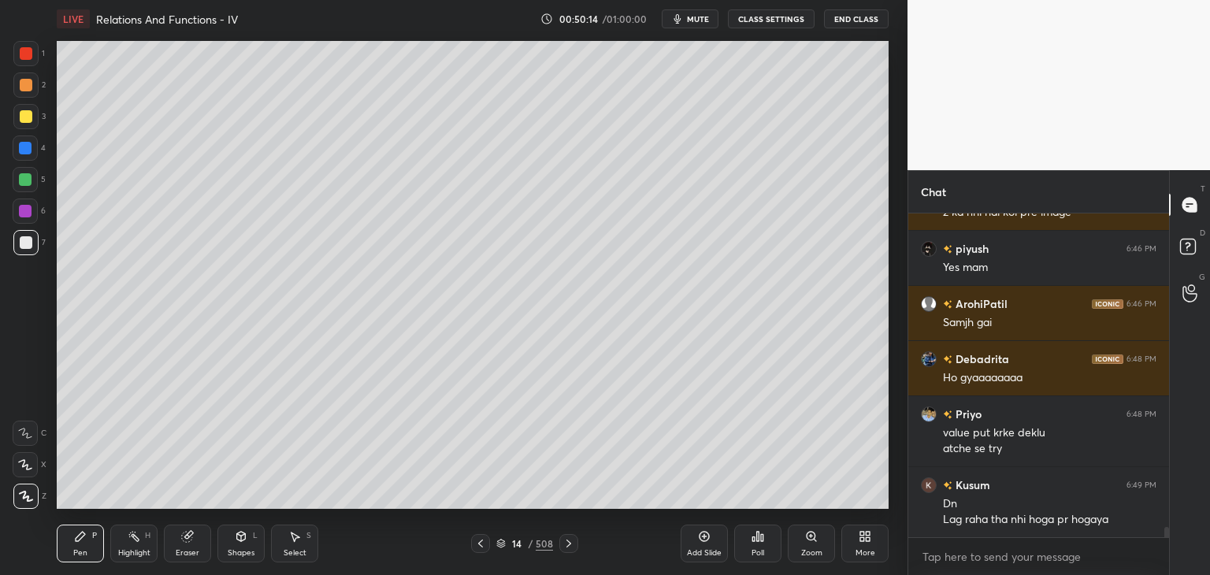
scroll to position [6, 5]
click at [485, 542] on icon at bounding box center [480, 543] width 13 height 13
click at [290, 553] on div "Select" at bounding box center [295, 553] width 23 height 8
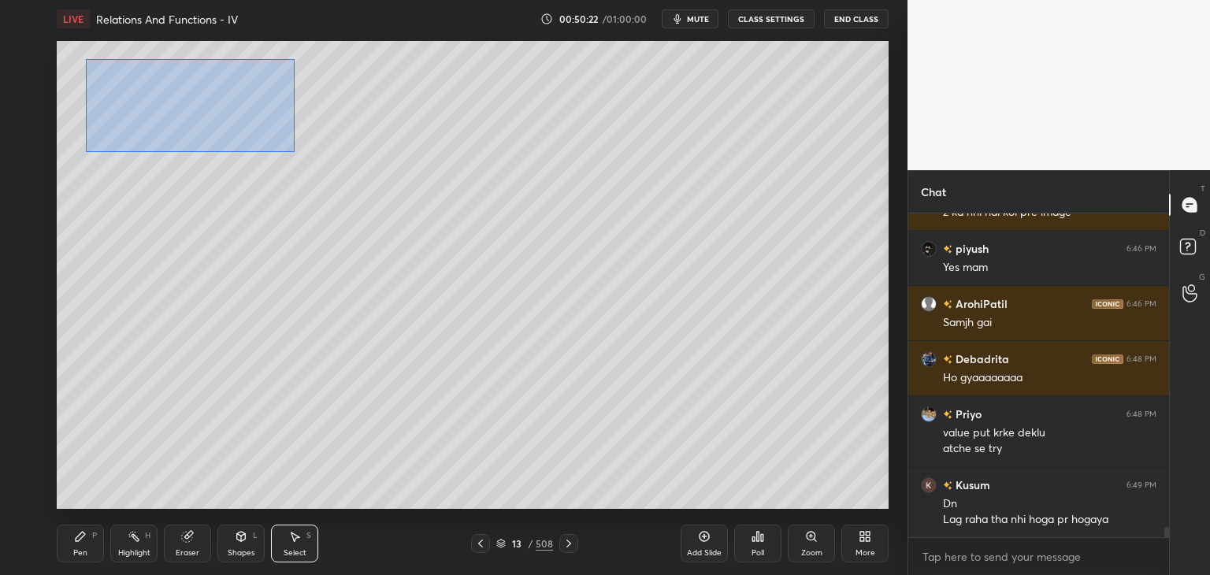
drag, startPoint x: 87, startPoint y: 63, endPoint x: 315, endPoint y: 133, distance: 238.2
click at [294, 152] on div "0 ° Undo Copy Duplicate Duplicate to new slide Delete" at bounding box center [473, 275] width 832 height 468
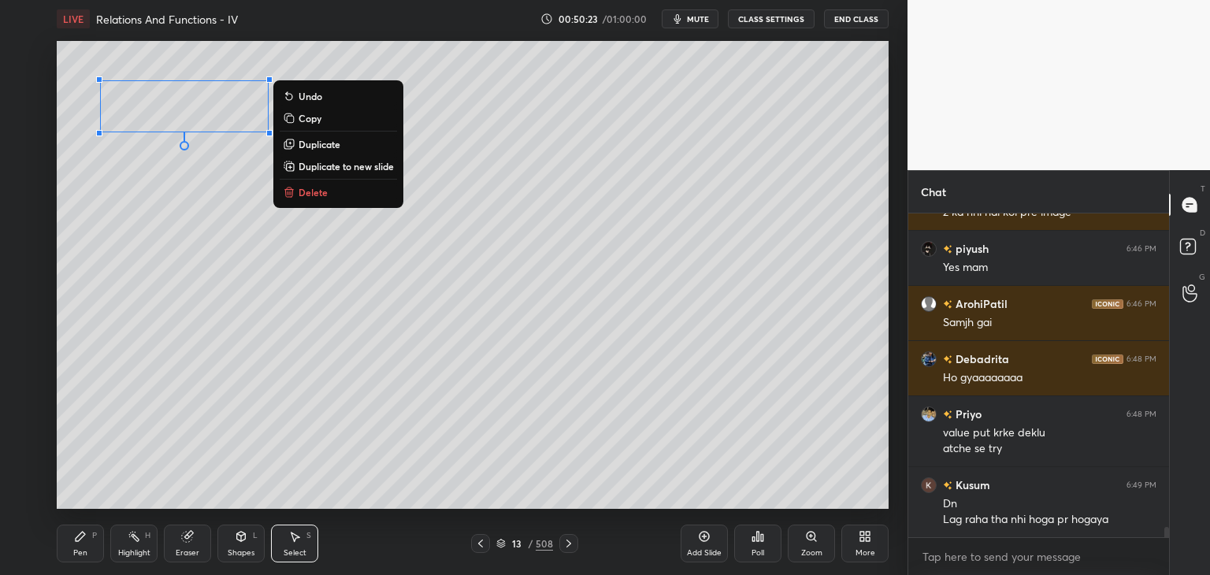
click at [317, 120] on p "Copy" at bounding box center [309, 118] width 23 height 13
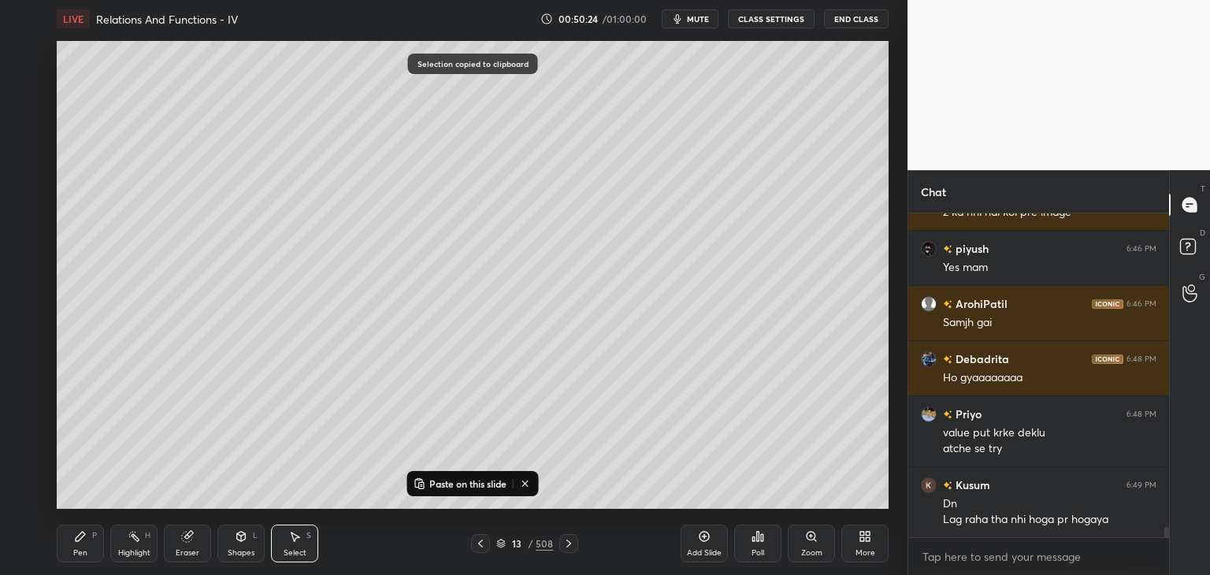
click at [567, 543] on icon at bounding box center [568, 543] width 13 height 13
click at [445, 479] on p "Paste on this slide" at bounding box center [467, 483] width 77 height 13
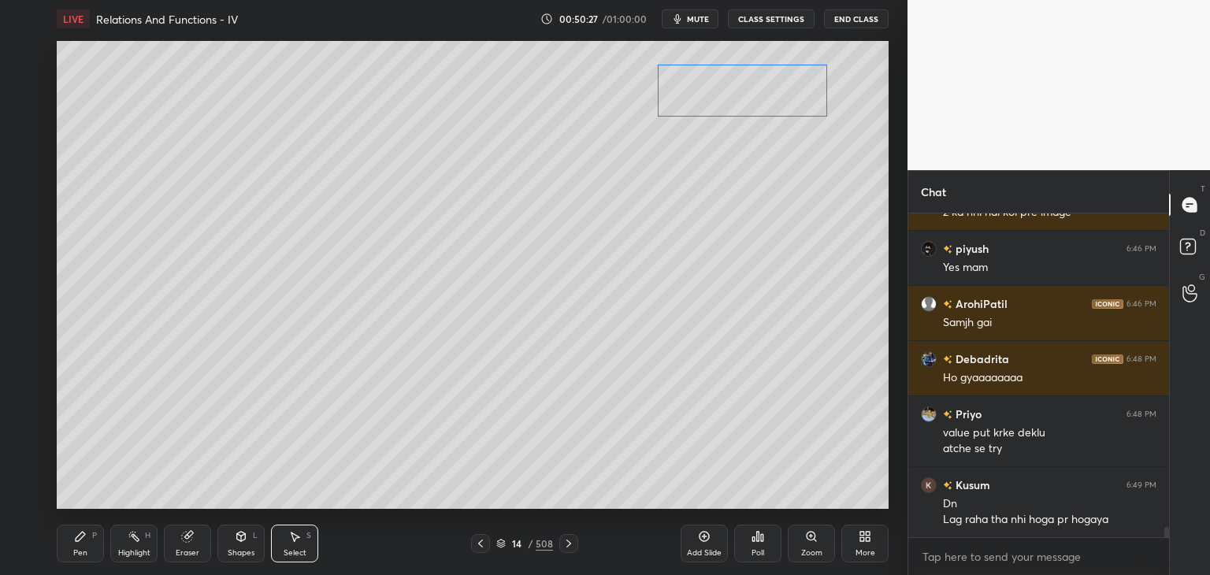
drag, startPoint x: 217, startPoint y: 107, endPoint x: 764, endPoint y: 91, distance: 546.8
click at [766, 88] on div "0 ° Undo Copy Paste here Duplicate Duplicate to new slide Delete" at bounding box center [473, 275] width 832 height 468
drag, startPoint x: 468, startPoint y: 335, endPoint x: 450, endPoint y: 351, distance: 24.5
click at [473, 332] on div "0 ° Undo Copy Paste here Duplicate Duplicate to new slide Delete" at bounding box center [473, 275] width 832 height 468
click at [86, 555] on div "Pen P" at bounding box center [80, 544] width 47 height 38
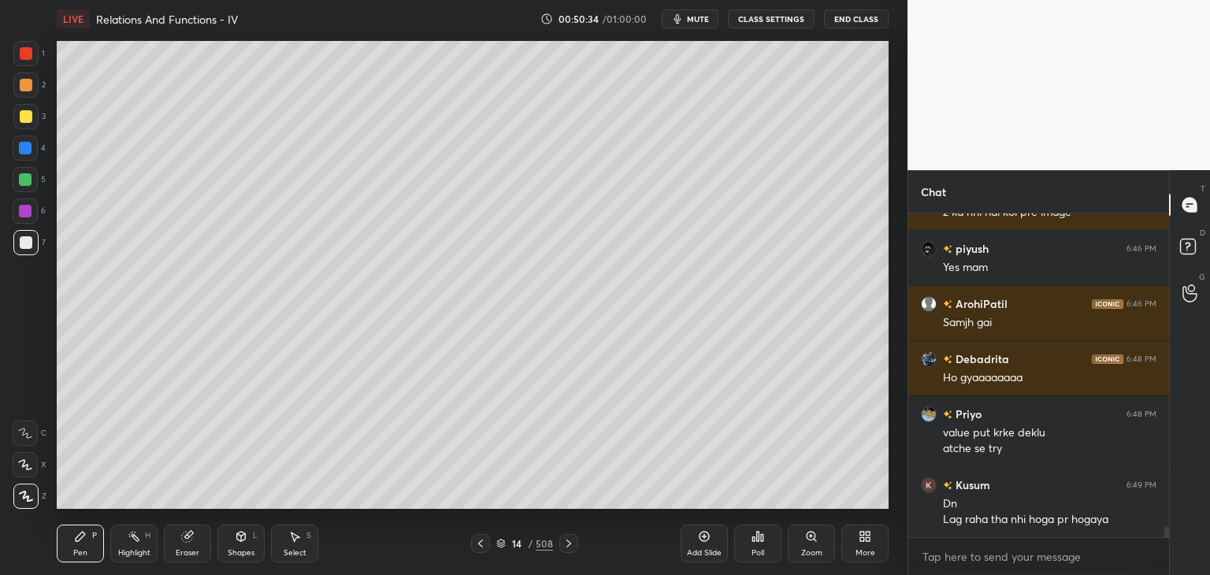
click at [481, 543] on icon at bounding box center [480, 543] width 13 height 13
click at [567, 540] on icon at bounding box center [568, 543] width 13 height 13
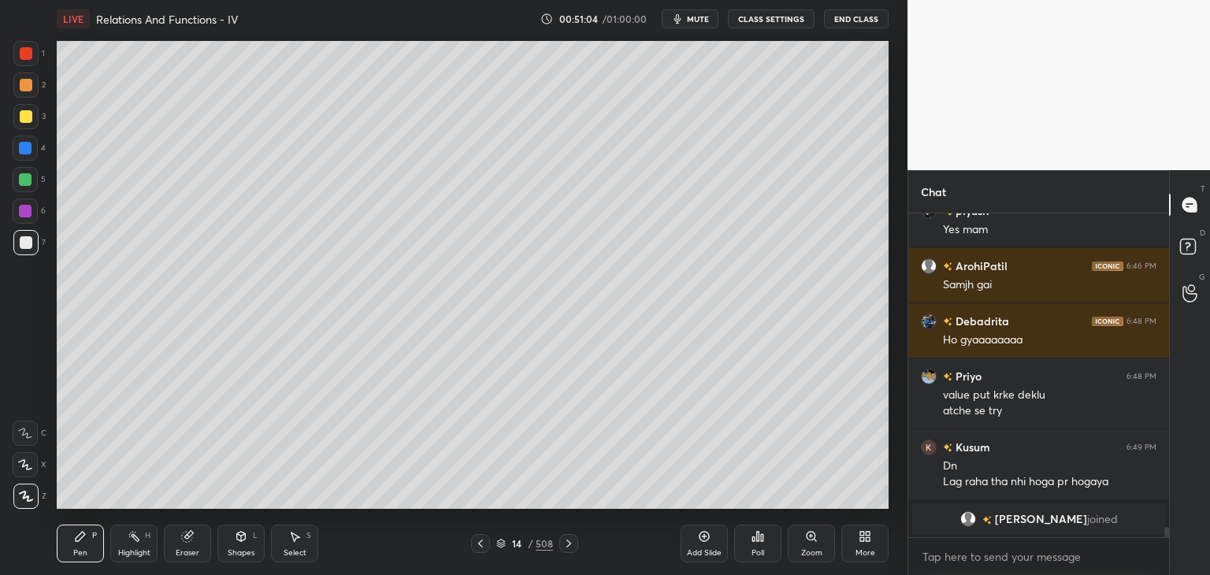
drag, startPoint x: 482, startPoint y: 543, endPoint x: 487, endPoint y: 550, distance: 8.4
click at [481, 543] on icon at bounding box center [480, 543] width 13 height 13
drag, startPoint x: 570, startPoint y: 546, endPoint x: 572, endPoint y: 536, distance: 9.6
click at [569, 546] on icon at bounding box center [568, 543] width 13 height 13
drag, startPoint x: 478, startPoint y: 537, endPoint x: 491, endPoint y: 542, distance: 14.2
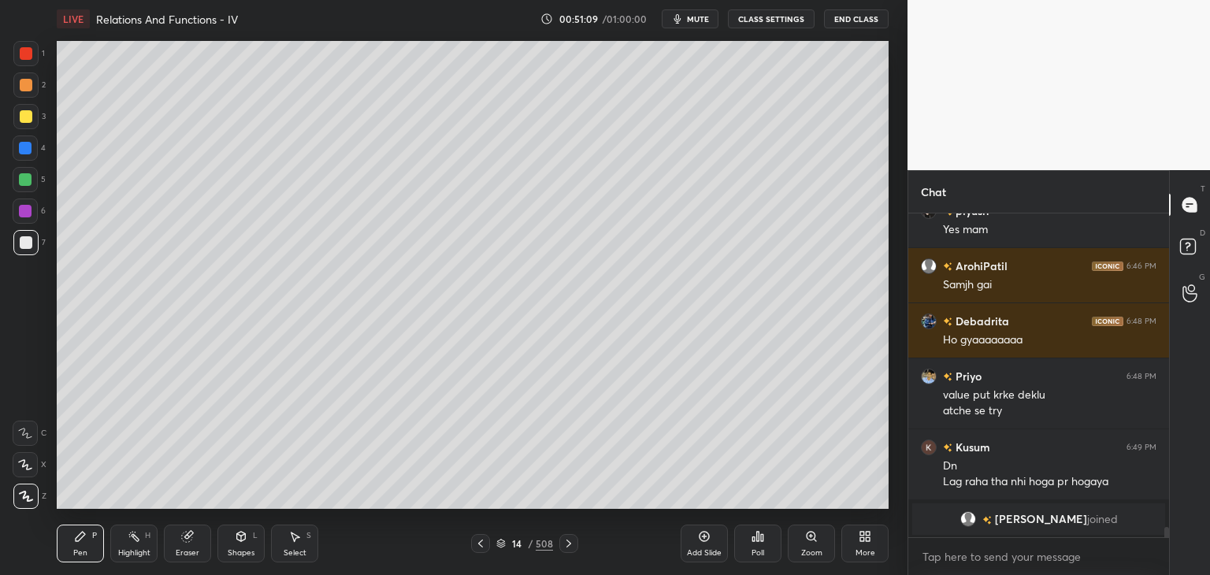
click at [479, 538] on icon at bounding box center [480, 543] width 13 height 13
click at [573, 544] on icon at bounding box center [568, 543] width 13 height 13
click at [476, 546] on icon at bounding box center [480, 543] width 13 height 13
click at [559, 545] on div at bounding box center [568, 543] width 19 height 19
click at [482, 546] on icon at bounding box center [480, 543] width 13 height 13
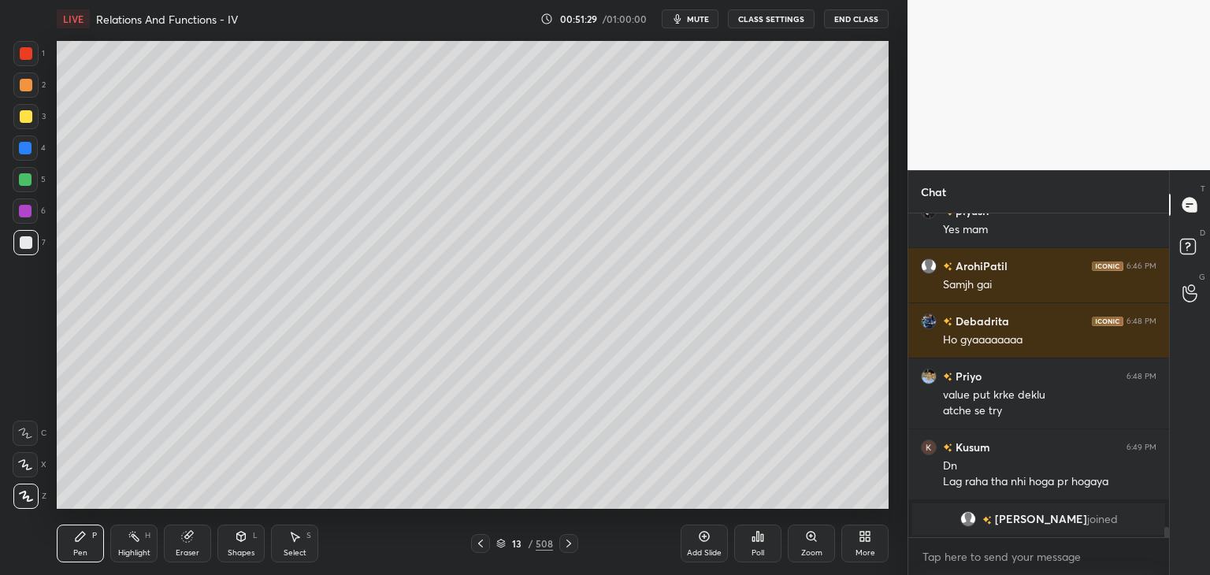
drag, startPoint x: 565, startPoint y: 547, endPoint x: 572, endPoint y: 521, distance: 26.9
click at [564, 547] on icon at bounding box center [568, 543] width 13 height 13
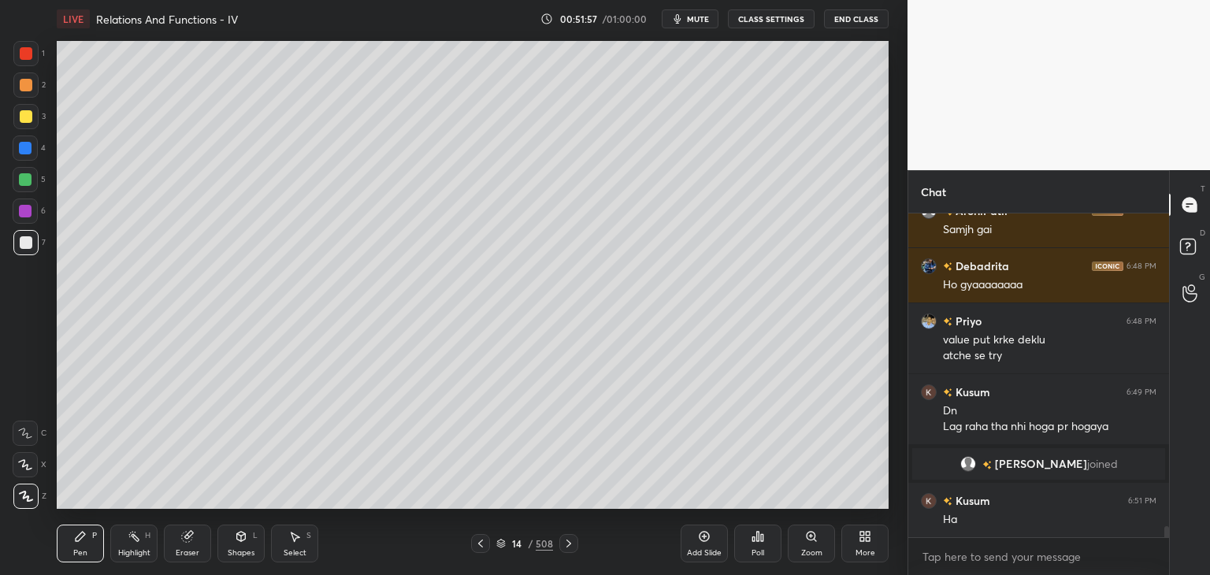
scroll to position [9123, 0]
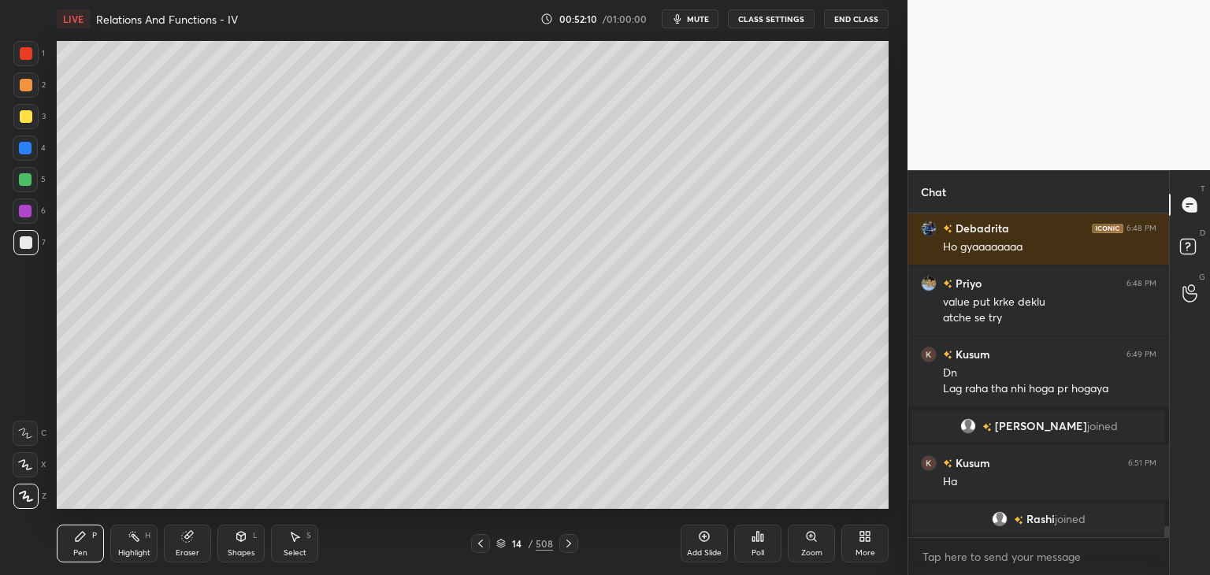
click at [707, 551] on div "Add Slide" at bounding box center [704, 553] width 35 height 8
click at [30, 113] on div at bounding box center [26, 116] width 13 height 13
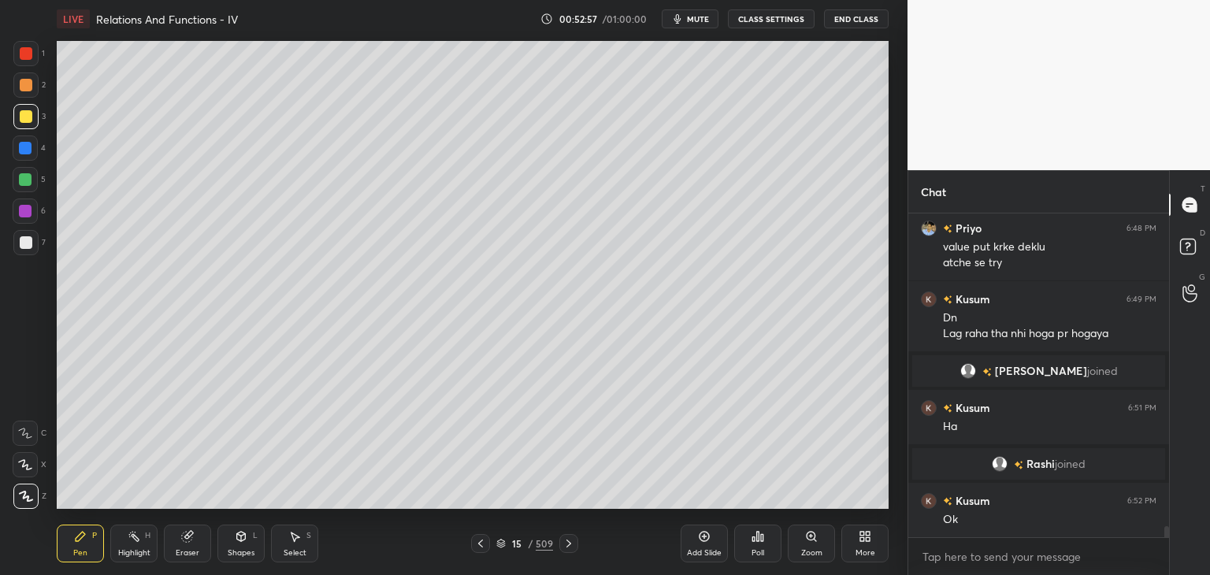
click at [760, 547] on div "Poll" at bounding box center [757, 544] width 47 height 38
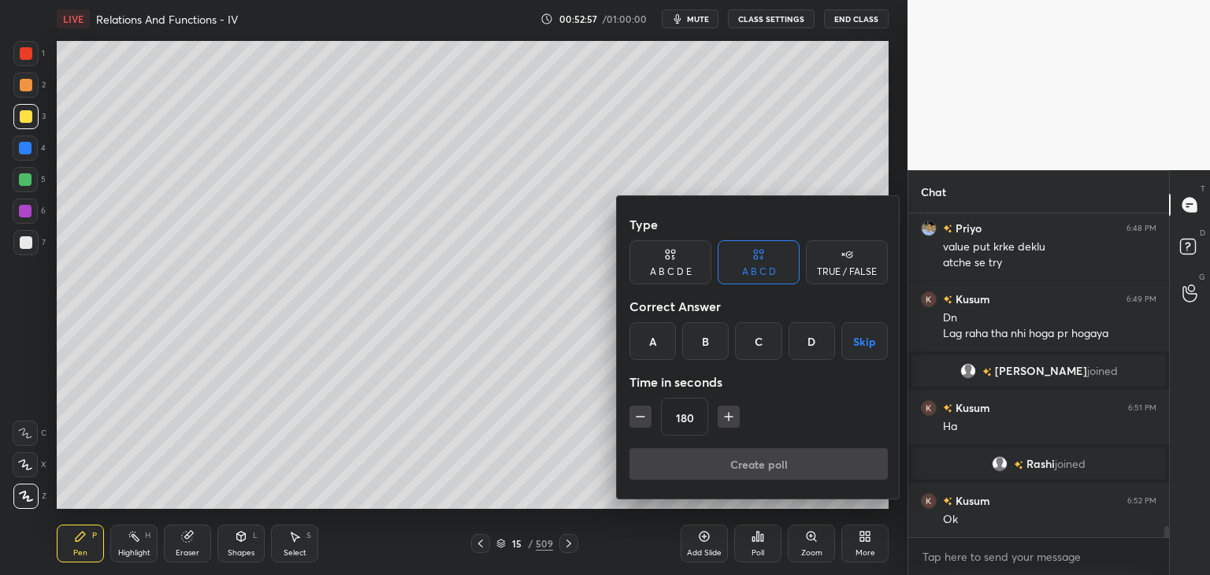
click at [728, 417] on icon "button" at bounding box center [729, 417] width 16 height 16
click at [731, 417] on icon "button" at bounding box center [729, 417] width 16 height 16
click at [730, 417] on icon "button" at bounding box center [729, 417] width 16 height 16
click at [728, 413] on icon "button" at bounding box center [729, 417] width 16 height 16
click at [728, 417] on icon "button" at bounding box center [729, 417] width 8 height 0
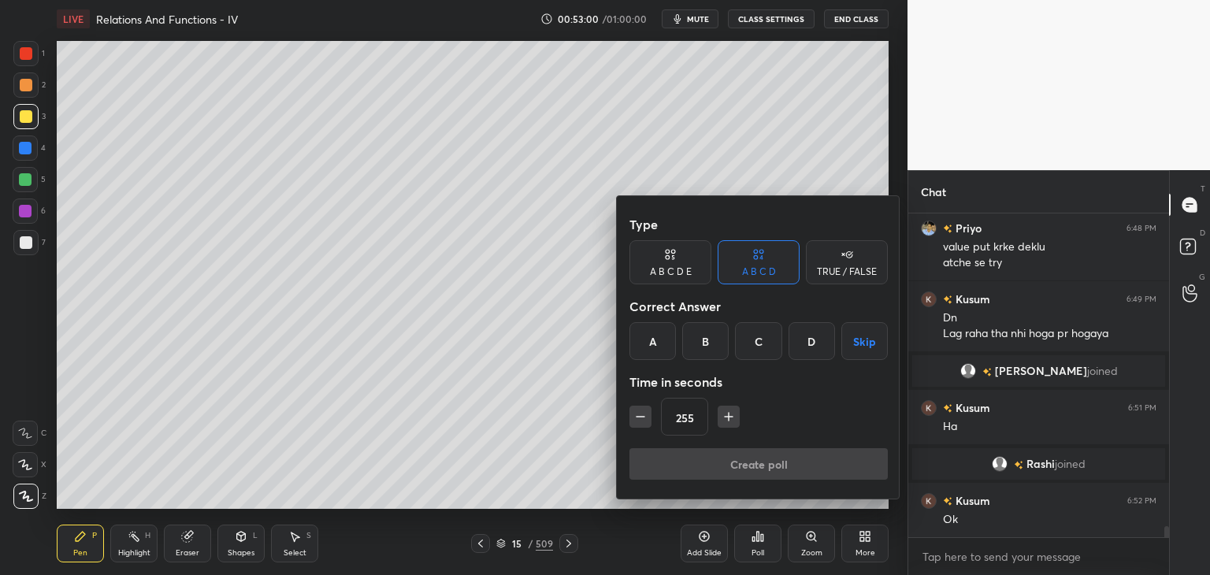
click at [733, 413] on icon "button" at bounding box center [729, 417] width 16 height 16
click at [731, 417] on button "button" at bounding box center [728, 417] width 22 height 22
click at [732, 417] on icon "button" at bounding box center [729, 417] width 16 height 16
type input "300"
click at [871, 349] on button "Skip" at bounding box center [864, 341] width 46 height 38
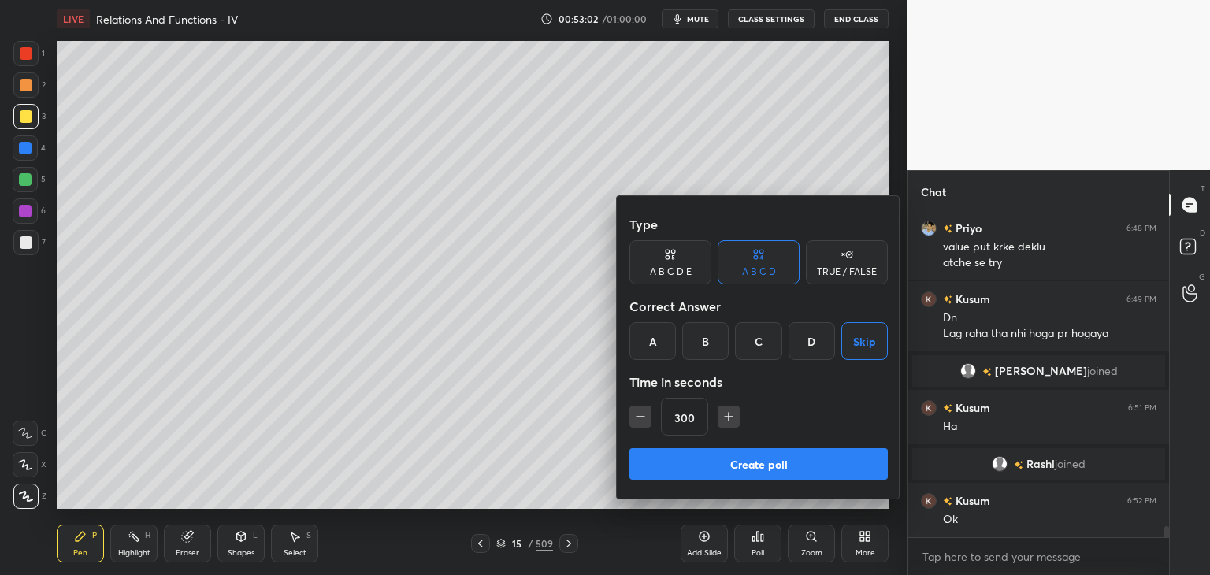
click at [809, 472] on button "Create poll" at bounding box center [758, 464] width 258 height 32
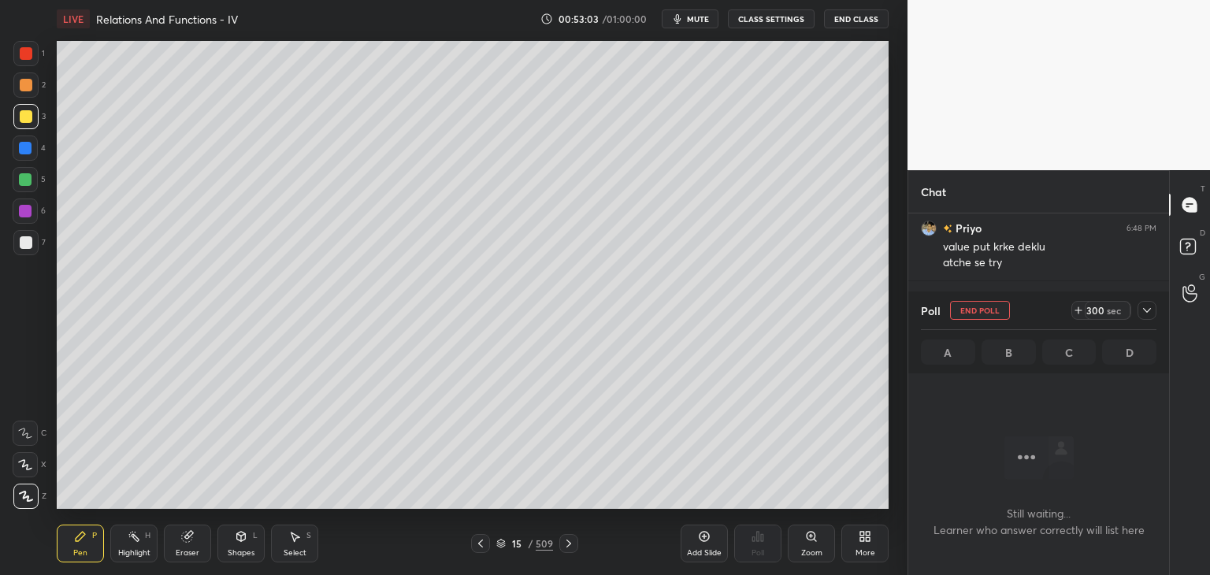
scroll to position [5, 5]
click at [702, 18] on span "mute" at bounding box center [698, 18] width 22 height 11
drag, startPoint x: 1146, startPoint y: 305, endPoint x: 1139, endPoint y: 322, distance: 18.7
click at [1144, 304] on icon at bounding box center [1146, 310] width 13 height 13
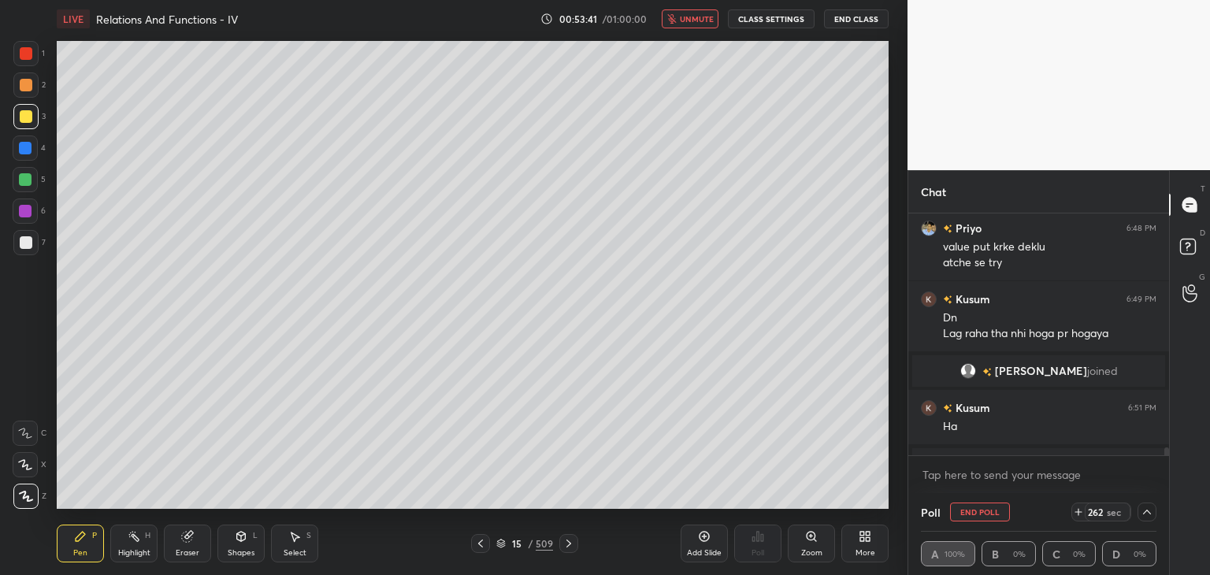
drag, startPoint x: 683, startPoint y: 17, endPoint x: 689, endPoint y: 30, distance: 14.8
click at [683, 17] on span "unmute" at bounding box center [697, 18] width 34 height 11
click at [684, 20] on icon "button" at bounding box center [677, 19] width 13 height 13
click at [700, 16] on span "unmute" at bounding box center [697, 18] width 34 height 11
click at [684, 20] on icon "button" at bounding box center [677, 19] width 13 height 13
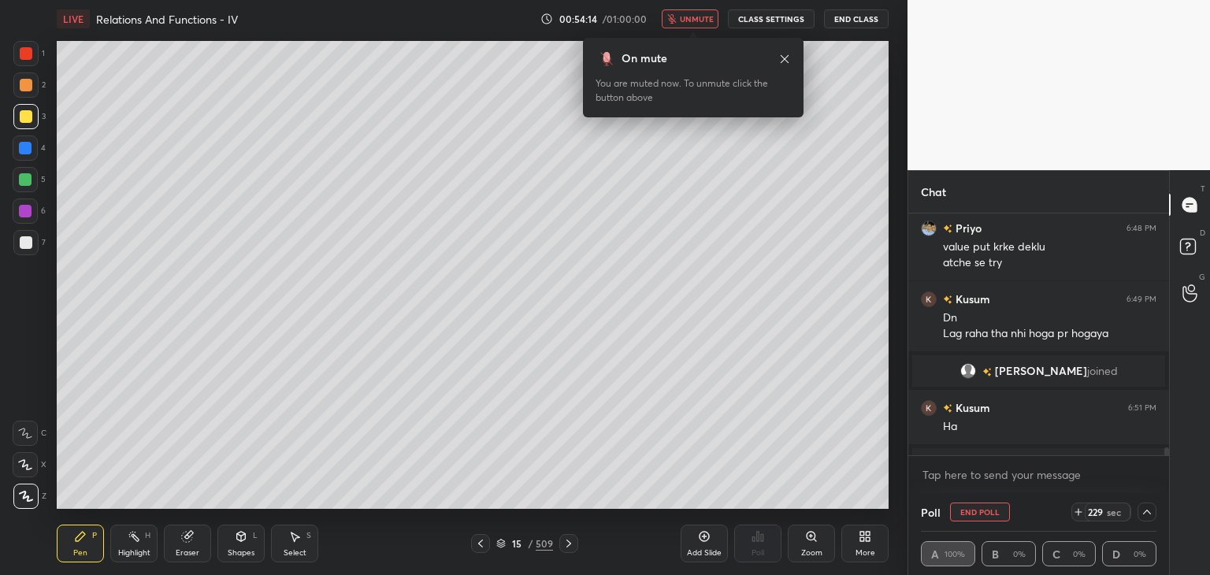
scroll to position [9315, 0]
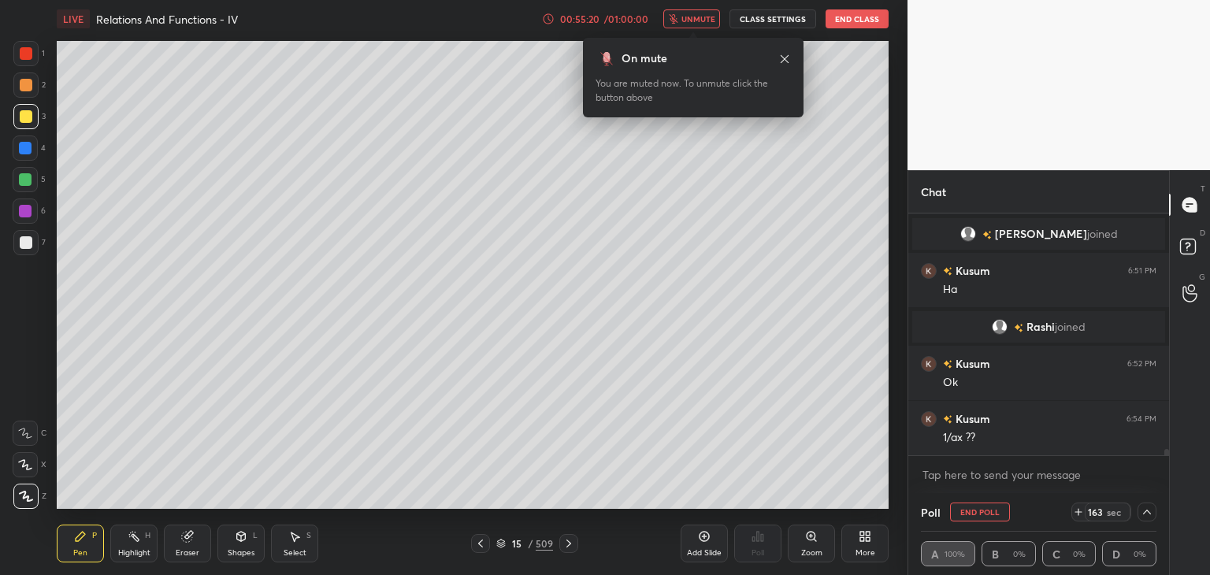
click at [693, 21] on span "unmute" at bounding box center [698, 18] width 34 height 11
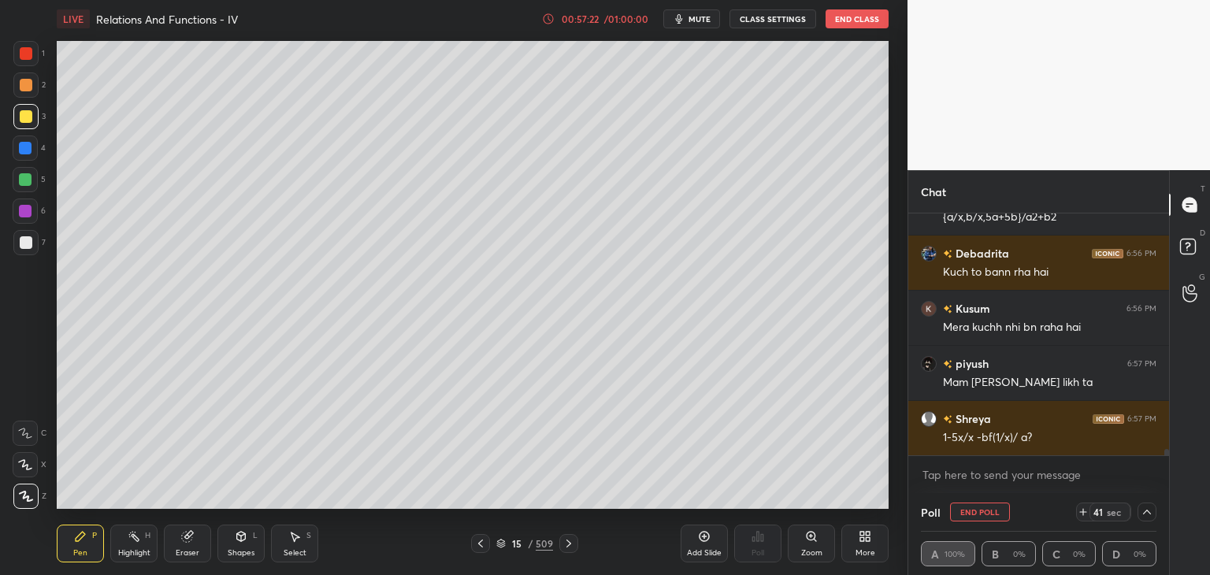
scroll to position [9714, 0]
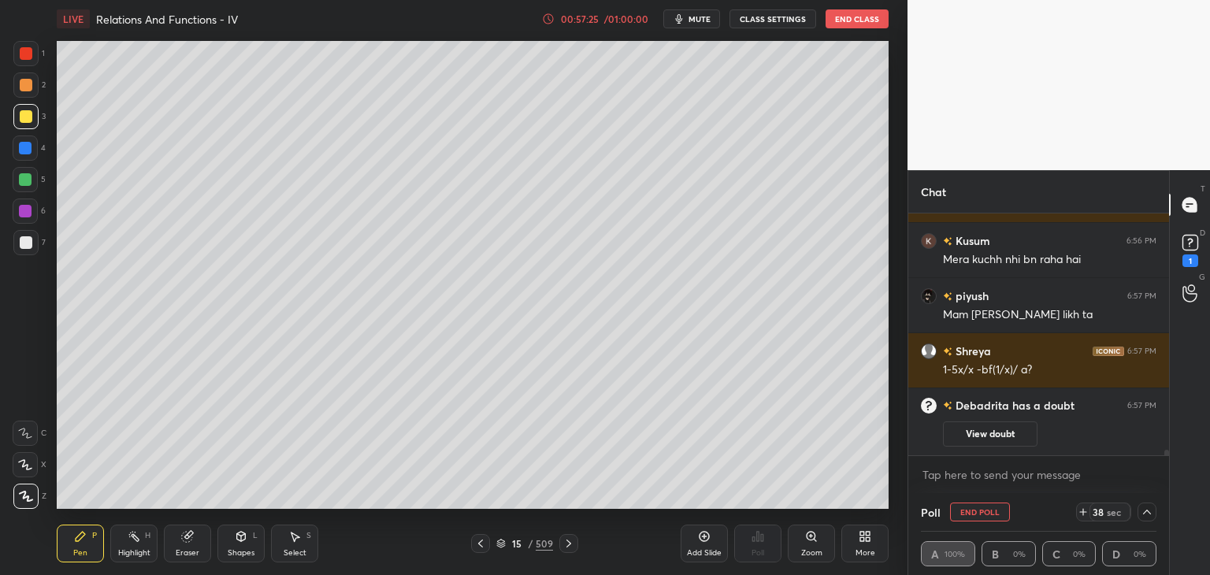
drag, startPoint x: 28, startPoint y: 244, endPoint x: 38, endPoint y: 247, distance: 10.0
click at [29, 246] on div at bounding box center [26, 242] width 13 height 13
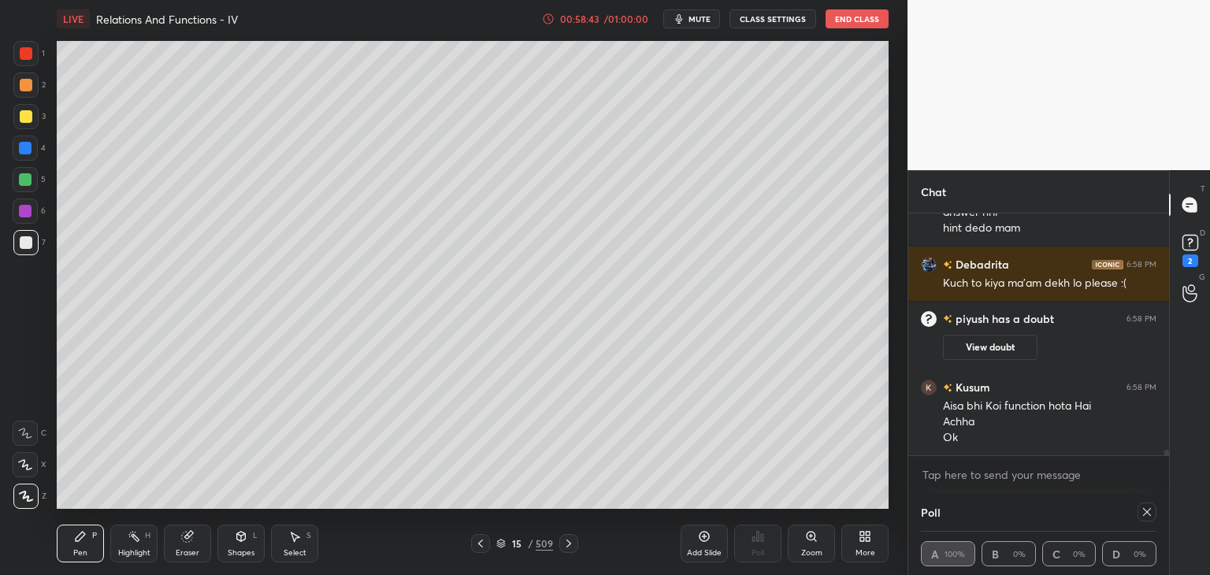
scroll to position [9750, 0]
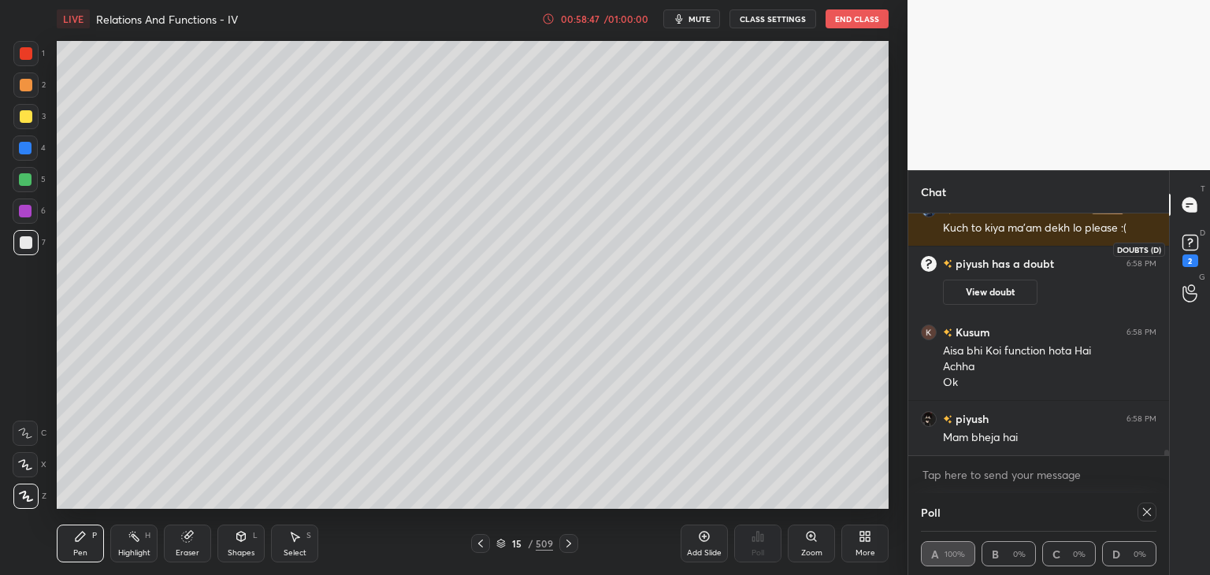
click at [1189, 251] on icon at bounding box center [1190, 243] width 24 height 24
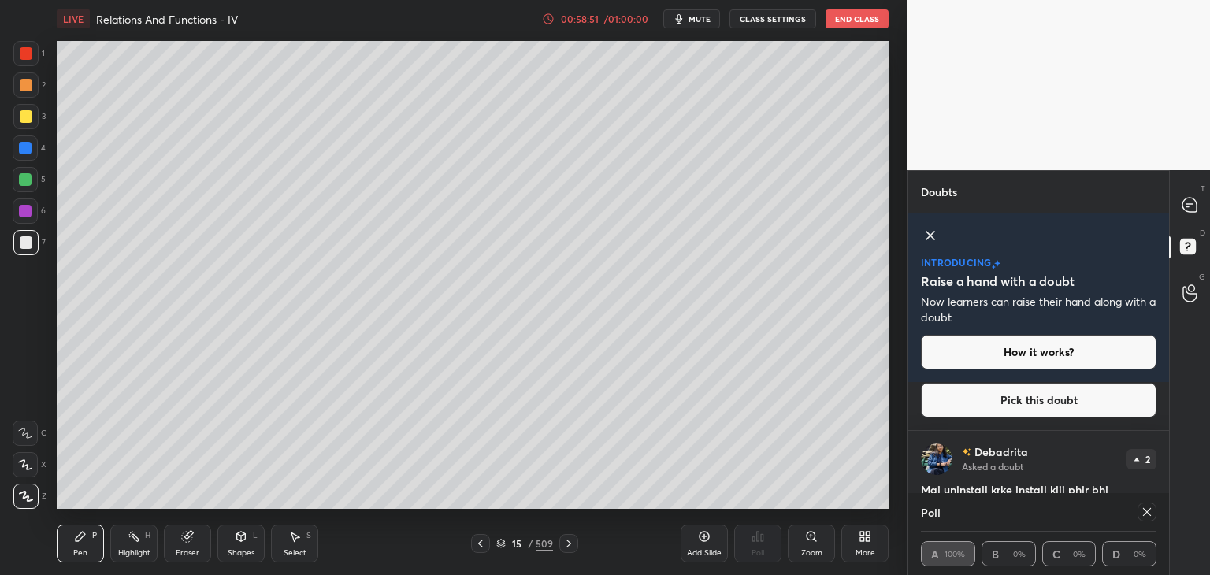
scroll to position [340, 0]
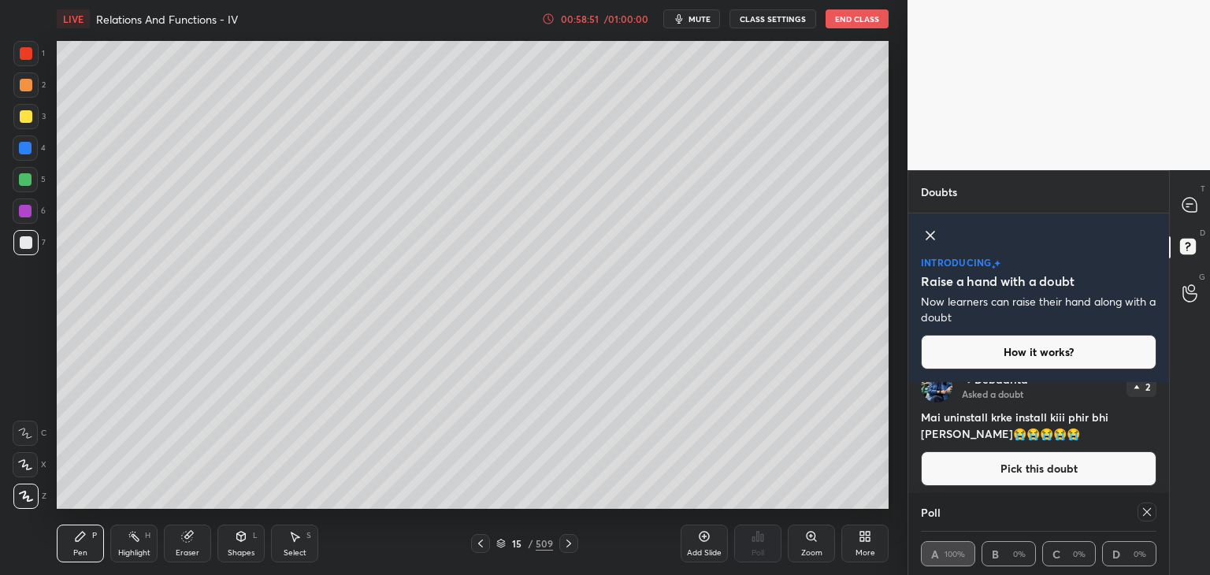
click at [1169, 457] on div "T Messages (T) D Doubts (D) G Raise Hand (G)" at bounding box center [1189, 372] width 41 height 405
click at [1166, 458] on div "Doubts Enable hand raising Enable raise hand to speak to learners. Once enabled…" at bounding box center [1058, 372] width 302 height 405
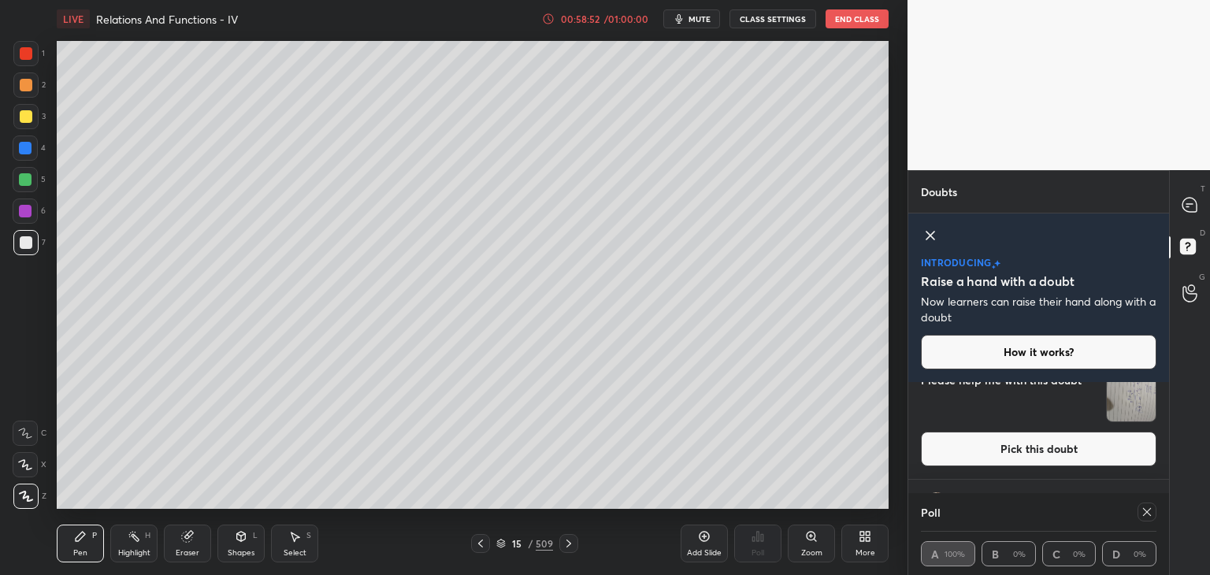
scroll to position [536, 0]
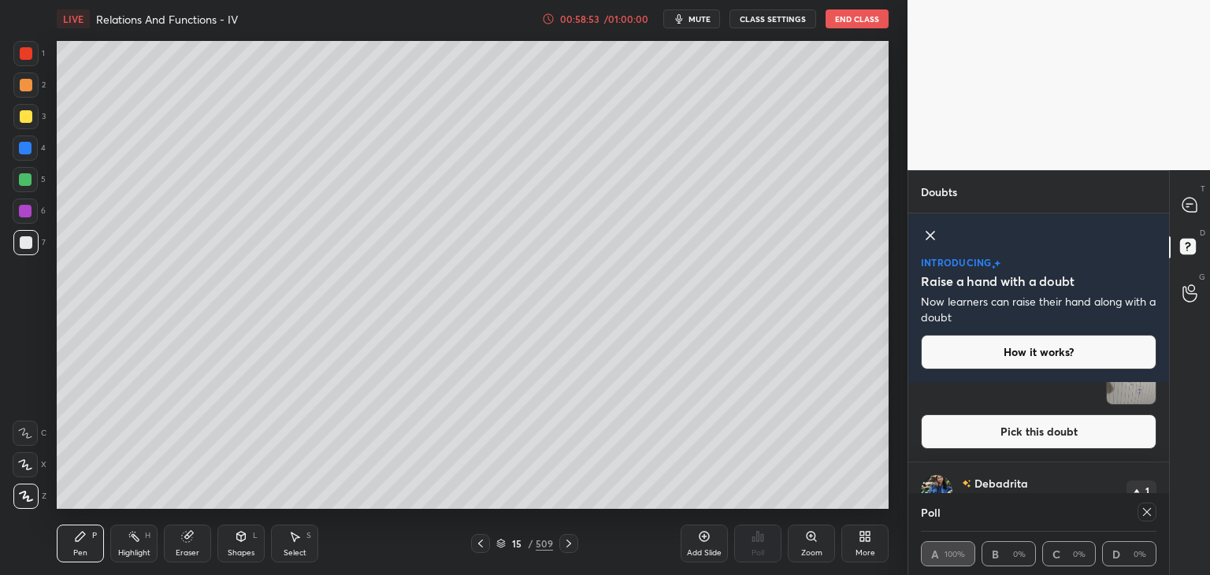
click at [1140, 393] on img "grid" at bounding box center [1131, 379] width 49 height 49
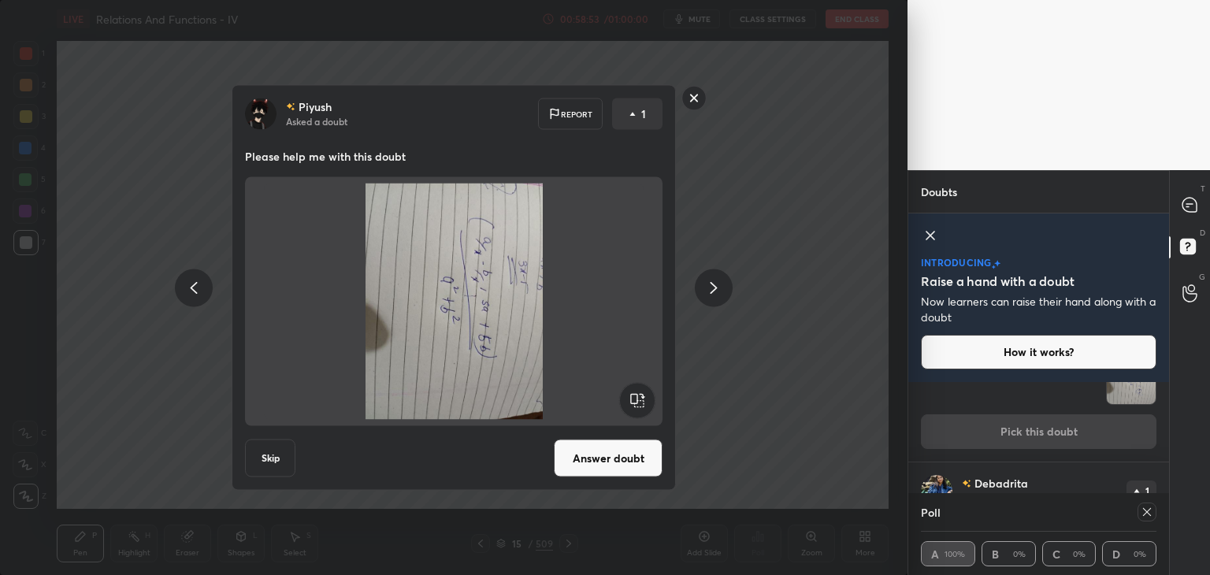
scroll to position [504, 0]
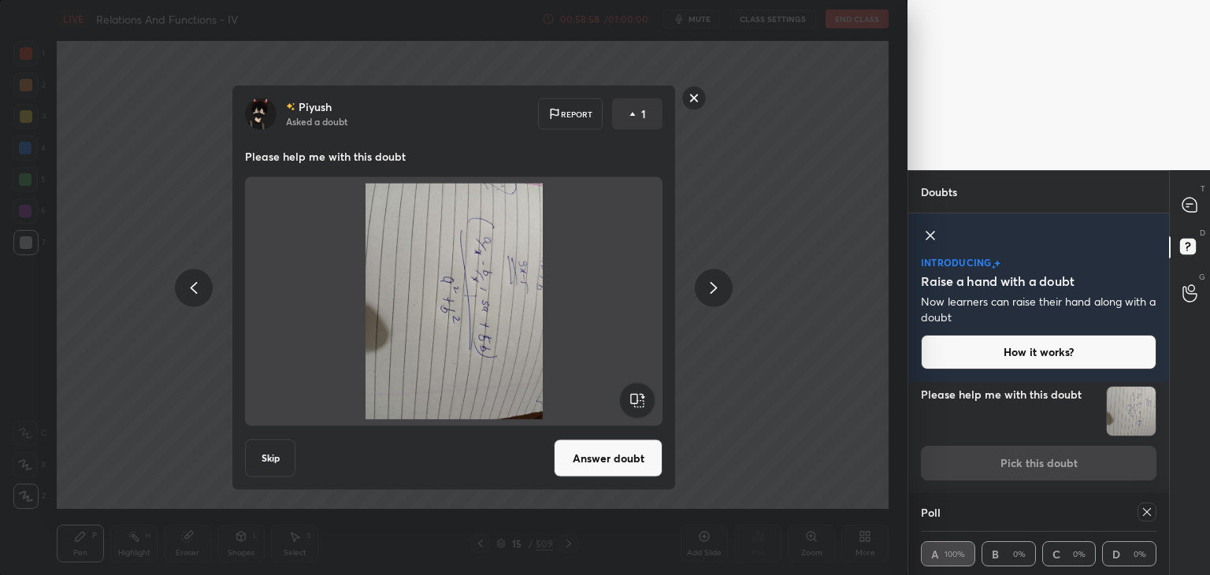
click at [684, 102] on rect at bounding box center [694, 98] width 24 height 24
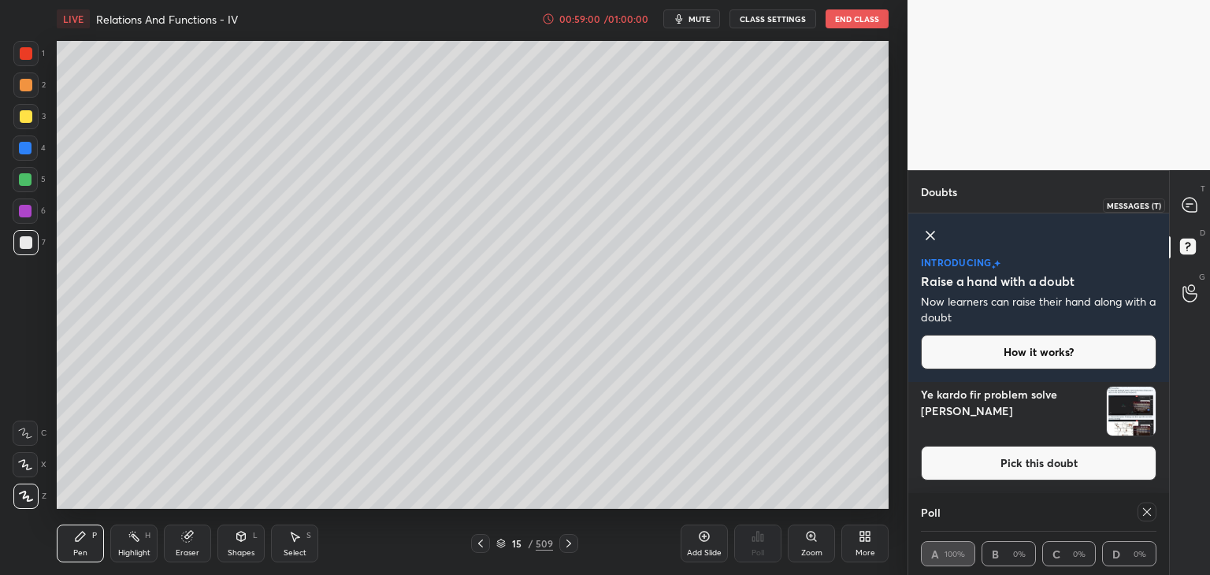
click at [1192, 204] on icon at bounding box center [1189, 204] width 6 height 0
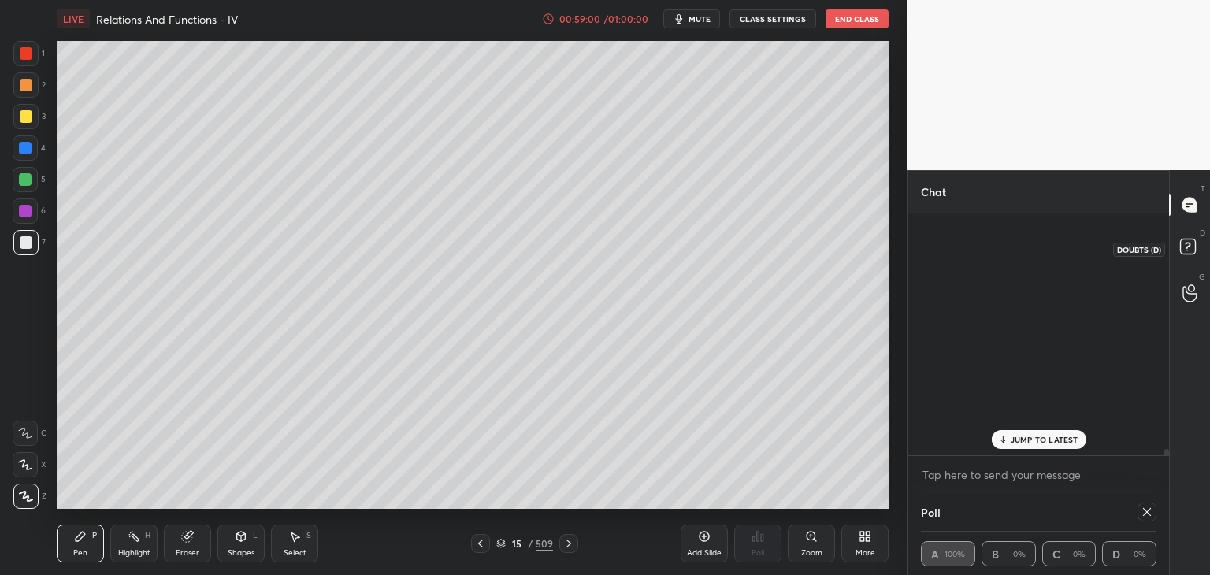
scroll to position [237, 256]
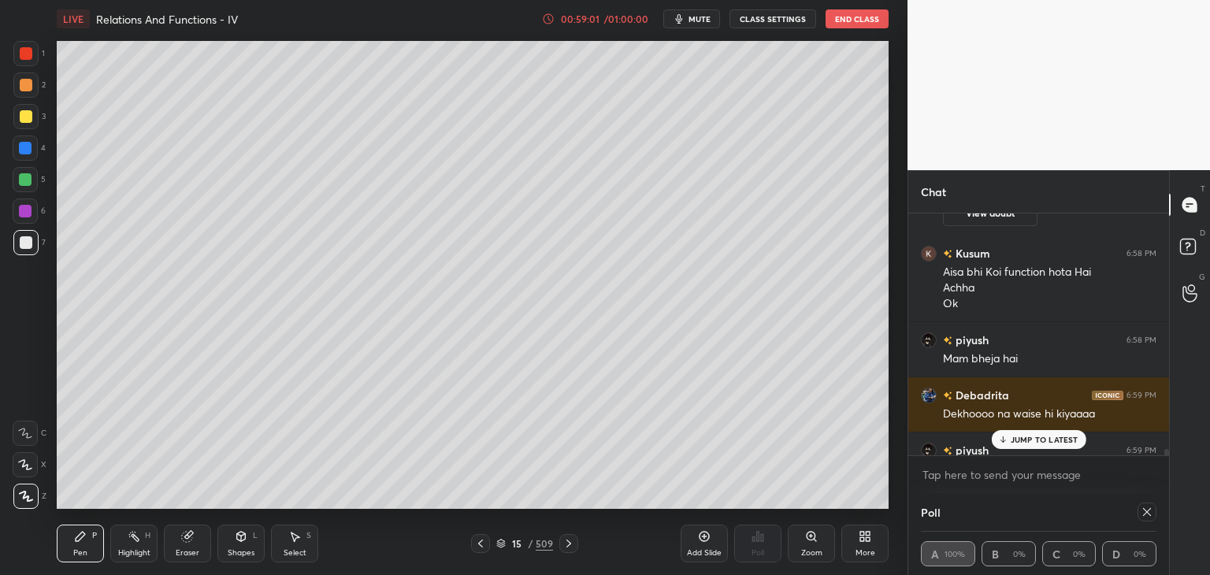
click at [1036, 439] on p "JUMP TO LATEST" at bounding box center [1044, 439] width 68 height 9
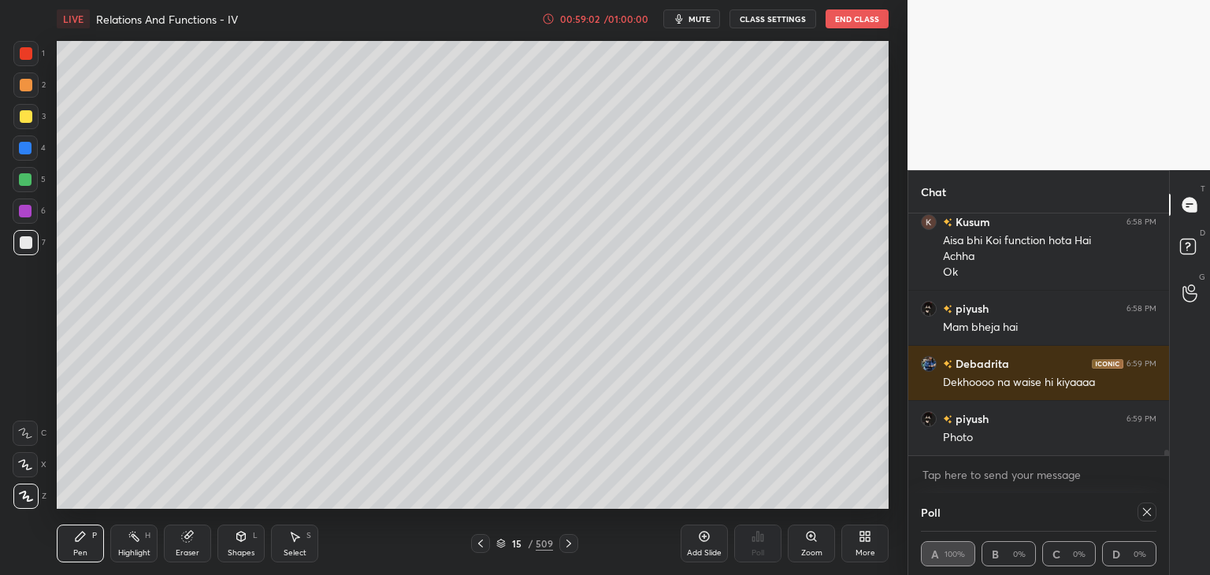
click at [1144, 513] on icon at bounding box center [1146, 512] width 13 height 13
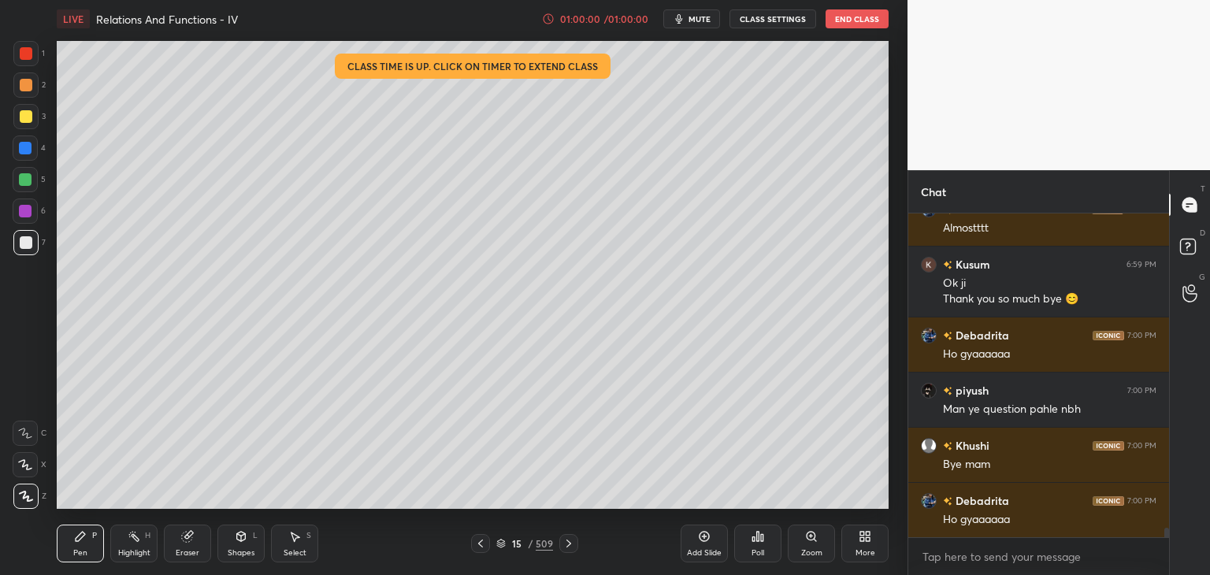
scroll to position [10484, 0]
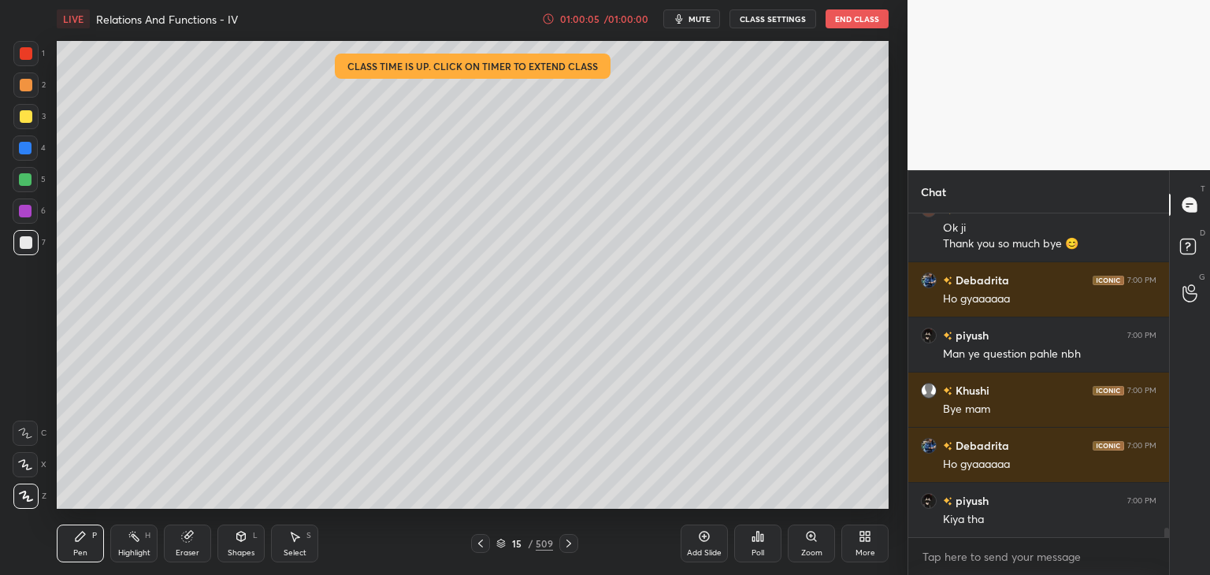
click at [873, 22] on button "End Class" at bounding box center [856, 18] width 63 height 19
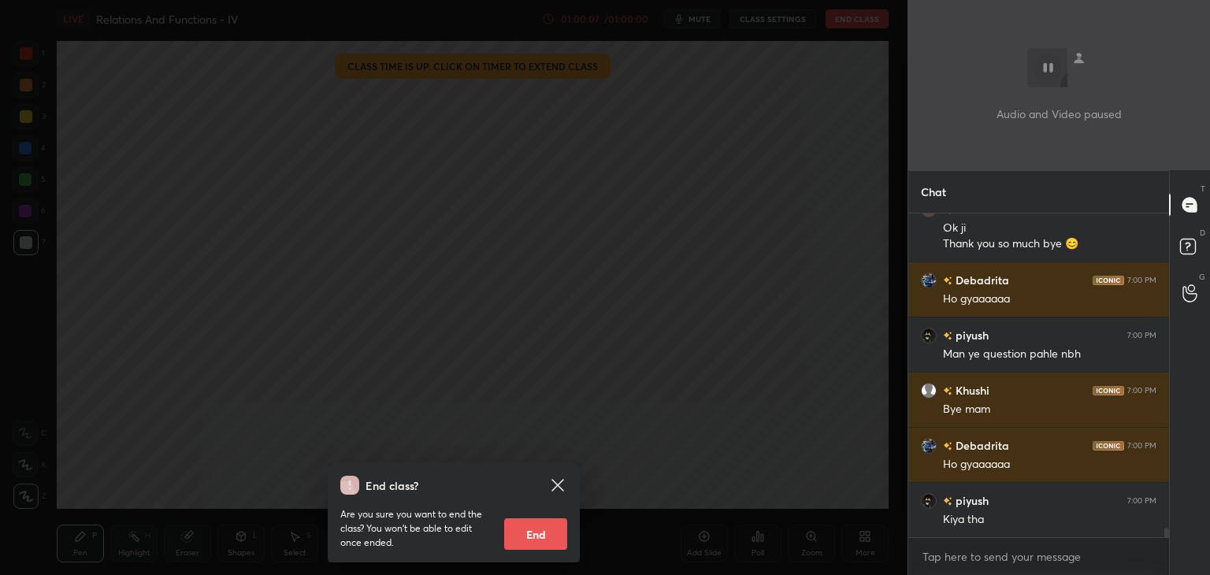
click at [546, 539] on button "End" at bounding box center [535, 534] width 63 height 32
type textarea "x"
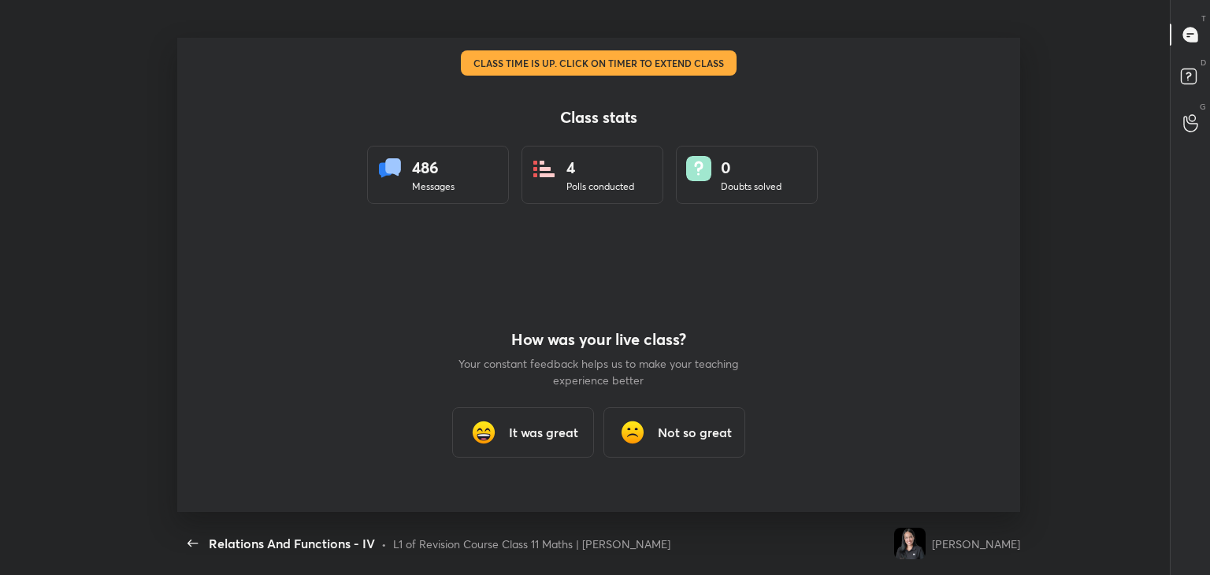
scroll to position [0, 0]
click at [523, 417] on div "It was great" at bounding box center [523, 432] width 142 height 50
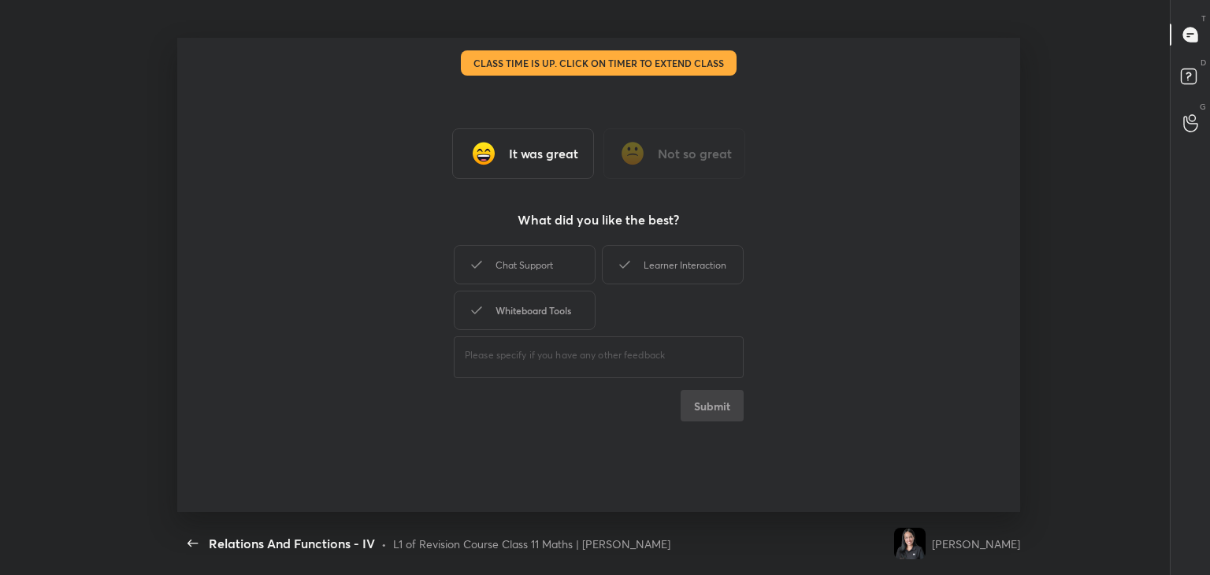
click at [561, 313] on div "Whiteboard Tools" at bounding box center [525, 310] width 142 height 39
click at [554, 282] on div "Chat Support" at bounding box center [525, 264] width 142 height 39
